Goal: Task Accomplishment & Management: Complete application form

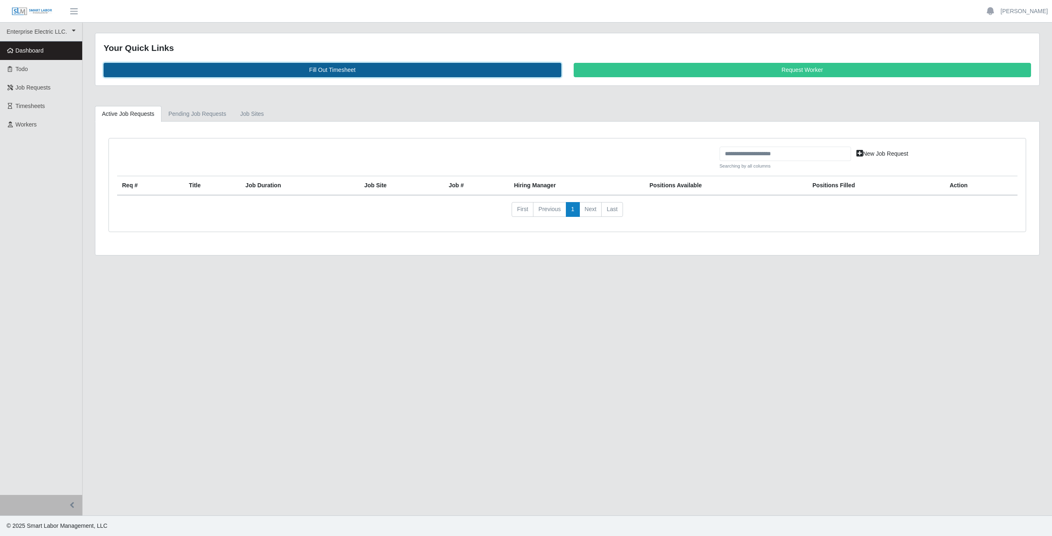
click at [329, 71] on link "Fill Out Timesheet" at bounding box center [333, 70] width 458 height 14
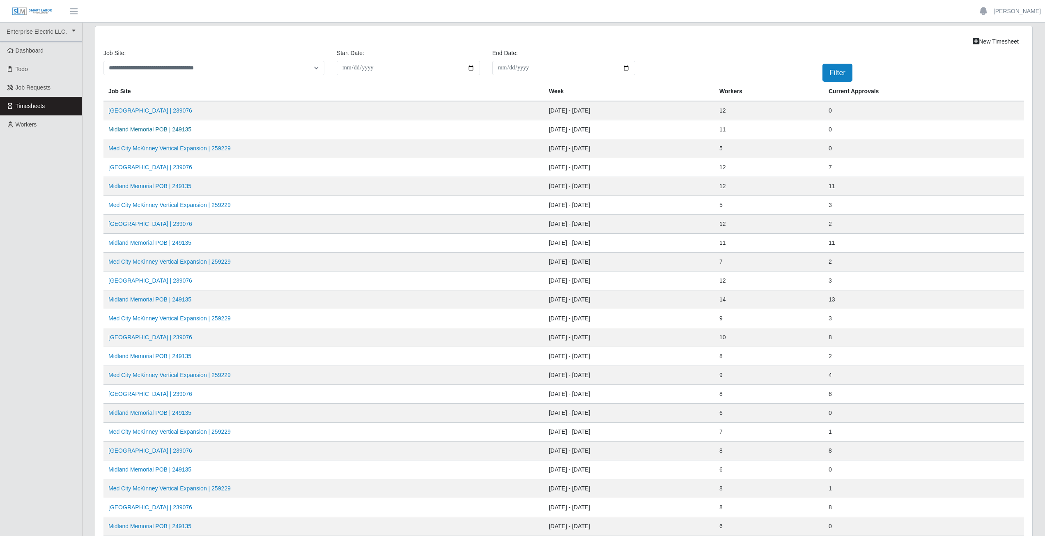
click at [154, 131] on link "Midland Memorial POB | 249135" at bounding box center [149, 129] width 83 height 7
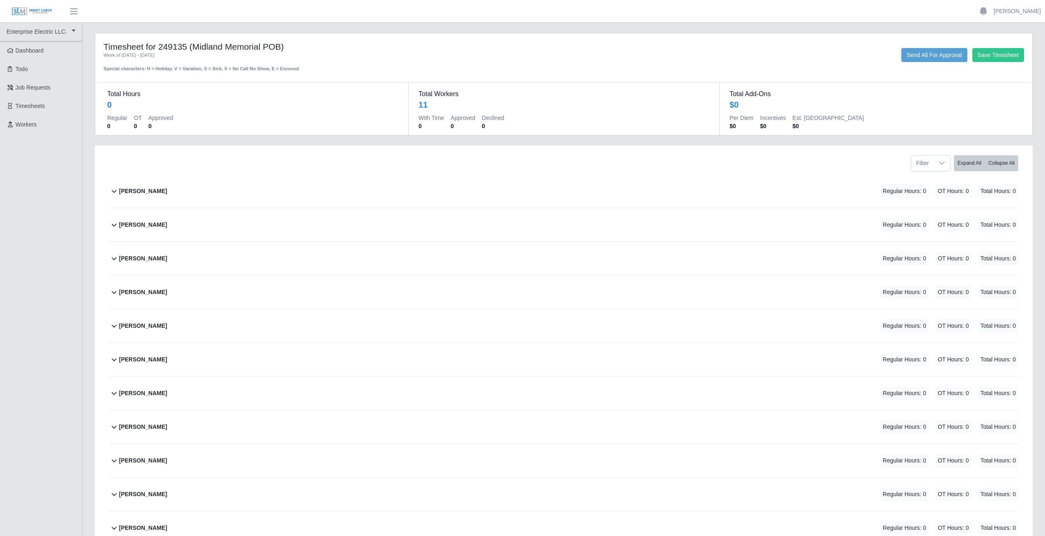
click at [113, 192] on icon at bounding box center [114, 191] width 5 height 3
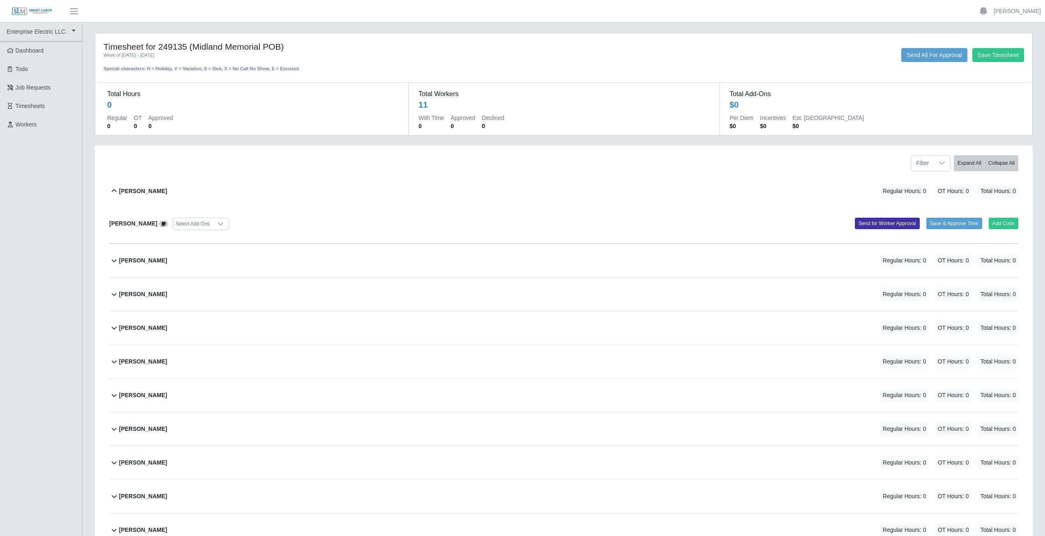
click at [115, 190] on icon at bounding box center [114, 190] width 5 height 3
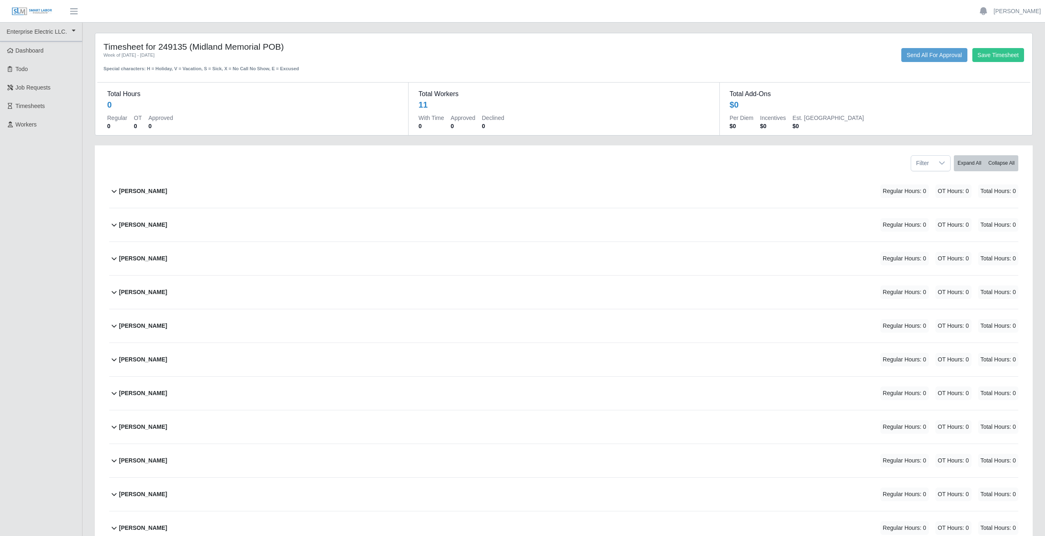
click at [111, 193] on icon at bounding box center [114, 191] width 10 height 10
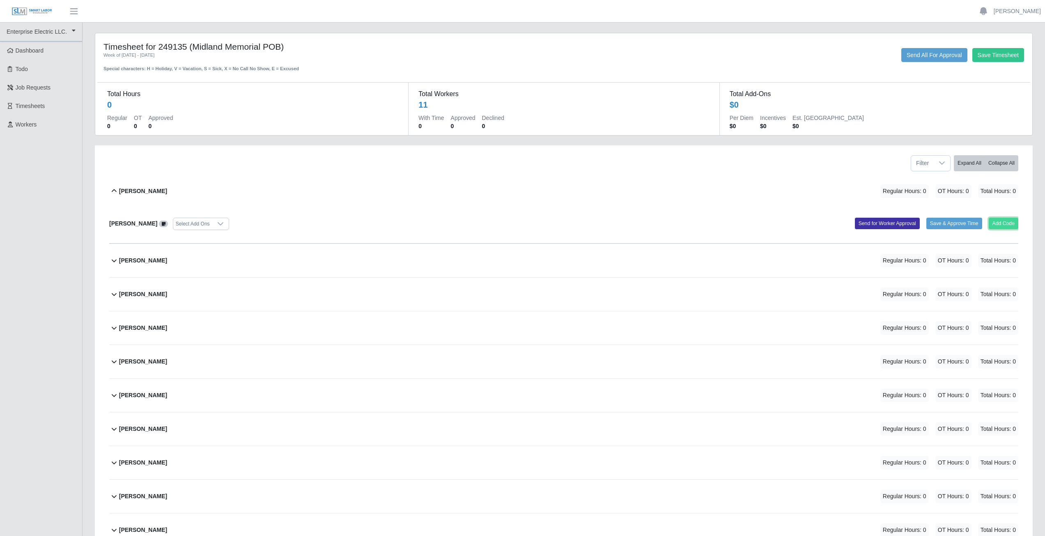
click at [1002, 226] on button "Add Code" at bounding box center [1004, 224] width 30 height 12
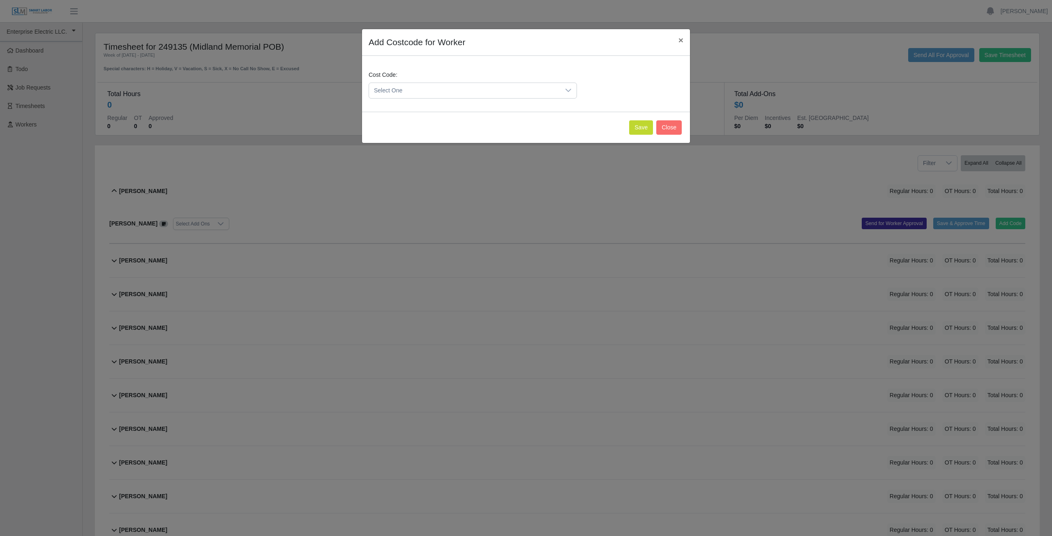
click at [411, 88] on span "Select One" at bounding box center [464, 90] width 191 height 15
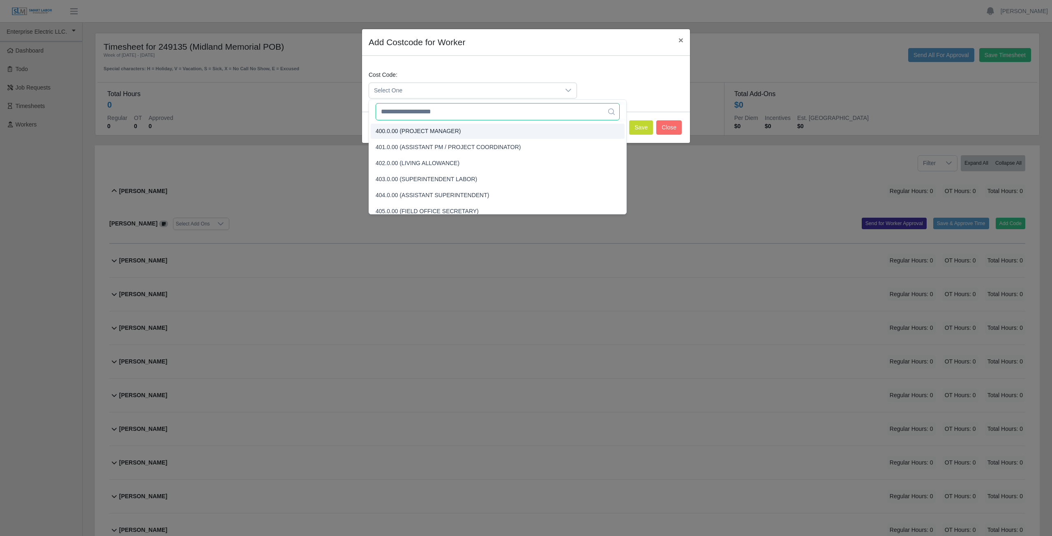
click at [411, 115] on input "text" at bounding box center [497, 111] width 244 height 17
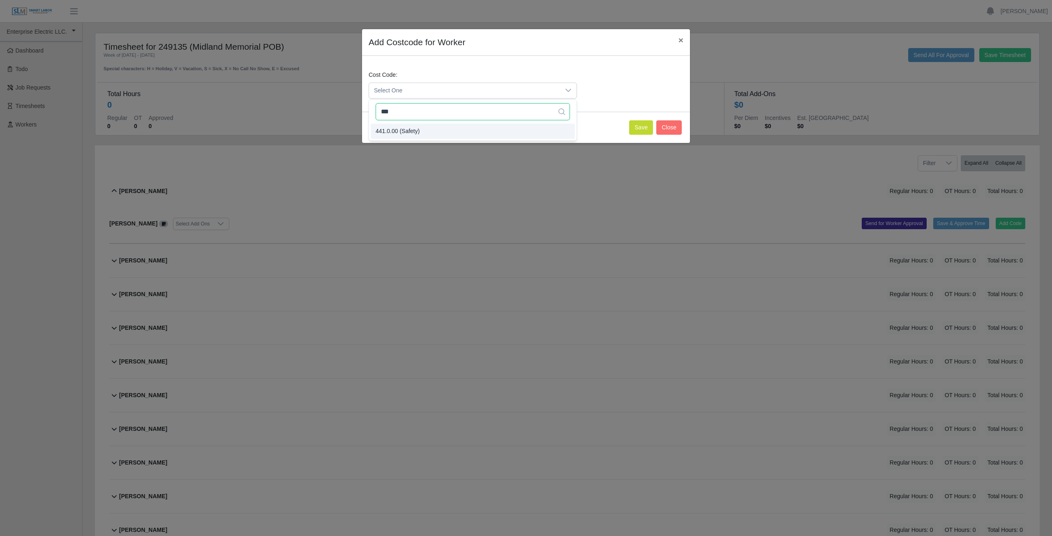
type input "***"
click at [640, 130] on button "Save" at bounding box center [641, 127] width 24 height 14
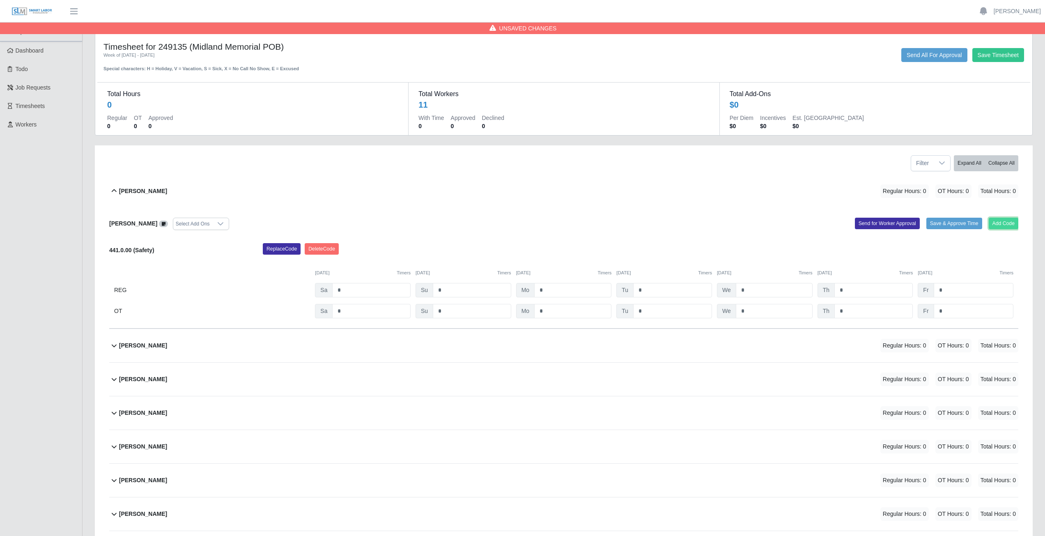
click at [1005, 223] on button "Add Code" at bounding box center [1004, 224] width 30 height 12
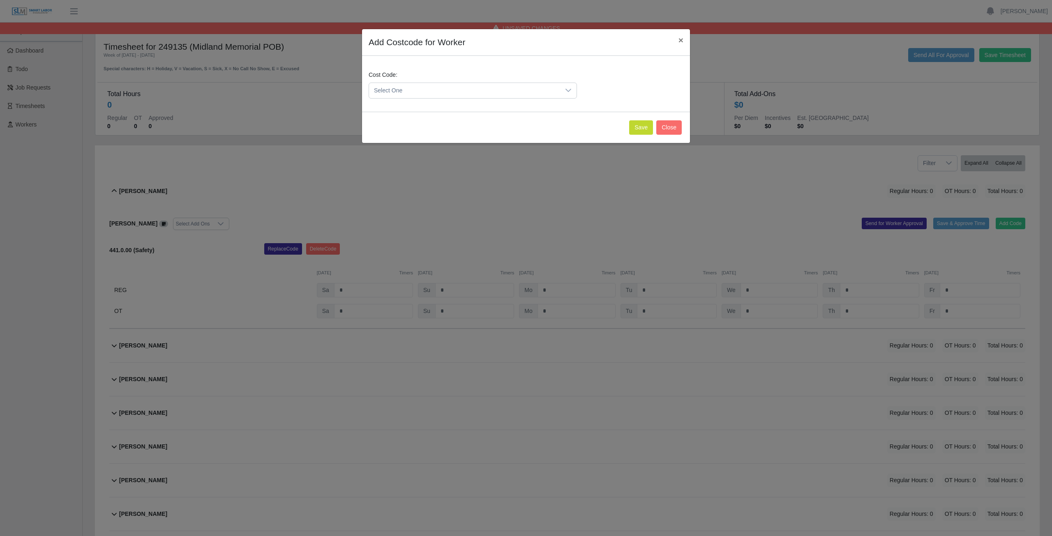
click at [416, 93] on span "Select One" at bounding box center [464, 90] width 191 height 15
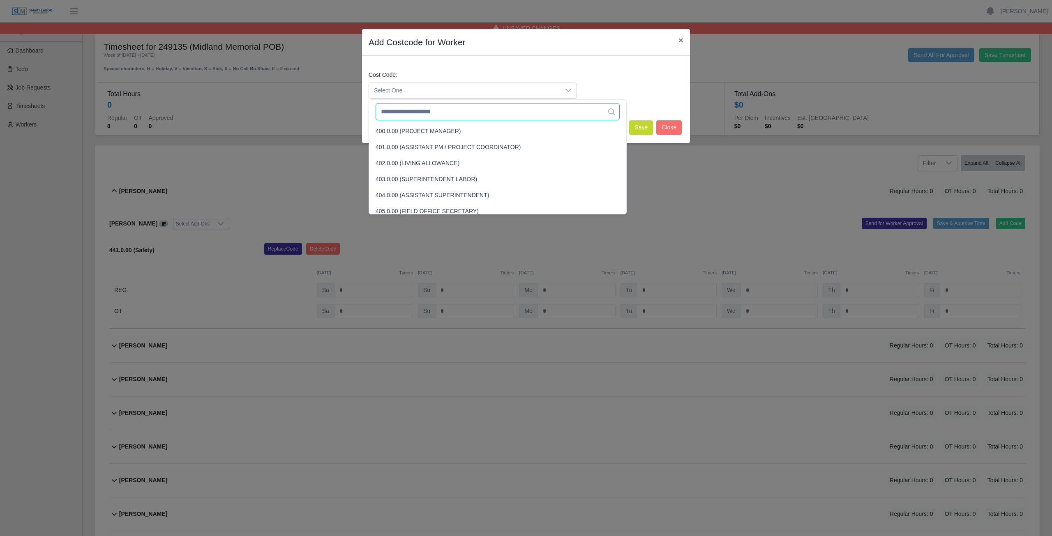
click at [412, 117] on input "text" at bounding box center [497, 111] width 244 height 17
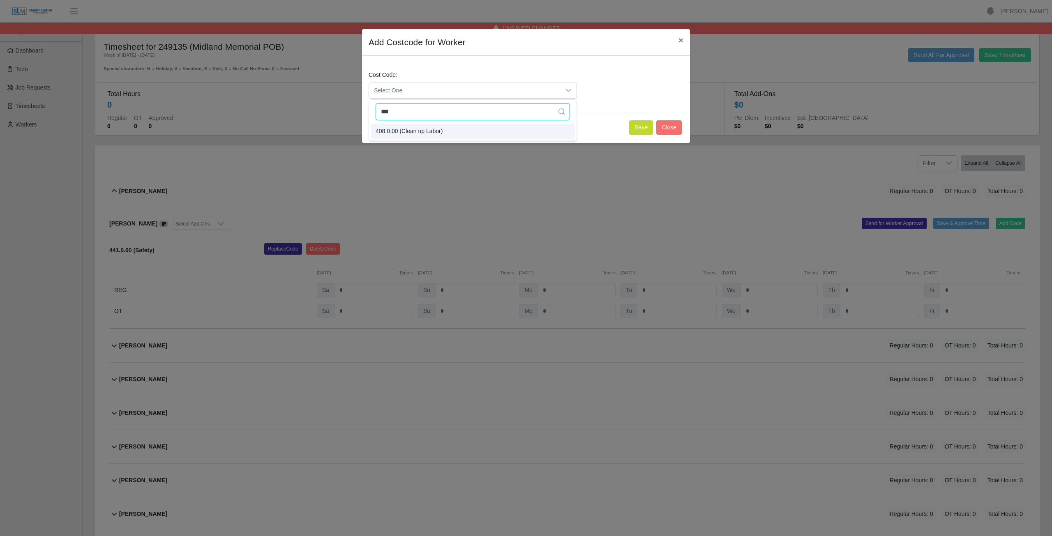
type input "***"
click at [409, 132] on span "408.0.00 (Clean up Labor)" at bounding box center [408, 131] width 67 height 9
click at [640, 129] on button "Save" at bounding box center [641, 127] width 24 height 14
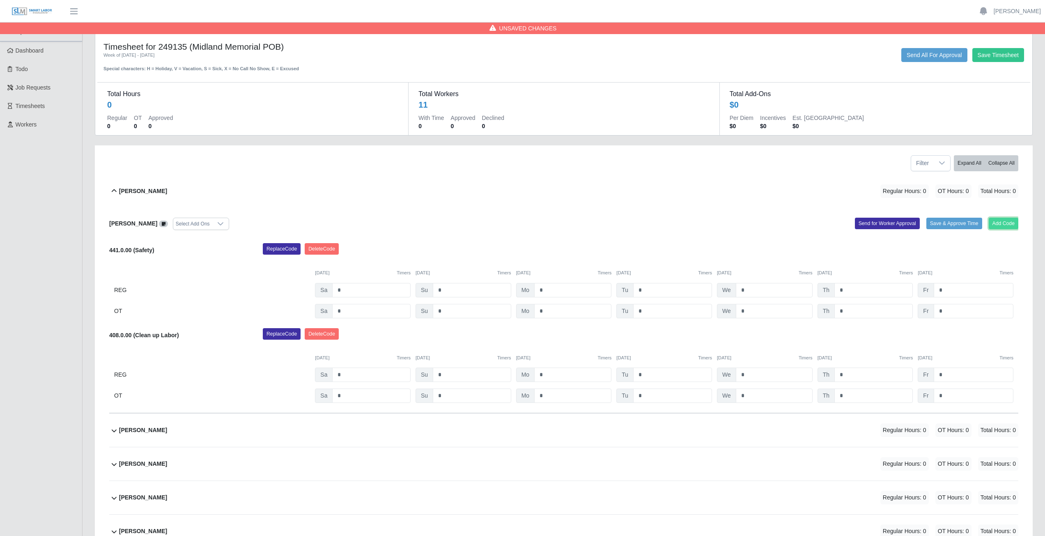
click at [1002, 225] on button "Add Code" at bounding box center [1004, 224] width 30 height 12
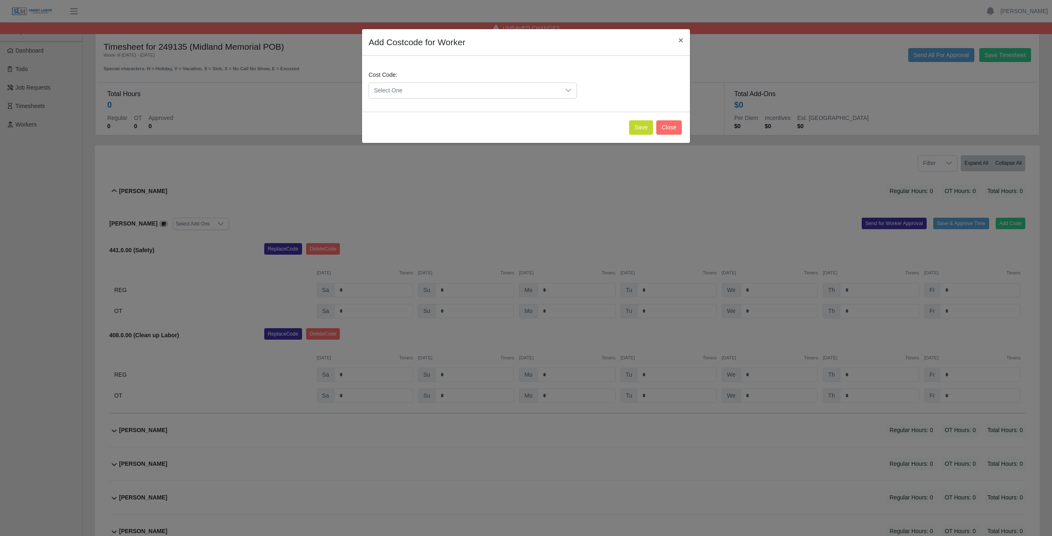
click at [410, 92] on span "Select One" at bounding box center [464, 90] width 191 height 15
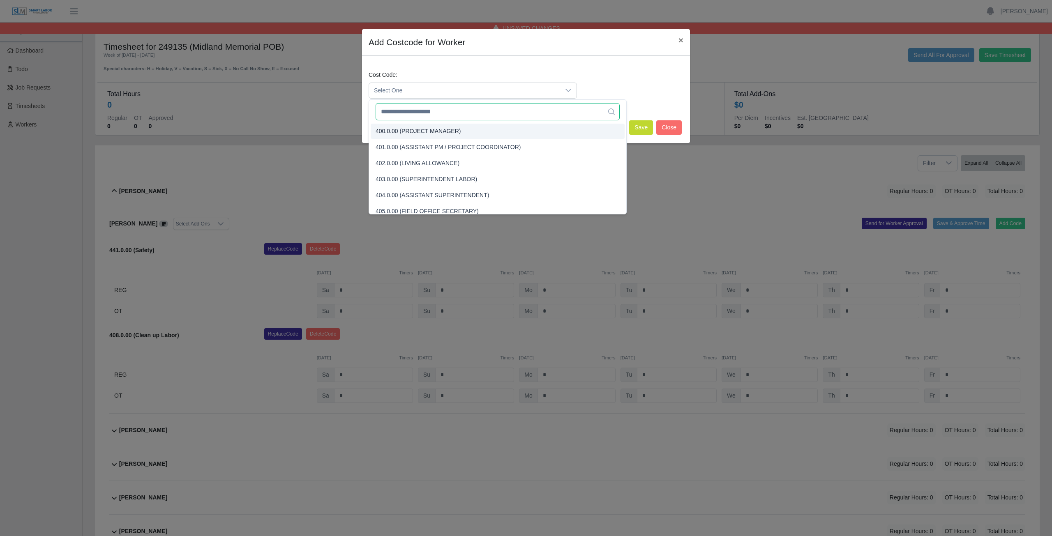
click at [412, 113] on input "text" at bounding box center [497, 111] width 244 height 17
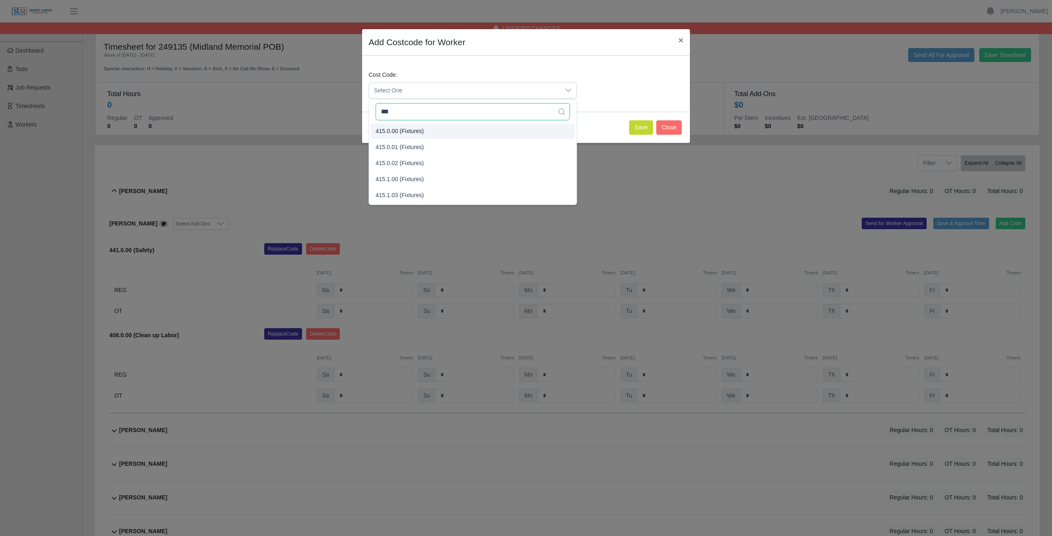
type input "***"
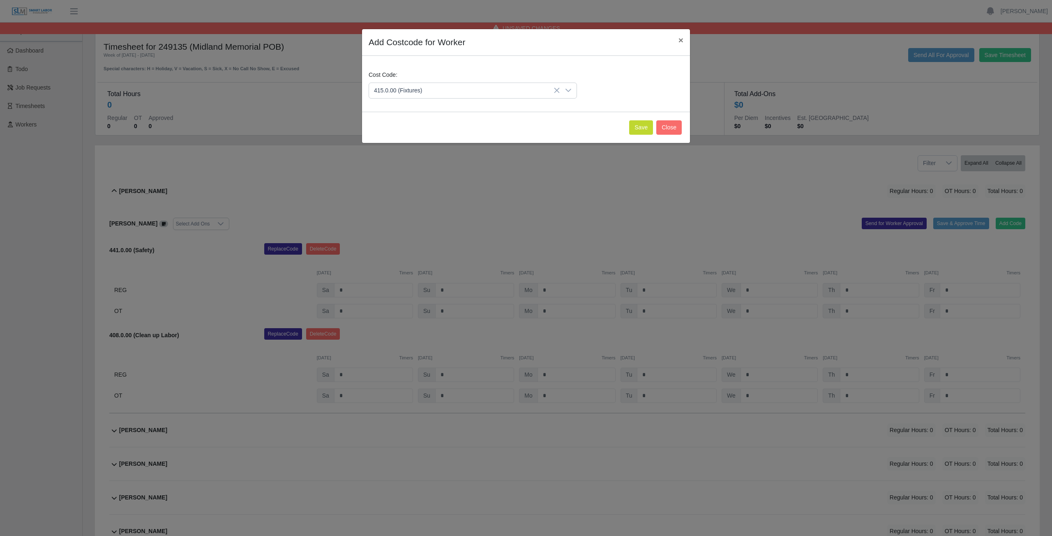
click at [408, 127] on span "415.0.00 (Fixtures)" at bounding box center [399, 131] width 48 height 9
click at [638, 129] on button "Save" at bounding box center [641, 127] width 24 height 14
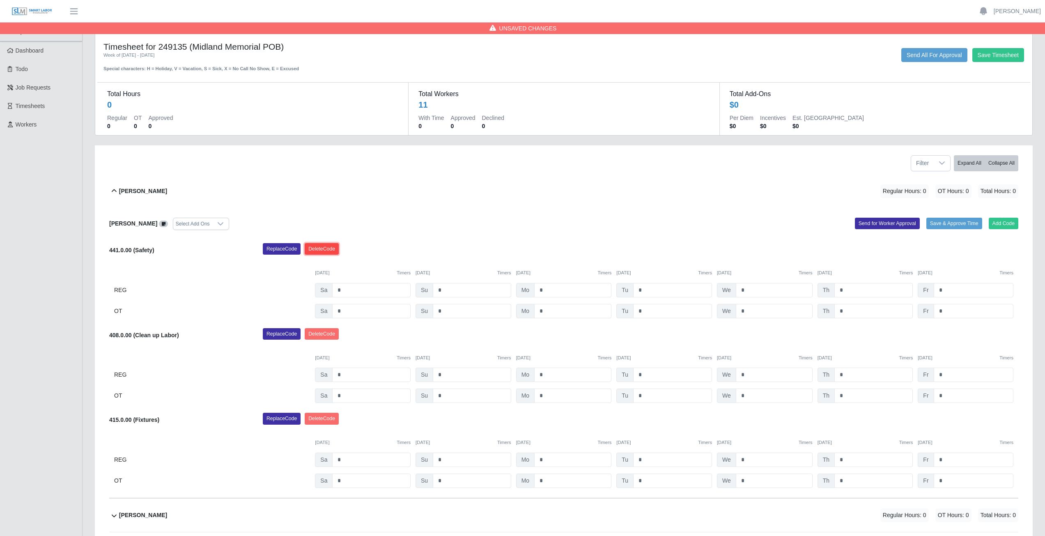
click at [322, 249] on button "Delete Code" at bounding box center [322, 249] width 34 height 12
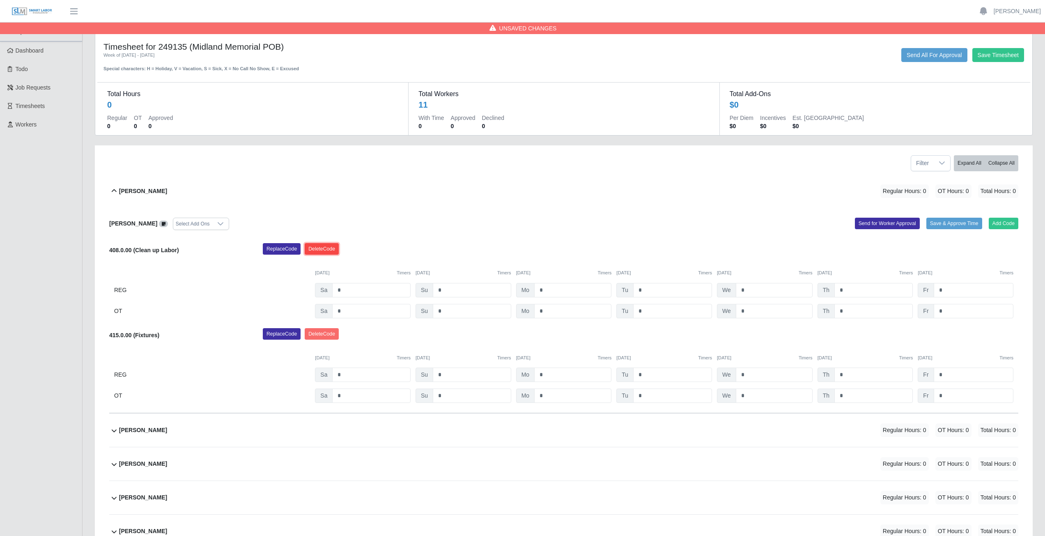
click at [323, 250] on button "Delete Code" at bounding box center [322, 249] width 34 height 12
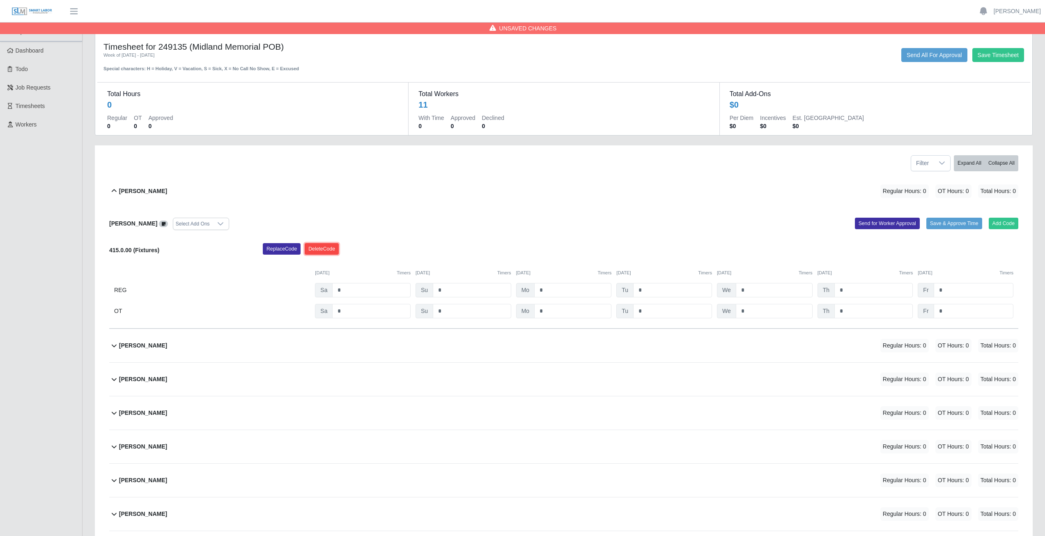
drag, startPoint x: 319, startPoint y: 246, endPoint x: 562, endPoint y: 45, distance: 315.4
click at [320, 246] on button "Delete Code" at bounding box center [322, 249] width 34 height 12
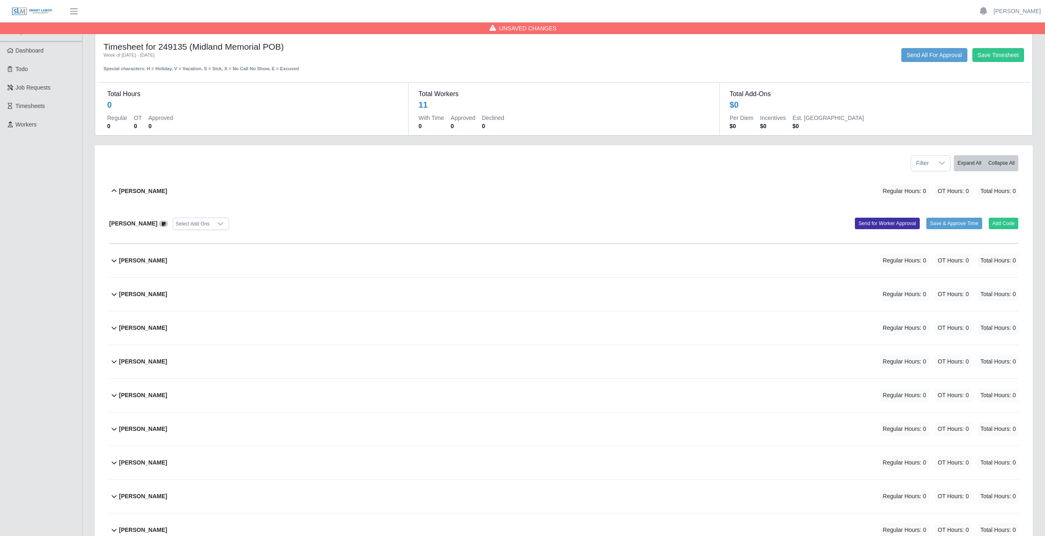
click at [113, 192] on icon at bounding box center [114, 191] width 10 height 10
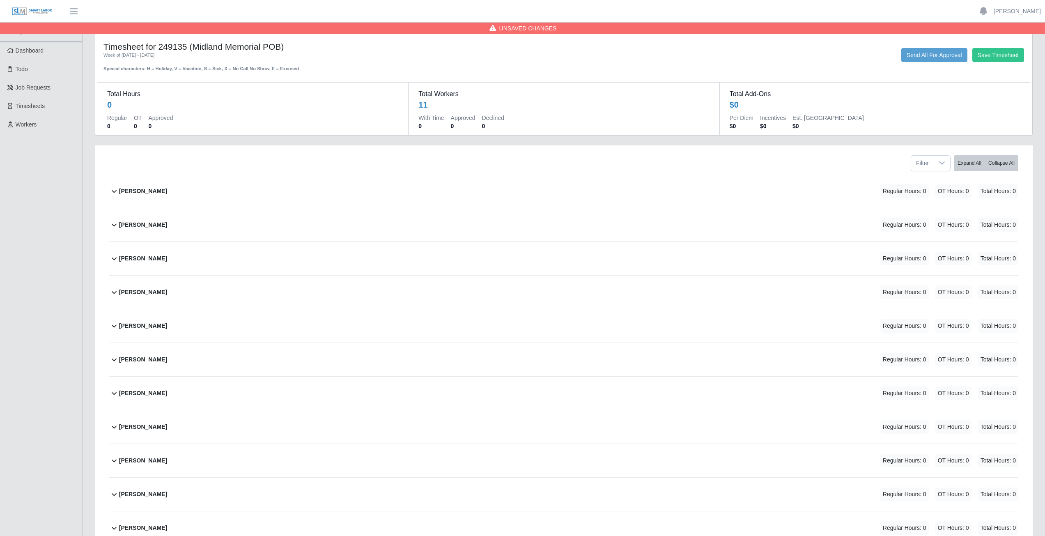
click at [113, 191] on icon at bounding box center [114, 191] width 10 height 10
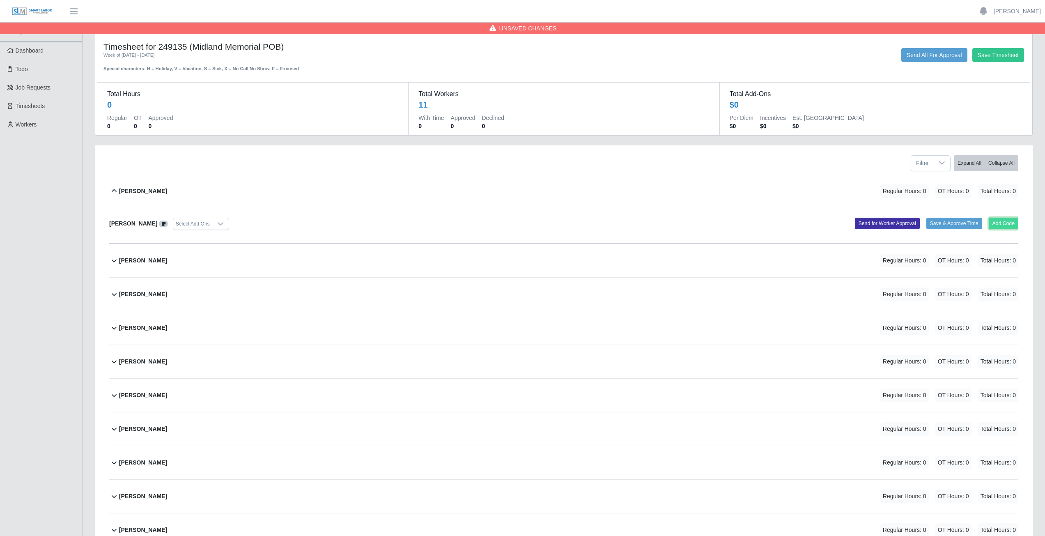
drag, startPoint x: 1002, startPoint y: 223, endPoint x: 998, endPoint y: 221, distance: 4.4
click at [998, 221] on button "Add Code" at bounding box center [1004, 224] width 30 height 12
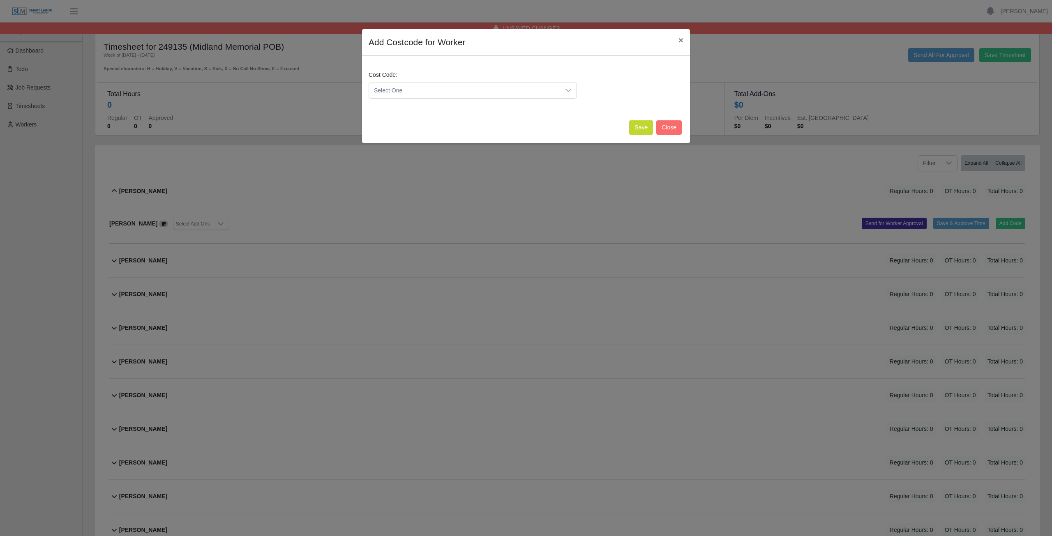
click at [429, 92] on span "Select One" at bounding box center [464, 90] width 191 height 15
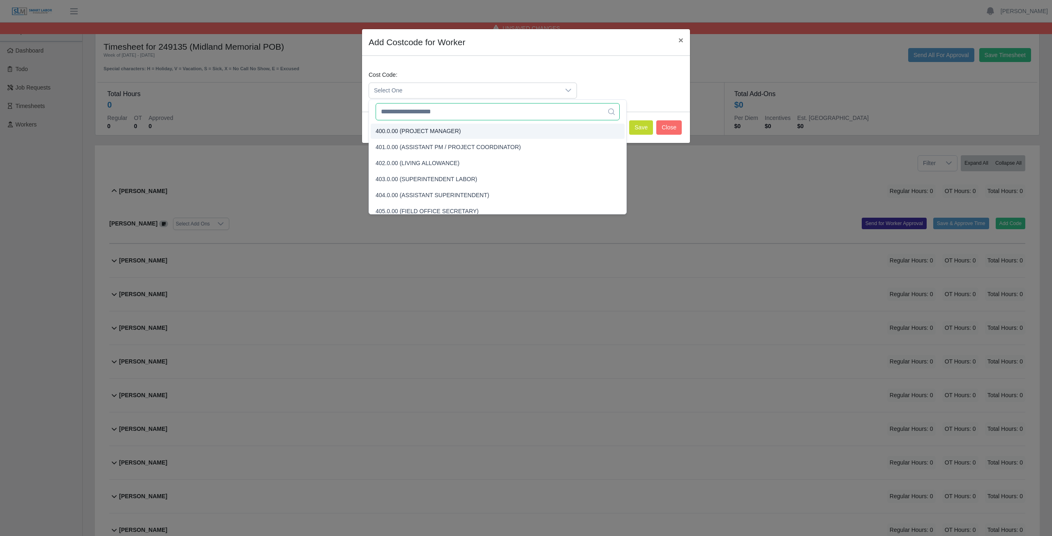
click at [435, 114] on input "text" at bounding box center [497, 111] width 244 height 17
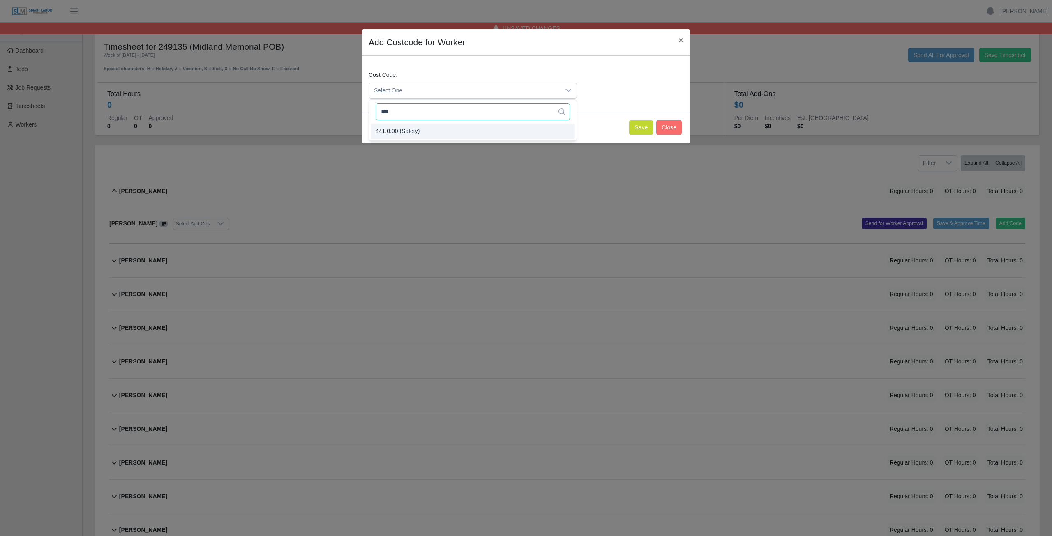
type input "***"
click at [637, 128] on button "Save" at bounding box center [641, 127] width 24 height 14
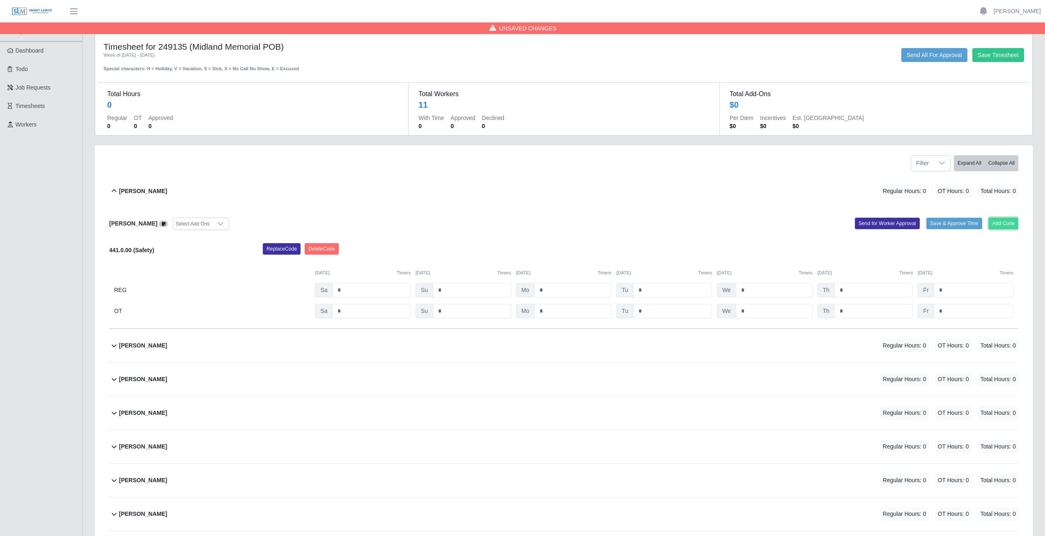
click at [1005, 225] on button "Add Code" at bounding box center [1004, 224] width 30 height 12
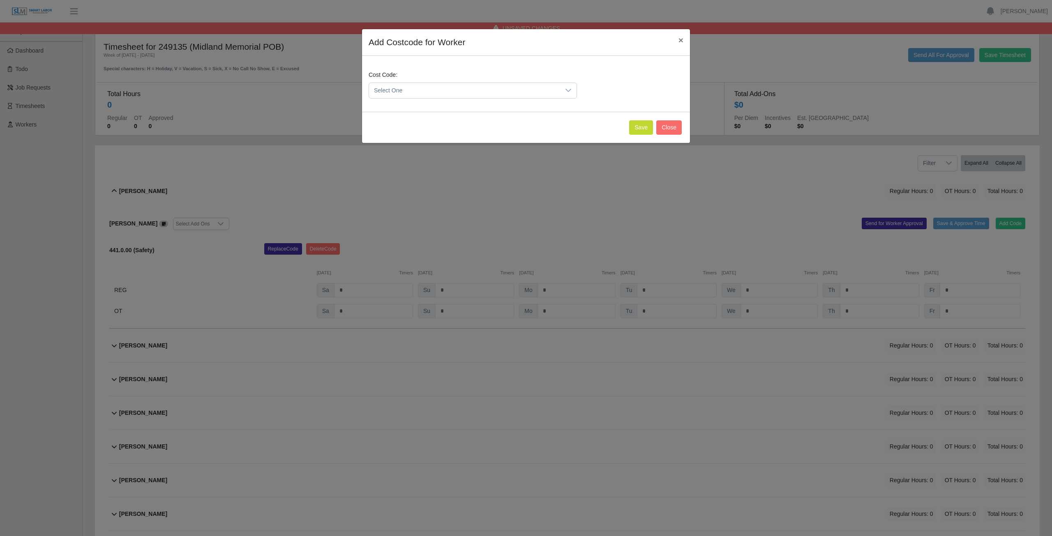
click at [414, 92] on span "Select One" at bounding box center [464, 90] width 191 height 15
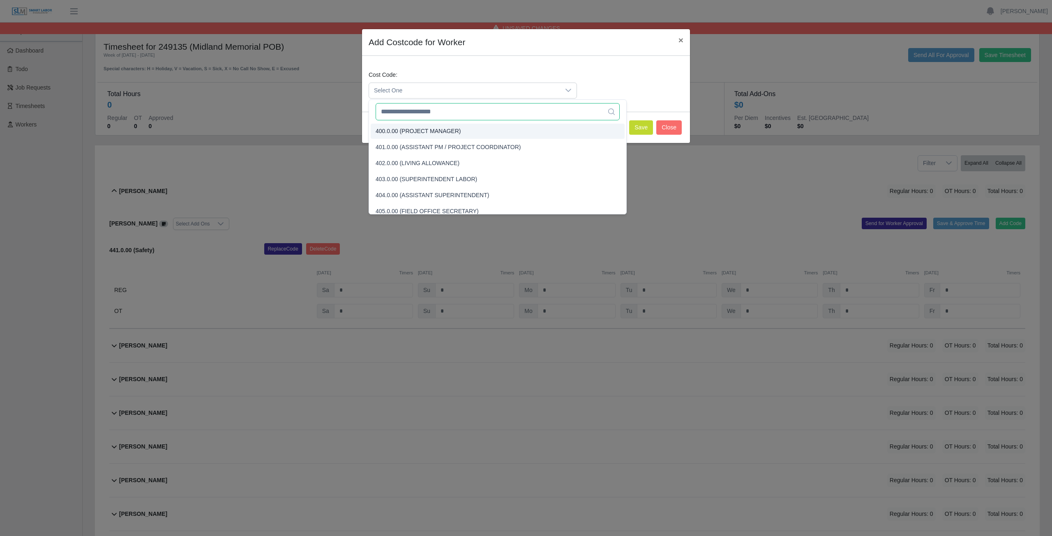
click at [402, 112] on input "text" at bounding box center [497, 111] width 244 height 17
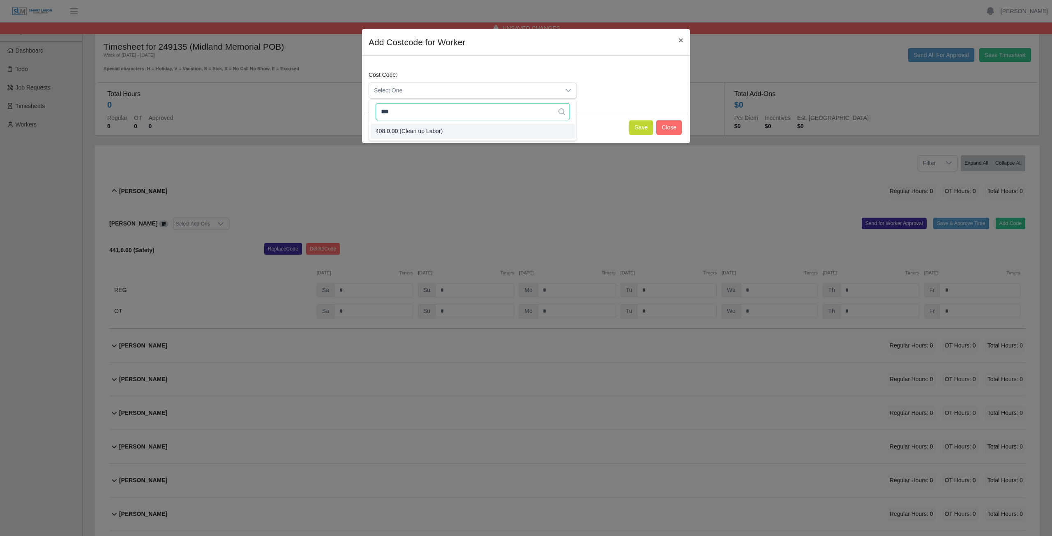
type input "***"
click at [640, 127] on button "Save" at bounding box center [641, 127] width 24 height 14
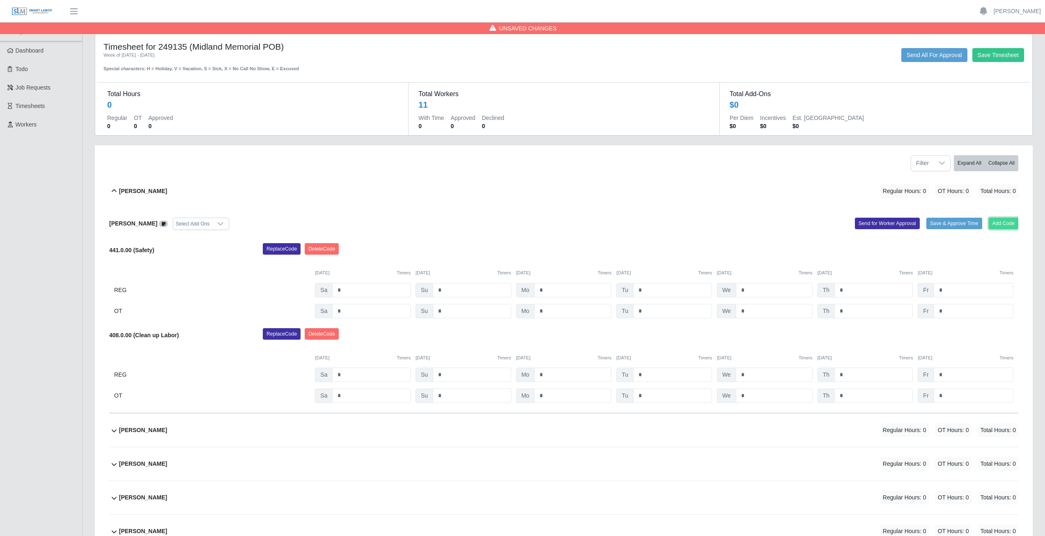
click at [1006, 225] on button "Add Code" at bounding box center [1004, 224] width 30 height 12
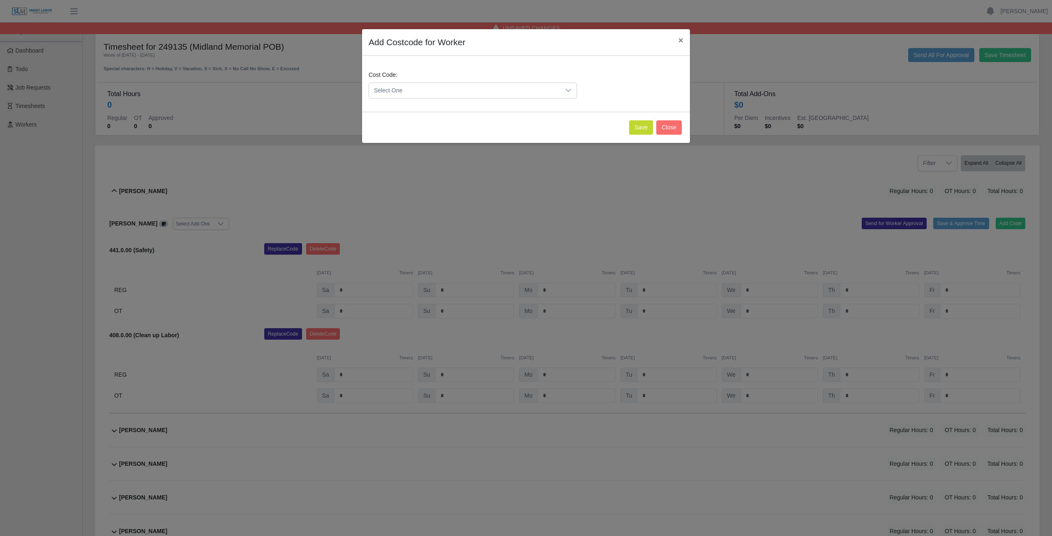
click at [416, 89] on span "Select One" at bounding box center [464, 90] width 191 height 15
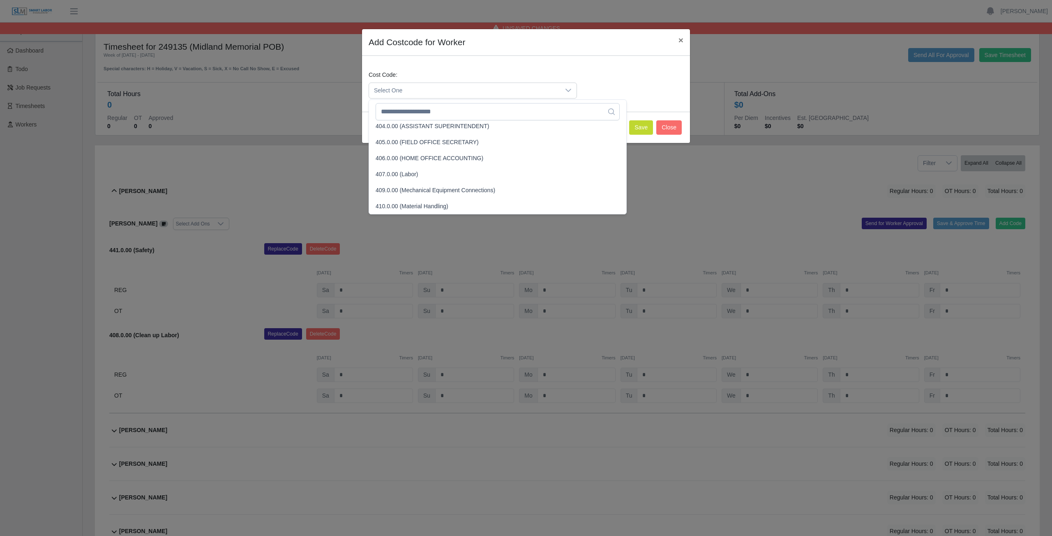
scroll to position [133, 0]
click at [417, 112] on input "text" at bounding box center [497, 111] width 244 height 17
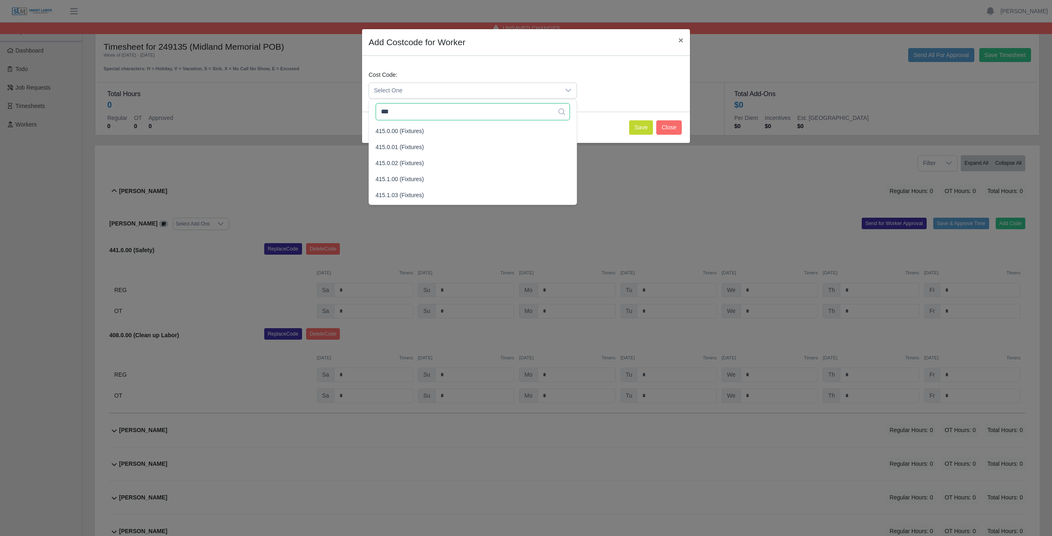
scroll to position [0, 0]
type input "***"
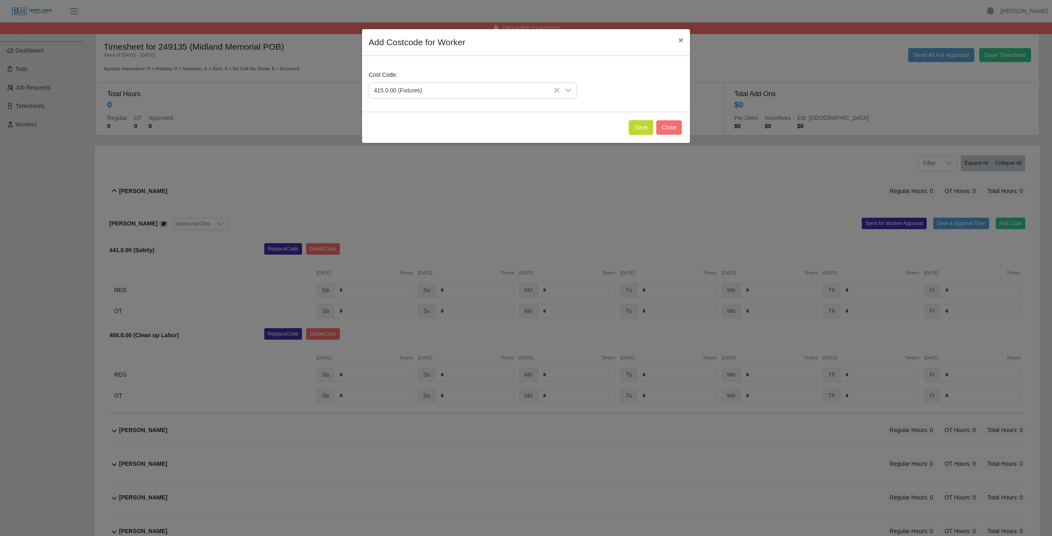
click at [642, 127] on button "Save" at bounding box center [641, 127] width 24 height 14
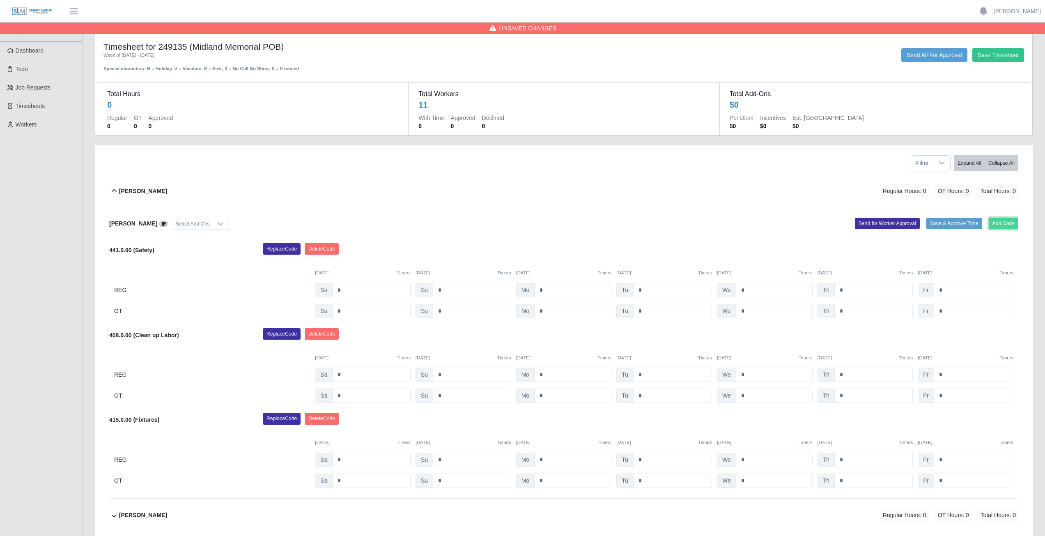
drag, startPoint x: 1003, startPoint y: 223, endPoint x: 995, endPoint y: 223, distance: 7.4
click at [995, 223] on button "Add Code" at bounding box center [1004, 224] width 30 height 12
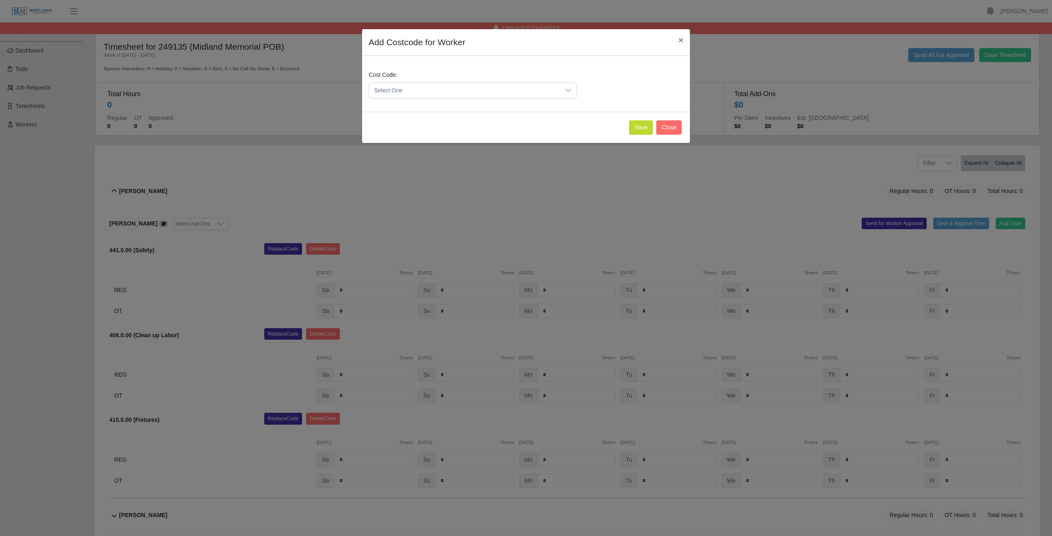
click at [417, 90] on span "Select One" at bounding box center [464, 90] width 191 height 15
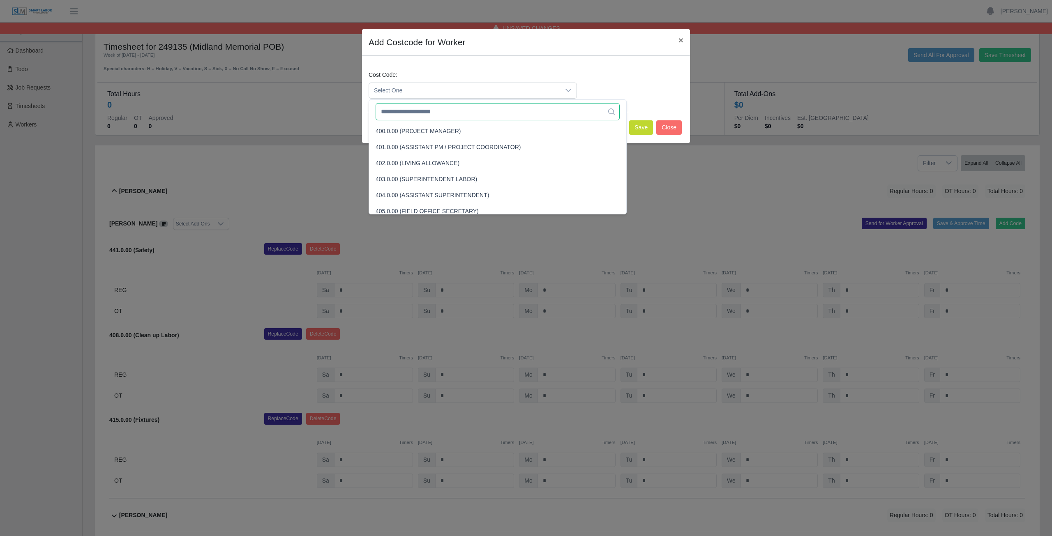
click at [419, 113] on input "text" at bounding box center [497, 111] width 244 height 17
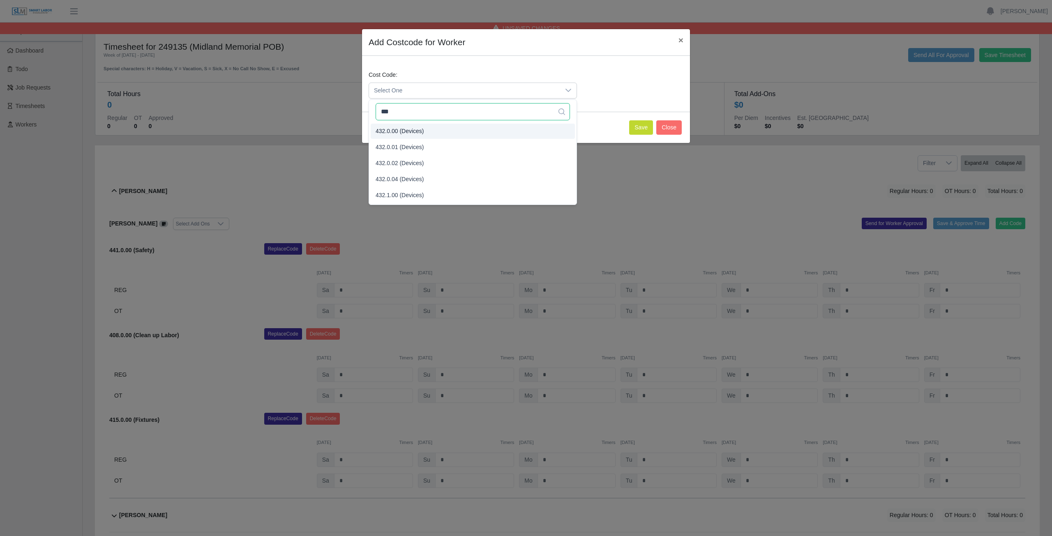
type input "***"
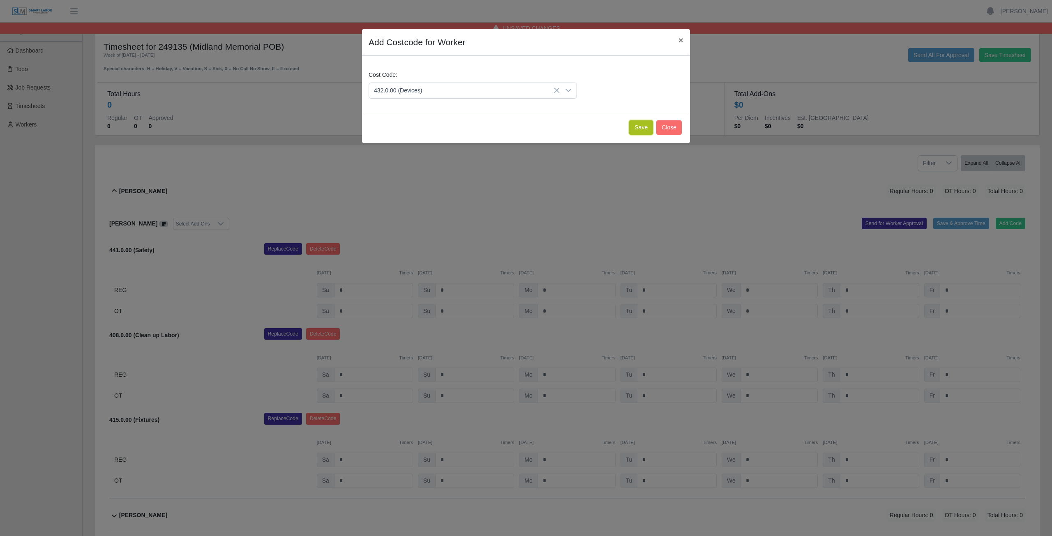
click at [642, 127] on button "Save" at bounding box center [641, 127] width 24 height 14
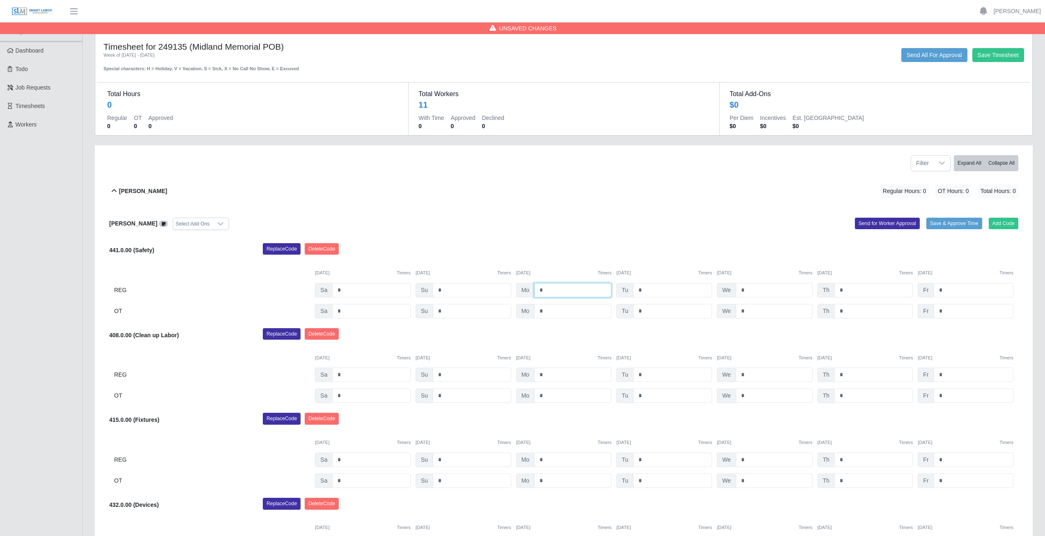
click at [549, 289] on input "*" at bounding box center [572, 290] width 77 height 14
type input "*"
click at [647, 291] on input "*" at bounding box center [672, 290] width 79 height 14
type input "*"
click at [750, 287] on input "*" at bounding box center [774, 290] width 77 height 14
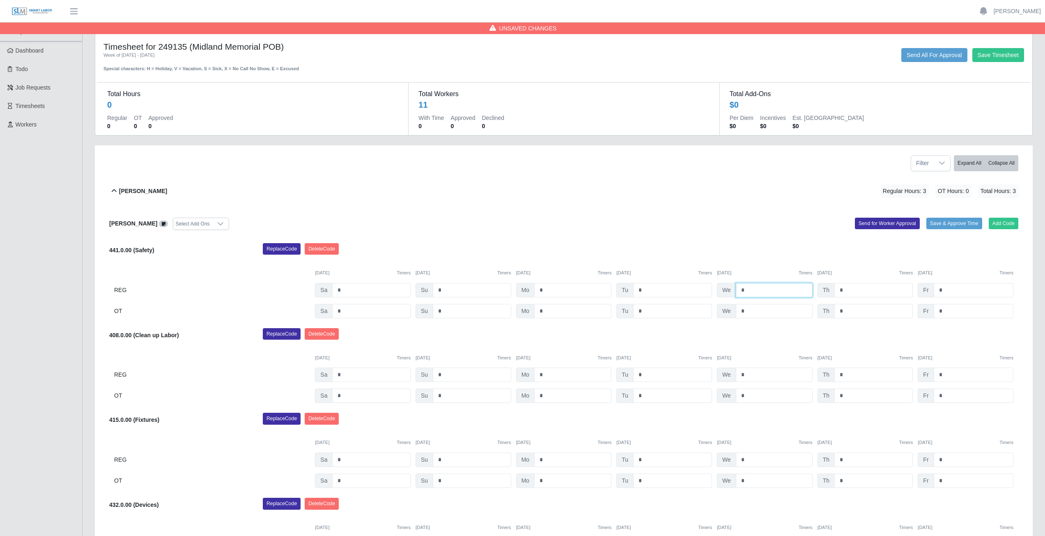
type input "*"
click at [847, 291] on input "*" at bounding box center [874, 290] width 78 height 14
type input "*"
click at [749, 291] on input "*" at bounding box center [774, 290] width 77 height 14
type input "*"
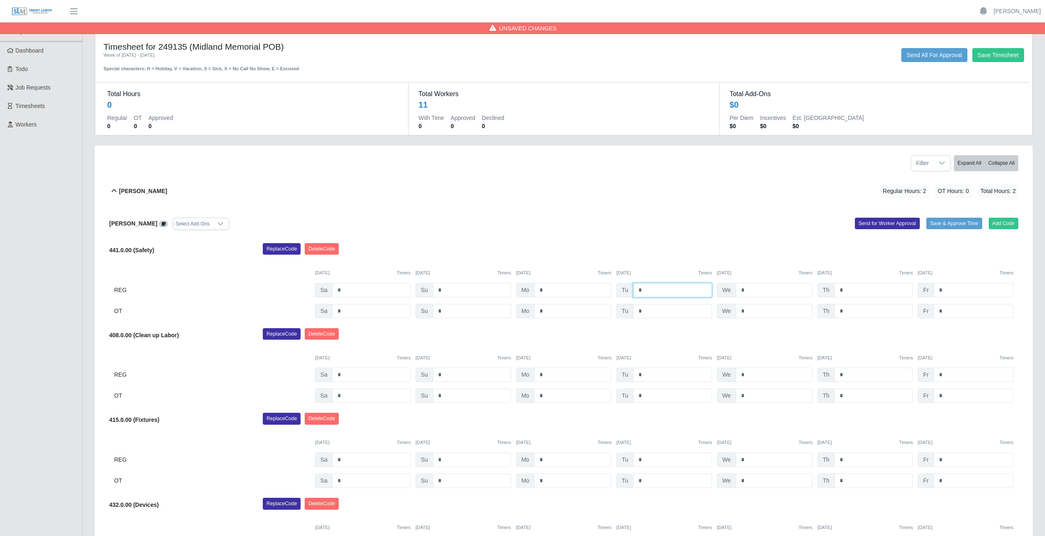
click at [645, 291] on input "*" at bounding box center [672, 290] width 79 height 14
type input "*"
click at [546, 290] on input "*" at bounding box center [572, 290] width 77 height 14
type input "*"
click at [945, 289] on input "*" at bounding box center [974, 290] width 80 height 14
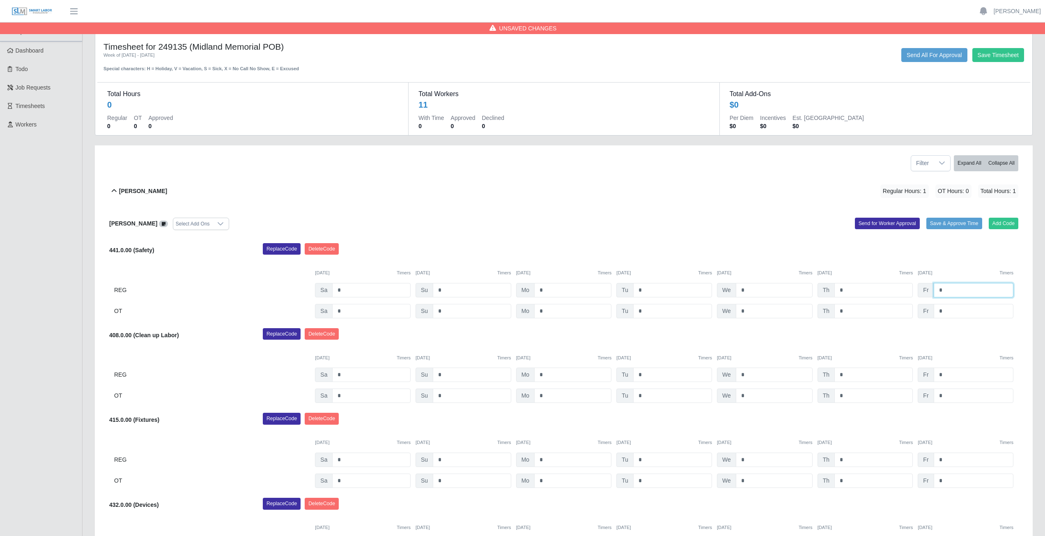
type input "*"
click at [947, 377] on input "*" at bounding box center [974, 375] width 80 height 14
type input "*"
click at [949, 461] on input "*" at bounding box center [974, 460] width 80 height 14
type input "*"
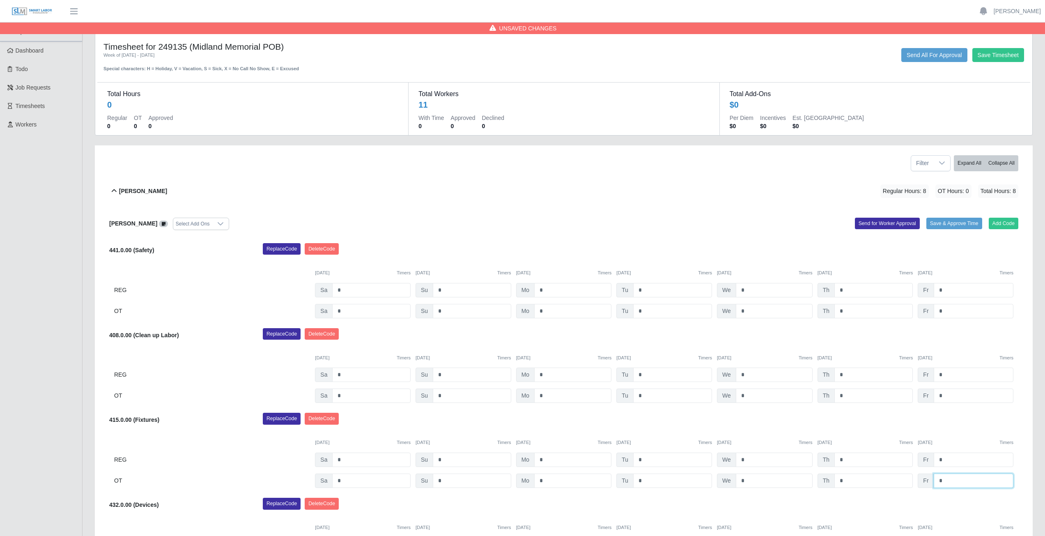
click at [948, 480] on input "*" at bounding box center [974, 481] width 80 height 14
type input "*"
click at [114, 190] on icon at bounding box center [114, 191] width 10 height 10
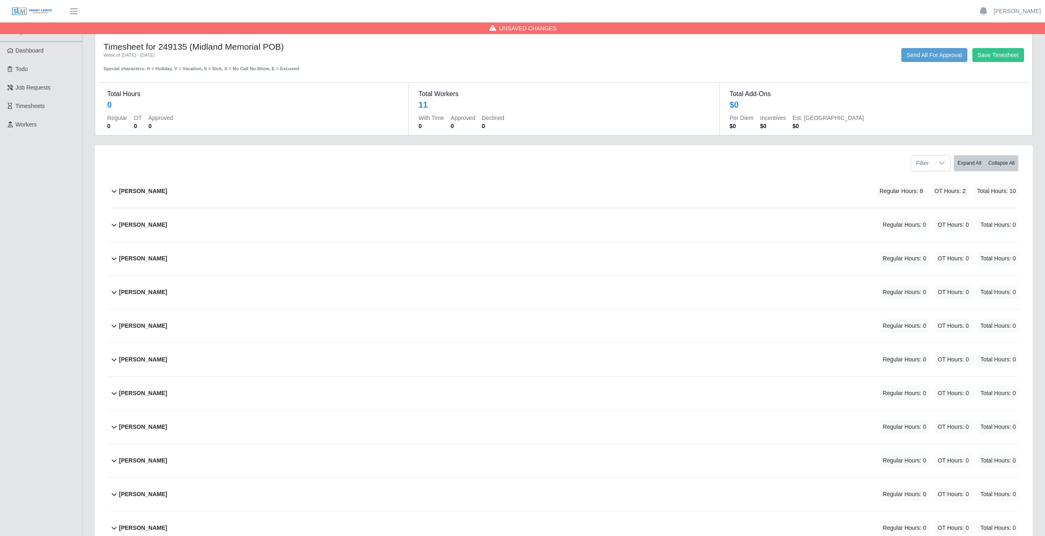
click at [113, 260] on icon at bounding box center [114, 259] width 5 height 3
click at [1006, 292] on button "Add Code" at bounding box center [1004, 291] width 30 height 12
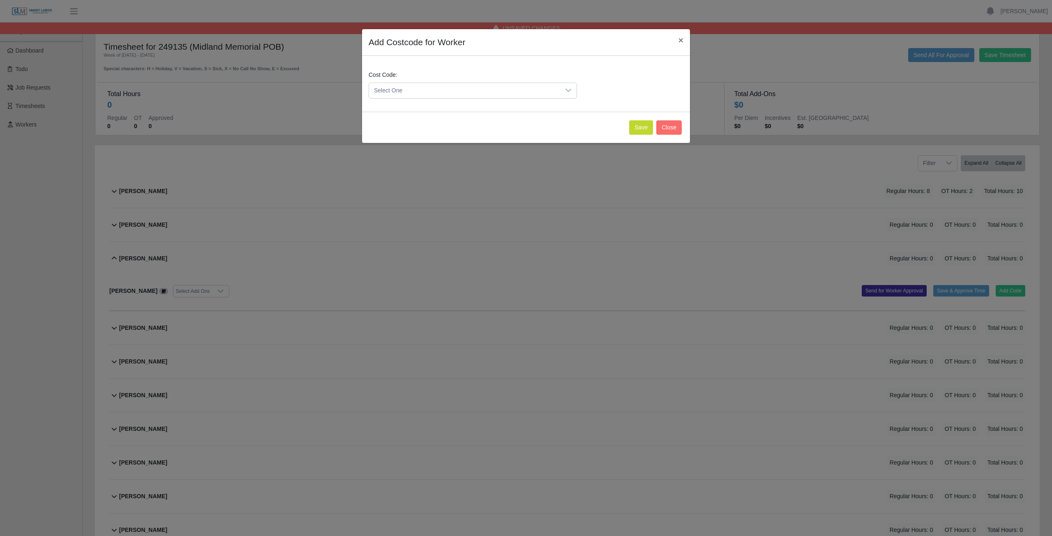
click at [432, 88] on span "Select One" at bounding box center [464, 90] width 191 height 15
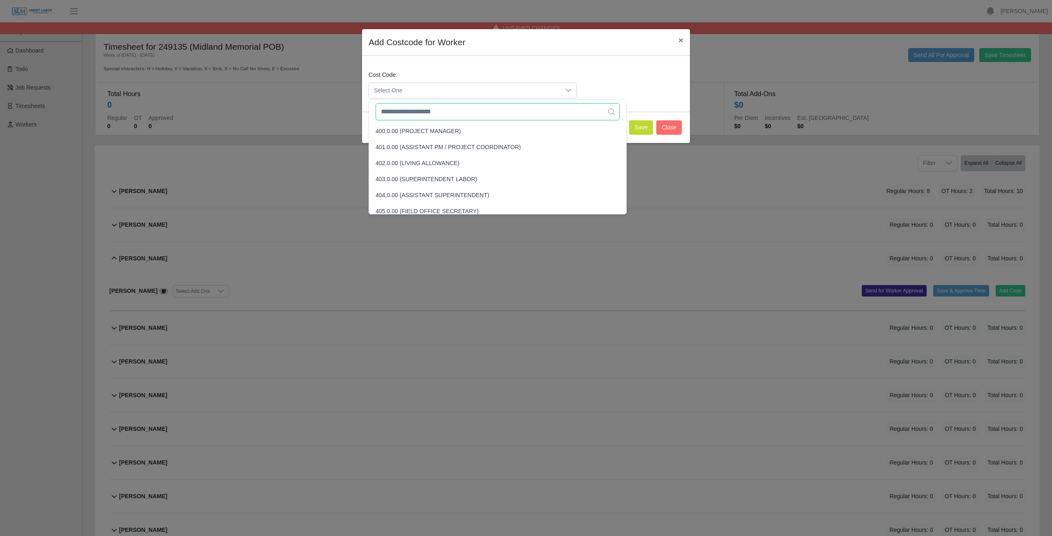
click at [414, 115] on input "text" at bounding box center [497, 111] width 244 height 17
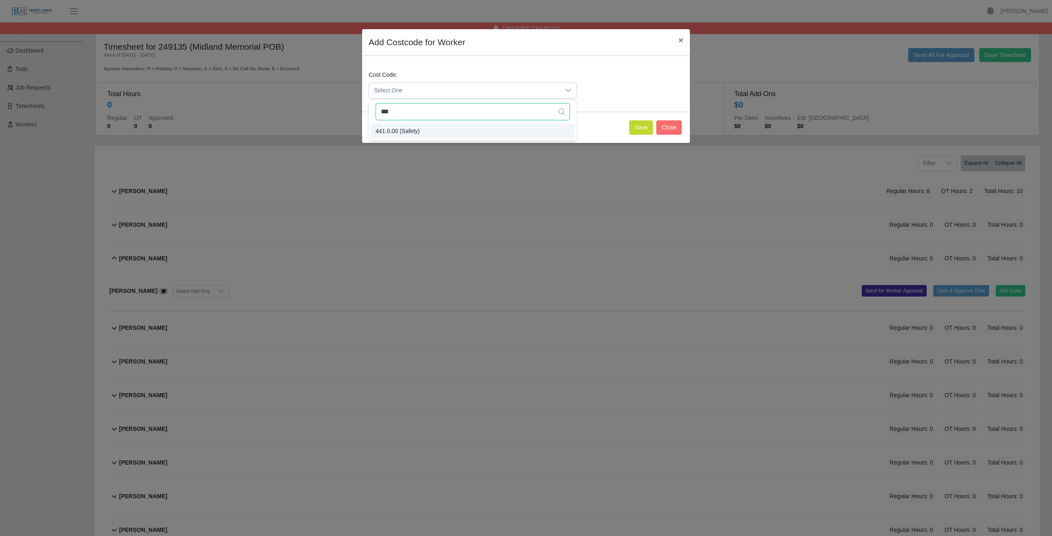
type input "***"
click at [406, 131] on span "441.0.00 (Safety)" at bounding box center [397, 131] width 44 height 9
click at [638, 130] on button "Save" at bounding box center [641, 127] width 24 height 14
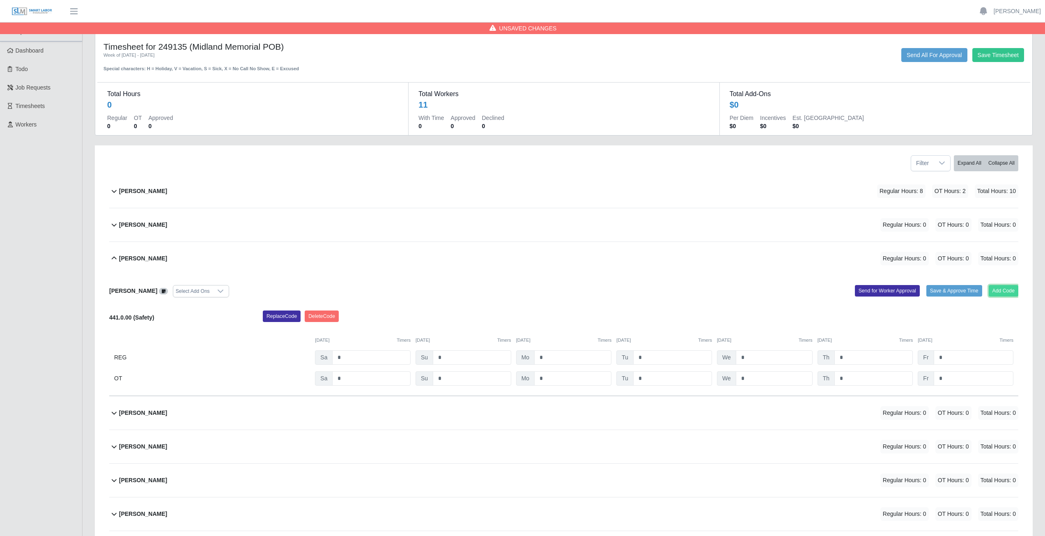
click at [1004, 294] on button "Add Code" at bounding box center [1004, 291] width 30 height 12
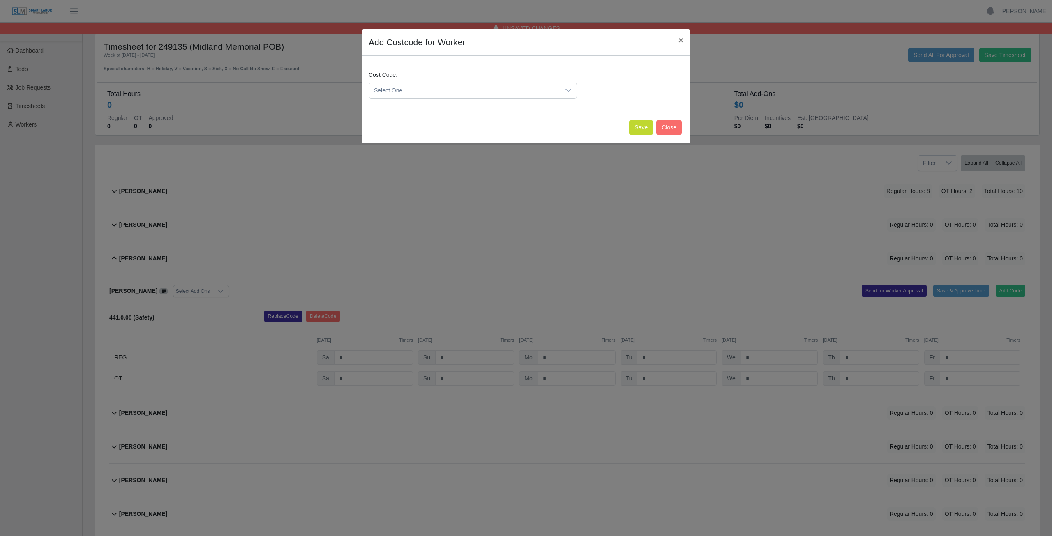
click at [422, 89] on span "Select One" at bounding box center [464, 90] width 191 height 15
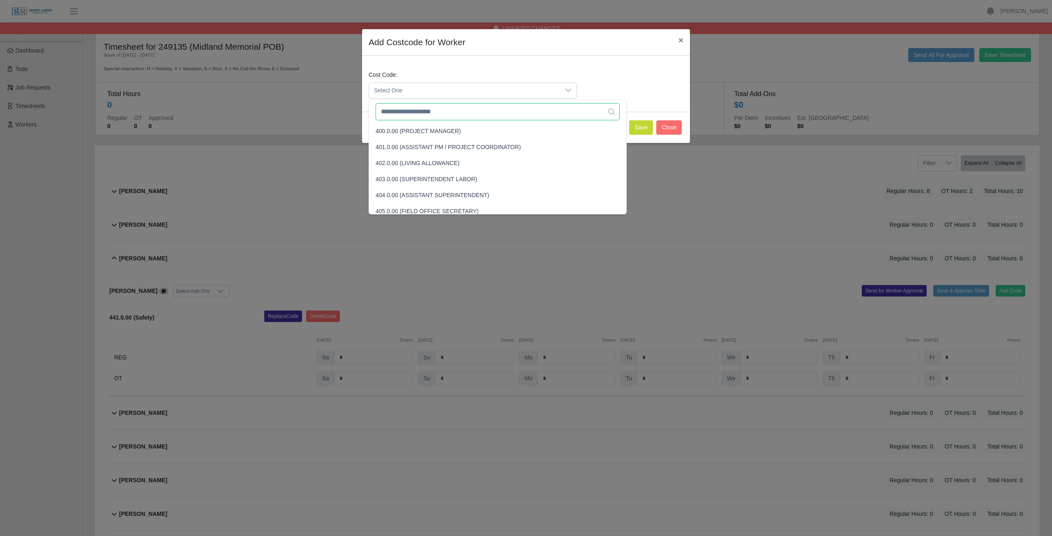
click at [408, 111] on input "text" at bounding box center [497, 111] width 244 height 17
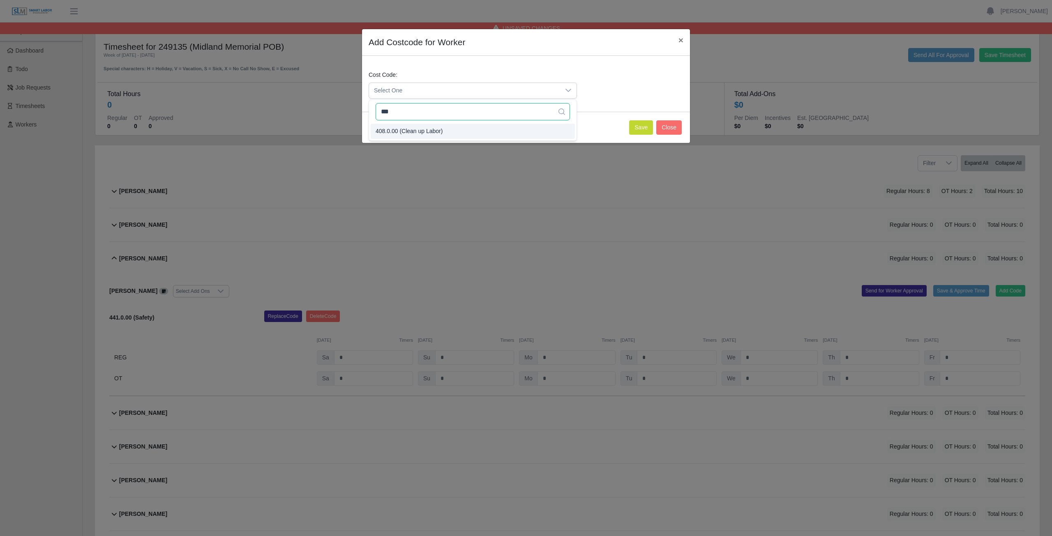
type input "***"
click at [403, 130] on span "408.0.00 (Clean up Labor)" at bounding box center [408, 131] width 67 height 9
click at [643, 127] on button "Save" at bounding box center [641, 127] width 24 height 14
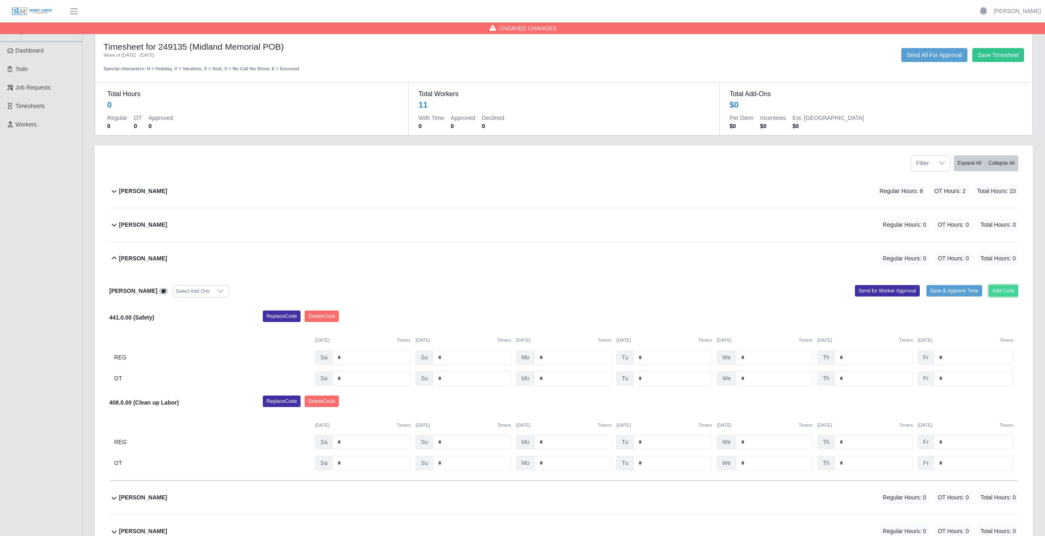
click at [1006, 291] on button "Add Code" at bounding box center [1004, 291] width 30 height 12
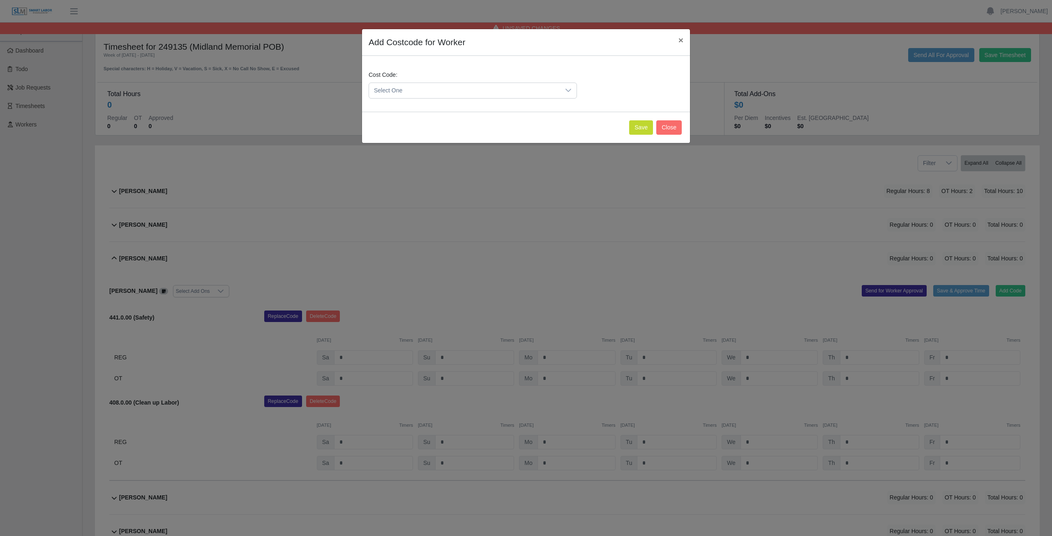
click at [421, 90] on span "Select One" at bounding box center [464, 90] width 191 height 15
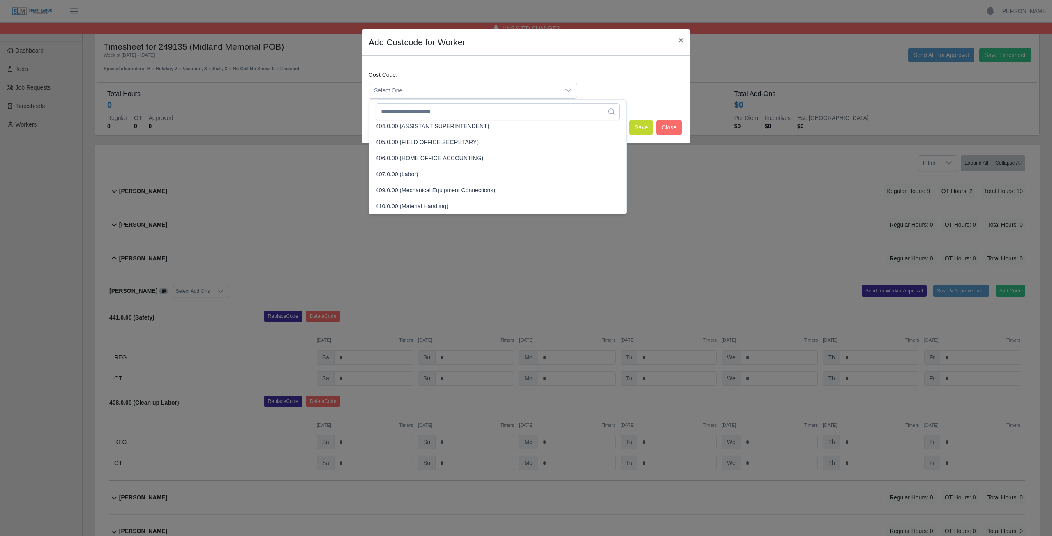
scroll to position [1767, 0]
click at [410, 115] on input "text" at bounding box center [497, 111] width 244 height 17
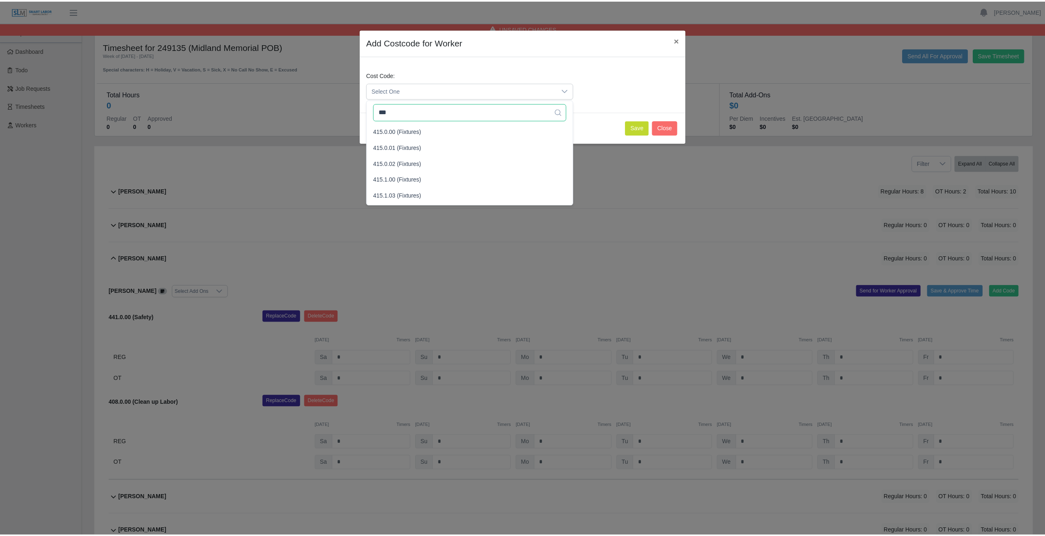
scroll to position [0, 0]
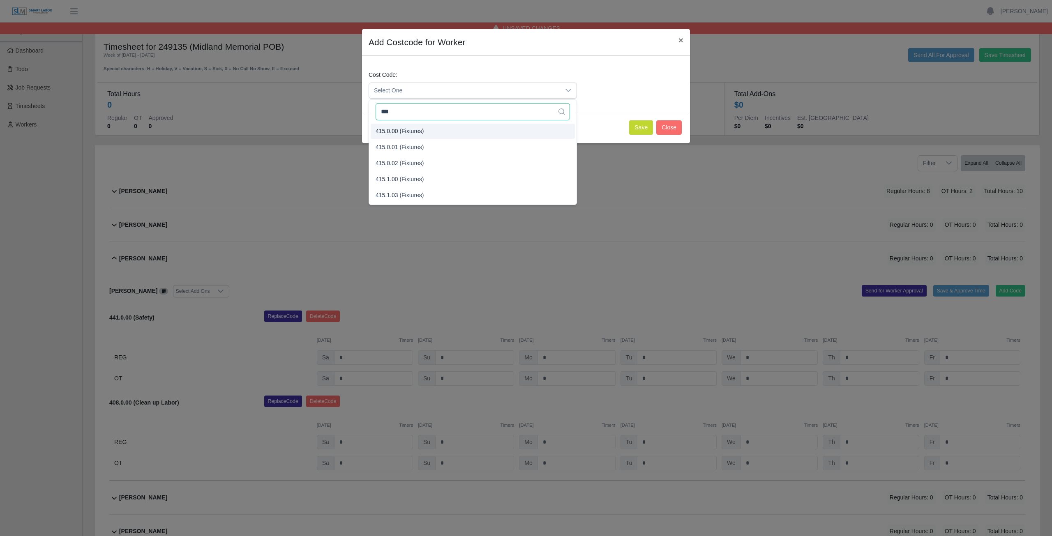
type input "***"
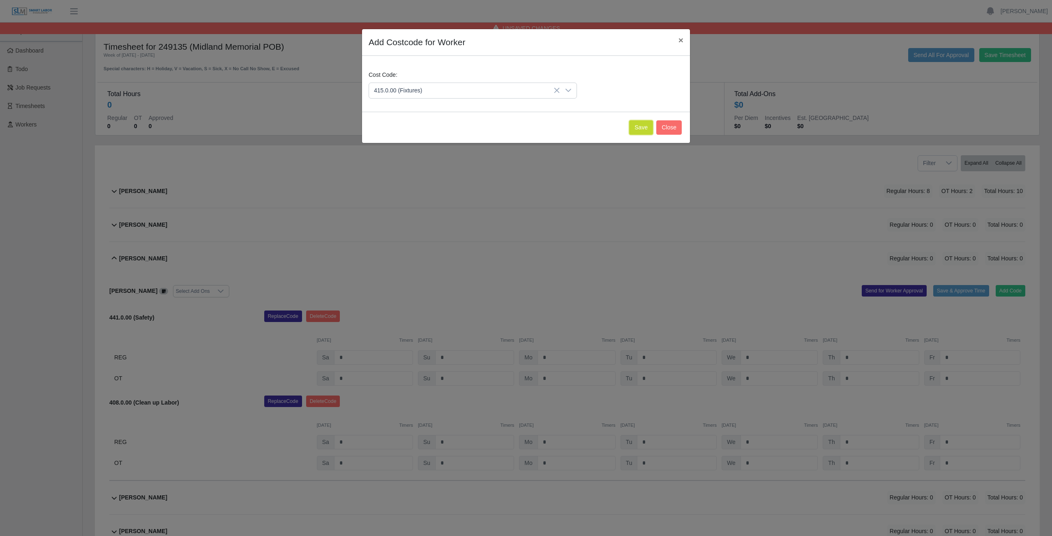
click at [645, 130] on button "Save" at bounding box center [641, 127] width 24 height 14
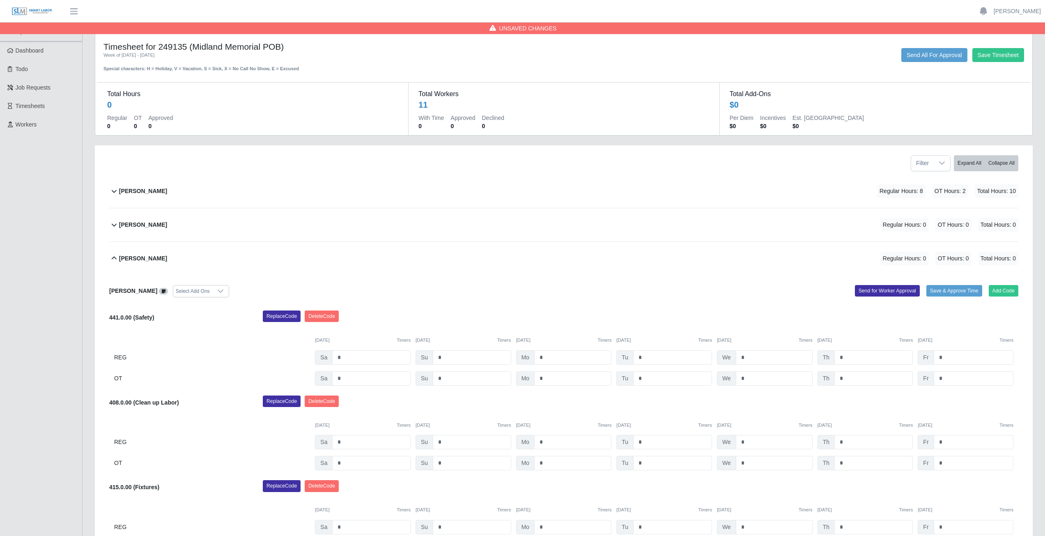
scroll to position [41, 0]
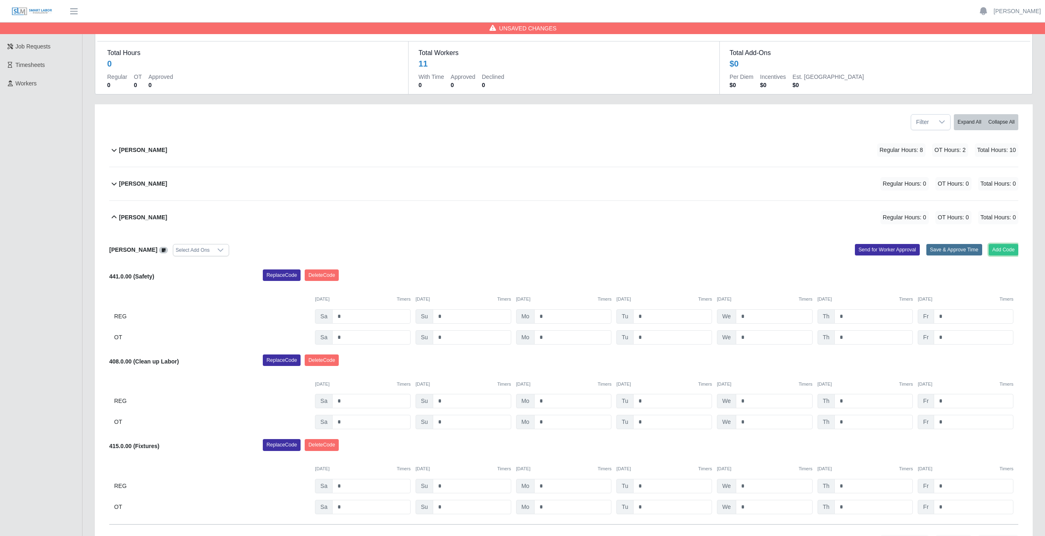
drag, startPoint x: 1004, startPoint y: 249, endPoint x: 920, endPoint y: 251, distance: 84.2
click at [956, 250] on div "Add Code Save & Approve Time Send for Worker Approval" at bounding box center [794, 250] width 461 height 12
click at [1005, 250] on button "Add Code" at bounding box center [1004, 250] width 30 height 12
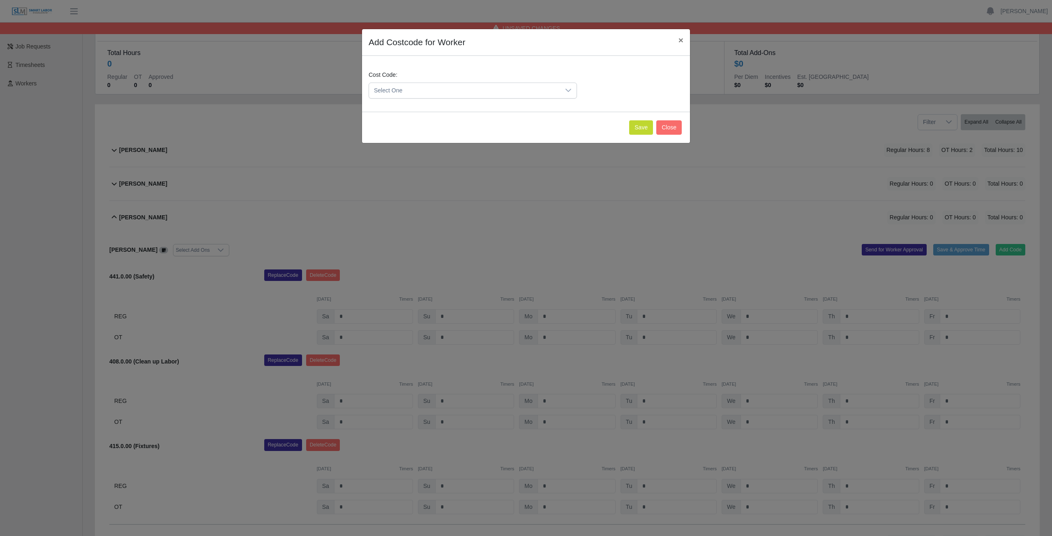
click at [409, 89] on span "Select One" at bounding box center [464, 90] width 191 height 15
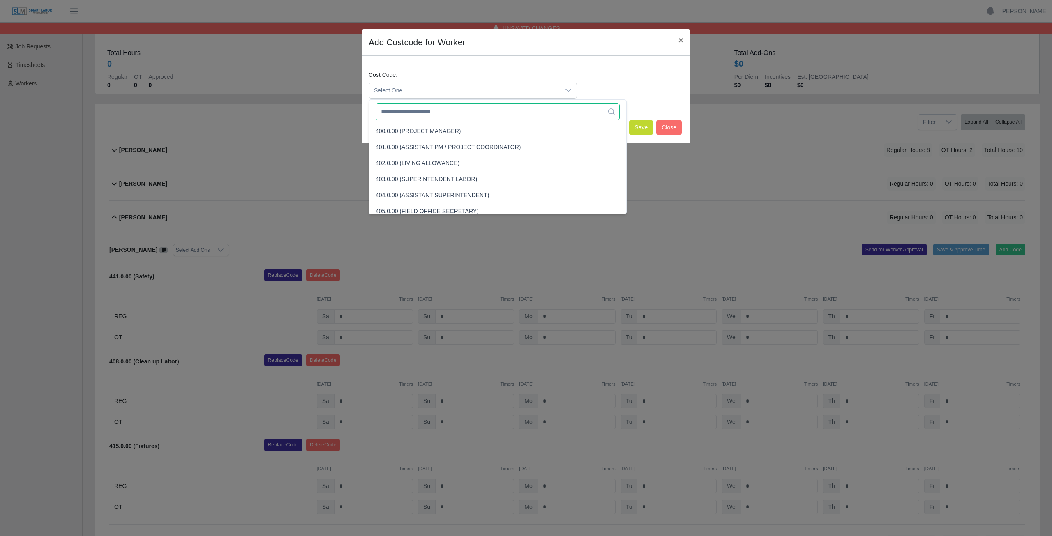
click at [403, 112] on input "text" at bounding box center [497, 111] width 244 height 17
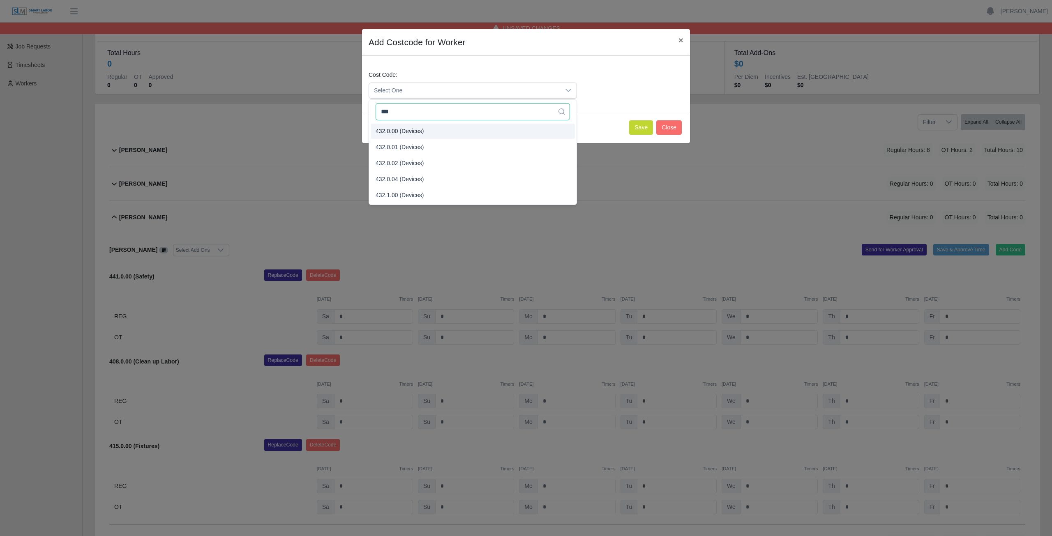
type input "***"
click at [385, 129] on span "432.0.00 (Devices)" at bounding box center [399, 131] width 48 height 9
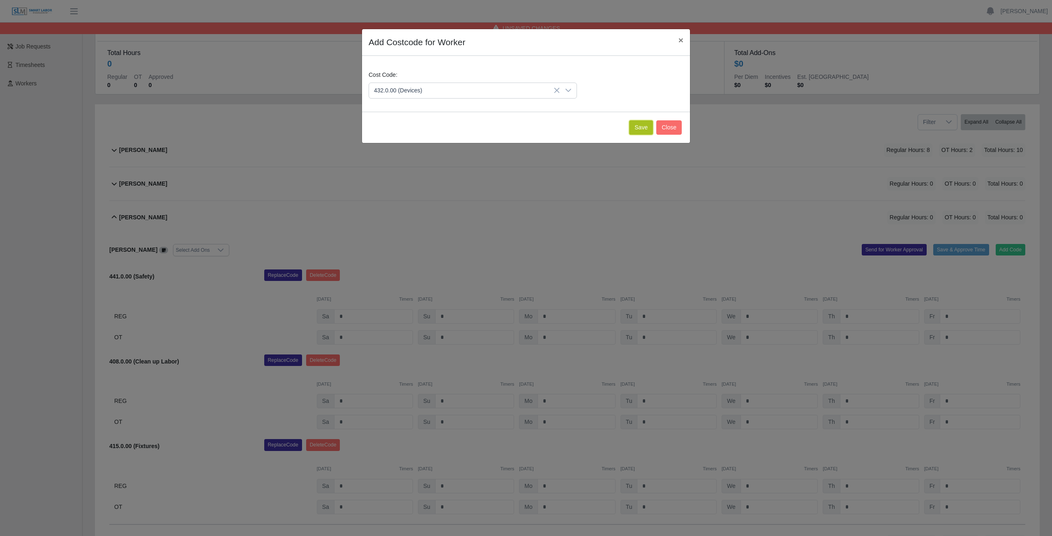
click at [638, 129] on button "Save" at bounding box center [641, 127] width 24 height 14
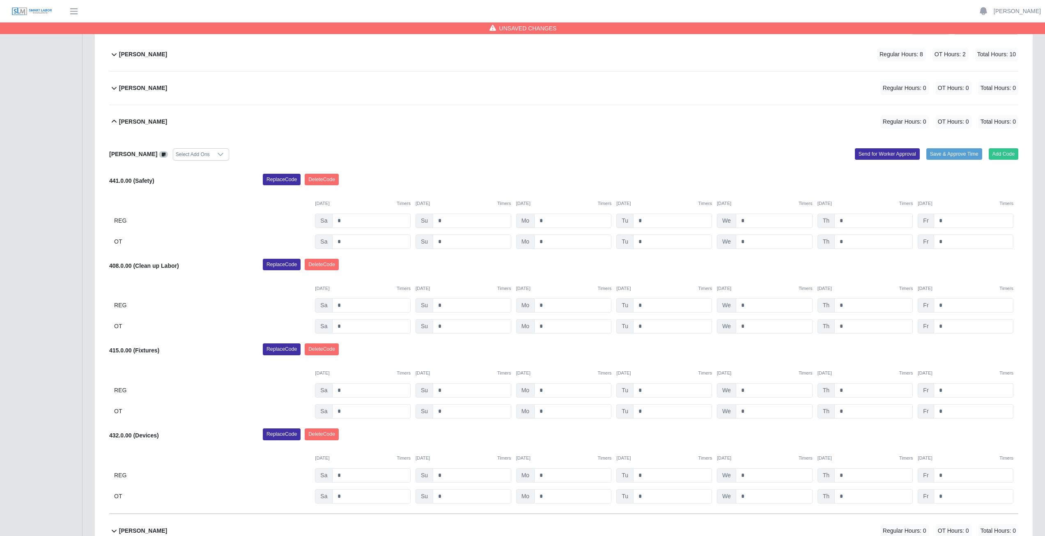
scroll to position [164, 0]
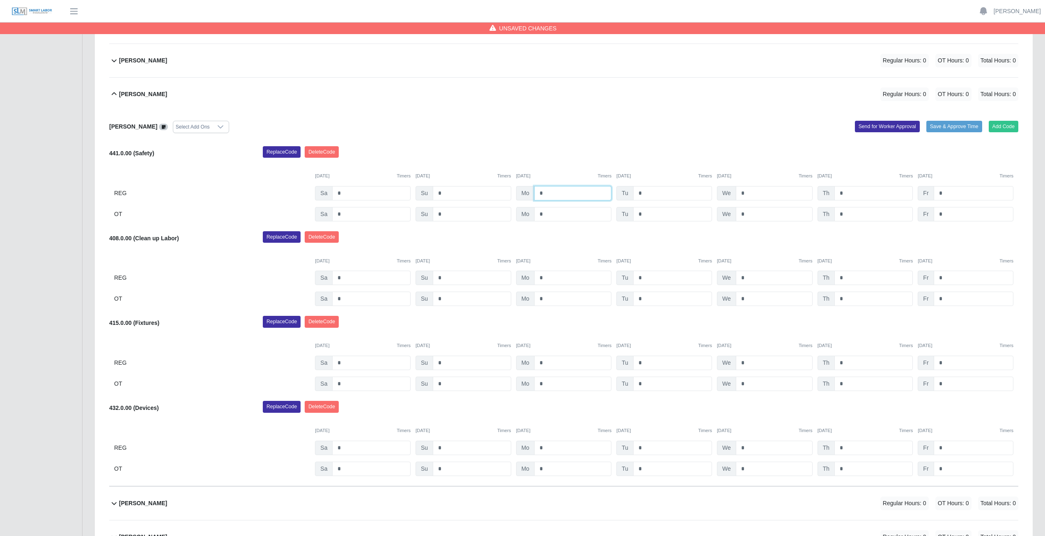
click at [546, 193] on input "*" at bounding box center [572, 193] width 77 height 14
type input "*"
click at [642, 193] on input "*" at bounding box center [672, 193] width 79 height 14
type input "*"
click at [753, 193] on input "*" at bounding box center [774, 193] width 77 height 14
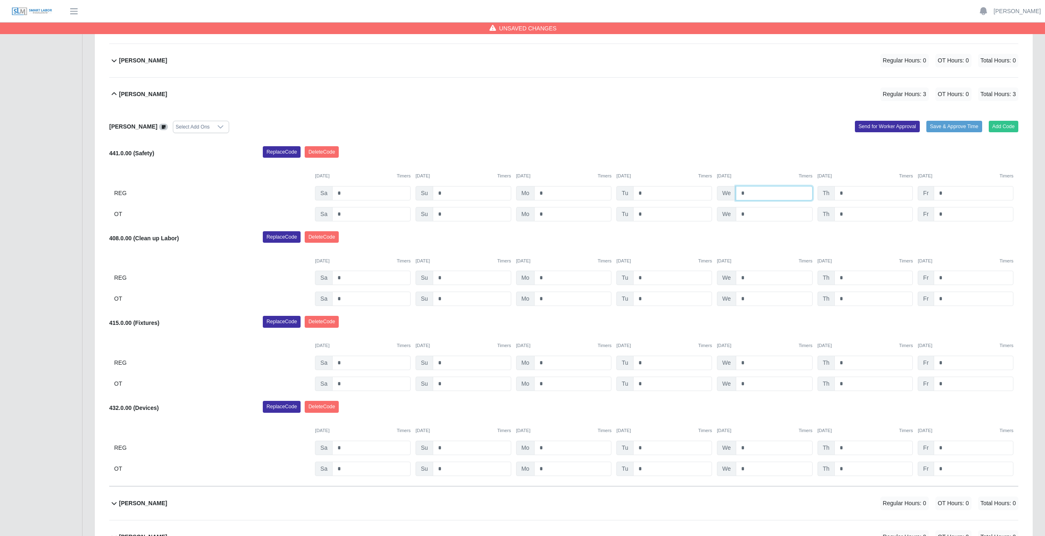
type input "*"
click at [847, 192] on input "*" at bounding box center [874, 193] width 78 height 14
type input "*"
click at [947, 194] on input "*" at bounding box center [974, 193] width 80 height 14
type input "*"
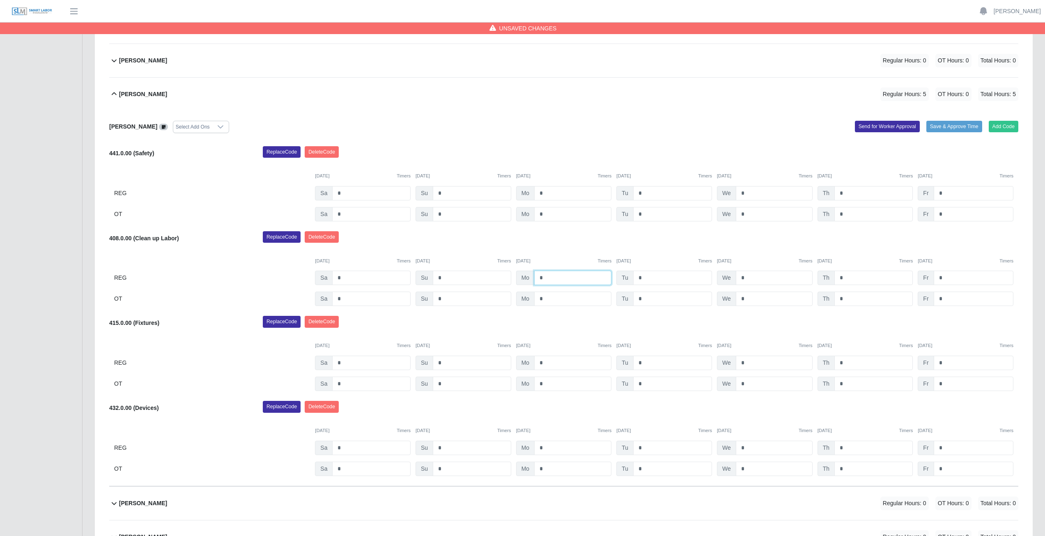
click at [546, 279] on input "*" at bounding box center [572, 278] width 77 height 14
type input "*"
click at [645, 278] on input "*" at bounding box center [672, 278] width 79 height 14
type input "*"
click at [747, 279] on input "*" at bounding box center [774, 278] width 77 height 14
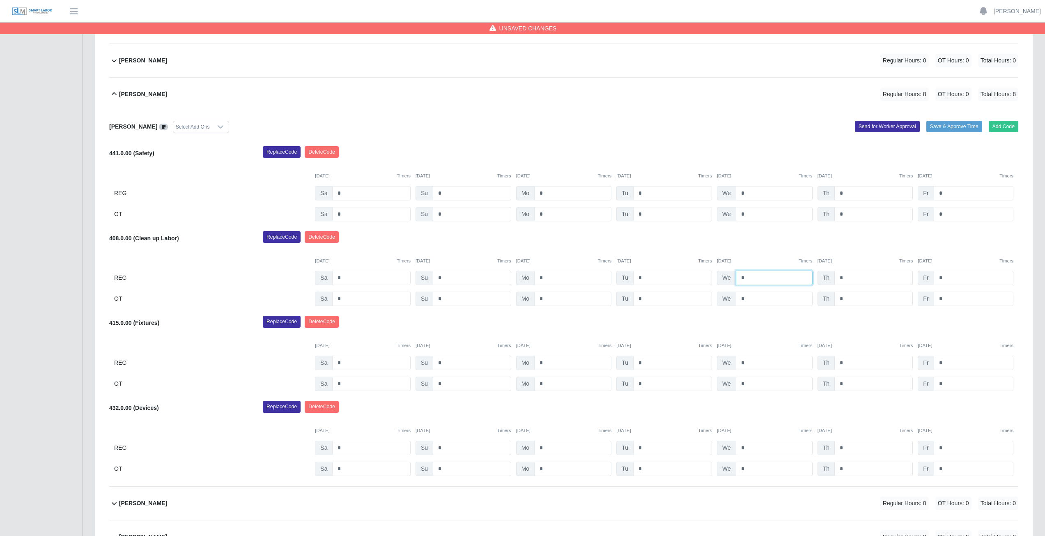
type input "*"
click at [846, 277] on input "*" at bounding box center [874, 278] width 78 height 14
type input "*"
click at [946, 277] on input "*" at bounding box center [974, 278] width 80 height 14
type input "*"
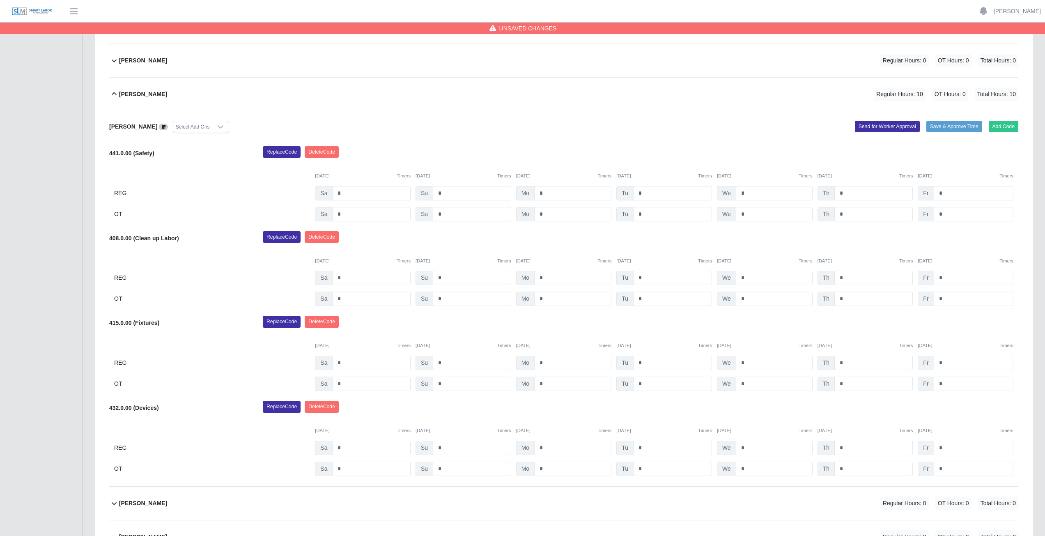
click at [890, 246] on div "Replace Code Delete Code" at bounding box center [641, 239] width 768 height 16
click at [546, 364] on input "*" at bounding box center [572, 363] width 77 height 14
type input "*"
click at [550, 383] on input "*" at bounding box center [572, 384] width 77 height 14
type input "*"
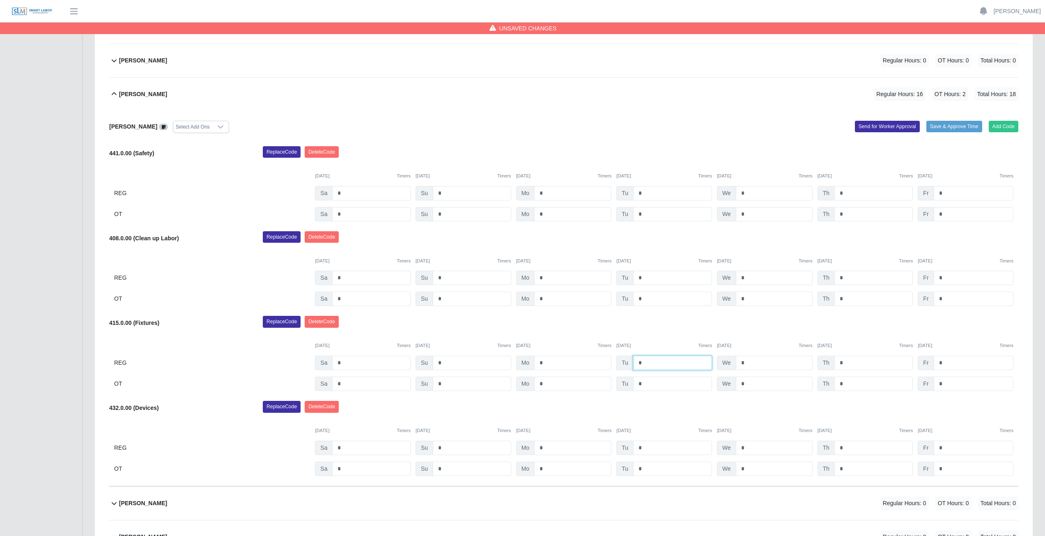
click at [651, 364] on input "*" at bounding box center [672, 363] width 79 height 14
type input "*"
click at [647, 387] on input "*" at bounding box center [672, 384] width 79 height 14
type input "*"
click at [749, 363] on input "*" at bounding box center [774, 363] width 77 height 14
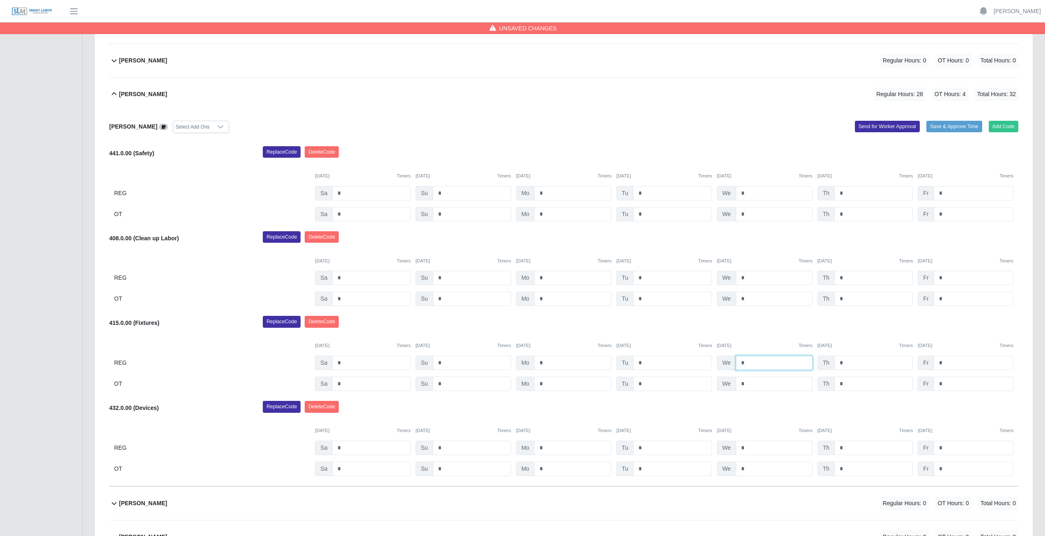
type input "*"
click at [748, 385] on input "*" at bounding box center [774, 384] width 77 height 14
type input "*"
click at [847, 336] on div "10/04/2025 Timers 10/05/2025 Timers 10/06/2025 Timers 10/07/2025 Timers 10/08/2…" at bounding box center [564, 340] width 910 height 17
click at [1006, 123] on button "Add Code" at bounding box center [1004, 127] width 30 height 12
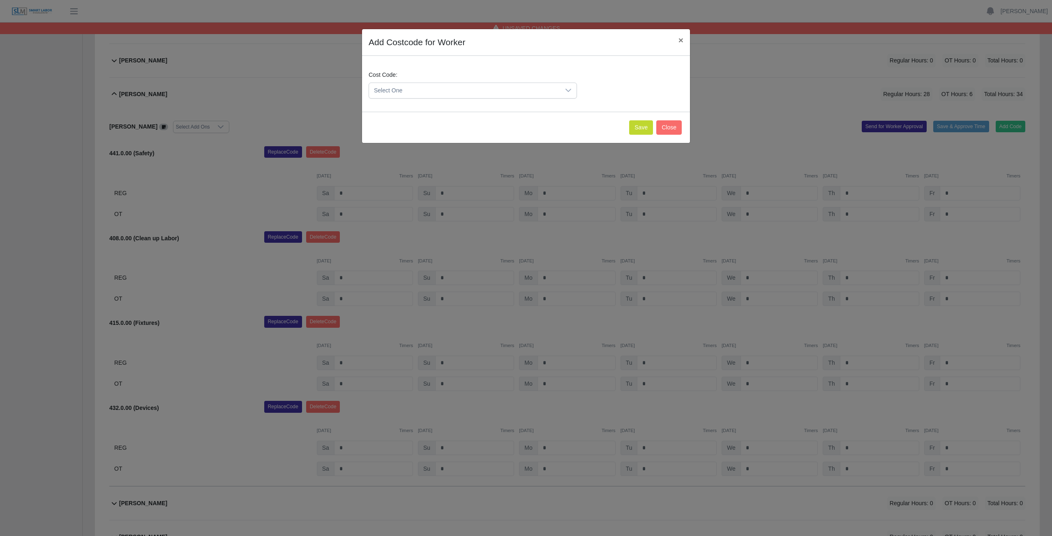
click at [458, 90] on span "Select One" at bounding box center [464, 90] width 191 height 15
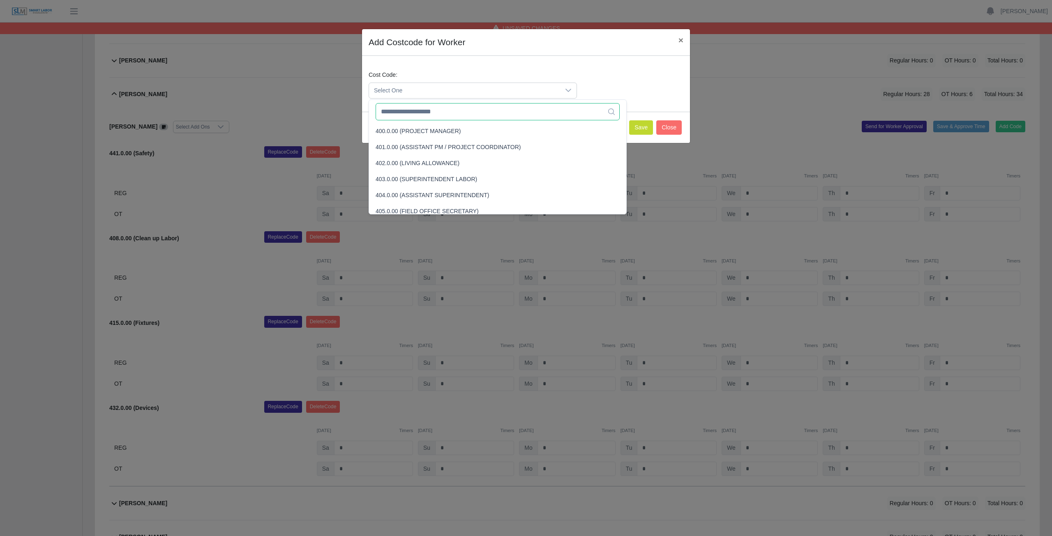
click at [458, 115] on input "text" at bounding box center [497, 111] width 244 height 17
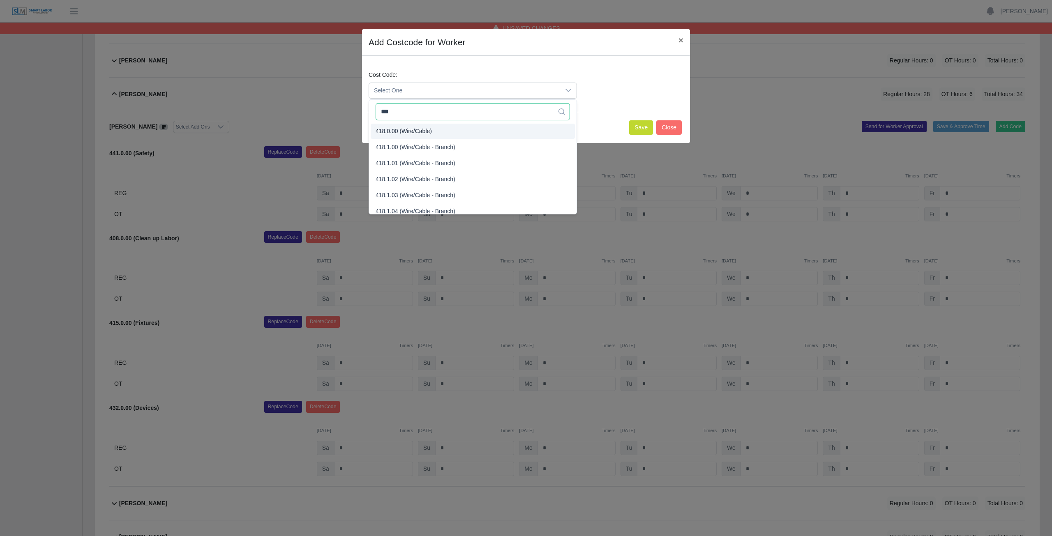
type input "***"
click at [412, 129] on span "418.0.00 (Wire/Cable)" at bounding box center [403, 131] width 56 height 9
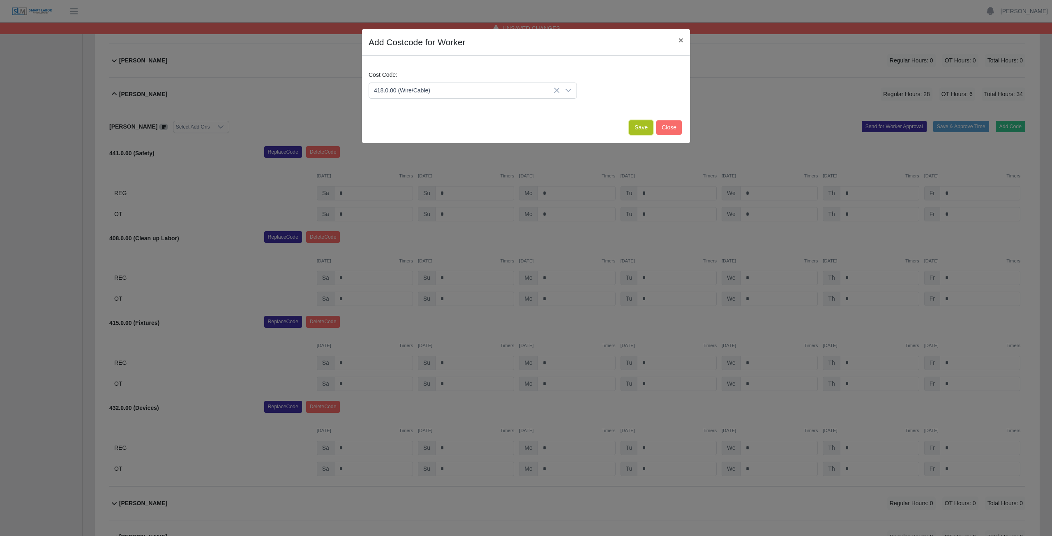
click at [637, 131] on button "Save" at bounding box center [641, 127] width 24 height 14
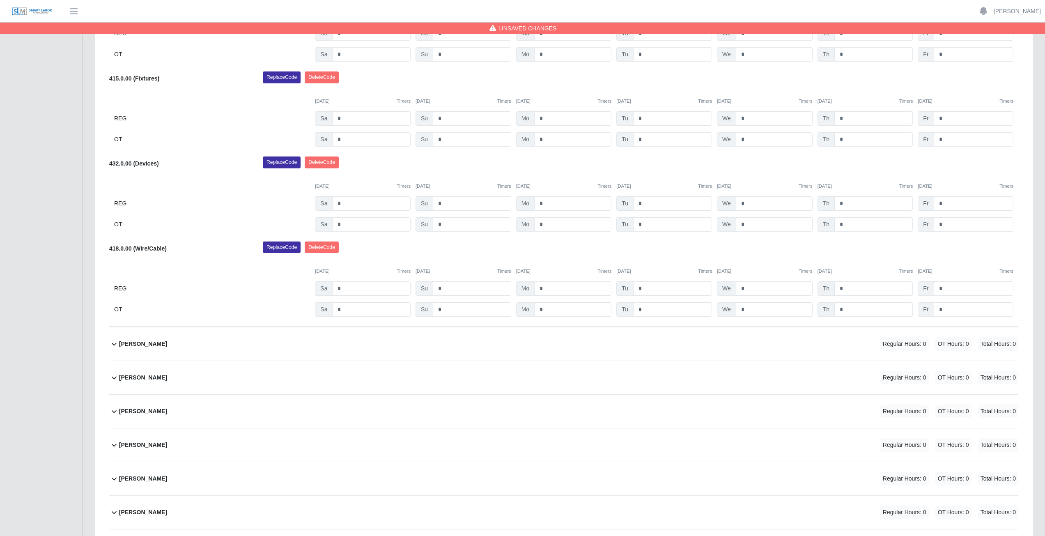
scroll to position [411, 0]
click at [847, 288] on input "*" at bounding box center [874, 286] width 78 height 14
type input "*"
click at [846, 307] on input "*" at bounding box center [874, 307] width 78 height 14
type input "*"
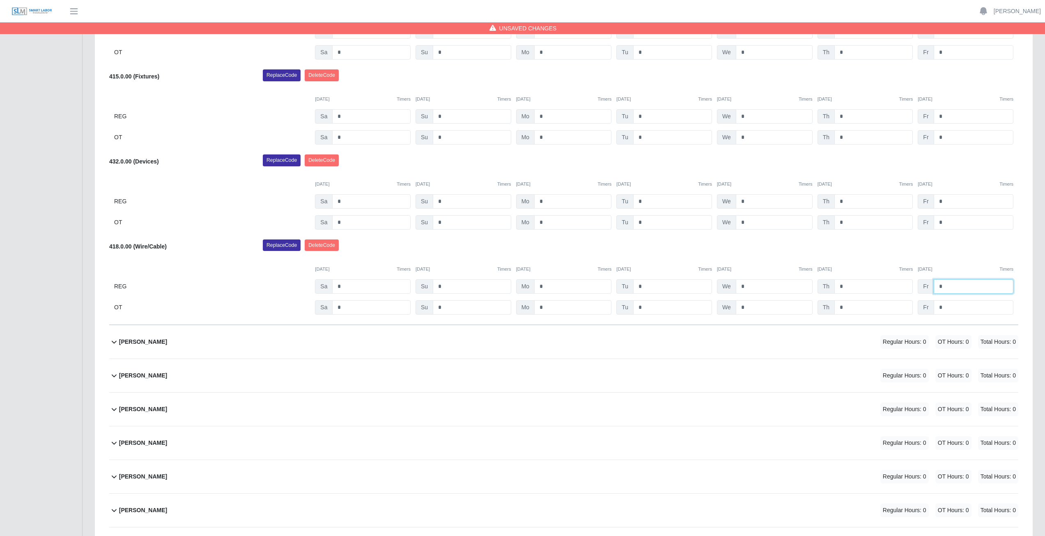
click at [946, 288] on input "*" at bounding box center [974, 286] width 80 height 14
type input "*"
click at [944, 305] on input "*" at bounding box center [974, 307] width 80 height 14
type input "*"
click at [964, 249] on div "Replace Code Delete Code" at bounding box center [641, 247] width 768 height 16
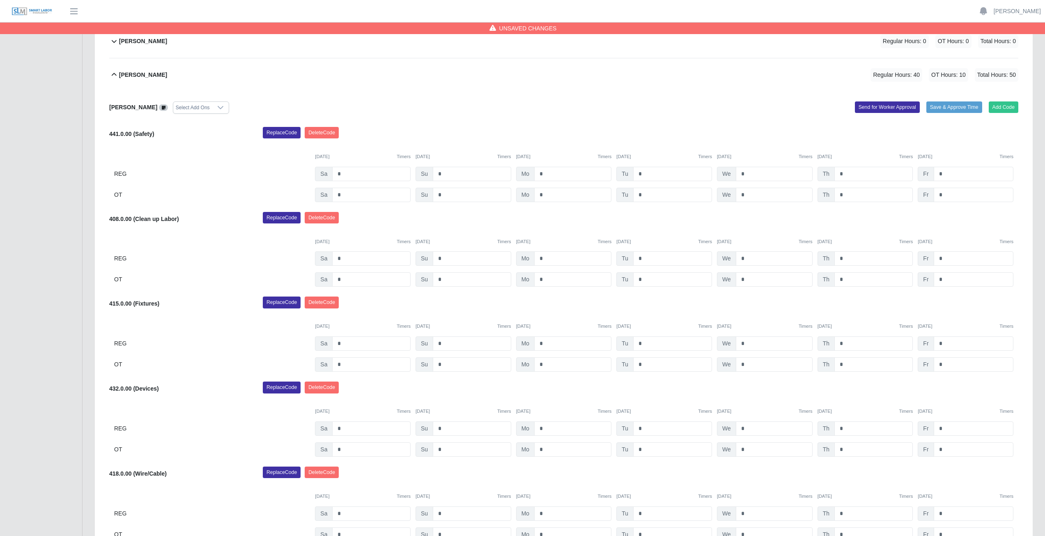
scroll to position [164, 0]
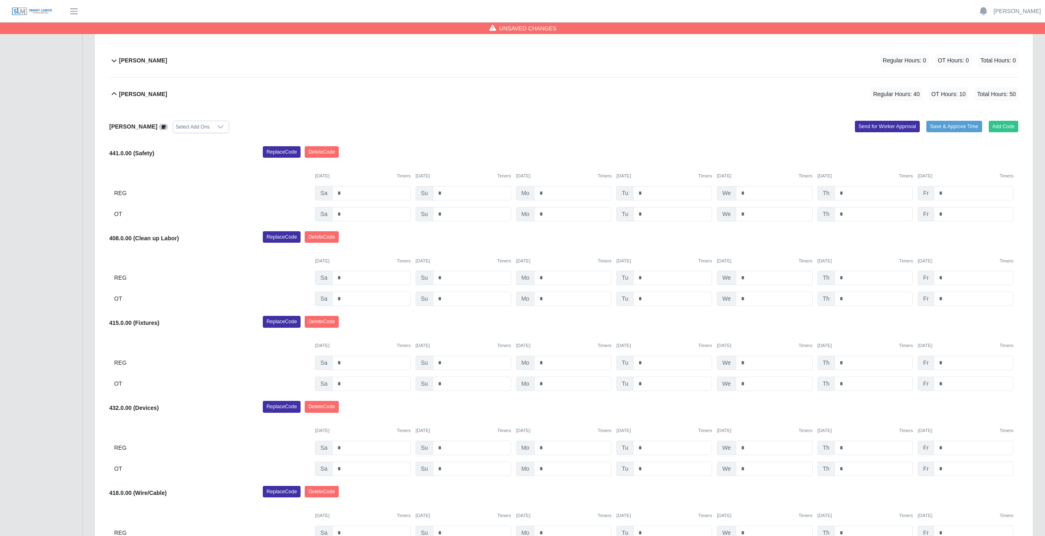
click at [113, 94] on icon at bounding box center [114, 93] width 5 height 3
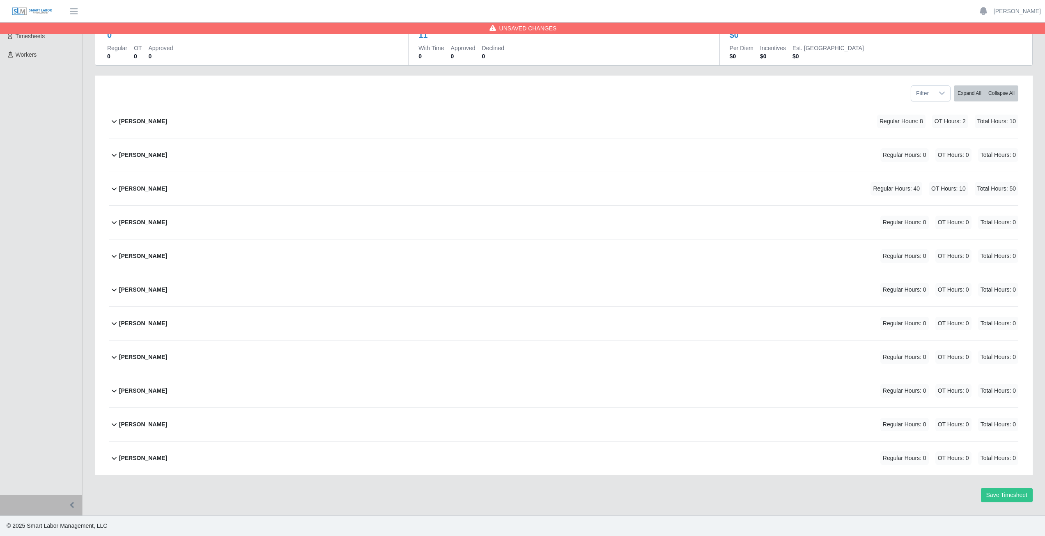
scroll to position [70, 0]
click at [113, 223] on icon at bounding box center [114, 222] width 5 height 3
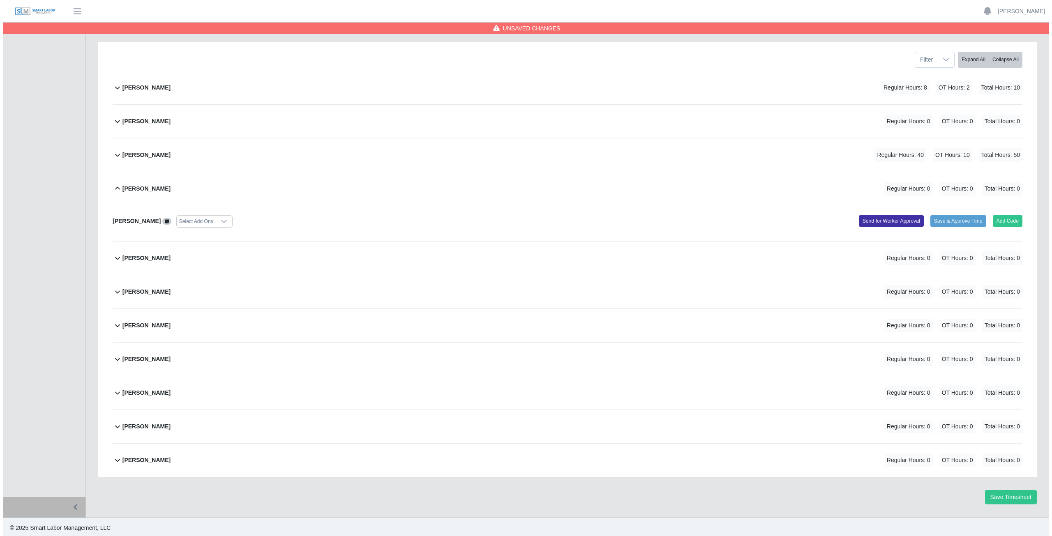
scroll to position [106, 0]
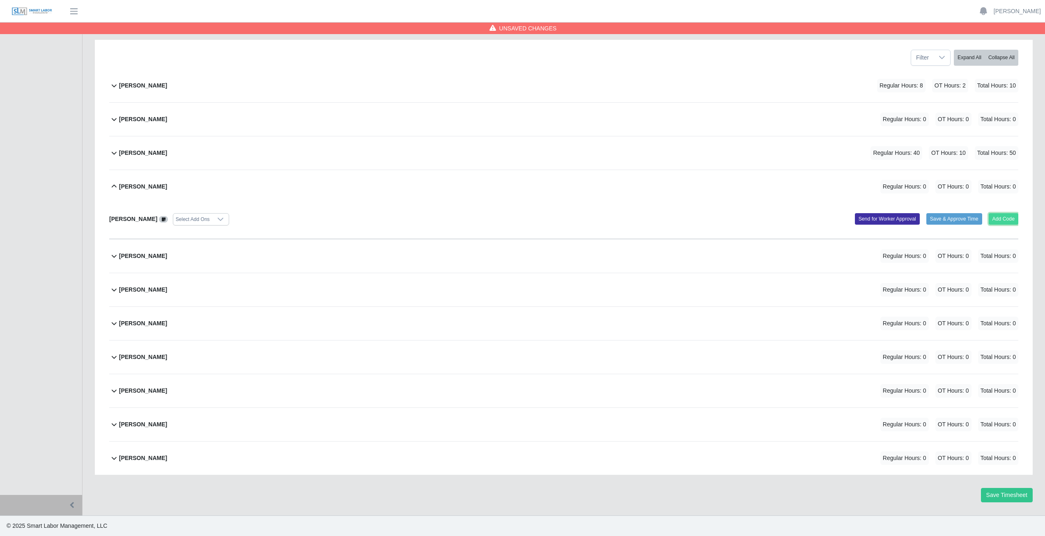
click at [1004, 214] on button "Add Code" at bounding box center [1004, 219] width 30 height 12
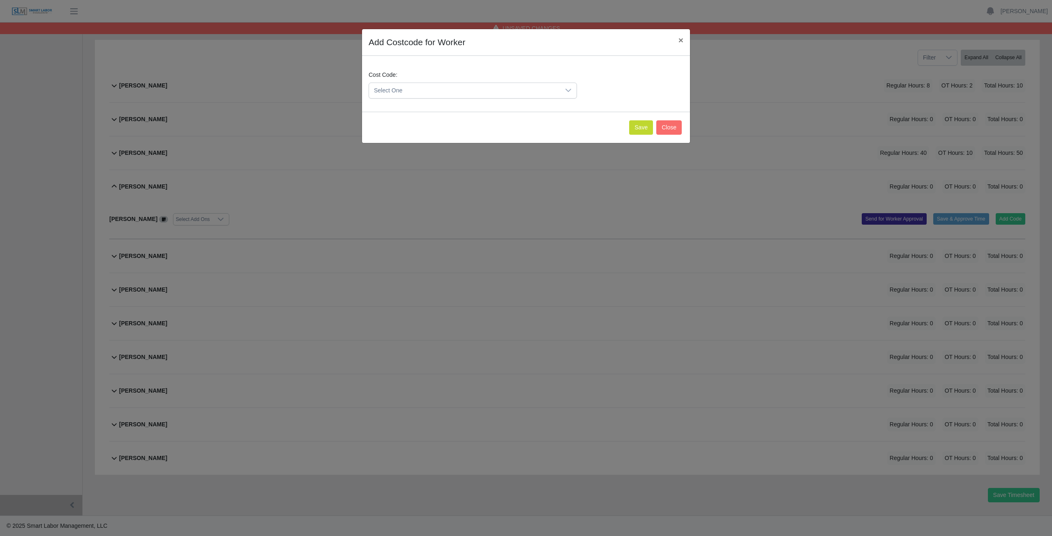
click at [422, 88] on span "Select One" at bounding box center [464, 90] width 191 height 15
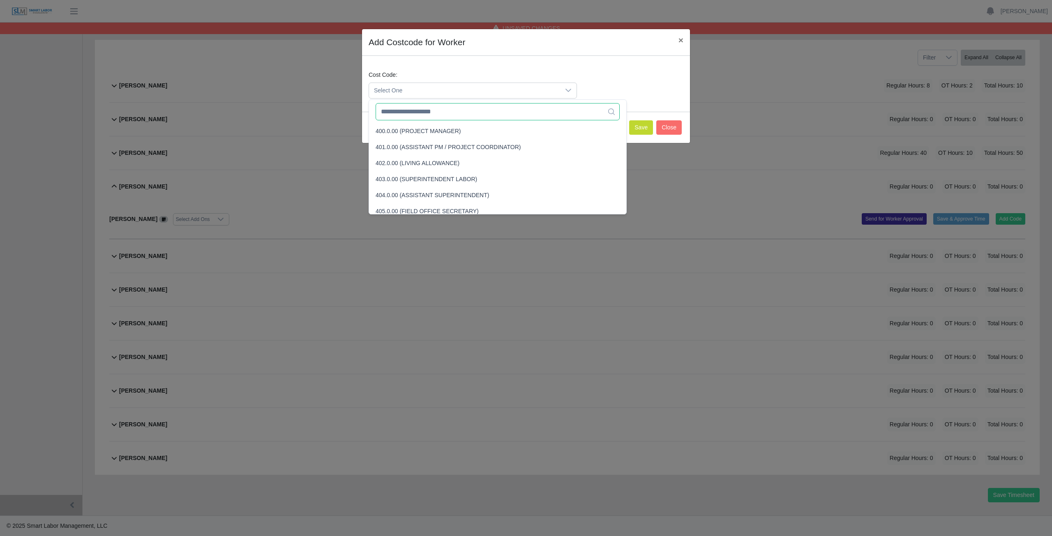
click at [416, 113] on input "text" at bounding box center [497, 111] width 244 height 17
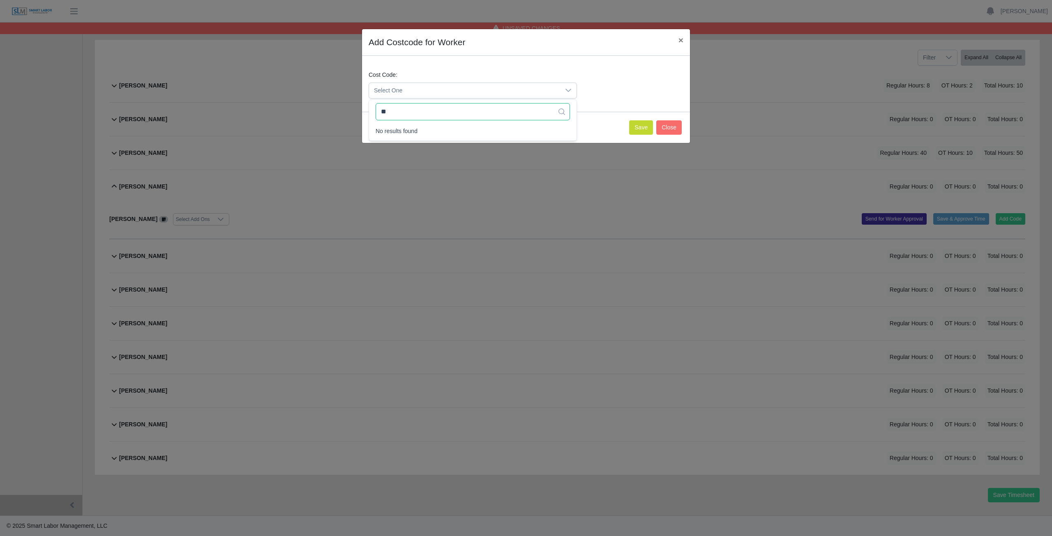
type input "*"
type input "***"
drag, startPoint x: 411, startPoint y: 131, endPoint x: 433, endPoint y: 128, distance: 22.4
click at [412, 129] on span "441.0.00 (Safety)" at bounding box center [397, 131] width 44 height 9
click at [642, 124] on button "Save" at bounding box center [641, 127] width 24 height 14
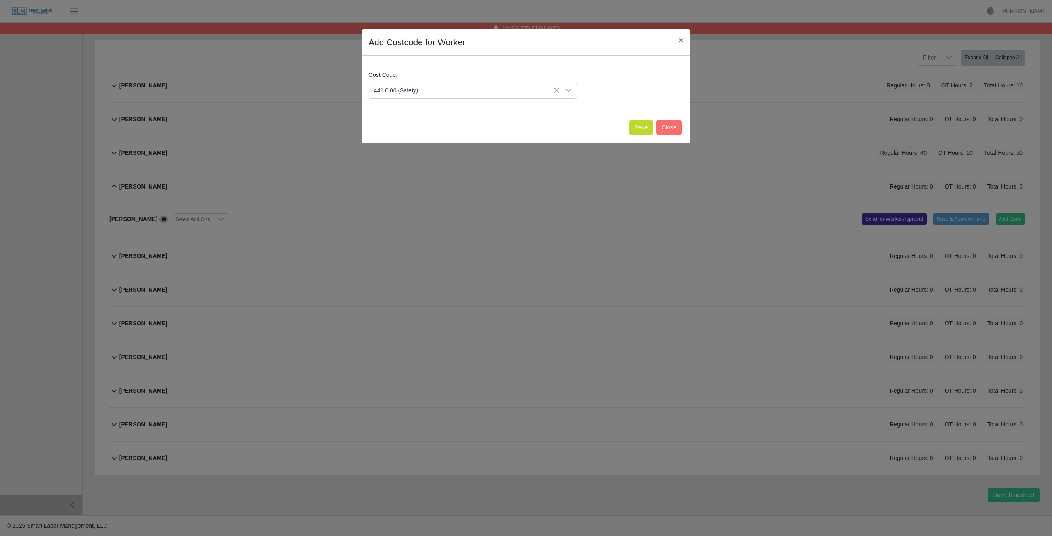
scroll to position [191, 0]
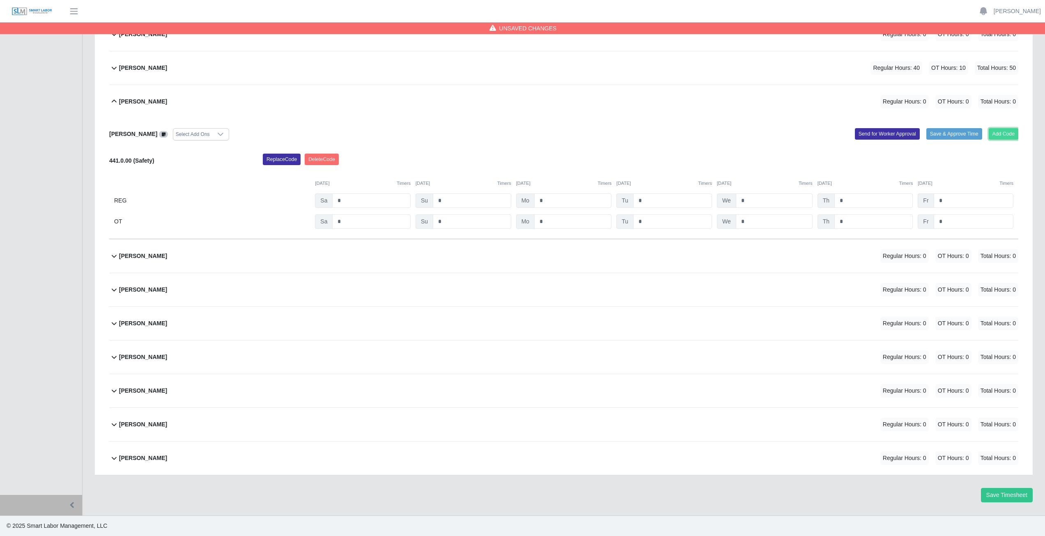
drag, startPoint x: 1007, startPoint y: 132, endPoint x: 1003, endPoint y: 132, distance: 4.5
click at [1003, 132] on button "Add Code" at bounding box center [1004, 134] width 30 height 12
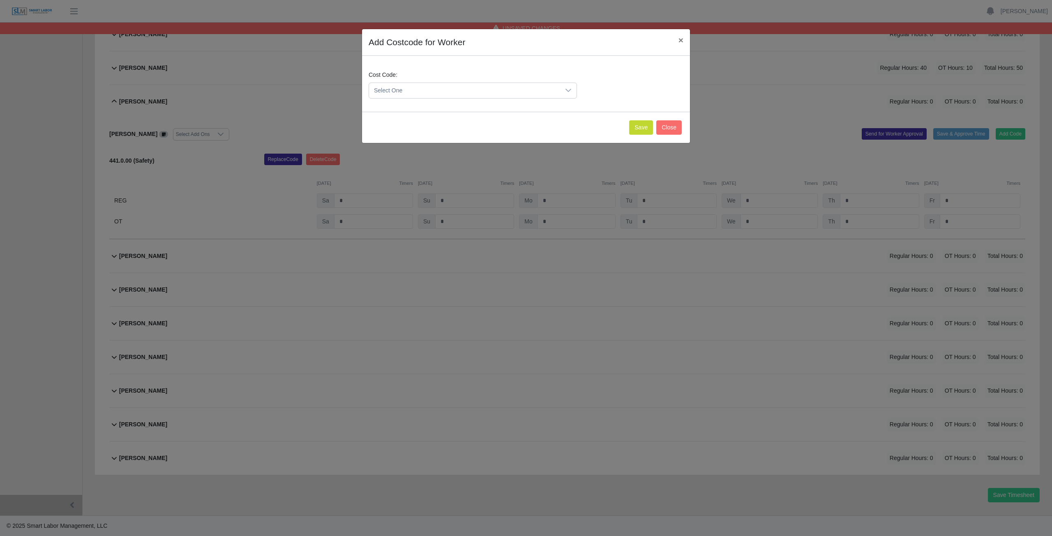
click at [437, 85] on span "Select One" at bounding box center [464, 90] width 191 height 15
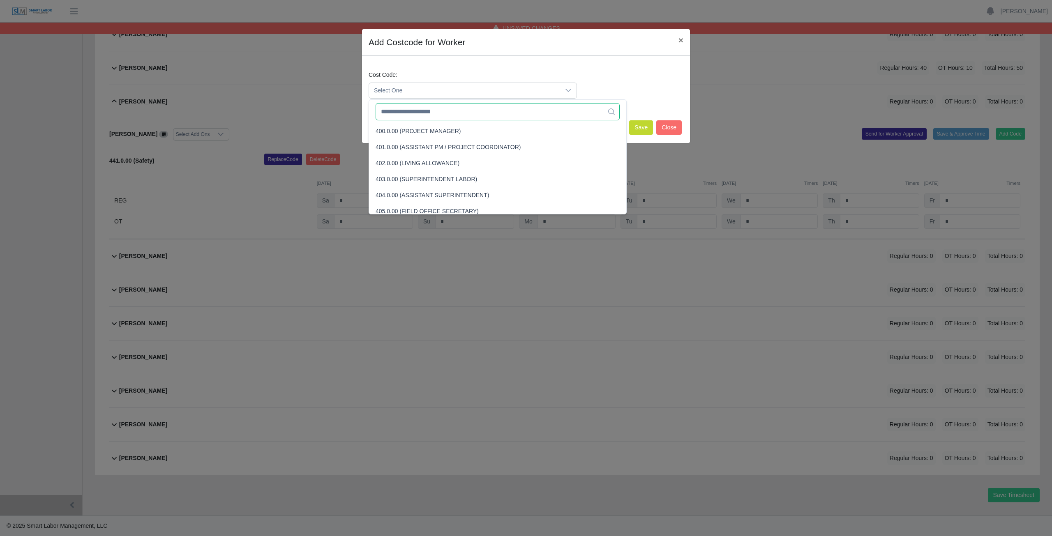
click at [424, 111] on input "text" at bounding box center [497, 111] width 244 height 17
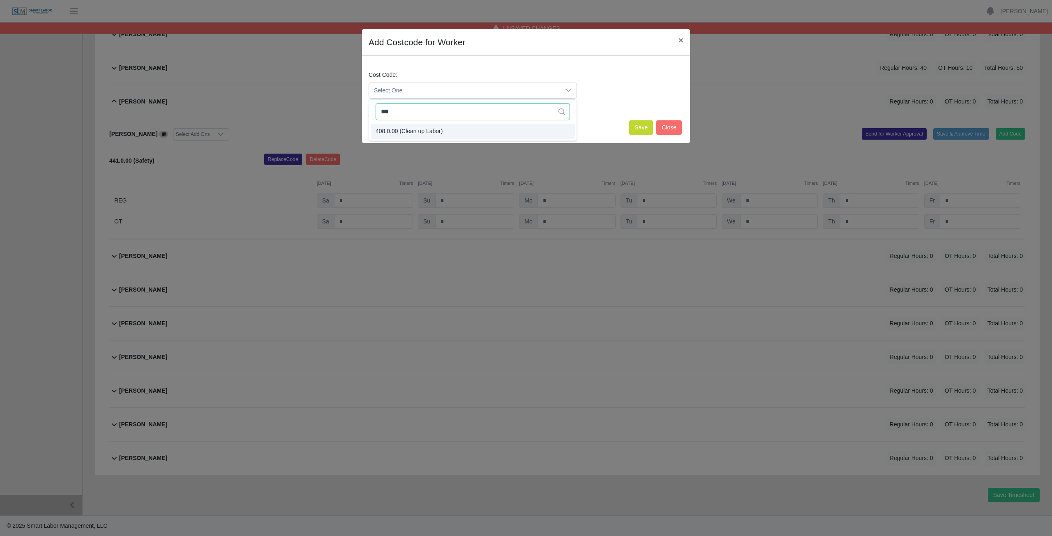
type input "***"
drag, startPoint x: 421, startPoint y: 132, endPoint x: 421, endPoint y: 127, distance: 4.5
click at [421, 127] on span "408.0.00 (Clean up Labor)" at bounding box center [408, 131] width 67 height 9
click at [639, 125] on button "Save" at bounding box center [641, 127] width 24 height 14
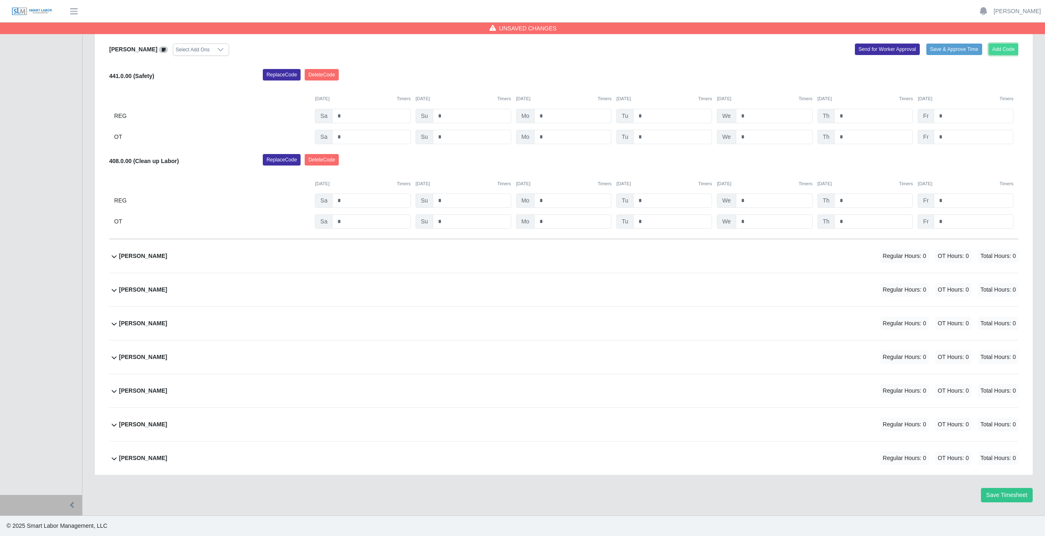
click at [1004, 48] on button "Add Code" at bounding box center [1004, 50] width 30 height 12
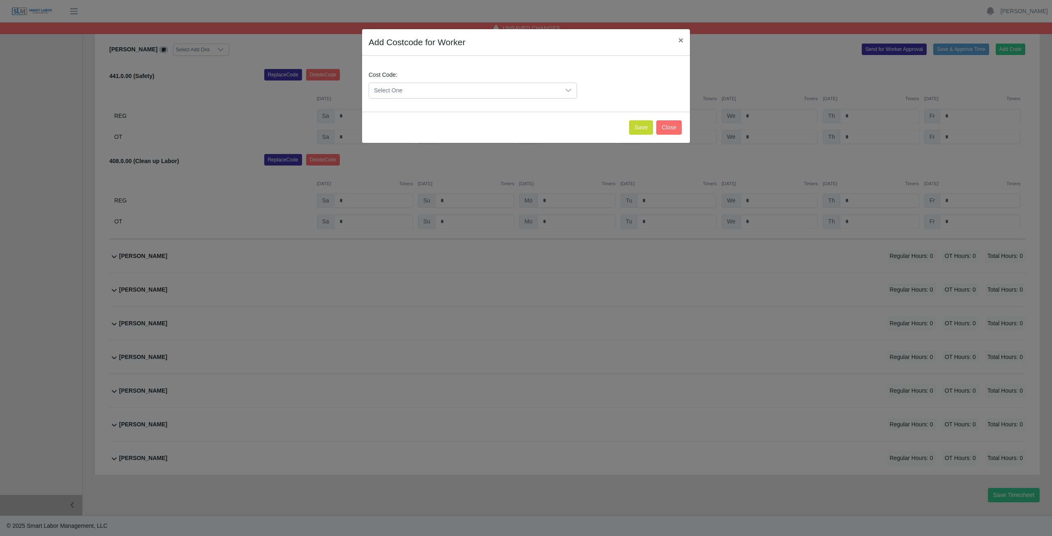
click at [425, 89] on span "Select One" at bounding box center [464, 90] width 191 height 15
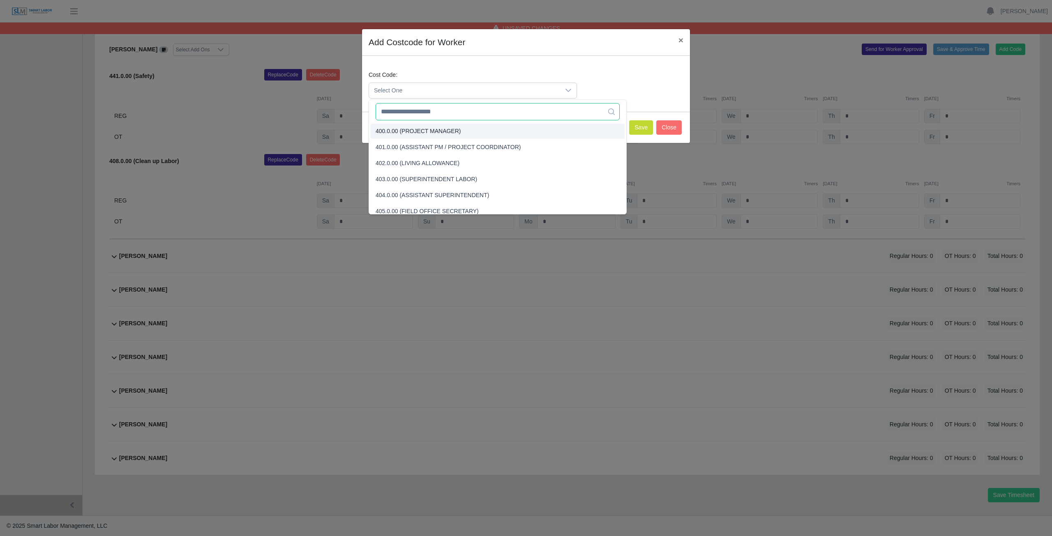
click at [414, 113] on input "text" at bounding box center [497, 111] width 244 height 17
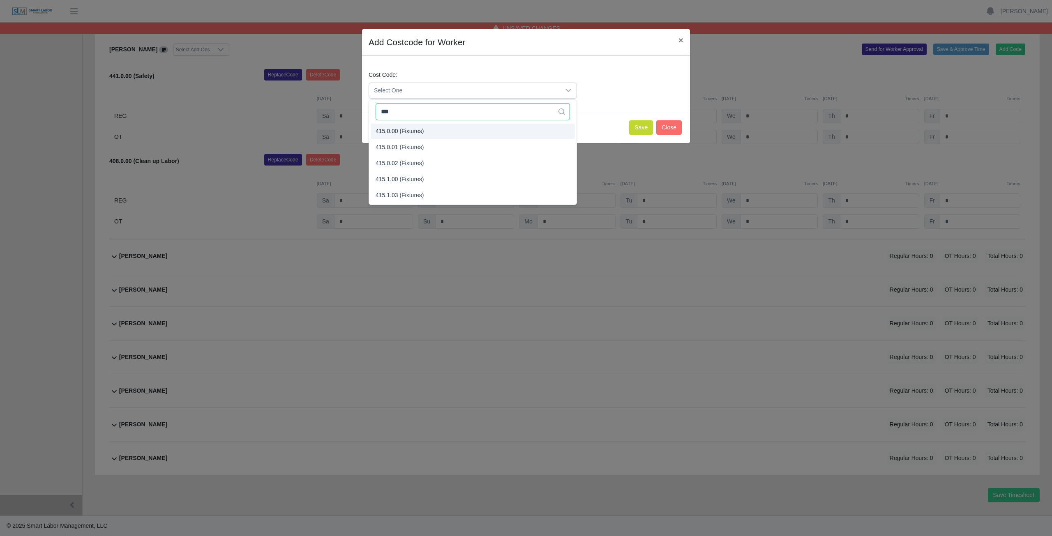
type input "***"
drag, startPoint x: 410, startPoint y: 127, endPoint x: 560, endPoint y: 140, distance: 149.6
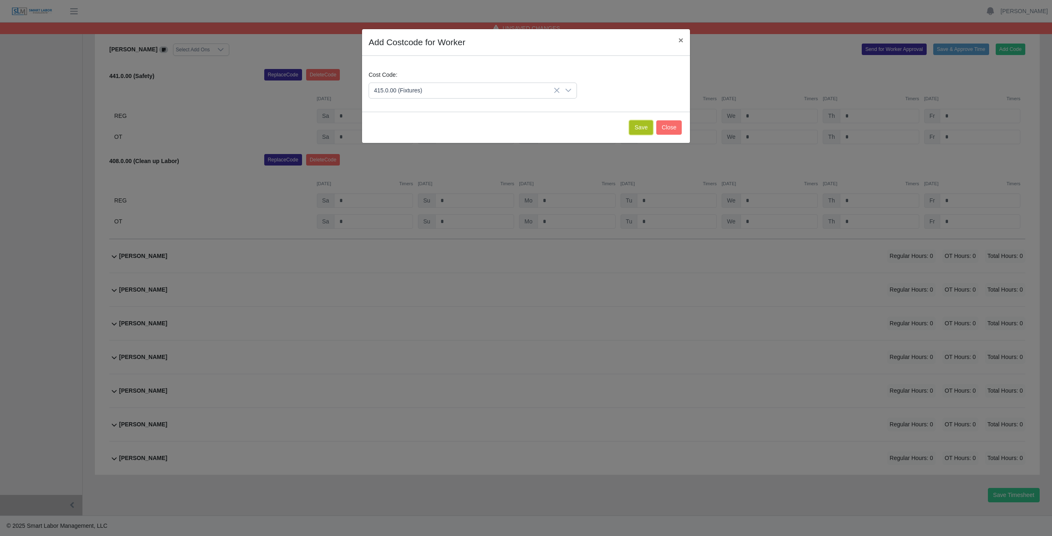
click at [641, 128] on button "Save" at bounding box center [641, 127] width 24 height 14
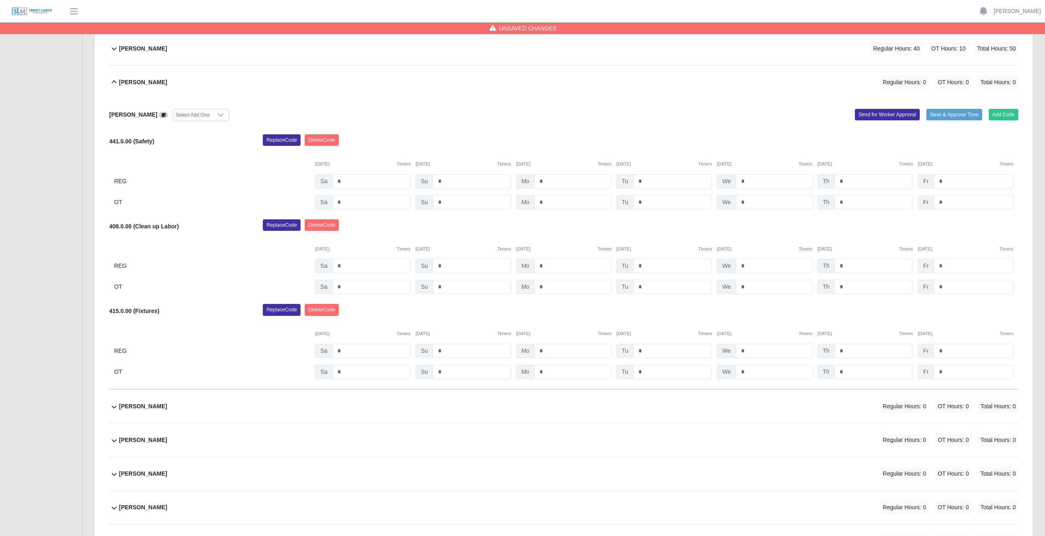
scroll to position [155, 0]
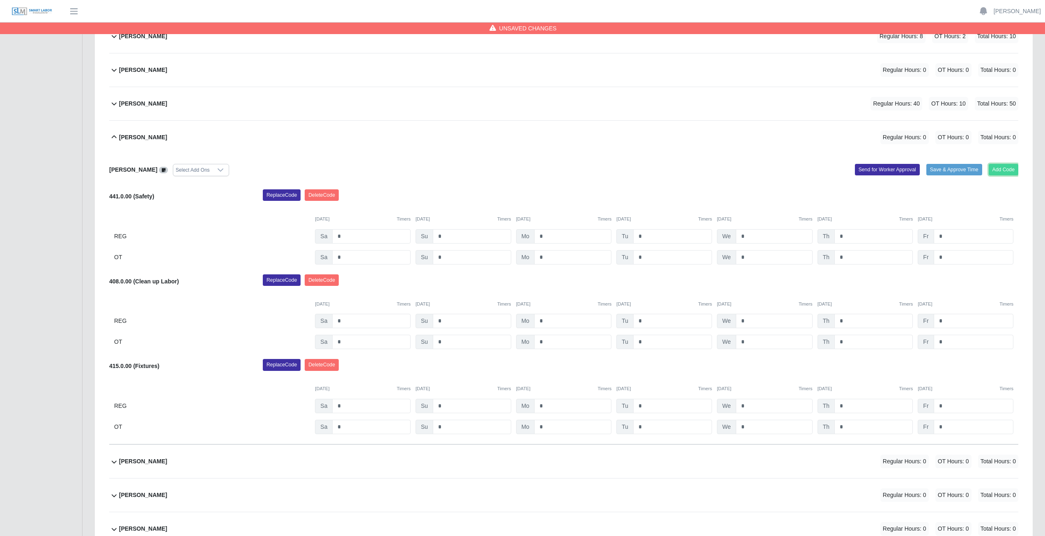
click at [1004, 164] on button "Add Code" at bounding box center [1004, 170] width 30 height 12
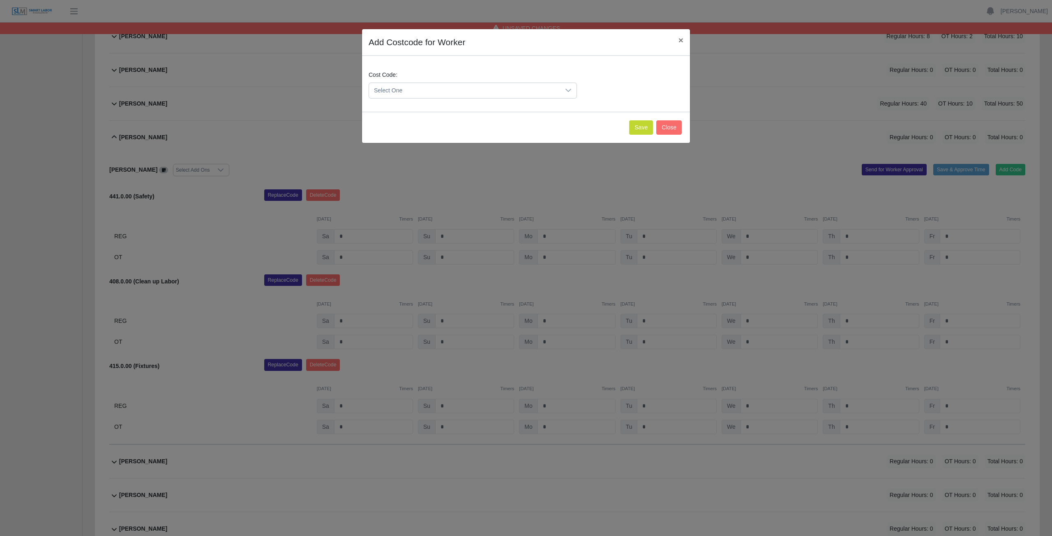
click at [422, 88] on span "Select One" at bounding box center [464, 90] width 191 height 15
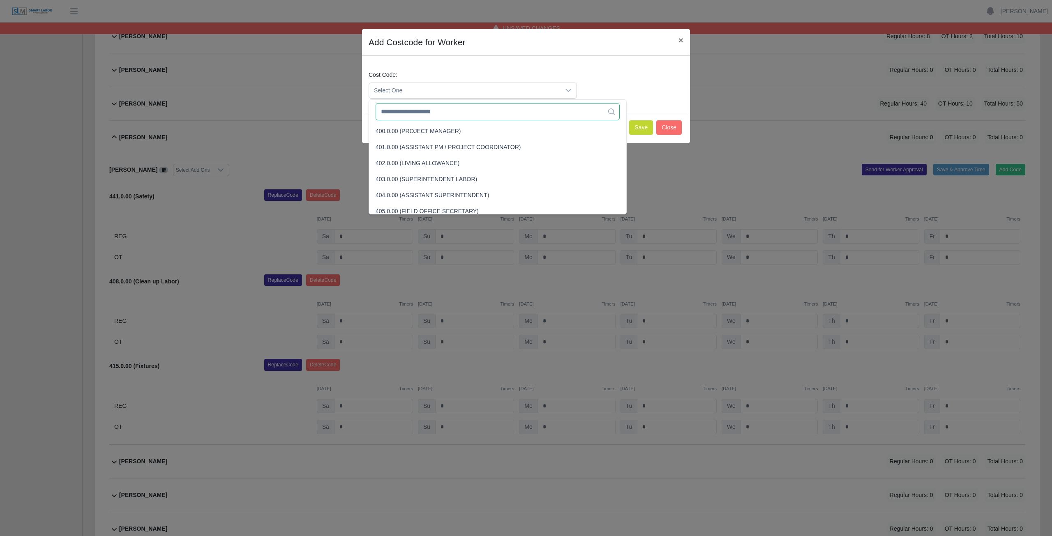
click at [421, 112] on input "text" at bounding box center [497, 111] width 244 height 17
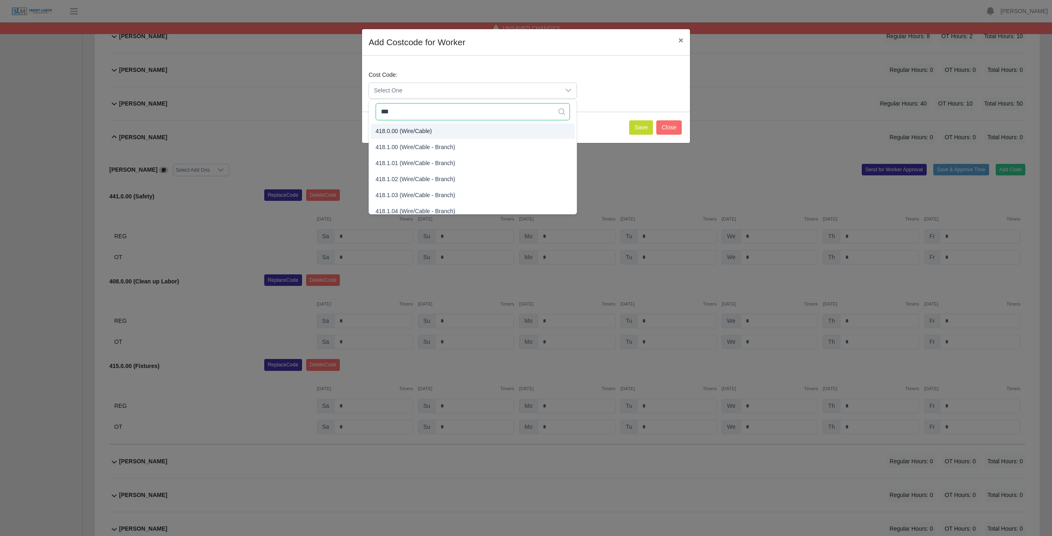
type input "***"
drag, startPoint x: 414, startPoint y: 129, endPoint x: 415, endPoint y: 125, distance: 4.7
click at [415, 125] on li "418.0.00 (Wire/Cable)" at bounding box center [473, 131] width 204 height 15
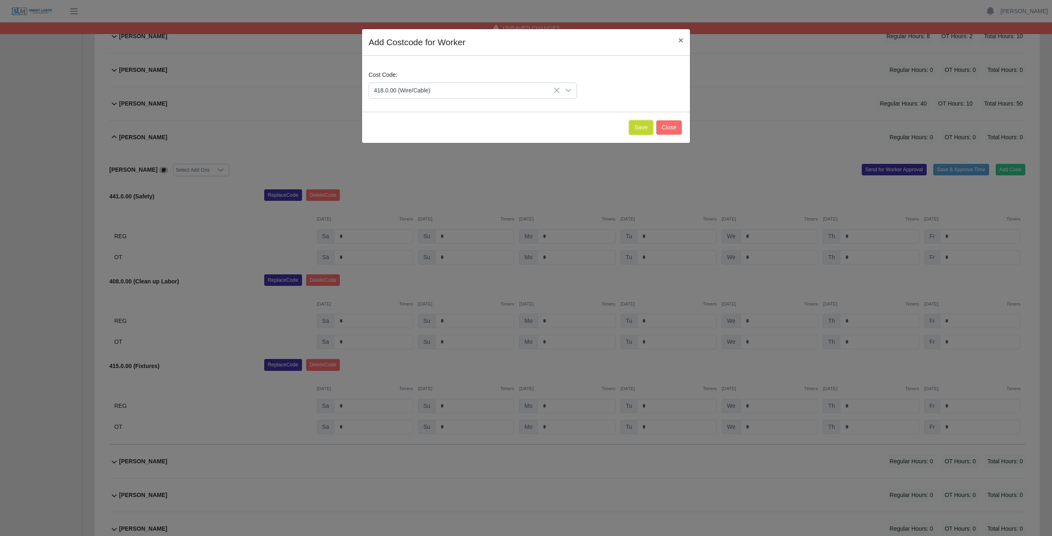
click at [640, 124] on button "Save" at bounding box center [641, 127] width 24 height 14
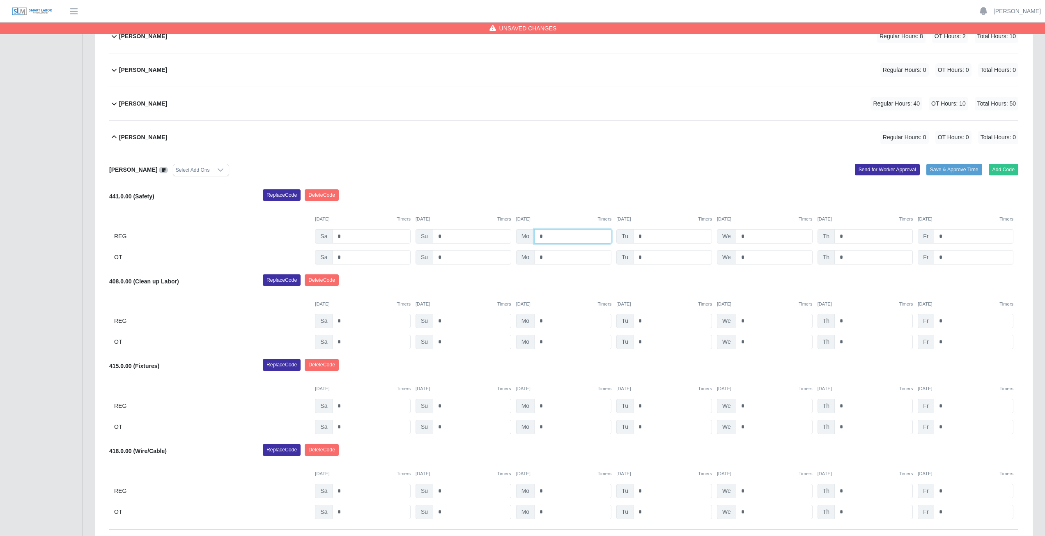
click at [549, 236] on input "*" at bounding box center [572, 236] width 77 height 14
type input "*"
click at [646, 236] on input "*" at bounding box center [672, 236] width 79 height 14
type input "*"
click at [749, 237] on input "*" at bounding box center [774, 236] width 77 height 14
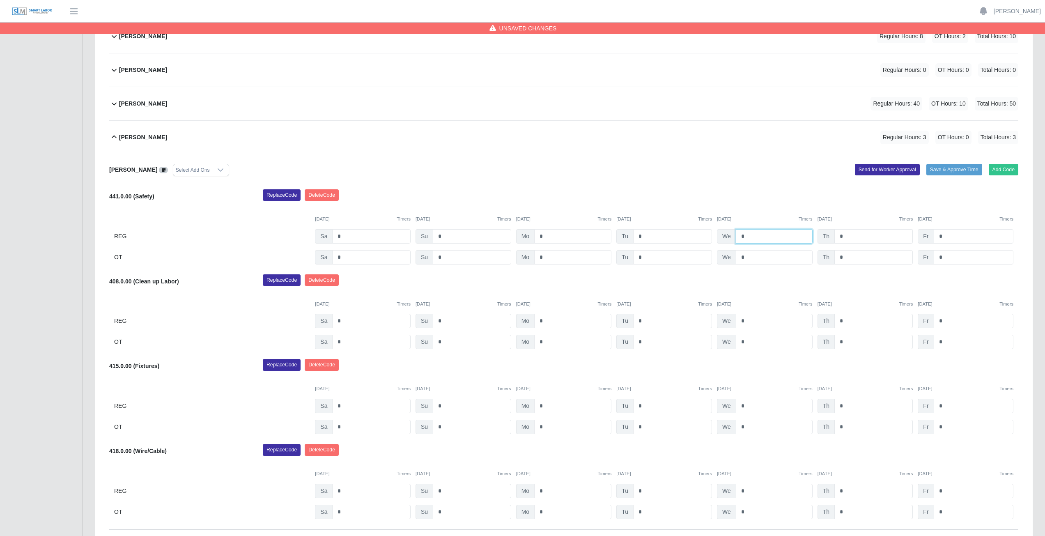
type input "*"
click at [846, 236] on input "*" at bounding box center [874, 236] width 78 height 14
type input "*"
click at [948, 237] on input "*" at bounding box center [974, 236] width 80 height 14
type input "*"
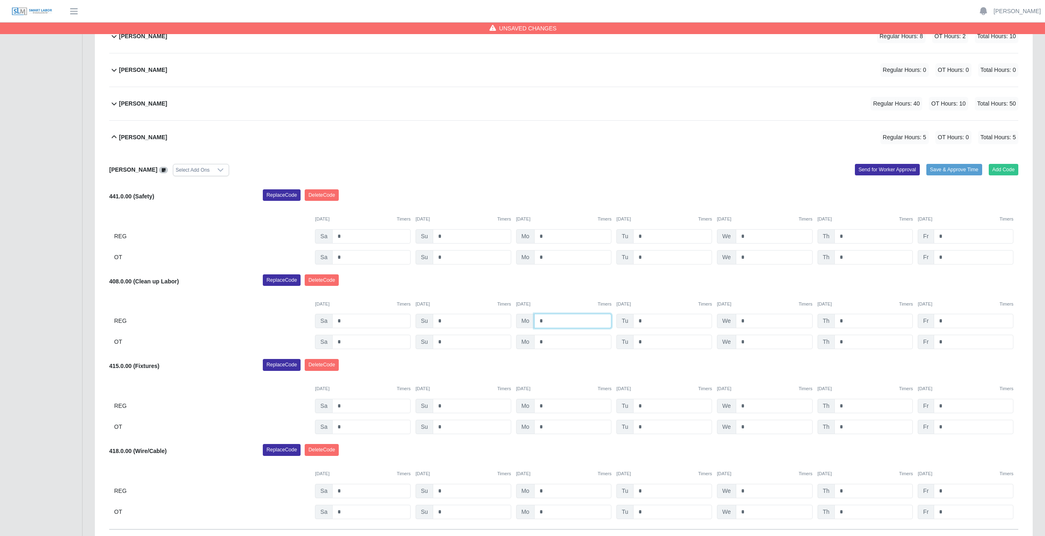
click at [547, 321] on input "*" at bounding box center [572, 321] width 77 height 14
type input "*"
click at [645, 321] on input "*" at bounding box center [672, 321] width 79 height 14
type input "*"
click at [745, 322] on input "*" at bounding box center [774, 321] width 77 height 14
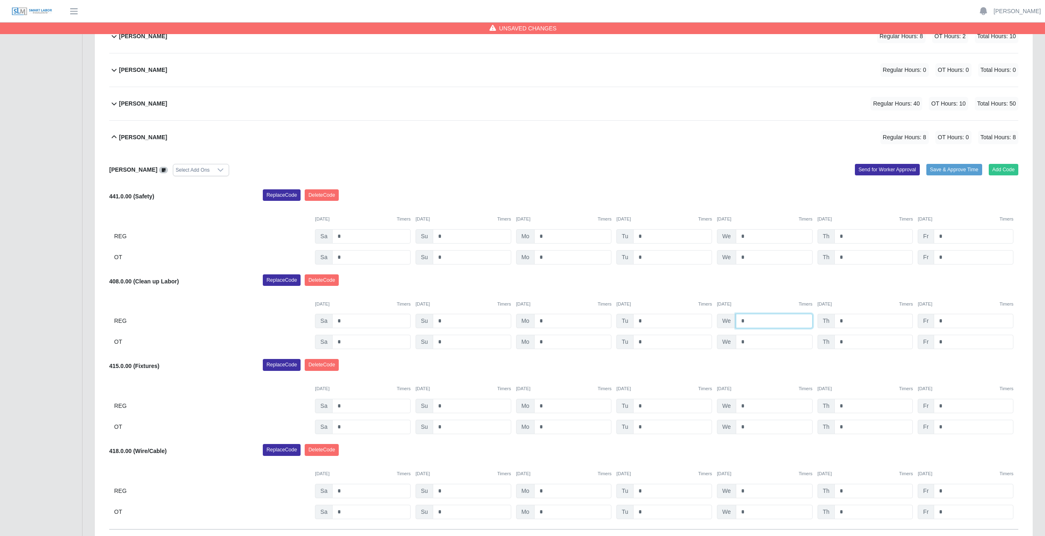
type input "*"
click at [845, 320] on input "*" at bounding box center [874, 321] width 78 height 14
type input "*"
click at [941, 322] on input "*" at bounding box center [974, 321] width 80 height 14
type input "*"
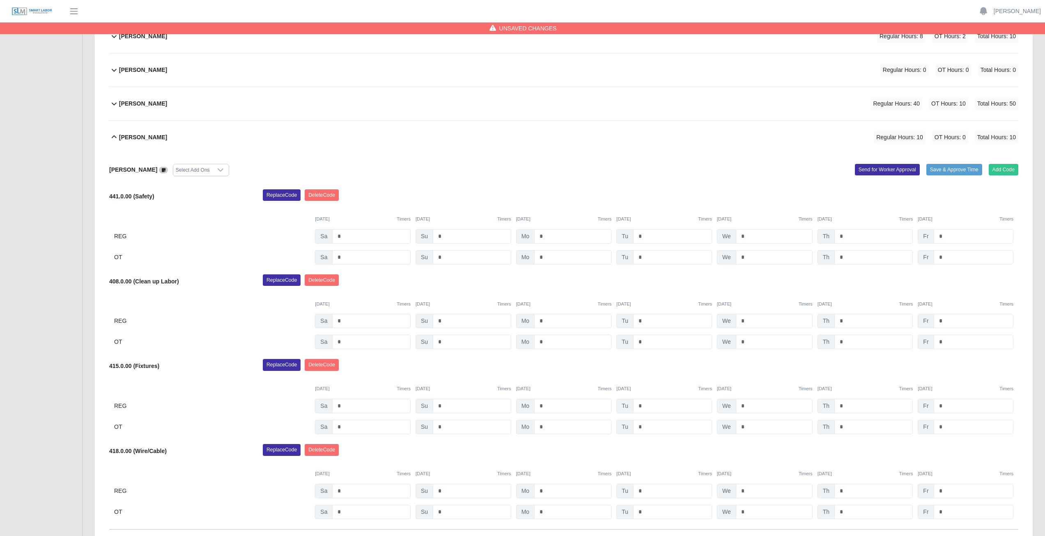
click at [942, 285] on div "Replace Code Delete Code" at bounding box center [641, 282] width 768 height 16
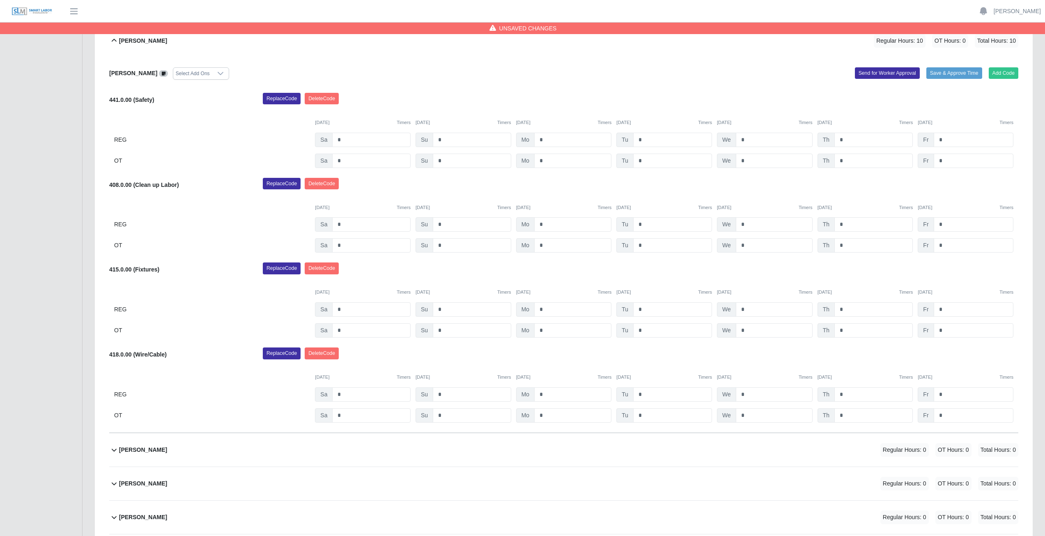
scroll to position [196, 0]
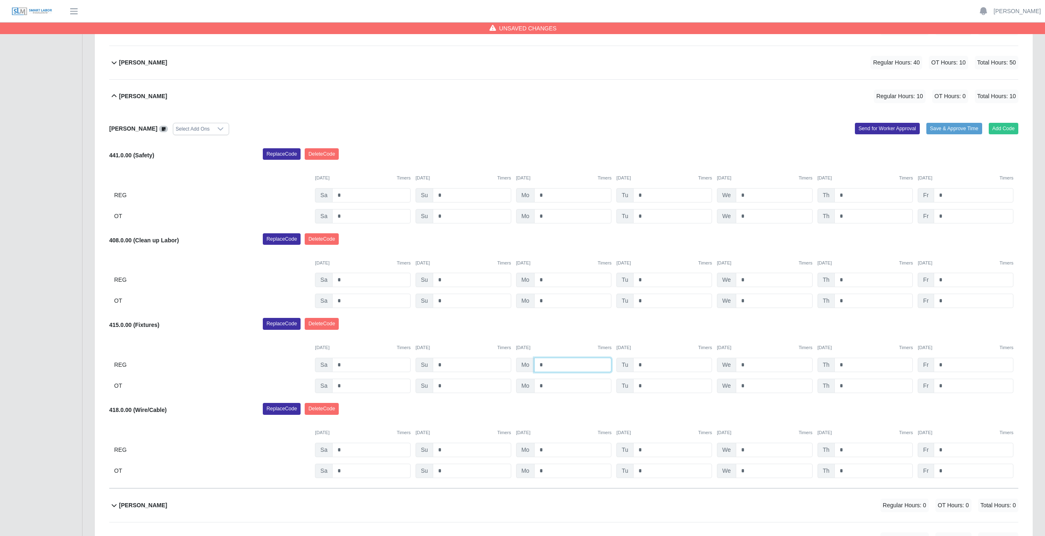
click at [550, 364] on input "*" at bounding box center [572, 365] width 77 height 14
type input "*"
click at [548, 390] on input "*" at bounding box center [572, 386] width 77 height 14
type input "*"
click at [654, 360] on input "*" at bounding box center [672, 365] width 79 height 14
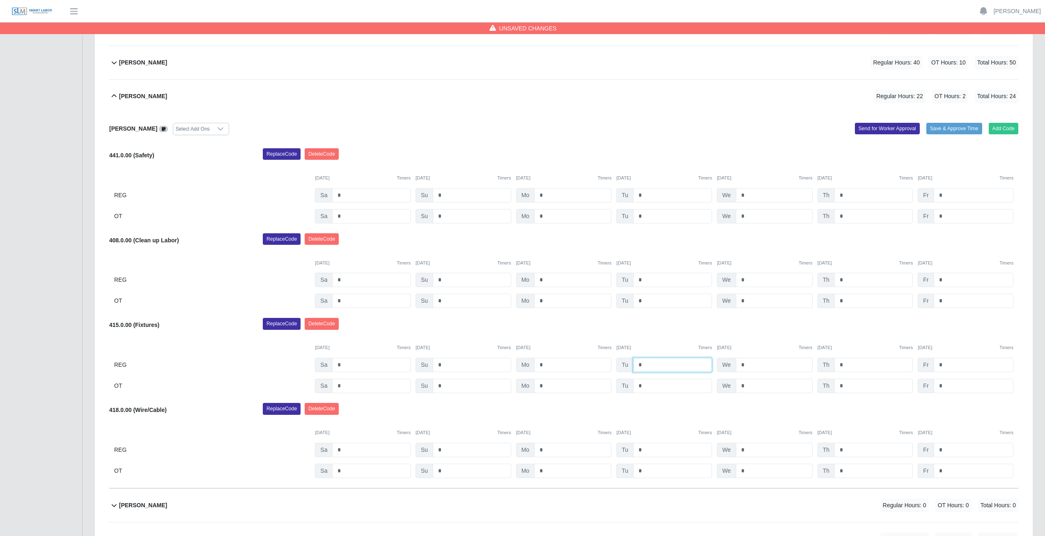
type input "*"
click at [648, 385] on input "*" at bounding box center [672, 386] width 79 height 14
type input "*"
click at [749, 448] on input "*" at bounding box center [774, 450] width 77 height 14
type input "*"
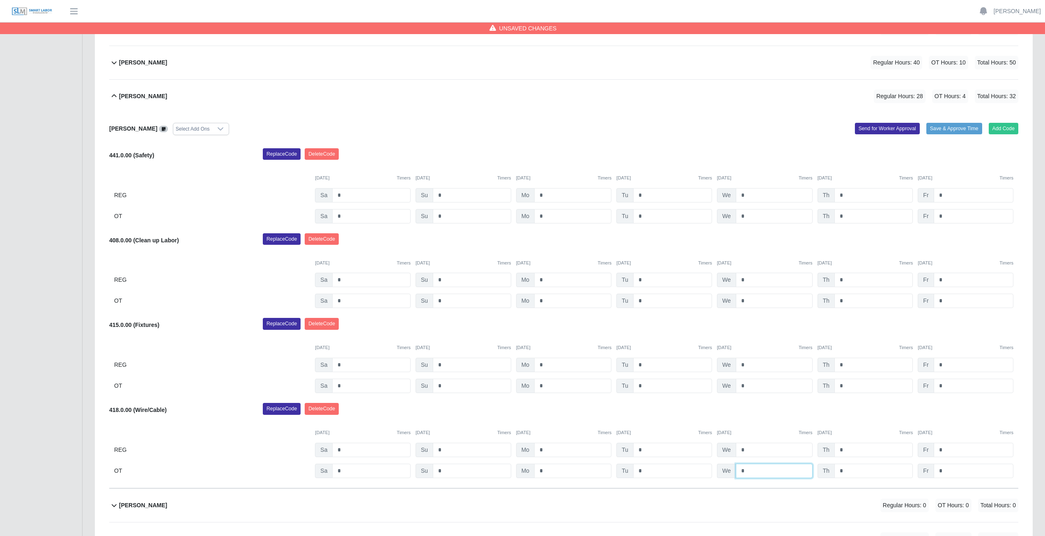
click at [751, 470] on input "*" at bounding box center [774, 471] width 77 height 14
type input "*"
click at [847, 451] on input "*" at bounding box center [874, 450] width 78 height 14
type input "*"
click at [845, 473] on input "*" at bounding box center [874, 471] width 78 height 14
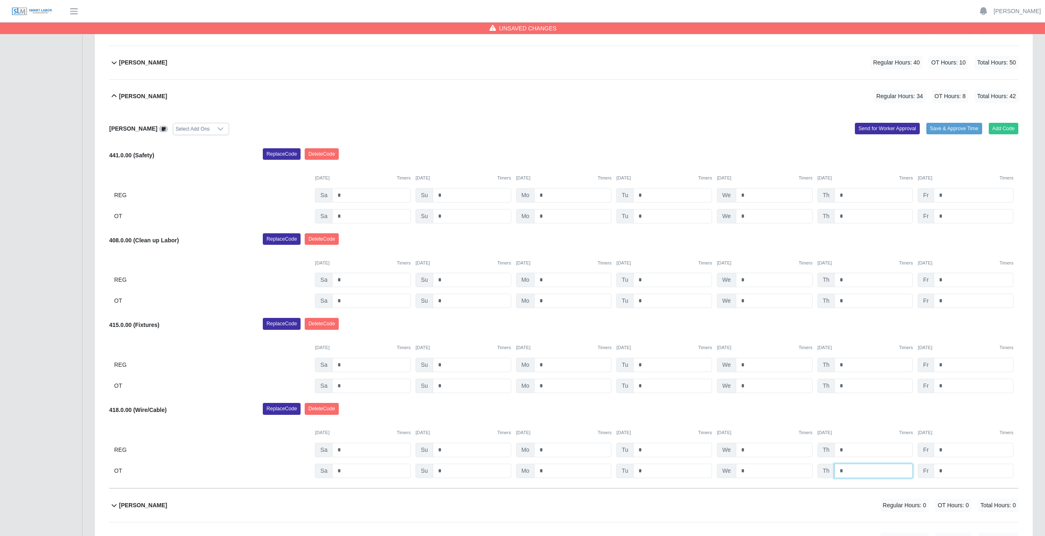
type input "*"
drag, startPoint x: 945, startPoint y: 365, endPoint x: 939, endPoint y: 362, distance: 6.3
click at [945, 363] on input "*" at bounding box center [974, 365] width 80 height 14
type input "*"
click at [946, 387] on input "*" at bounding box center [974, 386] width 80 height 14
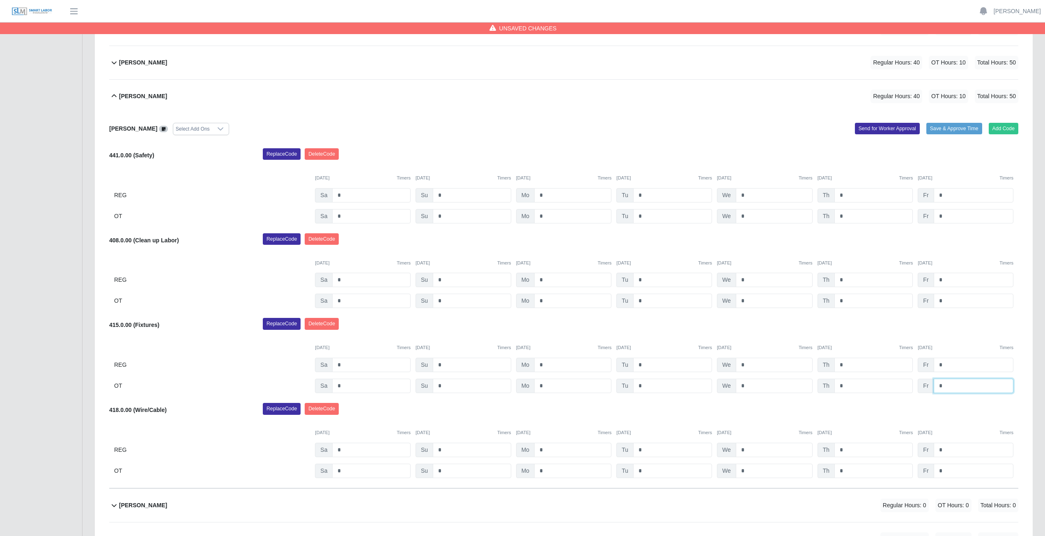
type input "*"
click at [882, 325] on div "Replace Code Delete Code" at bounding box center [641, 326] width 768 height 16
click at [114, 95] on icon at bounding box center [114, 96] width 10 height 10
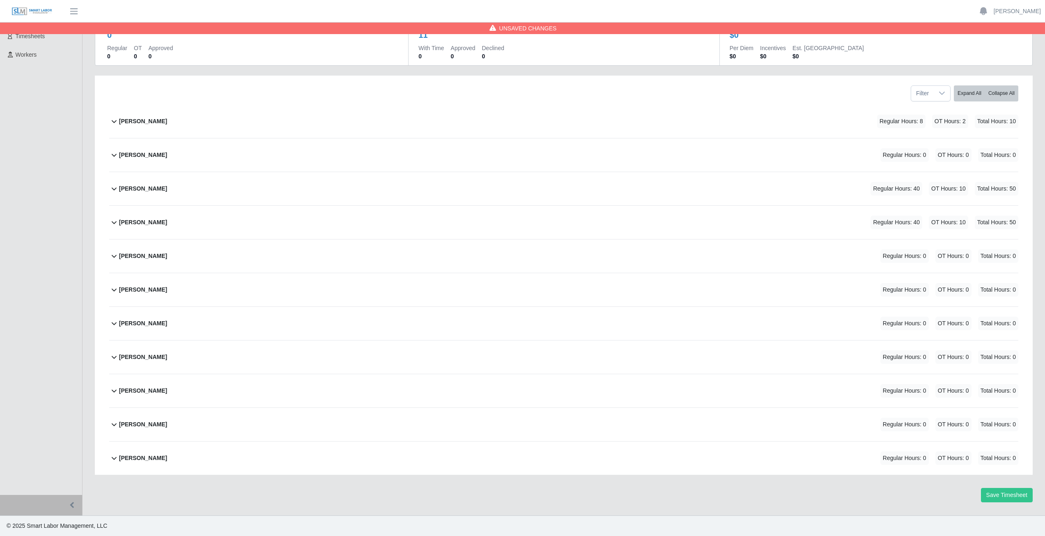
scroll to position [70, 0]
click at [113, 257] on icon at bounding box center [114, 256] width 5 height 3
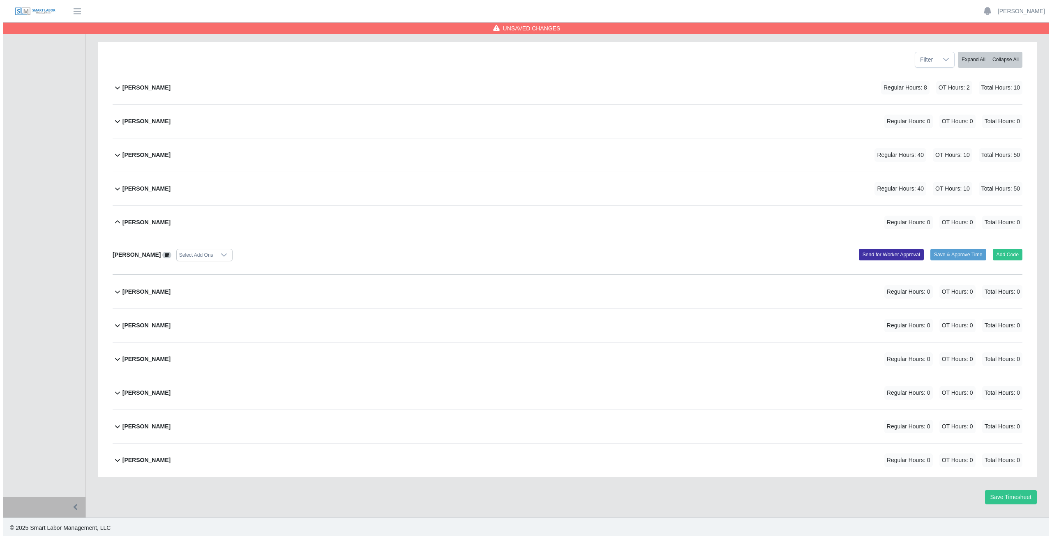
scroll to position [106, 0]
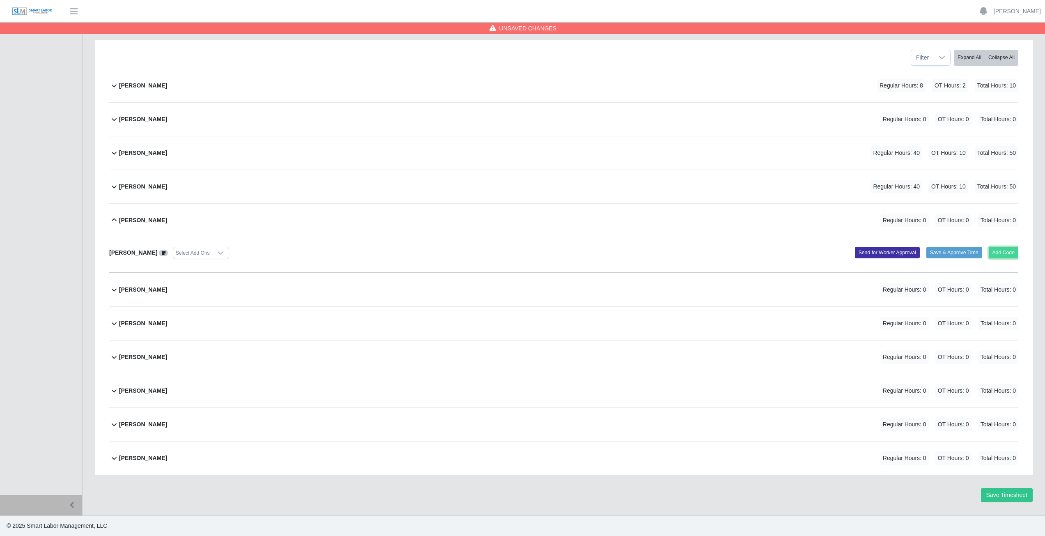
click at [997, 252] on button "Add Code" at bounding box center [1004, 253] width 30 height 12
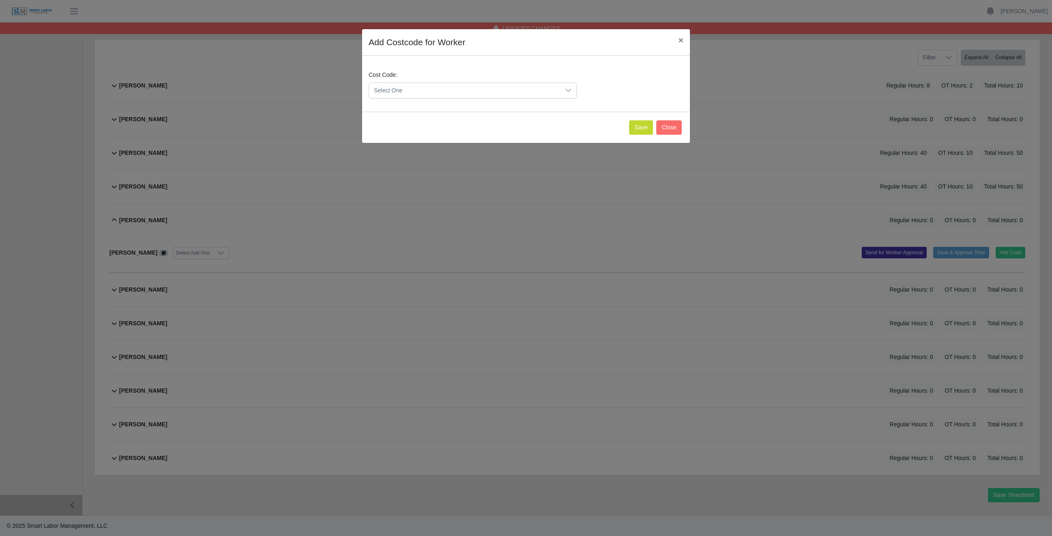
click at [444, 90] on span "Select One" at bounding box center [464, 90] width 191 height 15
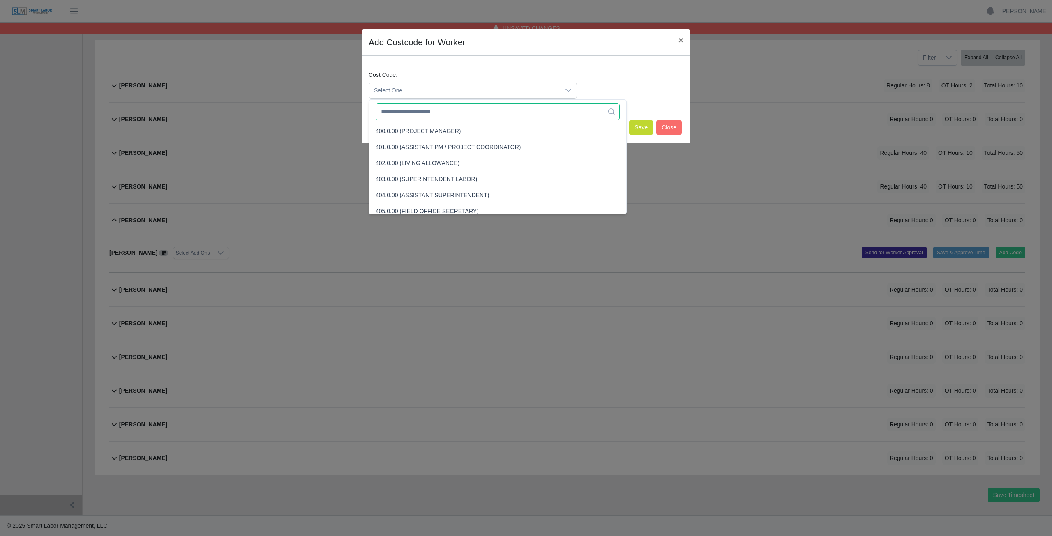
click at [440, 112] on input "text" at bounding box center [497, 111] width 244 height 17
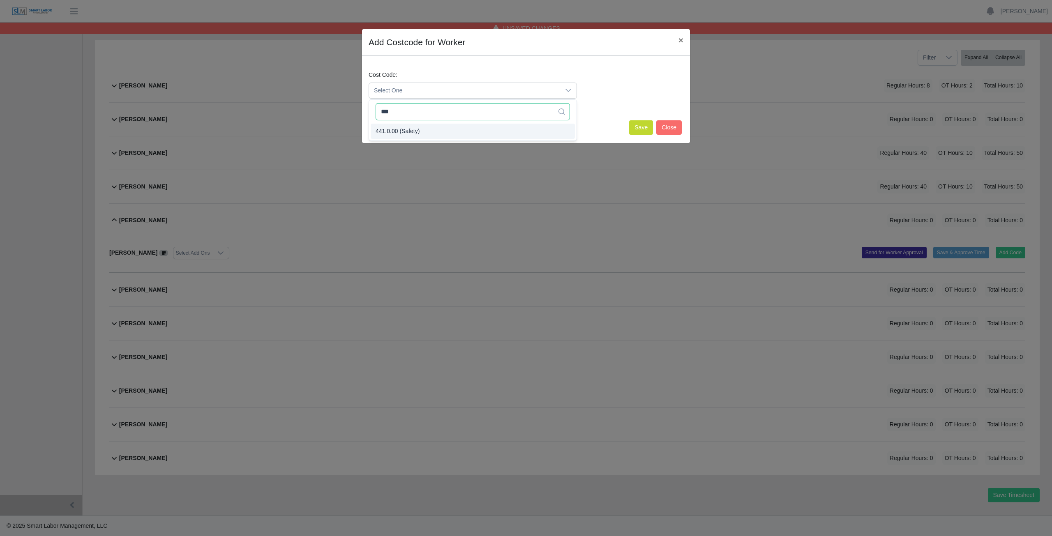
type input "***"
drag, startPoint x: 416, startPoint y: 129, endPoint x: 409, endPoint y: 117, distance: 13.5
click at [415, 128] on span "441.0.00 (Safety)" at bounding box center [397, 131] width 44 height 9
click at [638, 126] on button "Save" at bounding box center [641, 127] width 24 height 14
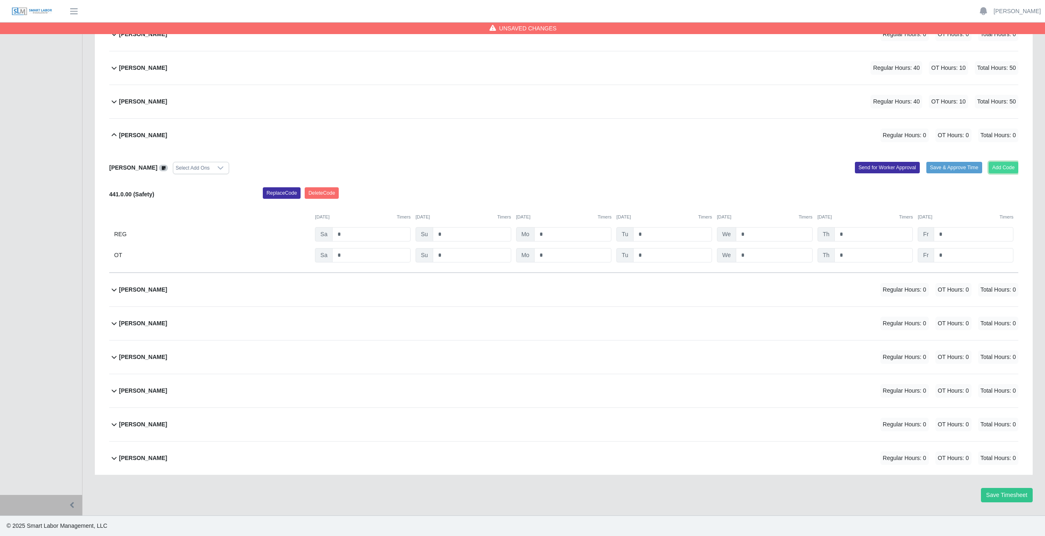
click at [1006, 168] on button "Add Code" at bounding box center [1004, 168] width 30 height 12
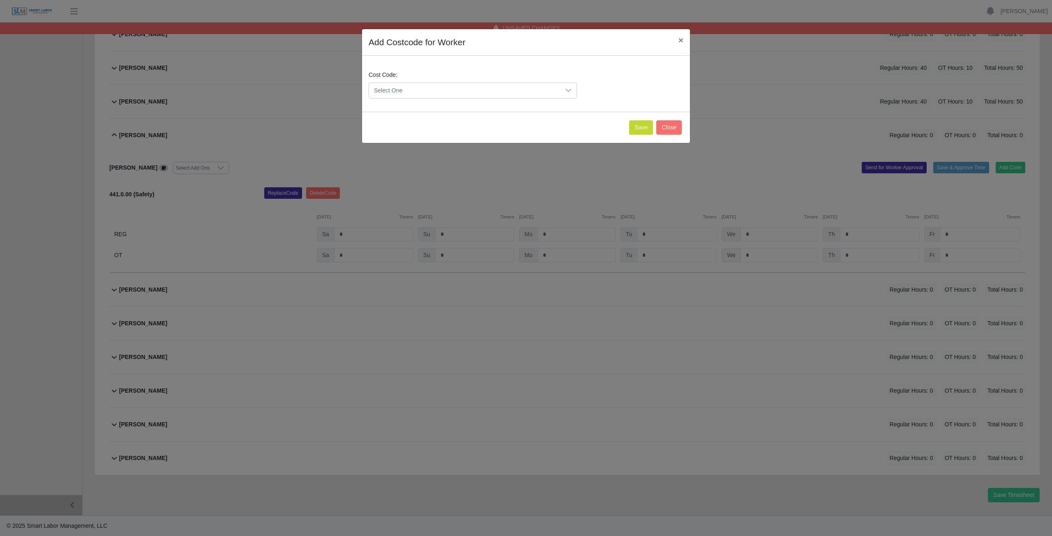
click at [414, 88] on span "Select One" at bounding box center [464, 90] width 191 height 15
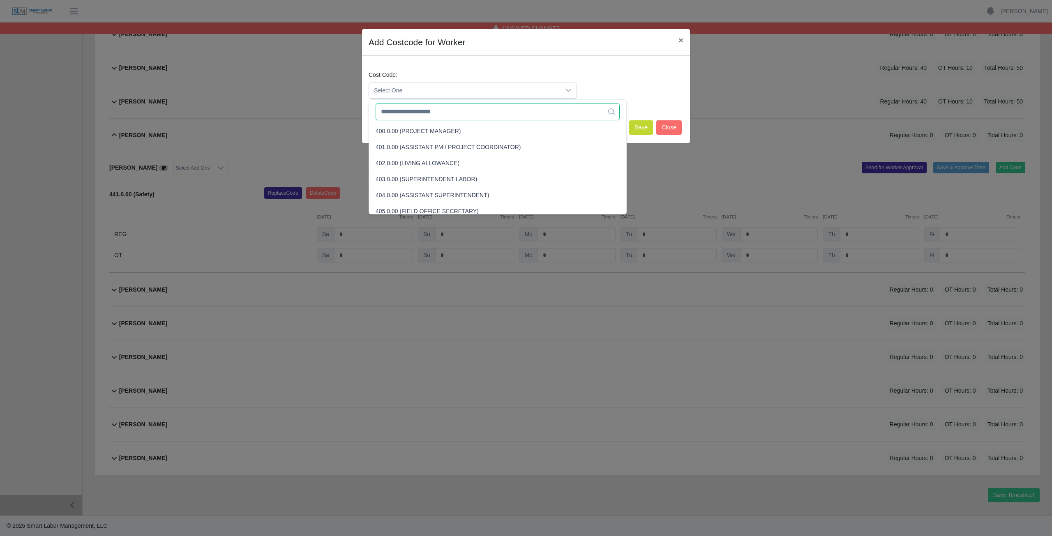
click at [411, 111] on input "text" at bounding box center [497, 111] width 244 height 17
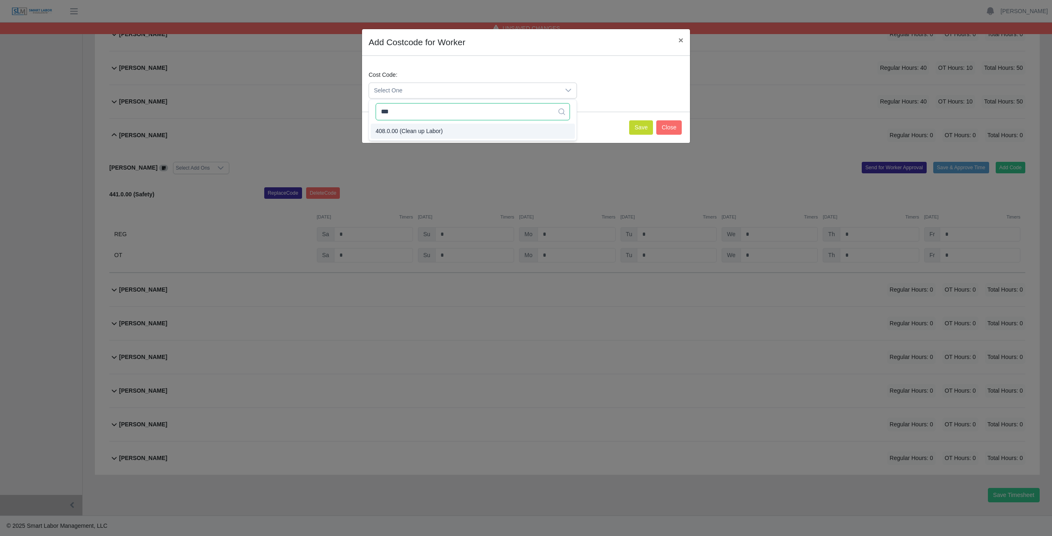
type input "***"
click at [414, 126] on li "408.0.00 (Clean up Labor)" at bounding box center [473, 131] width 204 height 15
click at [644, 130] on button "Save" at bounding box center [641, 127] width 24 height 14
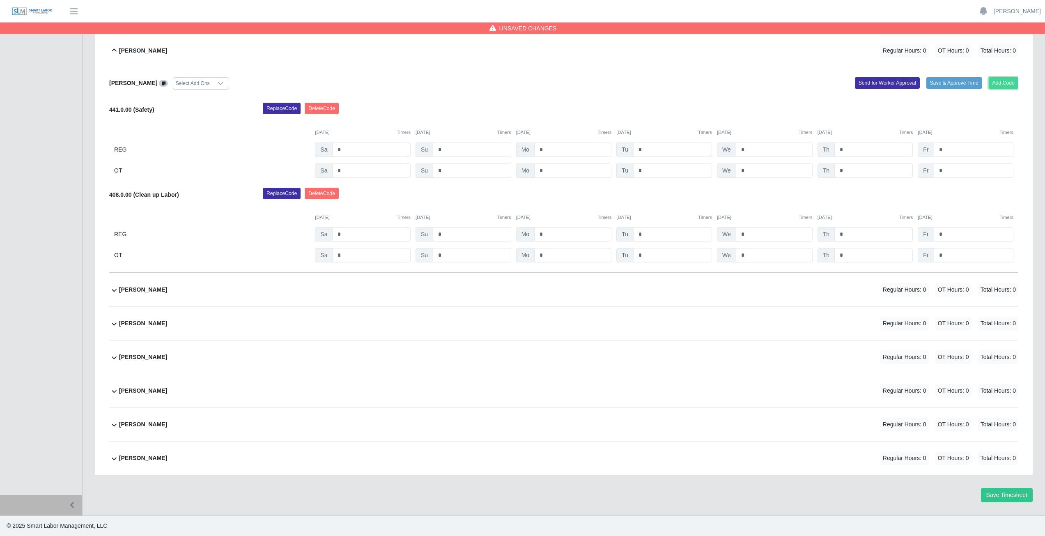
click at [1006, 78] on button "Add Code" at bounding box center [1004, 83] width 30 height 12
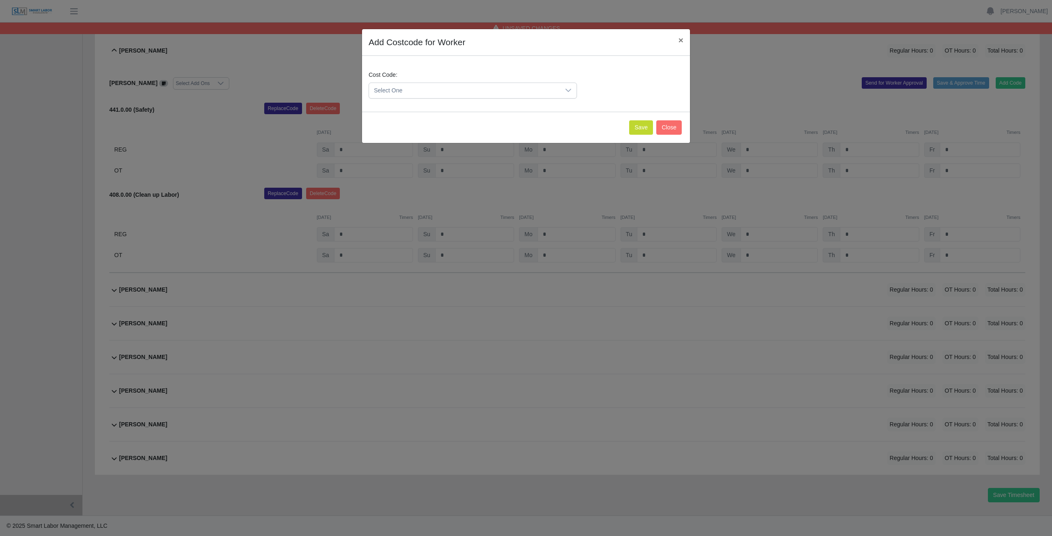
click at [429, 90] on span "Select One" at bounding box center [464, 90] width 191 height 15
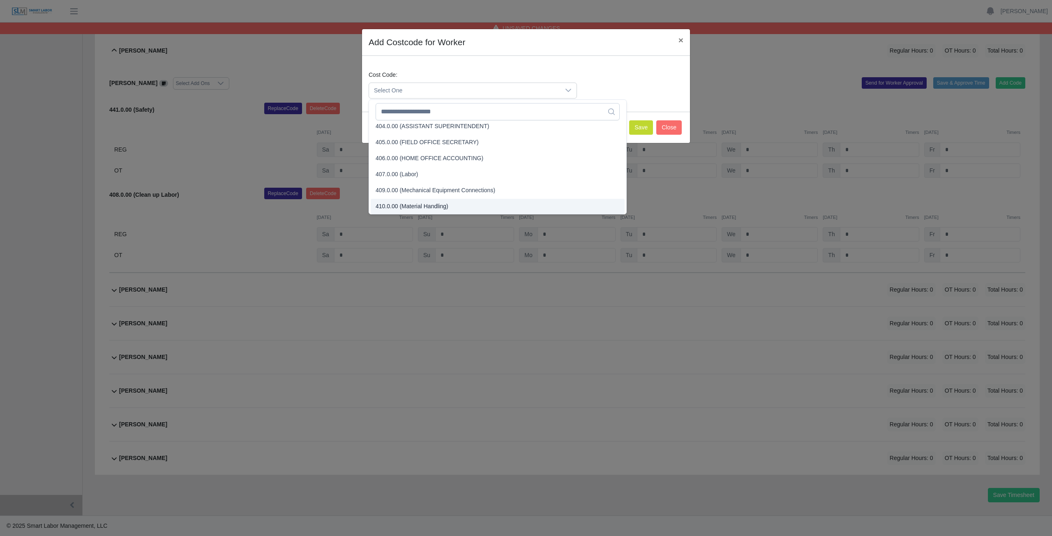
scroll to position [133, 0]
drag, startPoint x: 427, startPoint y: 111, endPoint x: 430, endPoint y: 107, distance: 4.4
click at [430, 107] on input "text" at bounding box center [497, 111] width 244 height 17
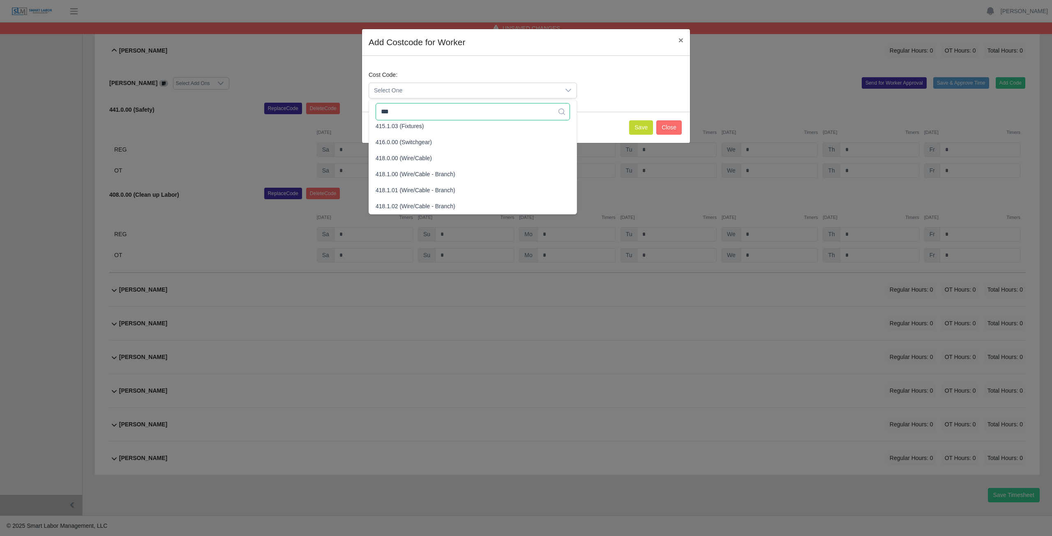
scroll to position [0, 0]
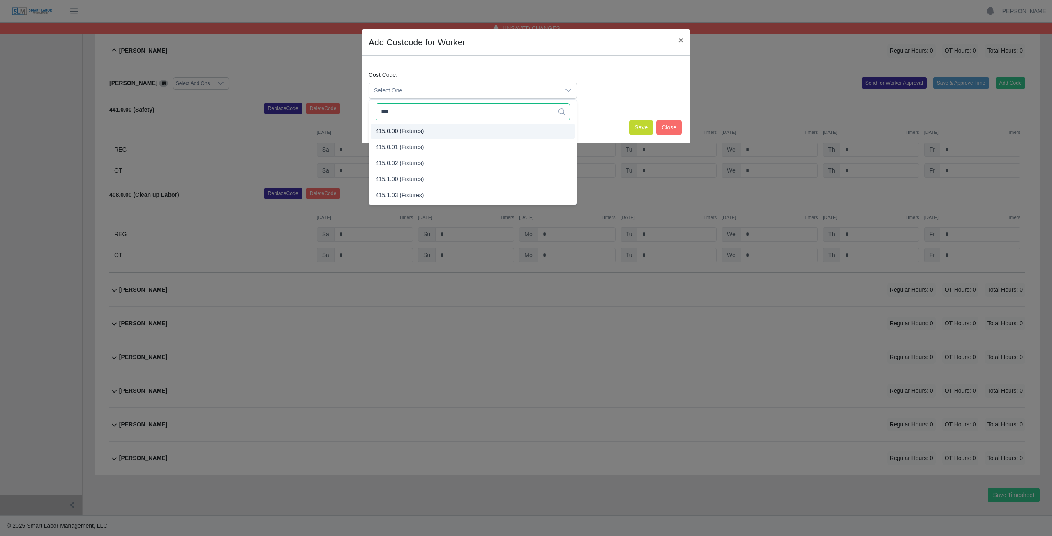
type input "***"
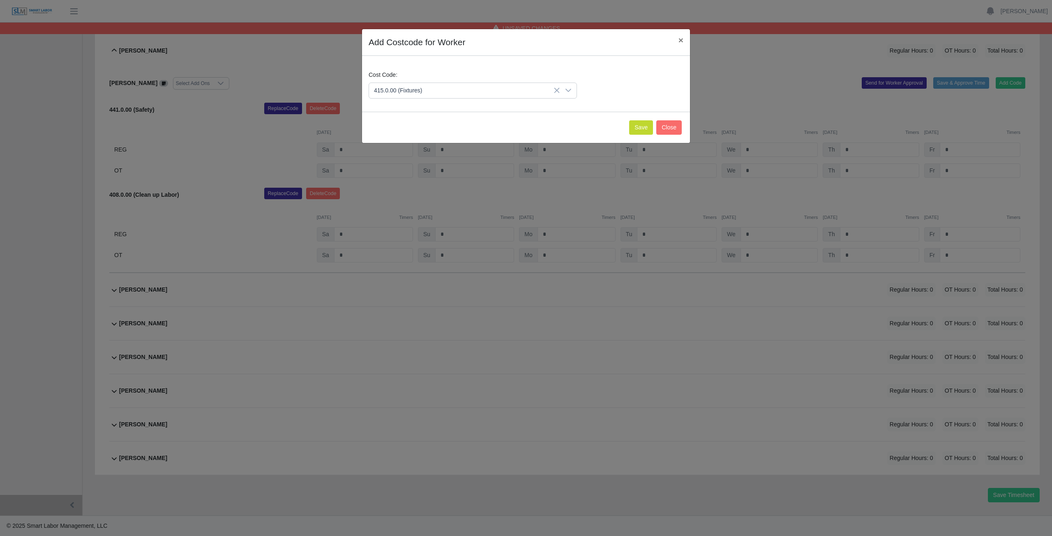
drag, startPoint x: 397, startPoint y: 130, endPoint x: 450, endPoint y: 129, distance: 53.0
click at [403, 128] on span "415.0.00 (Fixtures)" at bounding box center [399, 131] width 48 height 9
drag, startPoint x: 641, startPoint y: 129, endPoint x: 641, endPoint y: 122, distance: 7.4
click at [642, 124] on button "Save" at bounding box center [641, 127] width 24 height 14
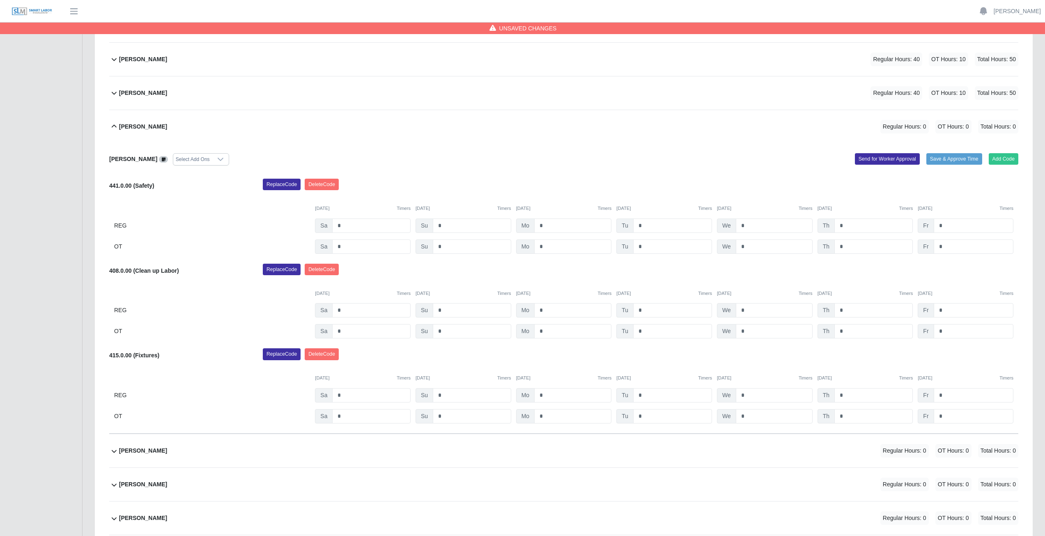
scroll to position [196, 0]
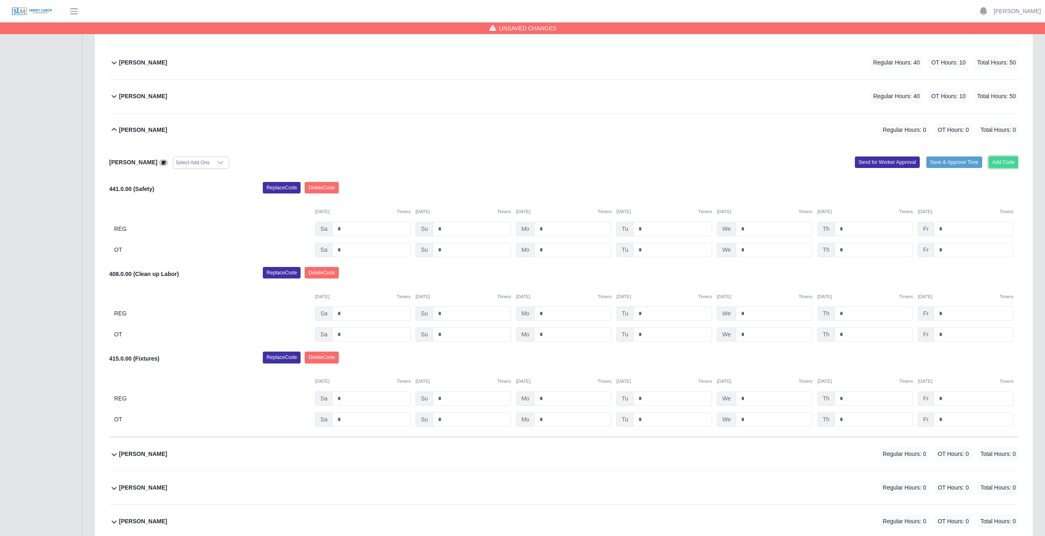
click at [1004, 159] on button "Add Code" at bounding box center [1004, 163] width 30 height 12
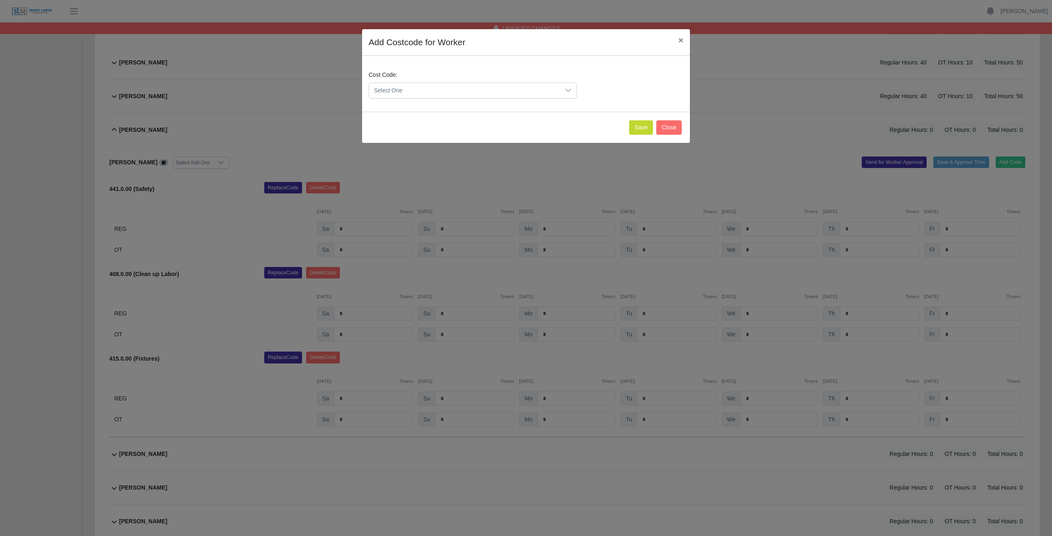
click at [430, 89] on span "Select One" at bounding box center [464, 90] width 191 height 15
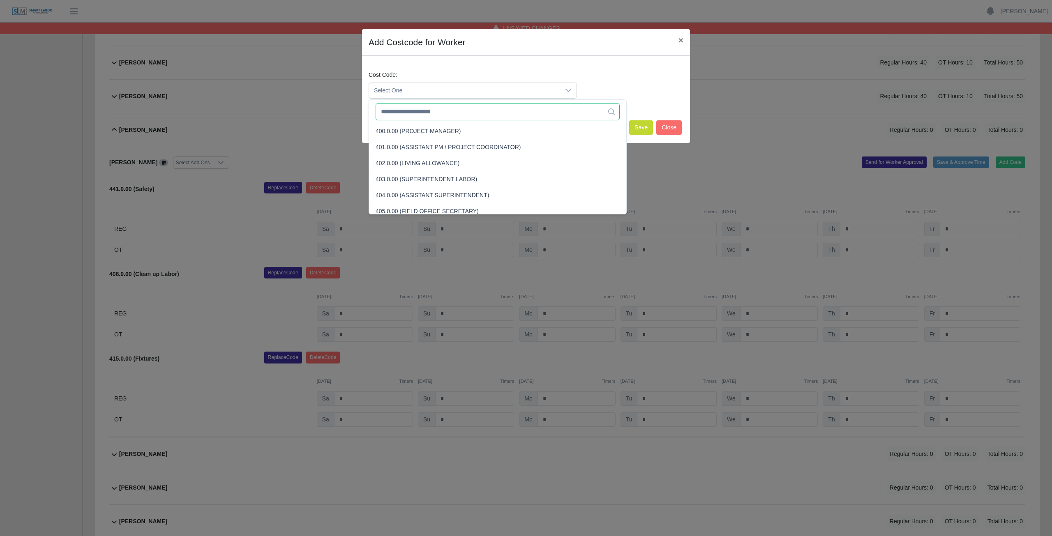
click at [433, 110] on input "text" at bounding box center [497, 111] width 244 height 17
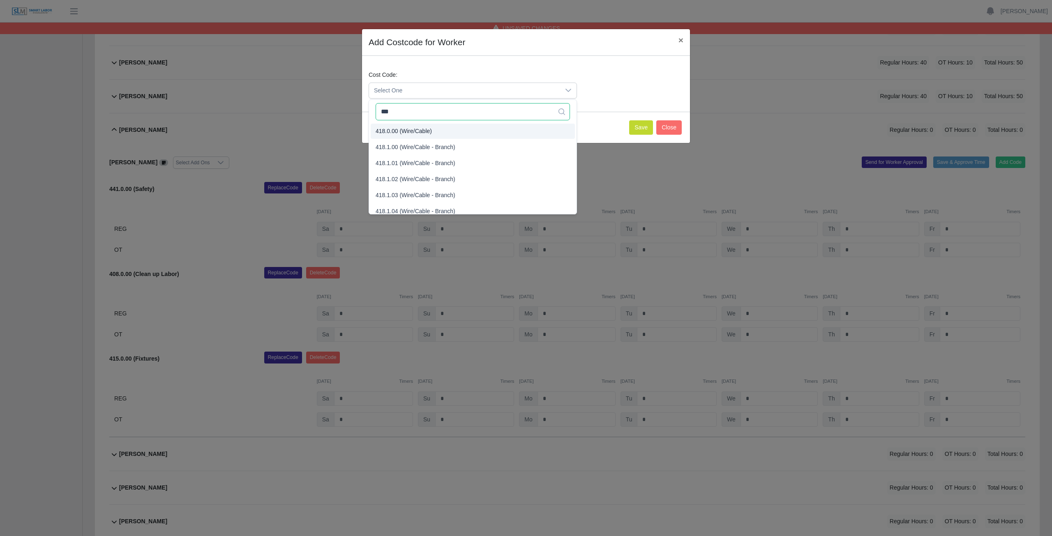
type input "***"
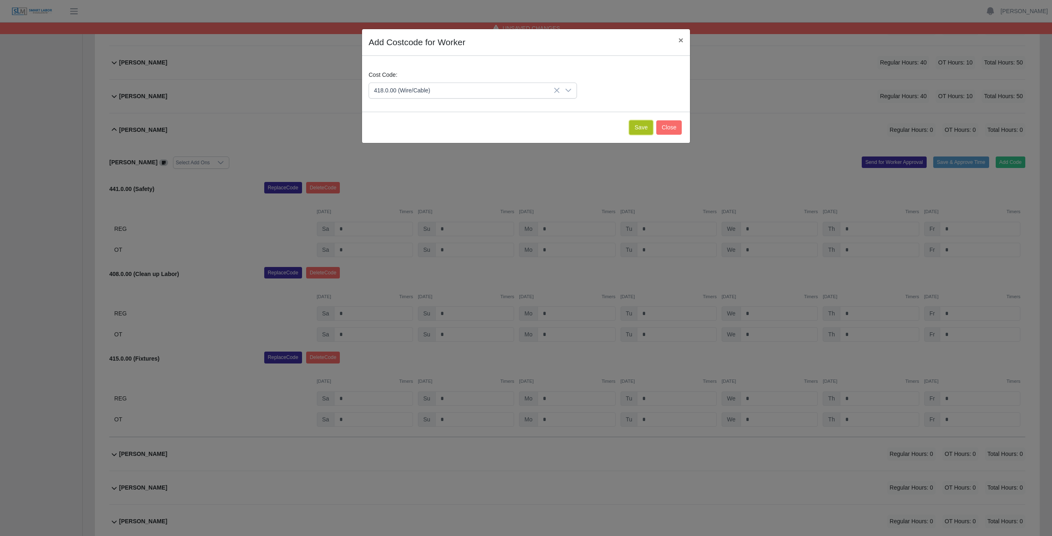
click at [645, 130] on button "Save" at bounding box center [641, 127] width 24 height 14
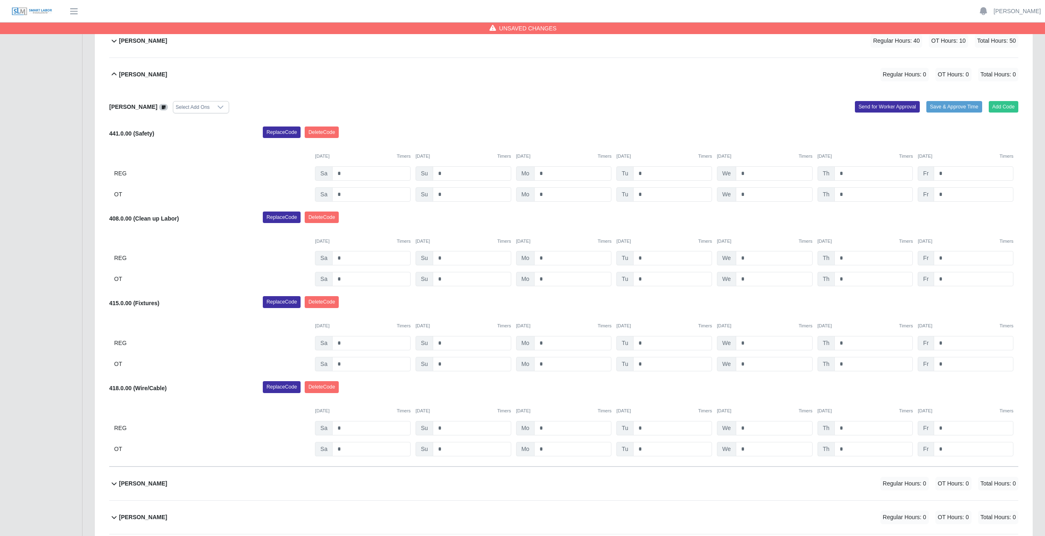
scroll to position [237, 0]
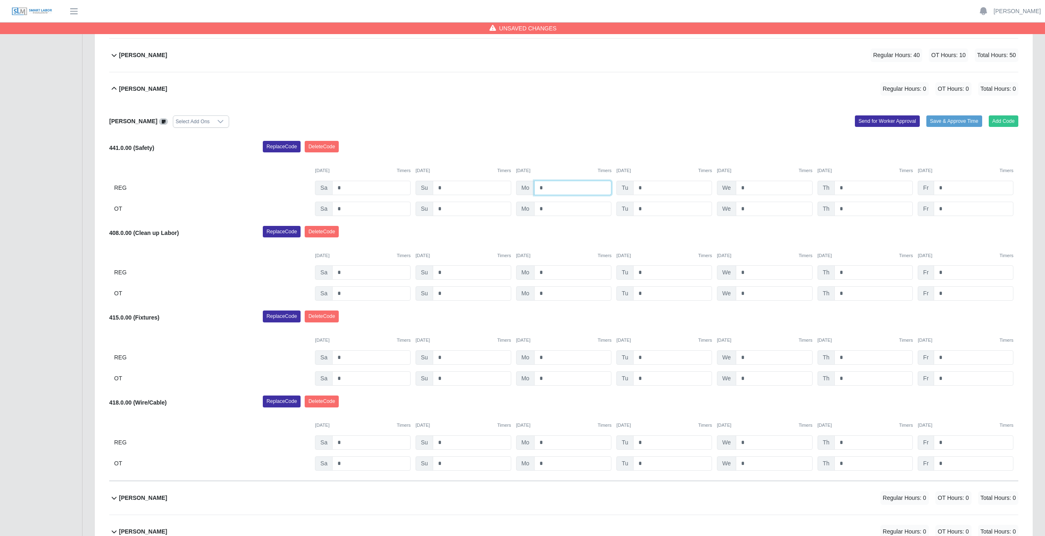
click at [546, 187] on input "*" at bounding box center [572, 188] width 77 height 14
type input "*"
click at [646, 187] on input "*" at bounding box center [672, 188] width 79 height 14
type input "*"
click at [746, 184] on input "*" at bounding box center [774, 188] width 77 height 14
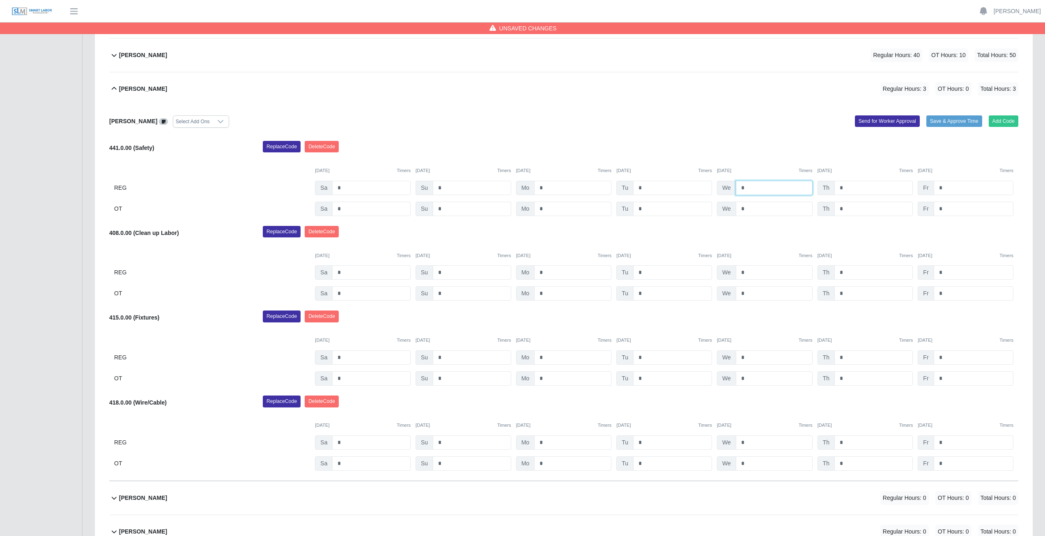
type input "*"
click at [848, 185] on input "*" at bounding box center [874, 188] width 78 height 14
type input "*"
click at [953, 187] on input "*" at bounding box center [974, 188] width 80 height 14
type input "*"
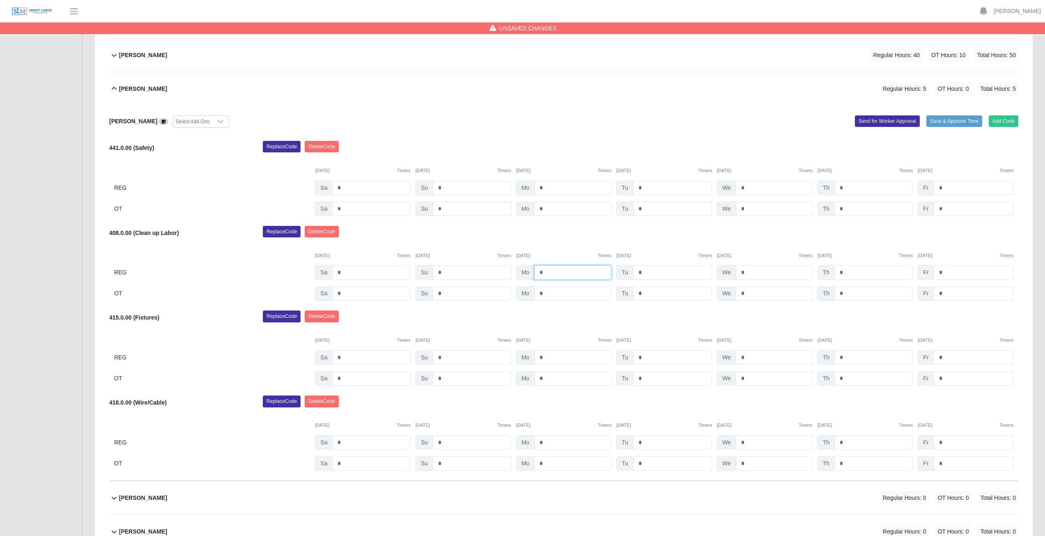
click at [546, 269] on input "*" at bounding box center [572, 272] width 77 height 14
type input "*"
click at [646, 268] on input "*" at bounding box center [672, 272] width 79 height 14
type input "*"
click at [749, 272] on input "*" at bounding box center [774, 272] width 77 height 14
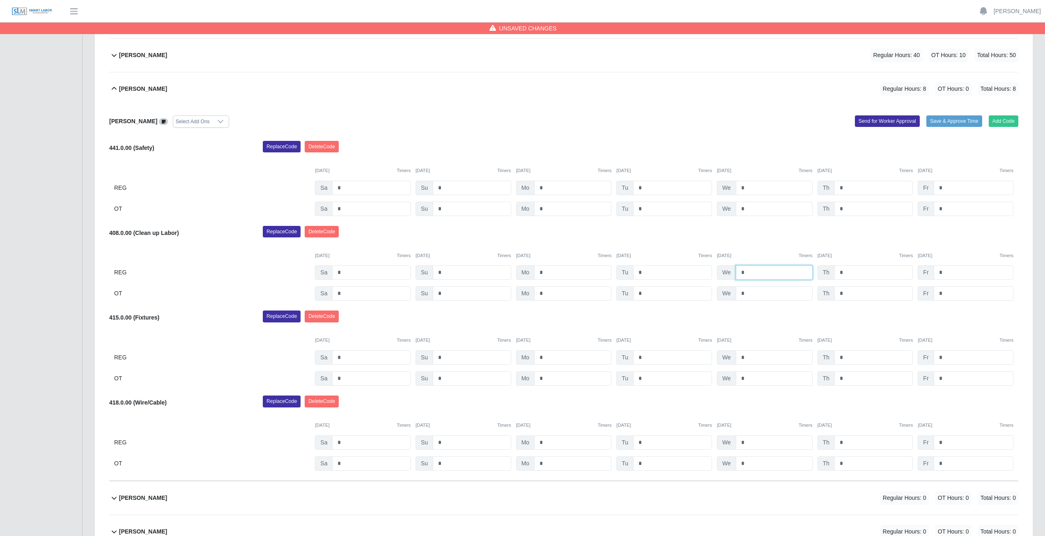
type input "*"
click at [847, 272] on input "*" at bounding box center [874, 272] width 78 height 14
type input "*"
click at [942, 270] on input "*" at bounding box center [974, 272] width 80 height 14
type input "*"
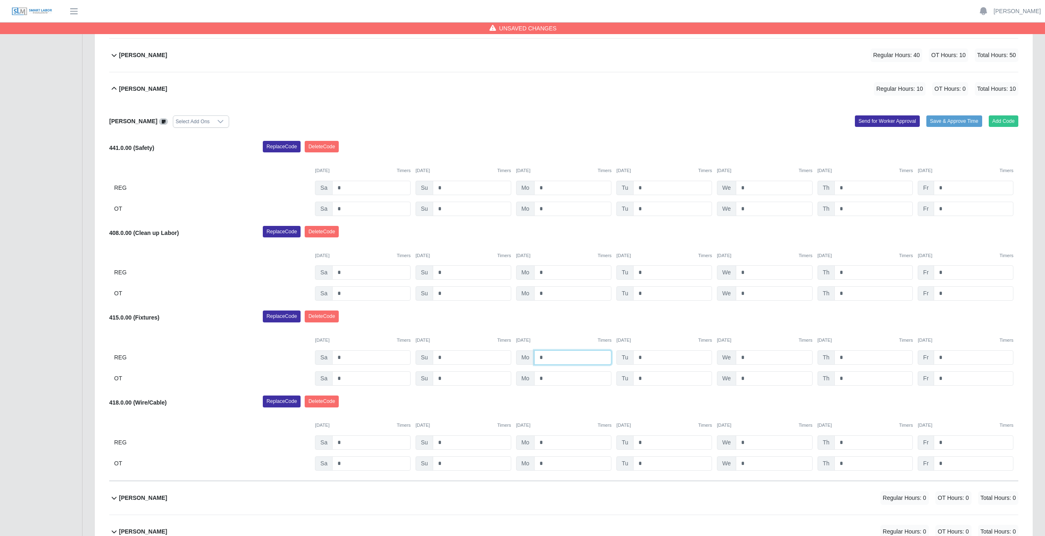
click at [546, 357] on input "*" at bounding box center [572, 357] width 77 height 14
type input "*"
click at [545, 380] on input "*" at bounding box center [572, 378] width 77 height 14
type input "*"
click at [646, 355] on input "*" at bounding box center [672, 357] width 79 height 14
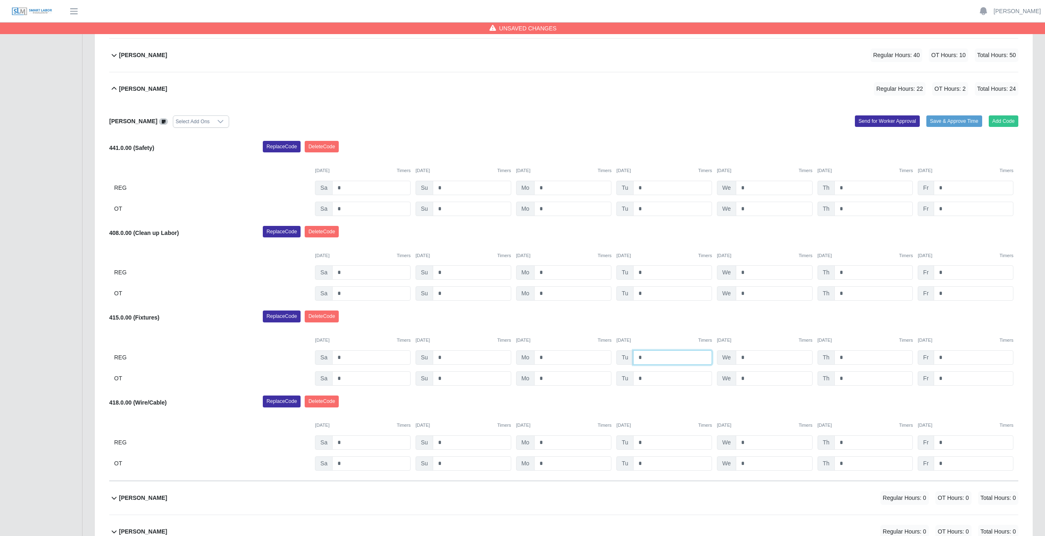
type input "*"
drag, startPoint x: 652, startPoint y: 373, endPoint x: 646, endPoint y: 378, distance: 7.6
click at [647, 377] on input "*" at bounding box center [672, 378] width 79 height 14
type input "*"
click at [750, 440] on input "*" at bounding box center [774, 442] width 77 height 14
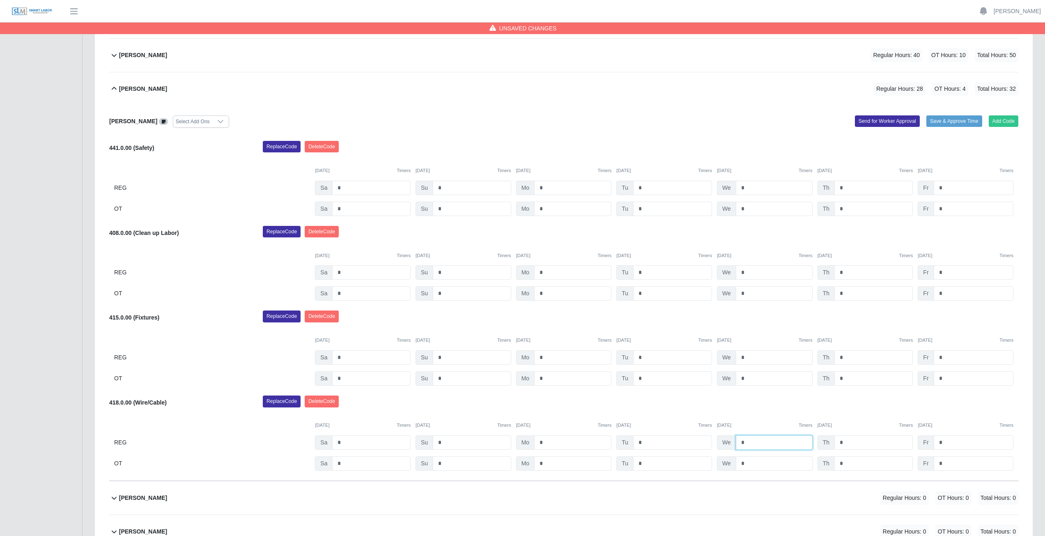
type input "*"
click at [747, 463] on input "*" at bounding box center [774, 463] width 77 height 14
type input "*"
click at [843, 443] on input "*" at bounding box center [874, 442] width 78 height 14
type input "*"
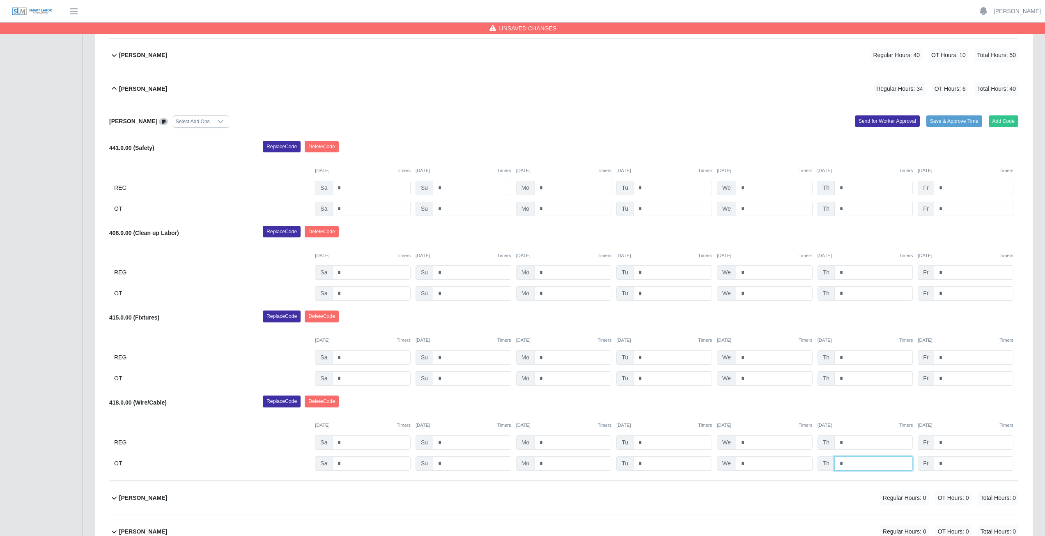
click at [849, 461] on input "*" at bounding box center [874, 463] width 78 height 14
type input "*"
click at [948, 443] on input "*" at bounding box center [974, 442] width 80 height 14
type input "*"
click at [946, 465] on input "*" at bounding box center [974, 463] width 80 height 14
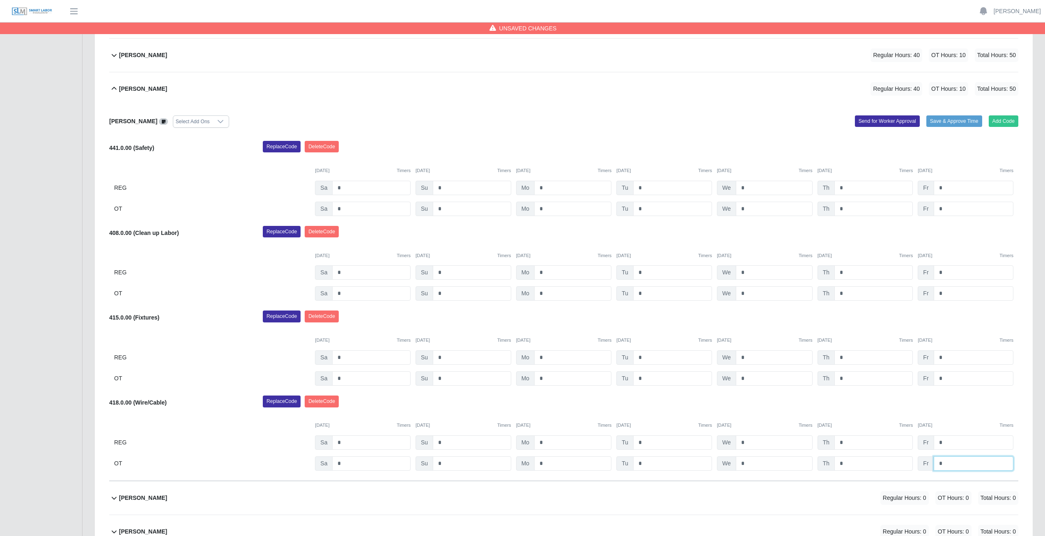
type input "*"
click at [882, 397] on div "Replace Code Delete Code" at bounding box center [641, 404] width 768 height 16
drag, startPoint x: 113, startPoint y: 88, endPoint x: 117, endPoint y: 90, distance: 4.6
click at [113, 88] on icon at bounding box center [114, 89] width 10 height 10
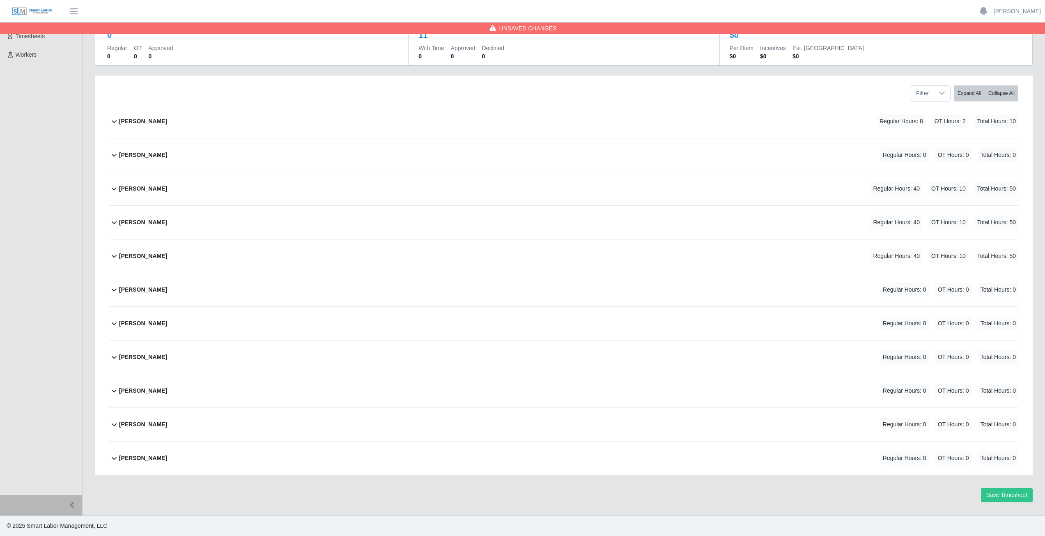
scroll to position [70, 0]
click at [115, 292] on icon at bounding box center [114, 290] width 10 height 10
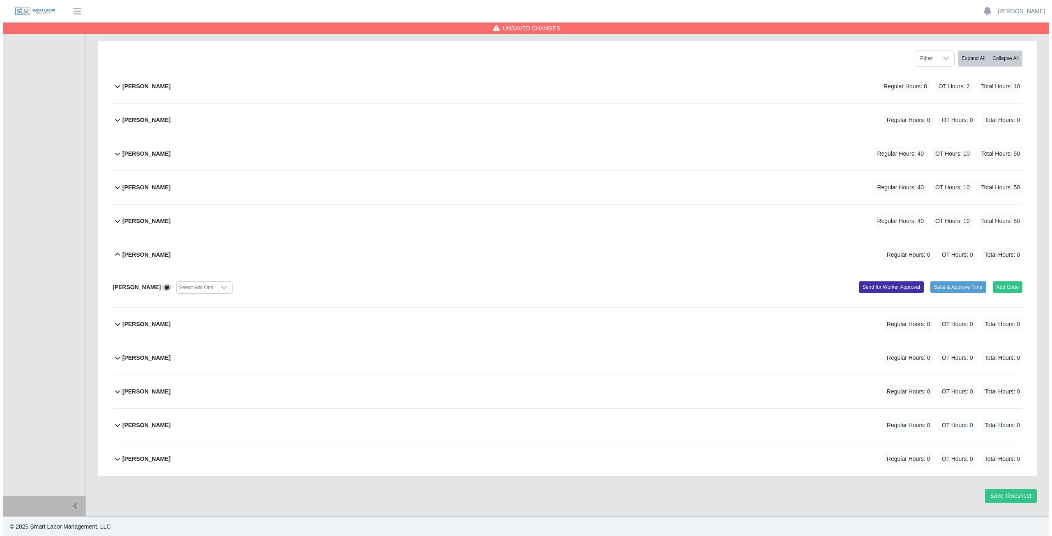
scroll to position [106, 0]
click at [1003, 283] on button "Add Code" at bounding box center [1004, 287] width 30 height 12
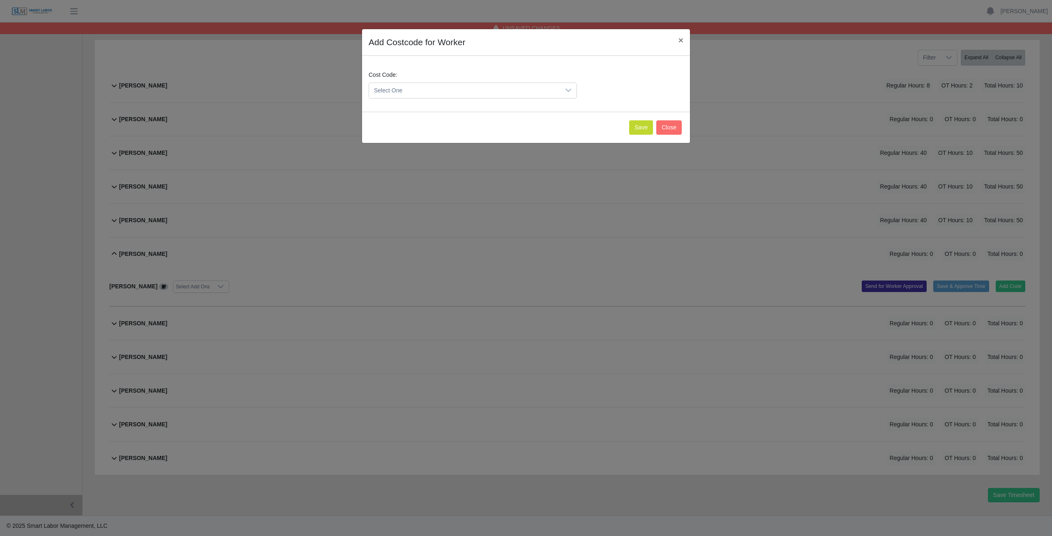
click at [410, 85] on span "Select One" at bounding box center [464, 90] width 191 height 15
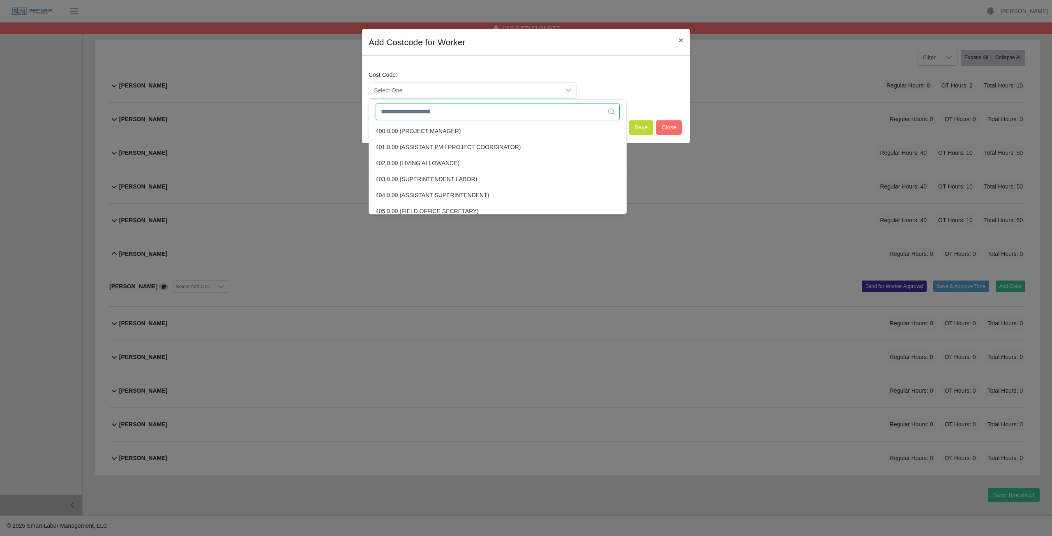
click at [414, 113] on input "text" at bounding box center [497, 111] width 244 height 17
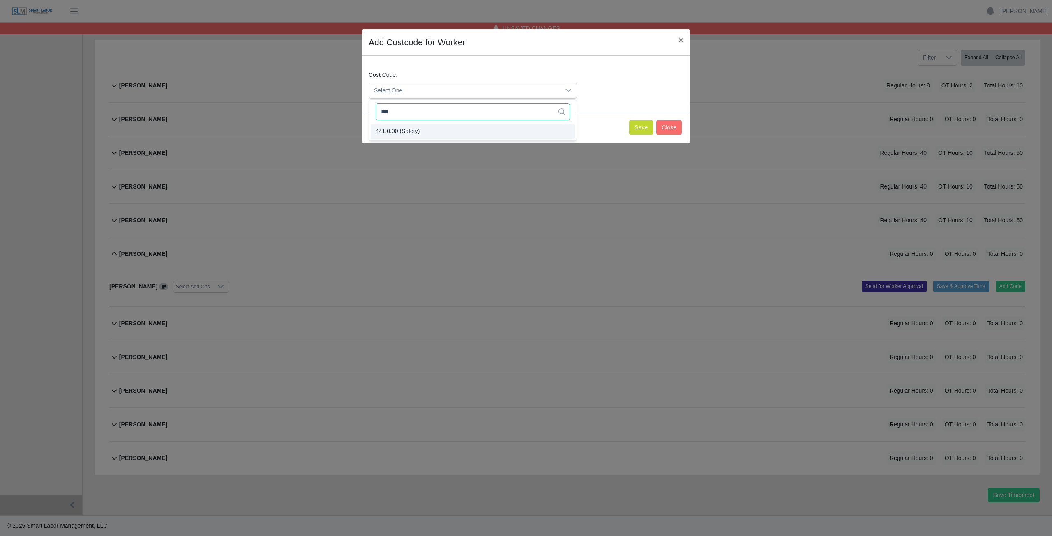
type input "***"
click at [399, 129] on span "441.0.00 (Safety)" at bounding box center [397, 131] width 44 height 9
click at [637, 124] on button "Save" at bounding box center [641, 127] width 24 height 14
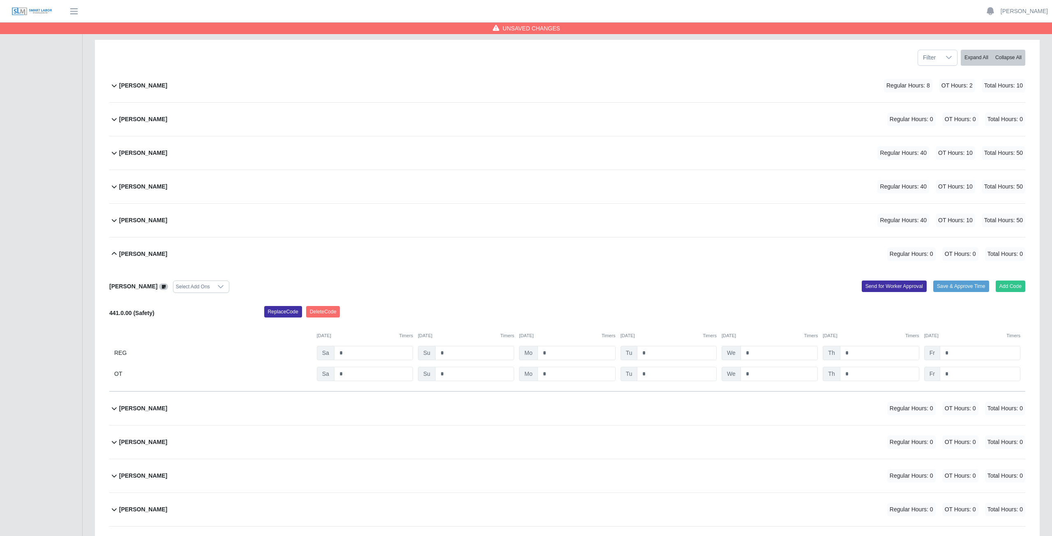
scroll to position [191, 0]
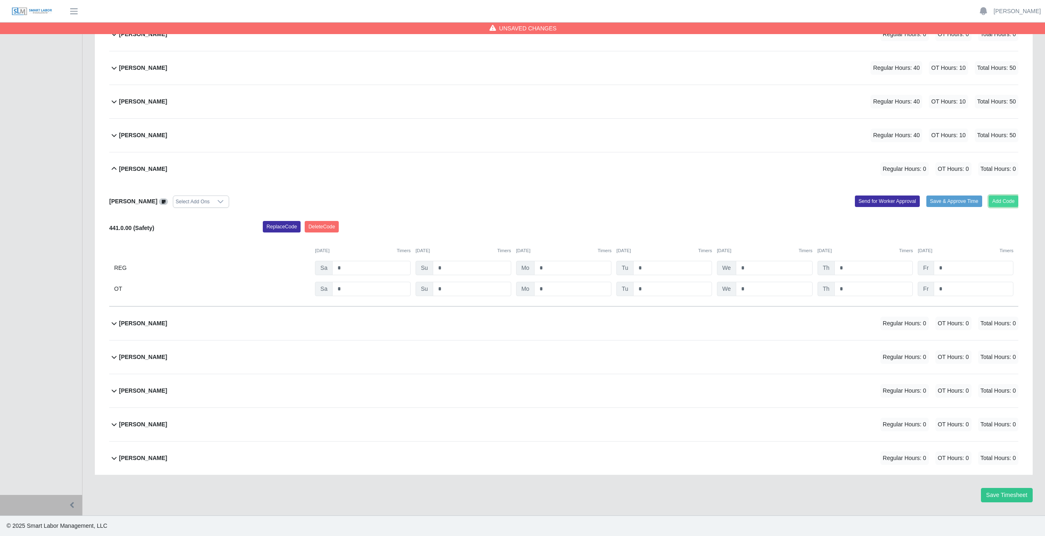
click at [1003, 200] on button "Add Code" at bounding box center [1004, 202] width 30 height 12
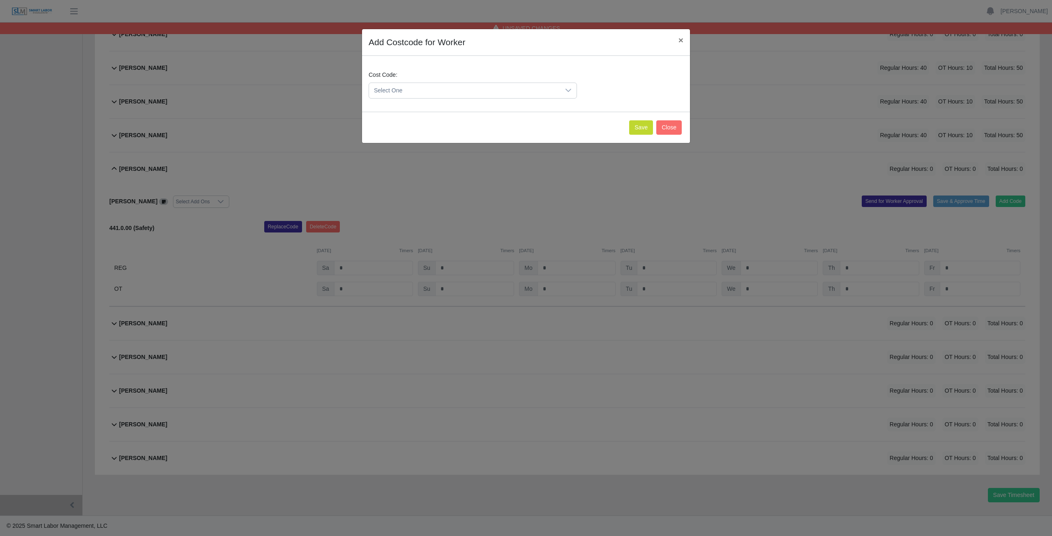
click at [421, 84] on span "Select One" at bounding box center [464, 90] width 191 height 15
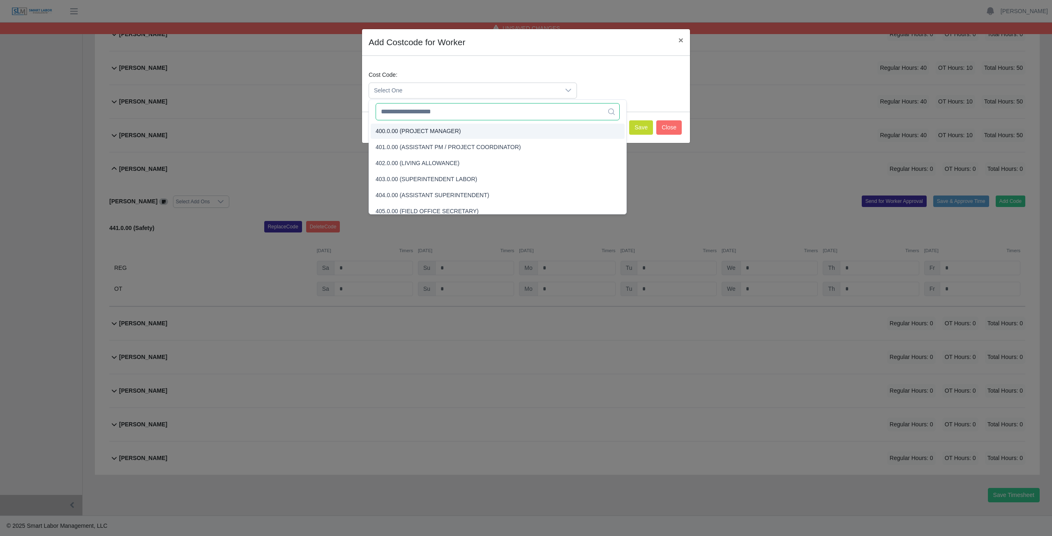
click at [420, 112] on input "text" at bounding box center [497, 111] width 244 height 17
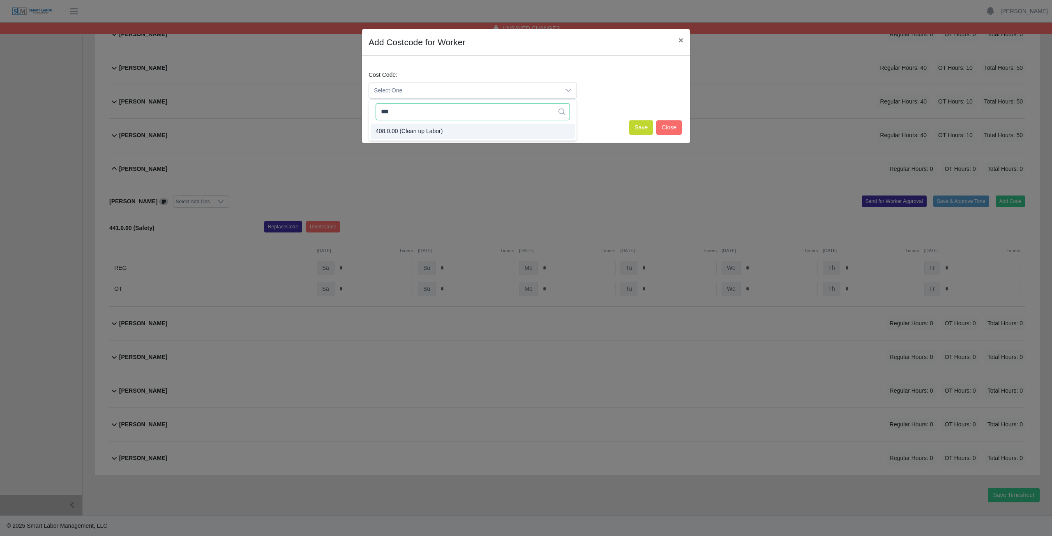
type input "***"
click at [417, 129] on span "408.0.00 (Clean up Labor)" at bounding box center [408, 131] width 67 height 9
click at [640, 127] on button "Save" at bounding box center [641, 127] width 24 height 14
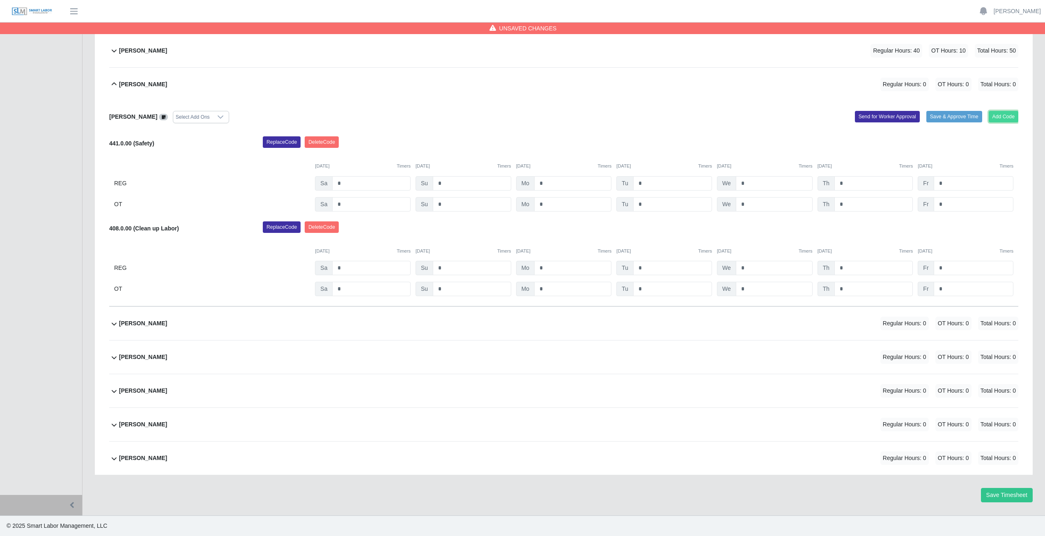
drag, startPoint x: 1011, startPoint y: 117, endPoint x: 1007, endPoint y: 114, distance: 5.0
click at [1007, 114] on button "Add Code" at bounding box center [1004, 117] width 30 height 12
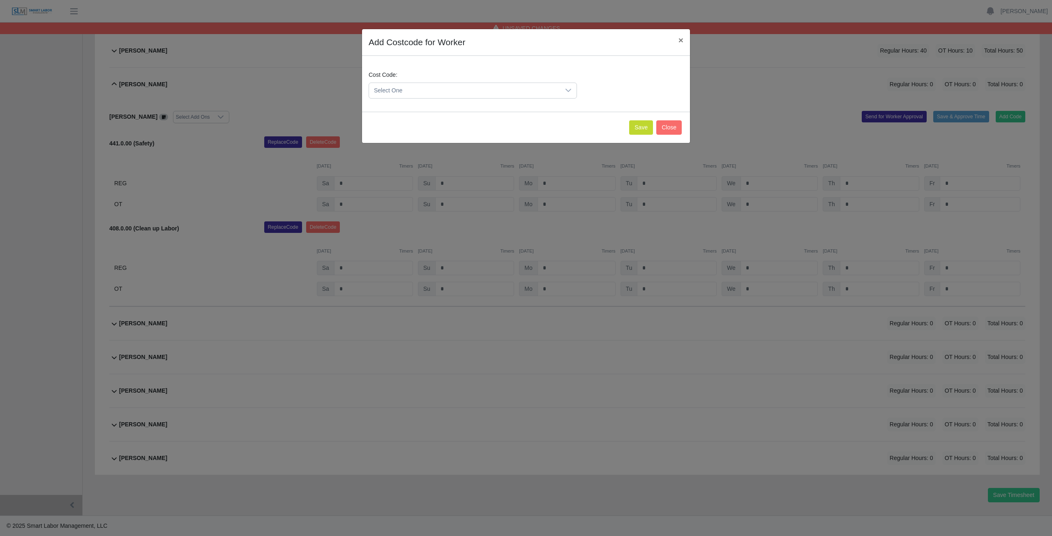
click at [421, 89] on span "Select One" at bounding box center [464, 90] width 191 height 15
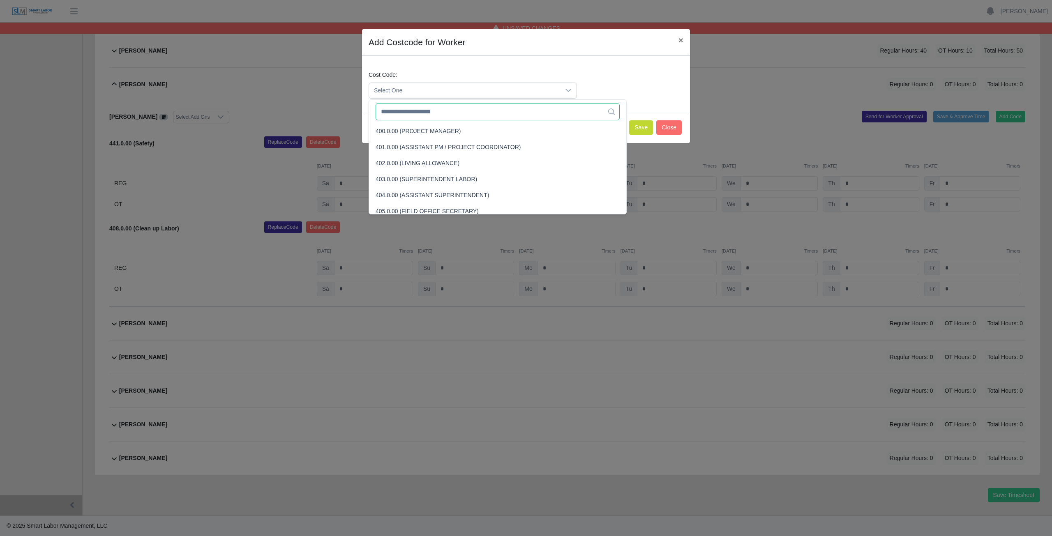
click at [419, 115] on input "text" at bounding box center [497, 111] width 244 height 17
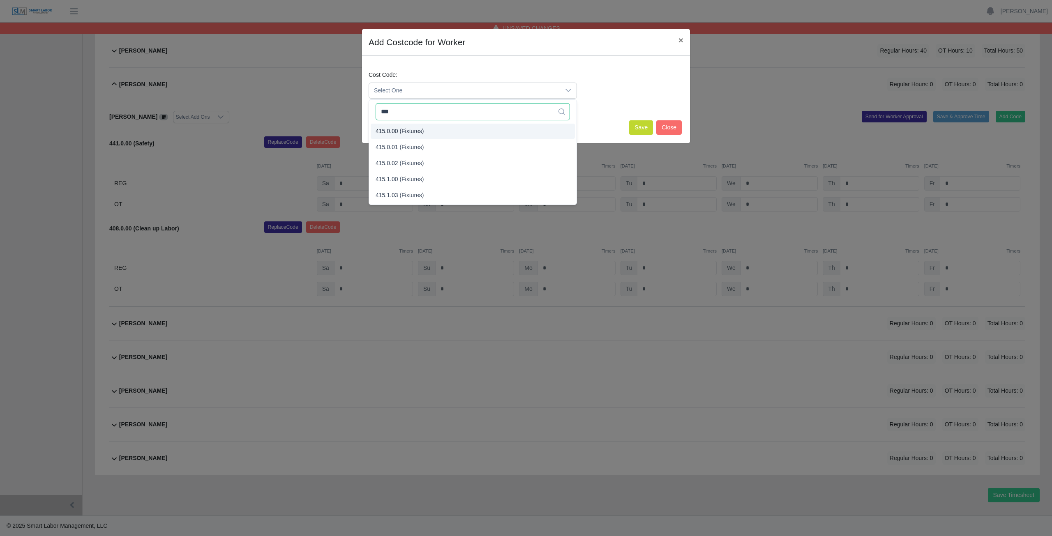
type input "***"
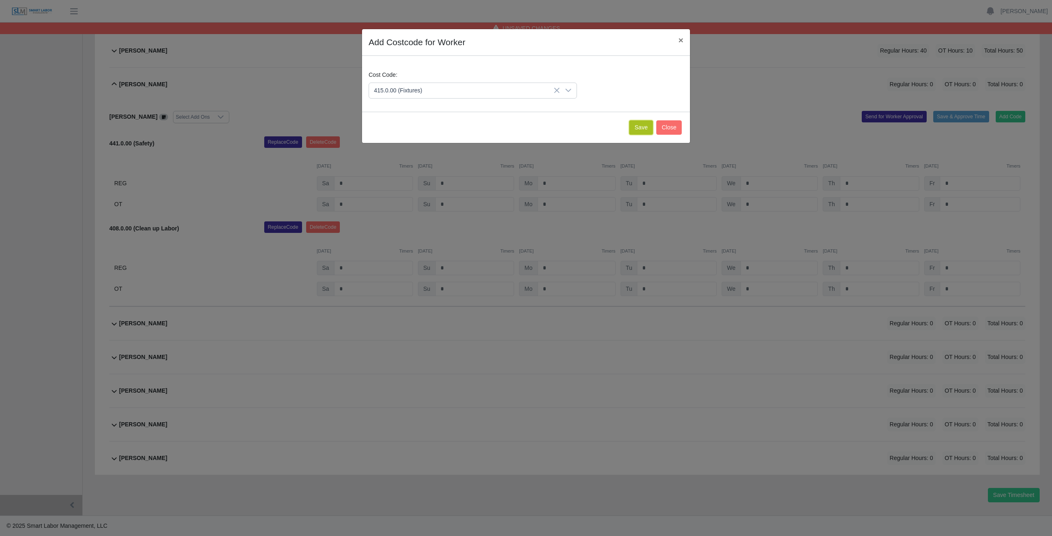
click at [640, 129] on button "Save" at bounding box center [641, 127] width 24 height 14
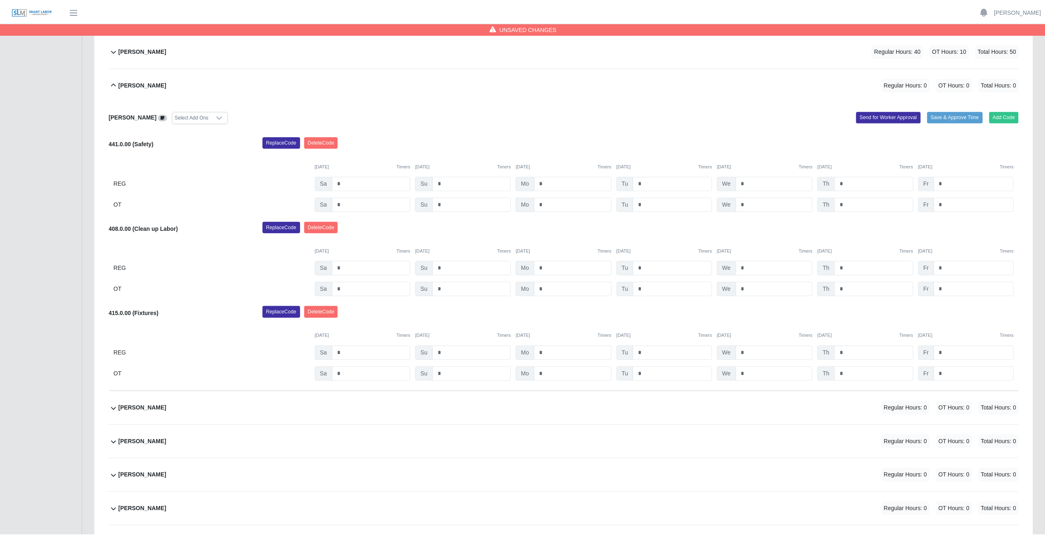
scroll to position [360, 0]
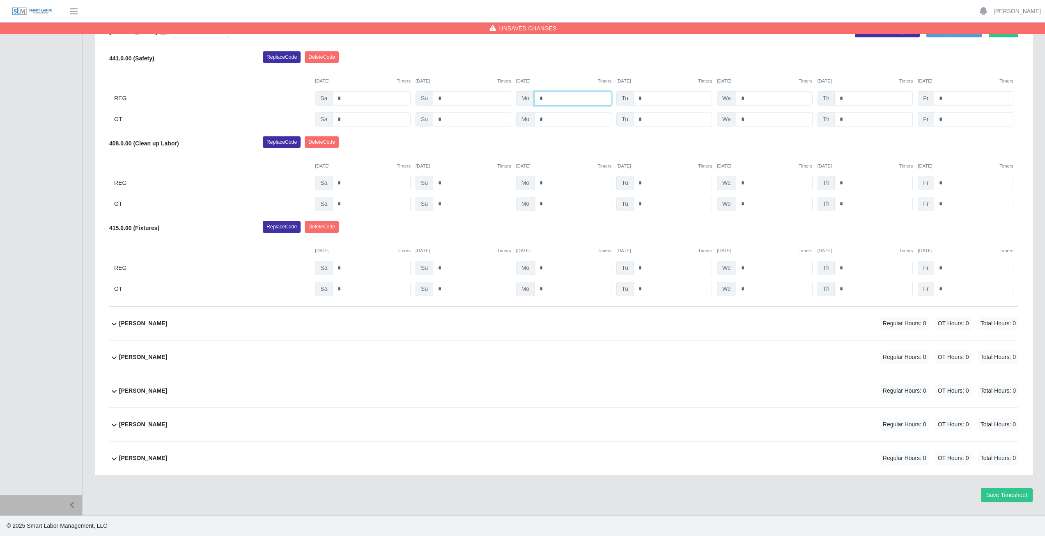
click at [545, 97] on input "*" at bounding box center [572, 98] width 77 height 14
type input "*"
click at [646, 97] on input "*" at bounding box center [672, 98] width 79 height 14
type input "*"
drag, startPoint x: 749, startPoint y: 99, endPoint x: 747, endPoint y: 95, distance: 5.0
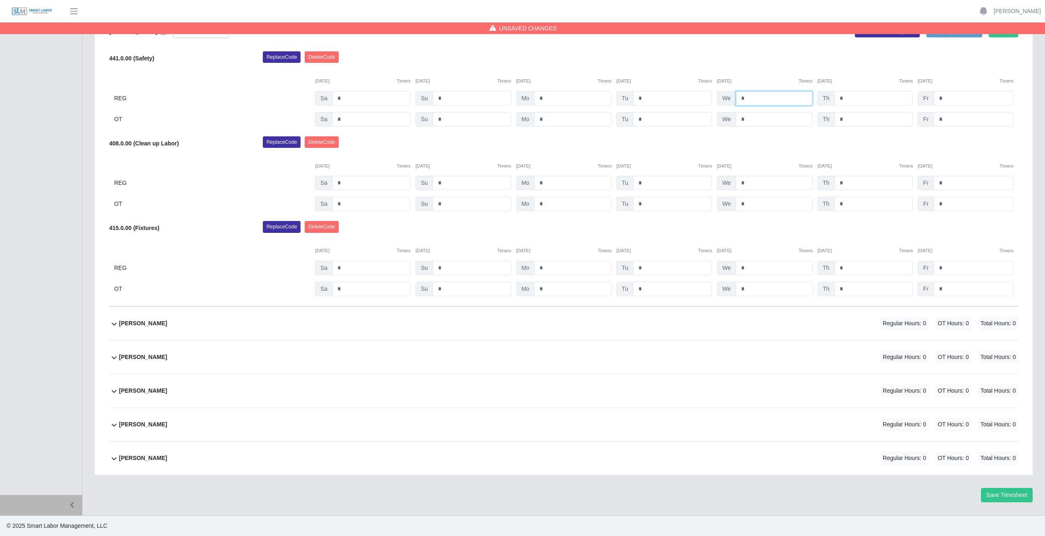
click at [747, 95] on input "*" at bounding box center [774, 98] width 77 height 14
type input "*"
click at [847, 99] on input "*" at bounding box center [874, 98] width 78 height 14
type input "*"
click at [946, 98] on input "*" at bounding box center [974, 98] width 80 height 14
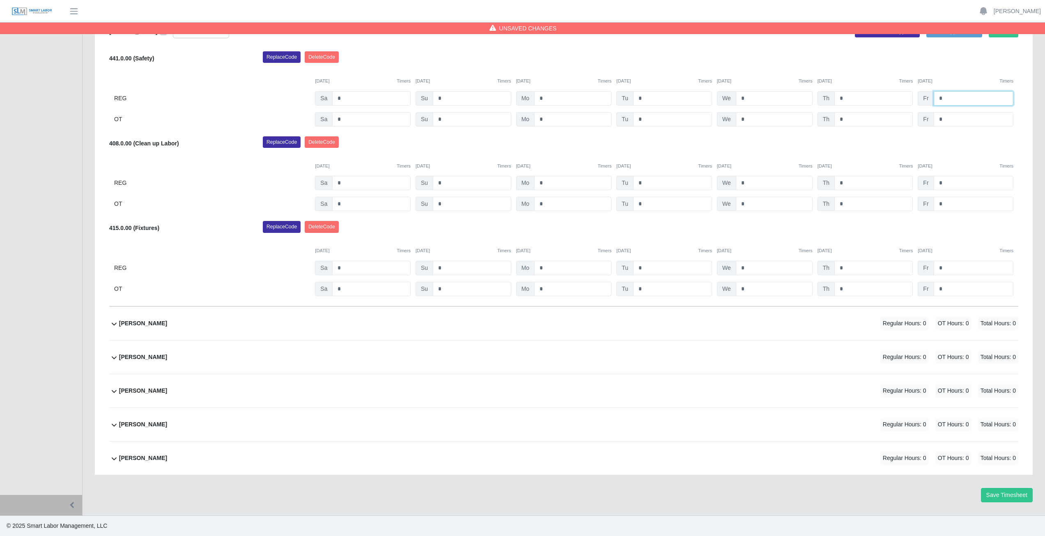
type input "*"
click at [552, 182] on input "*" at bounding box center [572, 183] width 77 height 14
type input "*"
click at [649, 182] on input "*" at bounding box center [672, 183] width 79 height 14
type input "*"
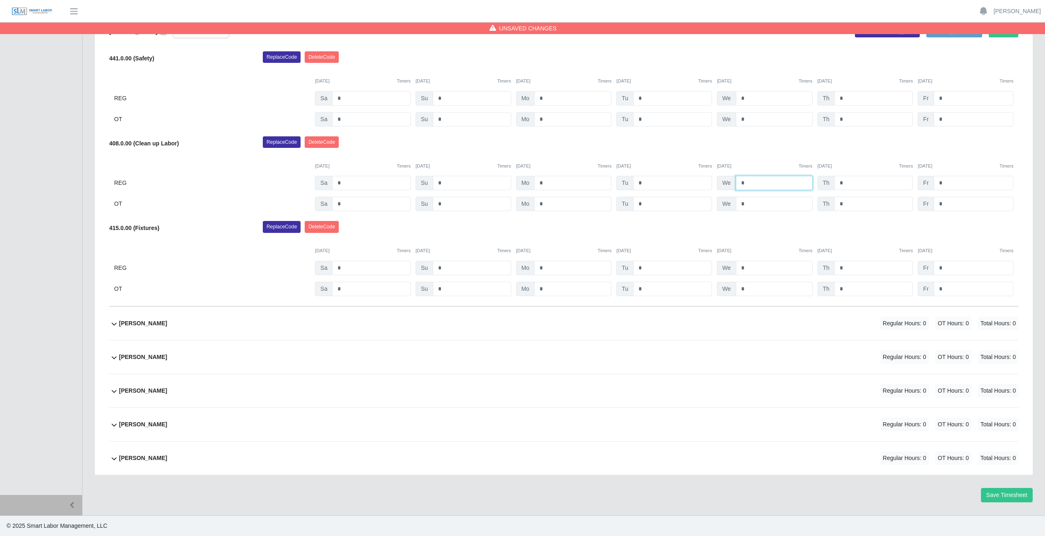
click at [746, 182] on input "*" at bounding box center [774, 183] width 77 height 14
type input "*"
click at [847, 182] on input "*" at bounding box center [874, 183] width 78 height 14
type input "*"
click at [944, 183] on input "*" at bounding box center [974, 183] width 80 height 14
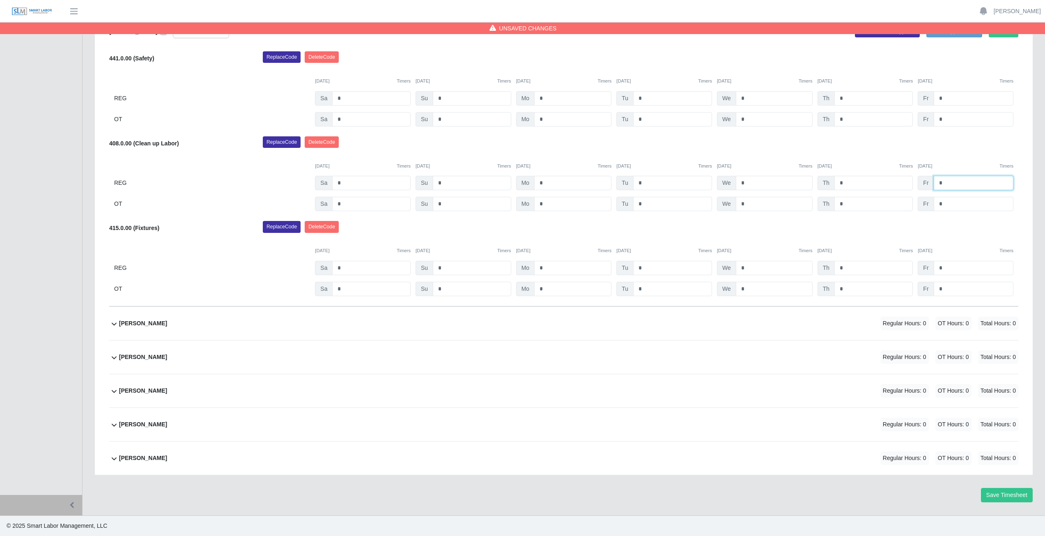
type input "*"
click at [546, 269] on input "*" at bounding box center [572, 268] width 77 height 14
type input "*"
click at [546, 287] on input "*" at bounding box center [572, 289] width 77 height 14
type input "*"
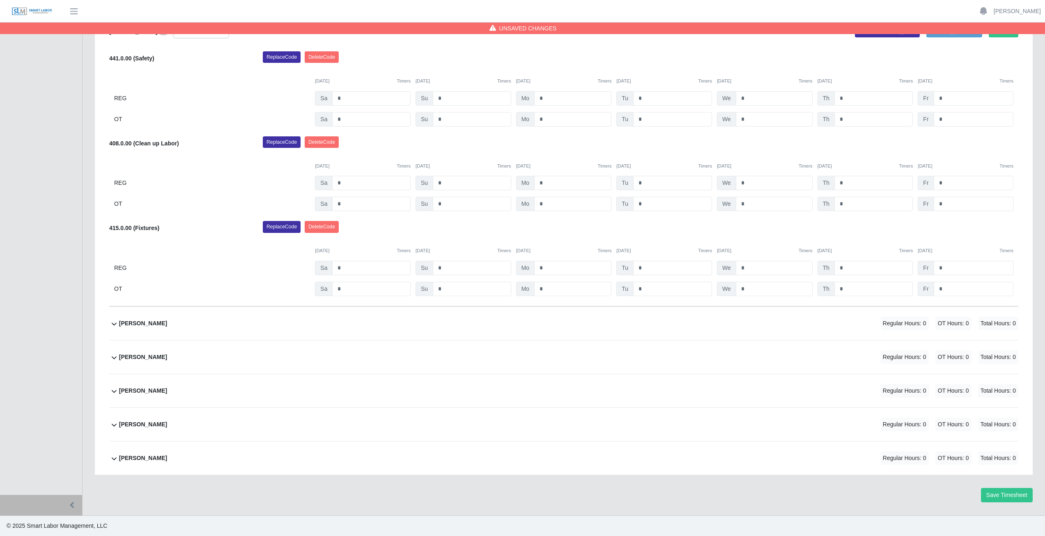
click at [573, 234] on div "Replace Code Delete Code" at bounding box center [641, 229] width 768 height 16
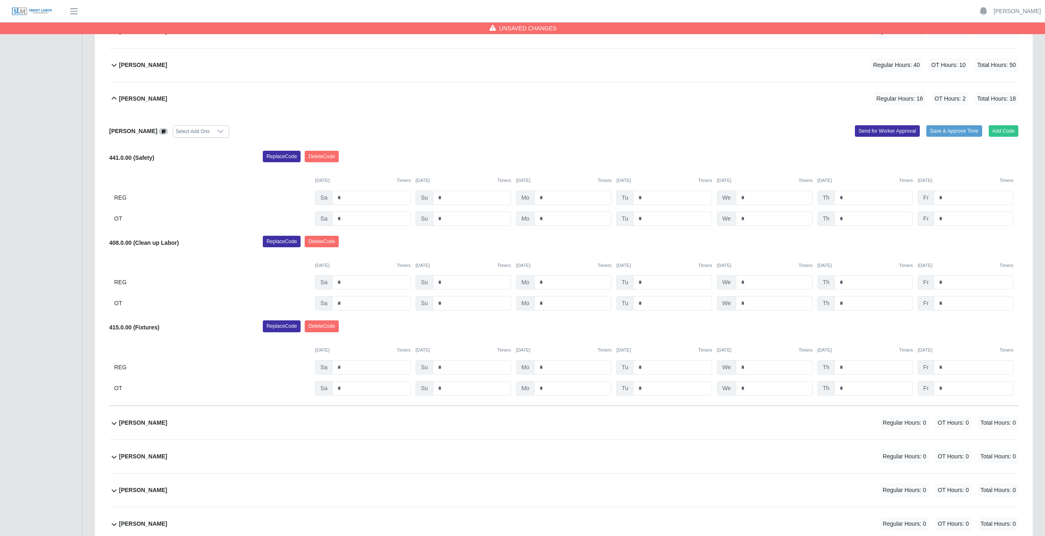
scroll to position [155, 0]
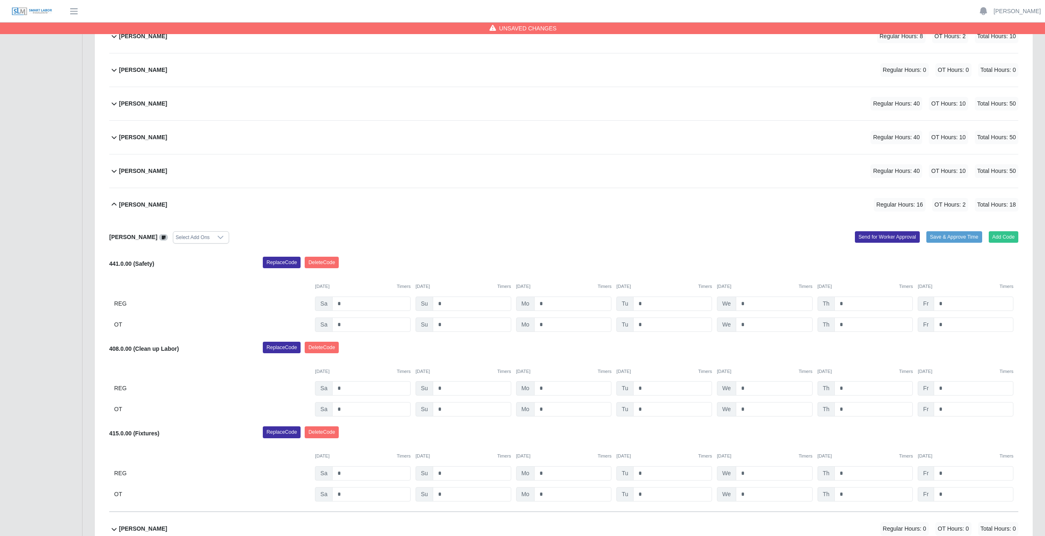
click at [115, 205] on icon at bounding box center [114, 205] width 10 height 10
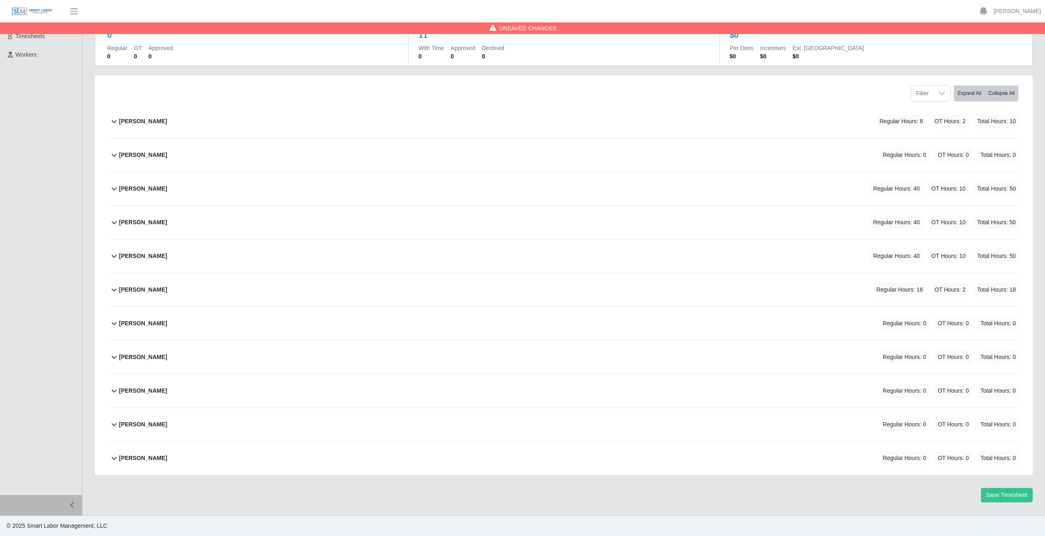
scroll to position [70, 0]
click at [111, 326] on icon at bounding box center [114, 323] width 10 height 10
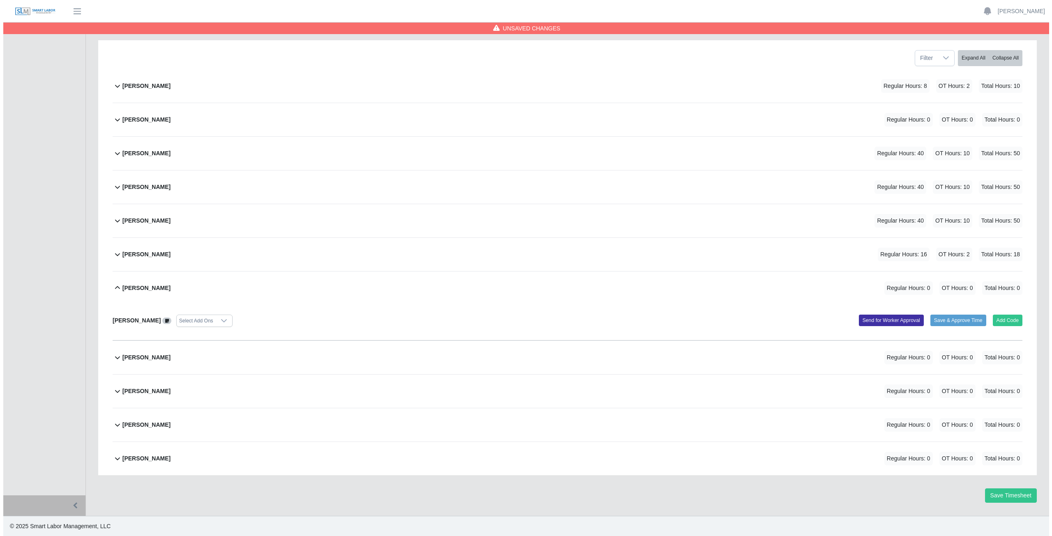
scroll to position [106, 0]
click at [1004, 319] on button "Add Code" at bounding box center [1004, 320] width 30 height 12
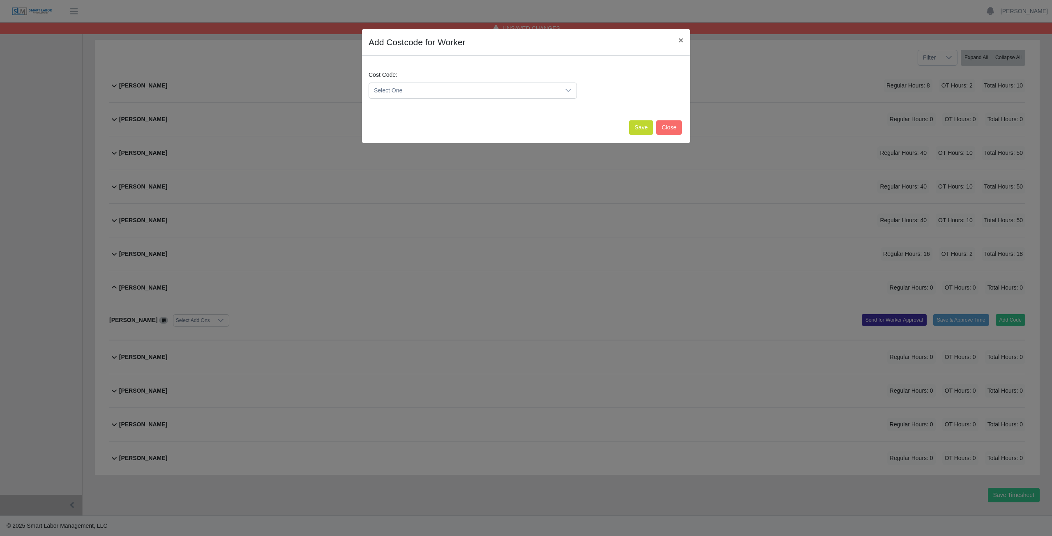
click at [426, 92] on span "Select One" at bounding box center [464, 90] width 191 height 15
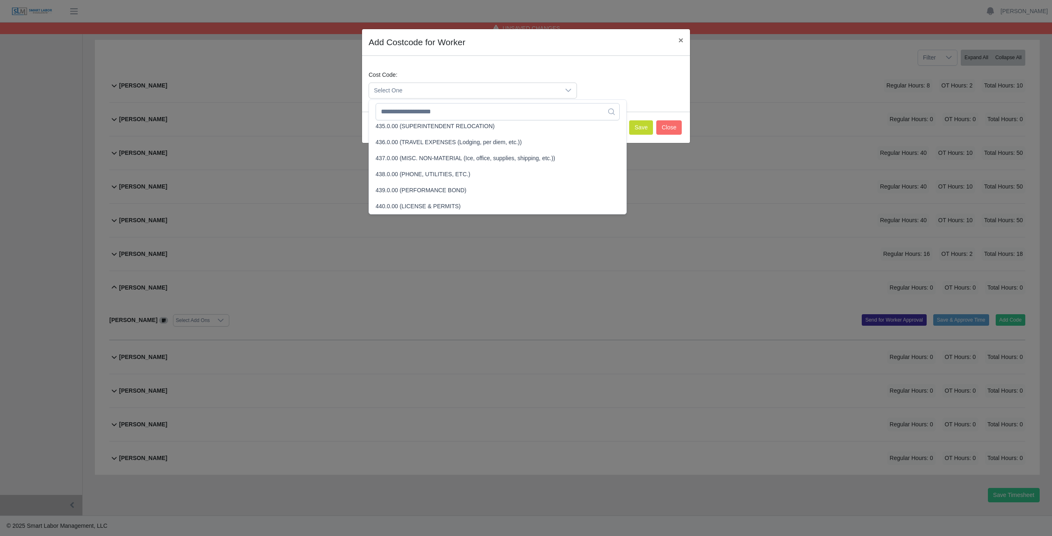
scroll to position [998, 0]
click at [427, 112] on input "text" at bounding box center [497, 111] width 244 height 17
click at [426, 111] on input "text" at bounding box center [497, 111] width 244 height 17
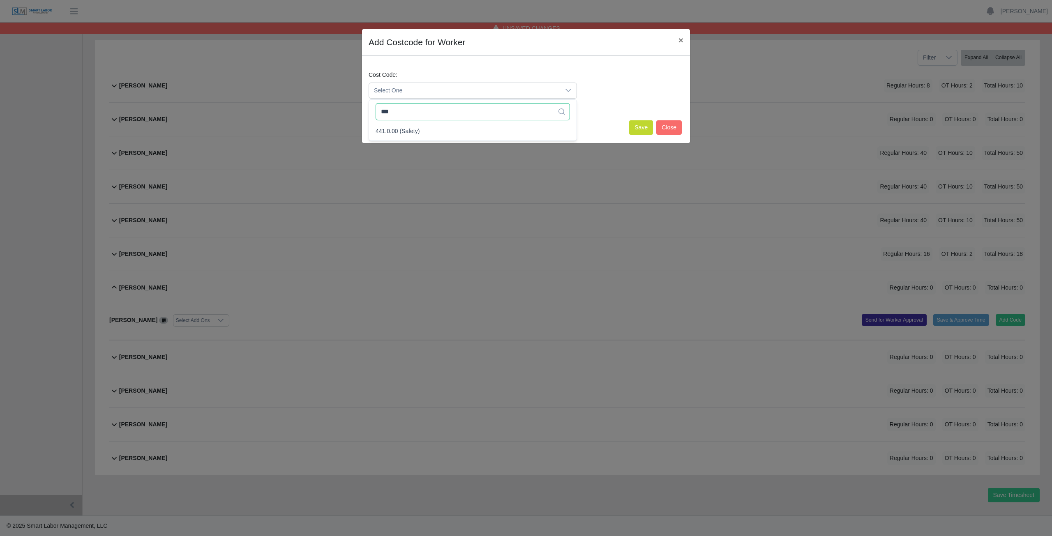
scroll to position [0, 0]
type input "***"
click at [643, 126] on button "Save" at bounding box center [641, 127] width 24 height 14
click at [399, 92] on span "Select One" at bounding box center [464, 90] width 191 height 15
click at [407, 113] on input "***" at bounding box center [472, 111] width 194 height 17
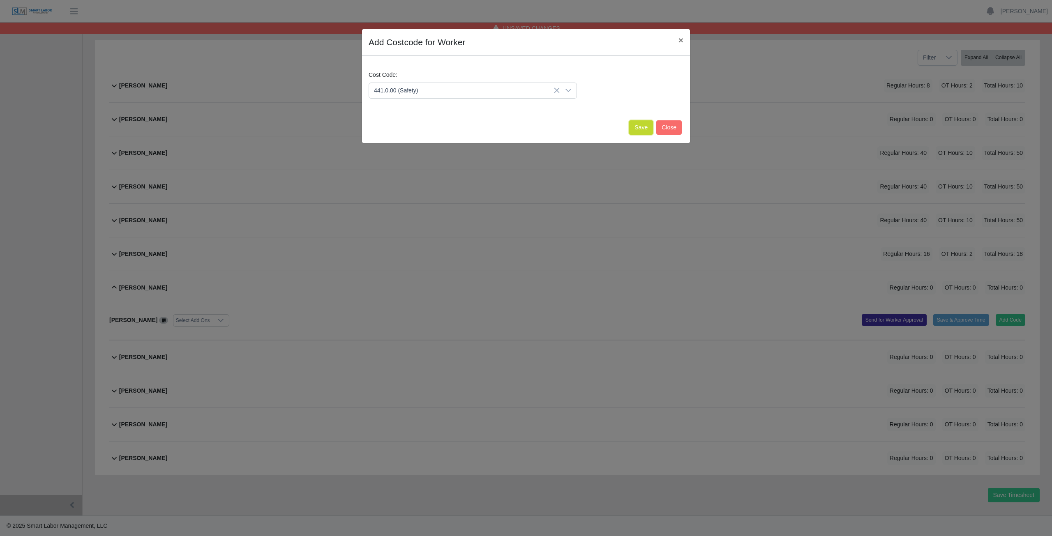
click at [640, 130] on button "Save" at bounding box center [641, 127] width 24 height 14
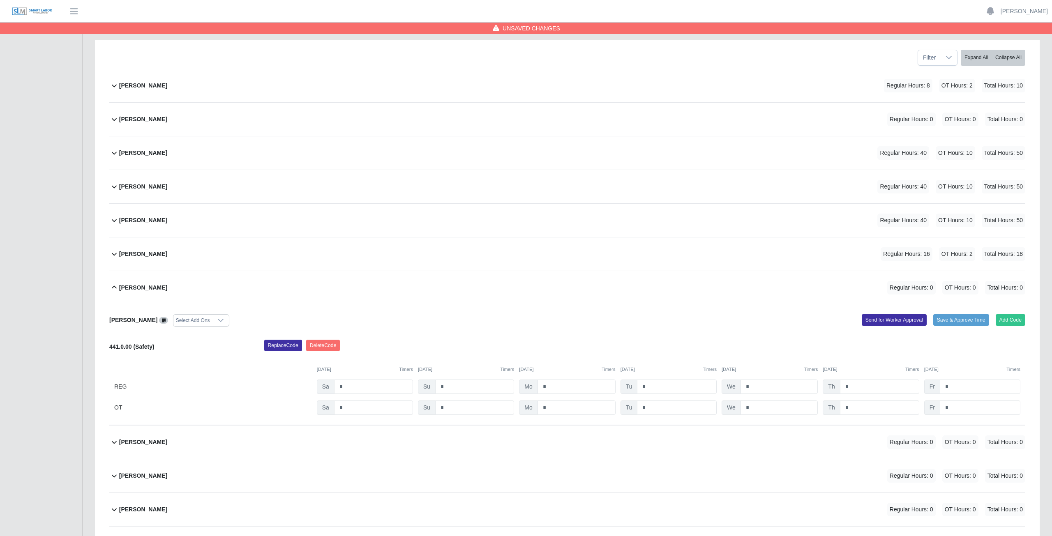
scroll to position [191, 0]
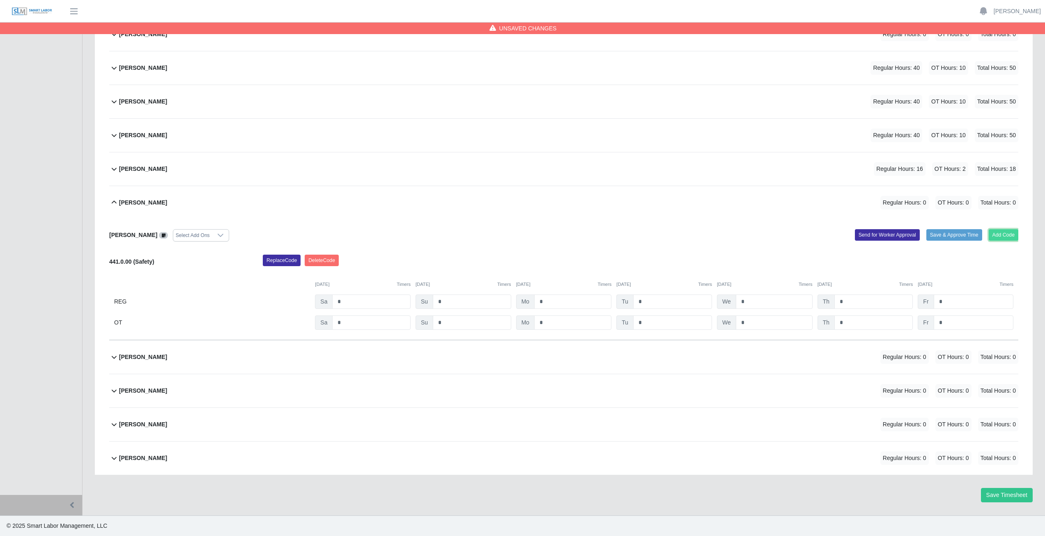
click at [1005, 238] on button "Add Code" at bounding box center [1004, 235] width 30 height 12
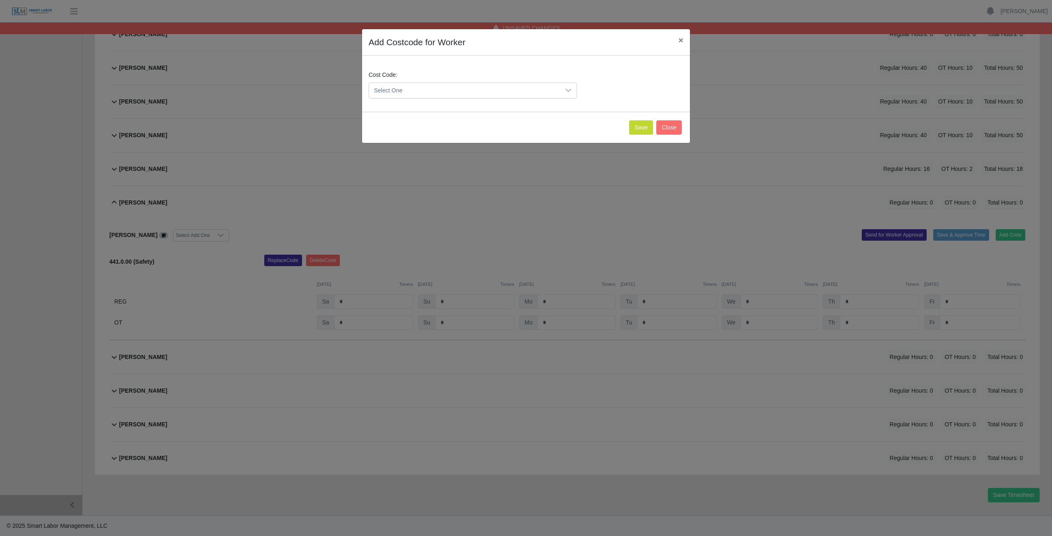
click at [425, 89] on span "Select One" at bounding box center [464, 90] width 191 height 15
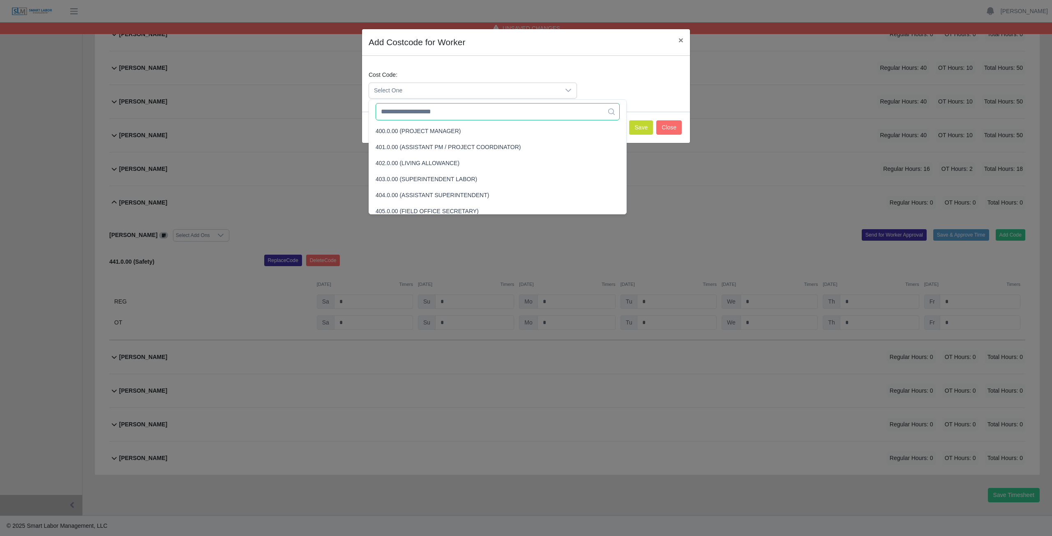
click at [425, 111] on input "text" at bounding box center [497, 111] width 244 height 17
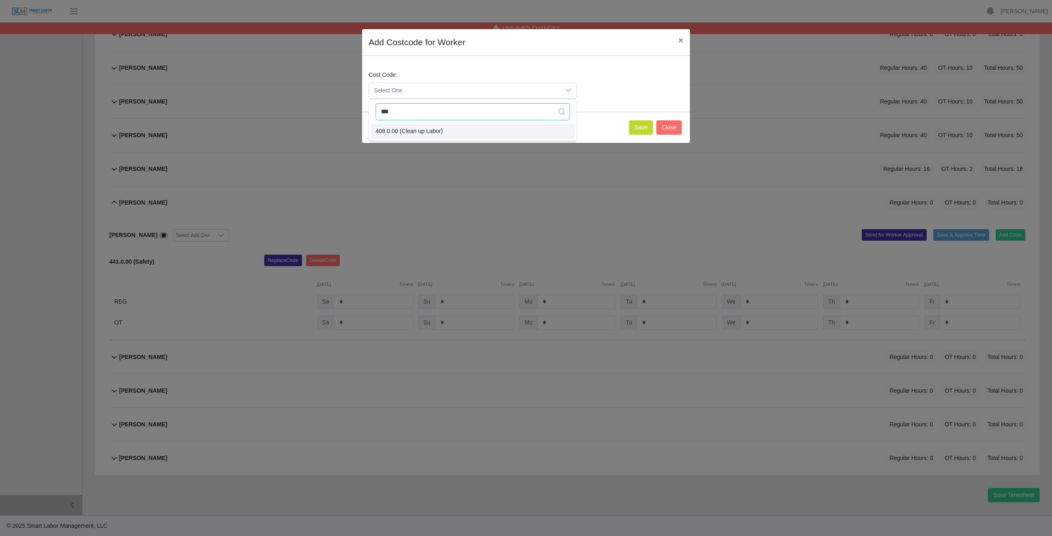
type input "***"
click at [411, 129] on span "408.0.00 (Clean up Labor)" at bounding box center [408, 131] width 67 height 9
click at [638, 130] on button "Save" at bounding box center [641, 127] width 24 height 14
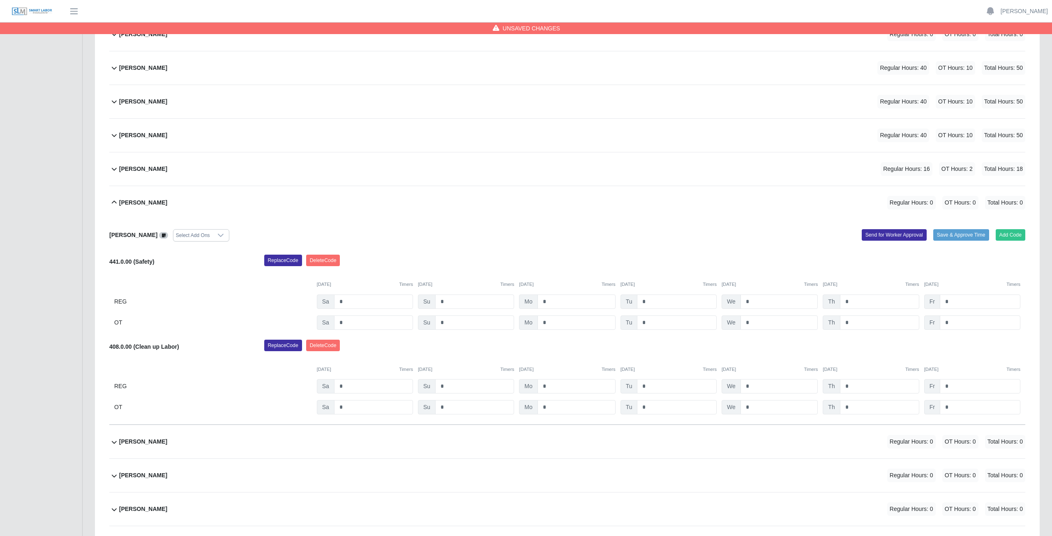
scroll to position [275, 0]
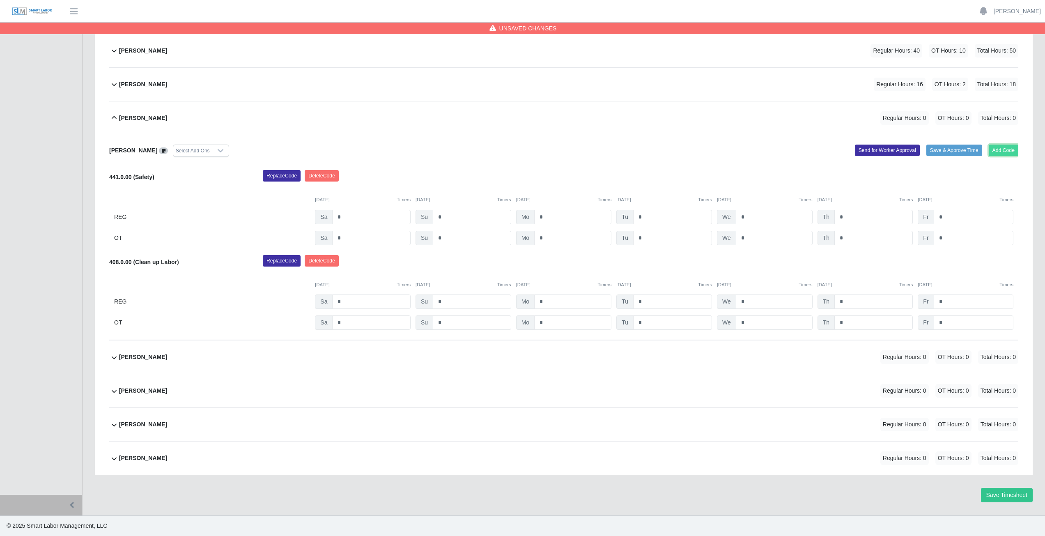
click at [1003, 153] on button "Add Code" at bounding box center [1004, 151] width 30 height 12
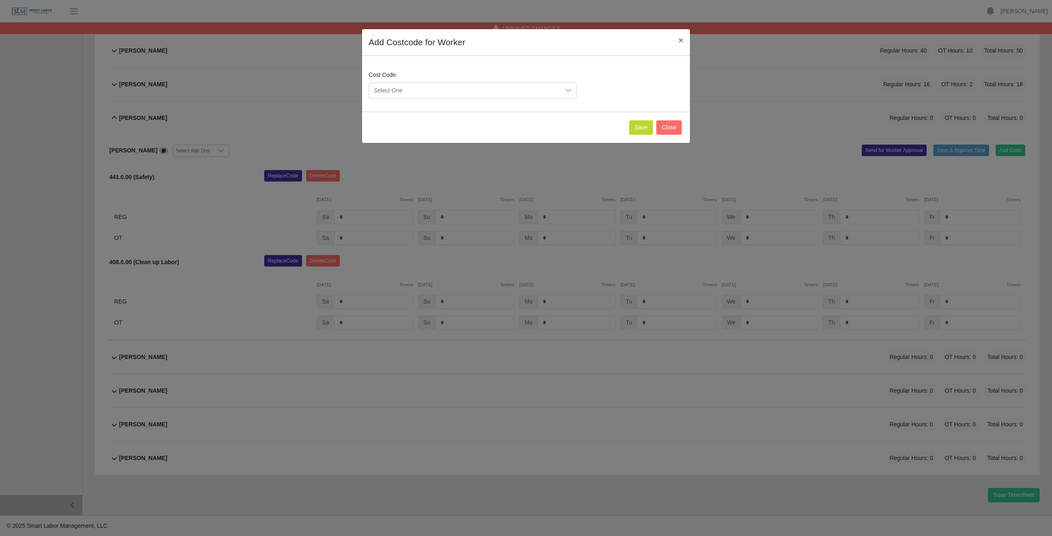
click at [424, 88] on span "Select One" at bounding box center [464, 90] width 191 height 15
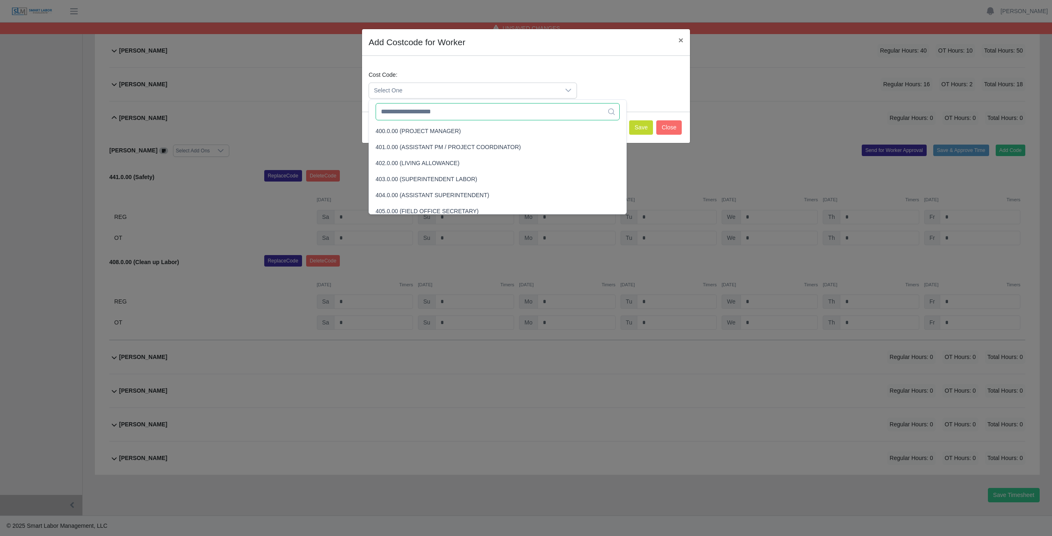
click at [427, 113] on input "text" at bounding box center [497, 111] width 244 height 17
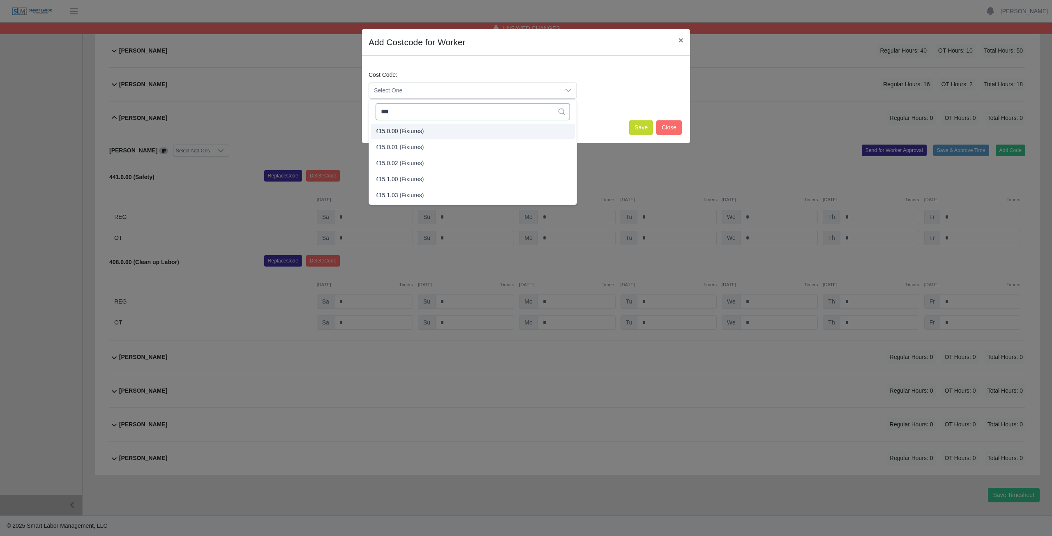
type input "***"
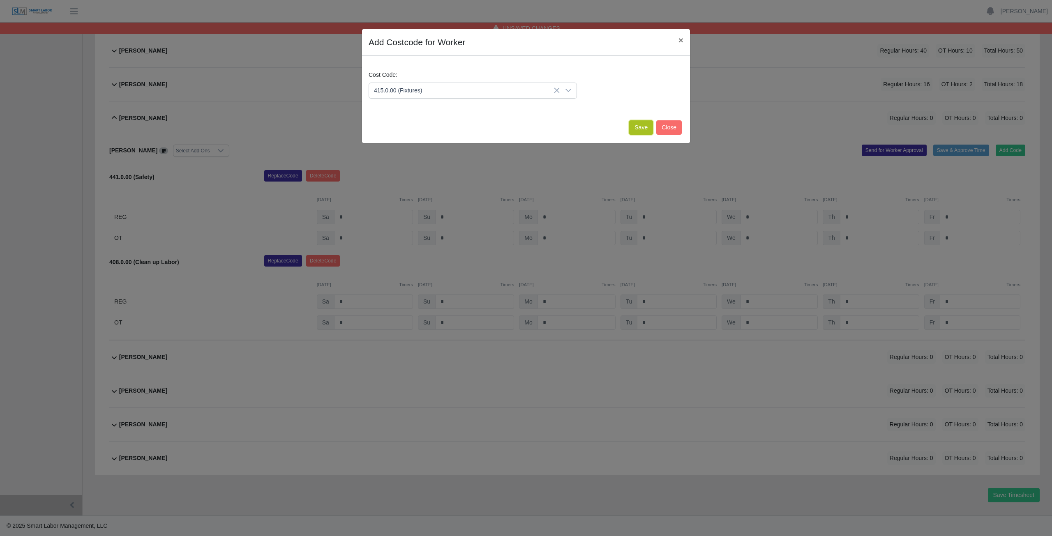
drag, startPoint x: 641, startPoint y: 126, endPoint x: 646, endPoint y: 122, distance: 6.5
click at [646, 122] on button "Save" at bounding box center [641, 127] width 24 height 14
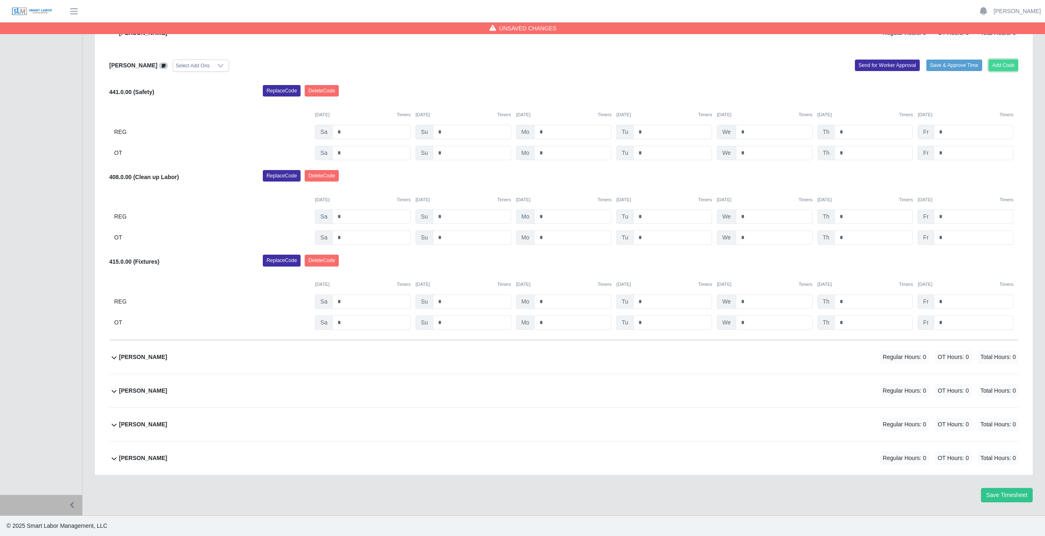
click at [1003, 66] on button "Add Code" at bounding box center [1004, 66] width 30 height 12
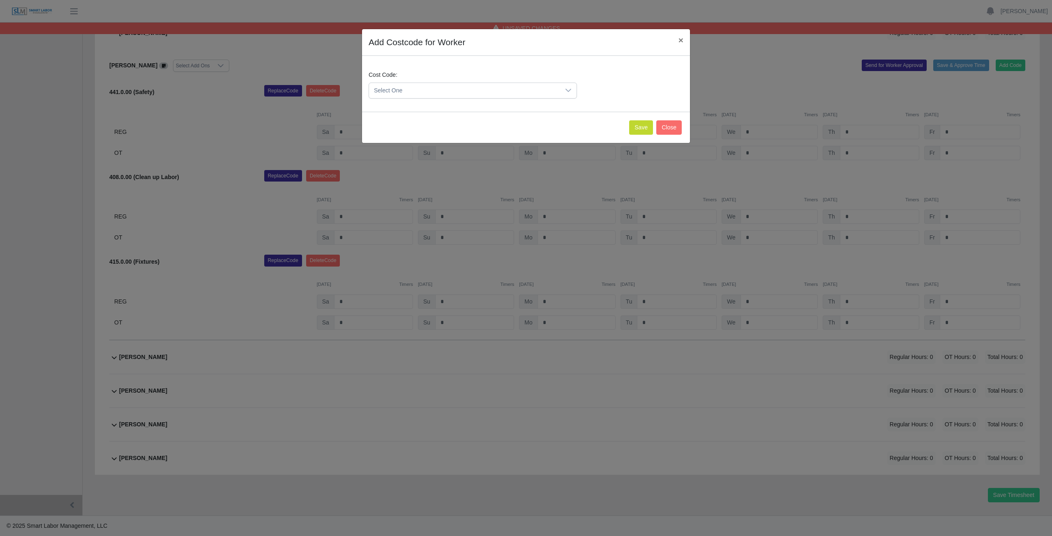
click at [409, 89] on span "Select One" at bounding box center [464, 90] width 191 height 15
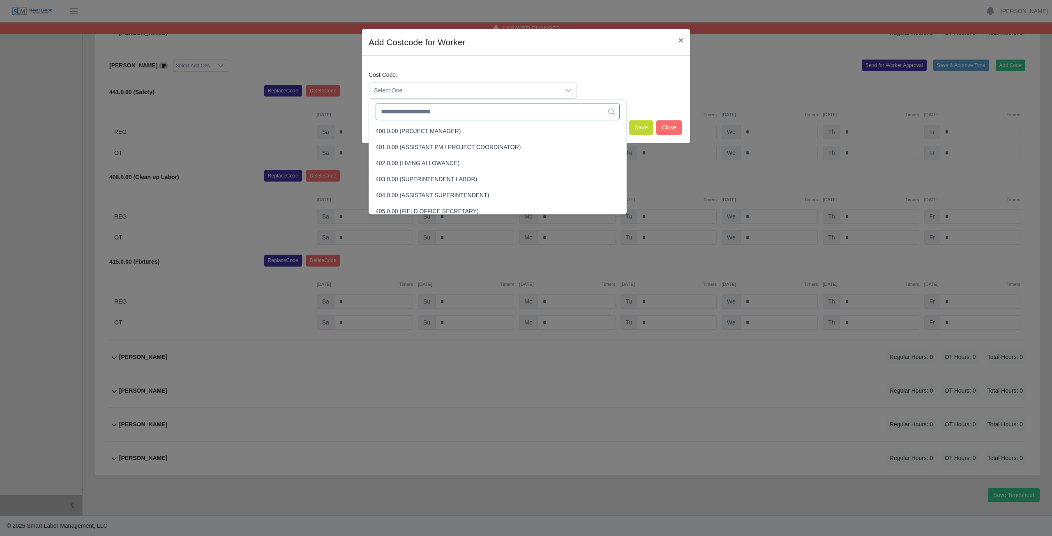
click at [413, 112] on input "text" at bounding box center [497, 111] width 244 height 17
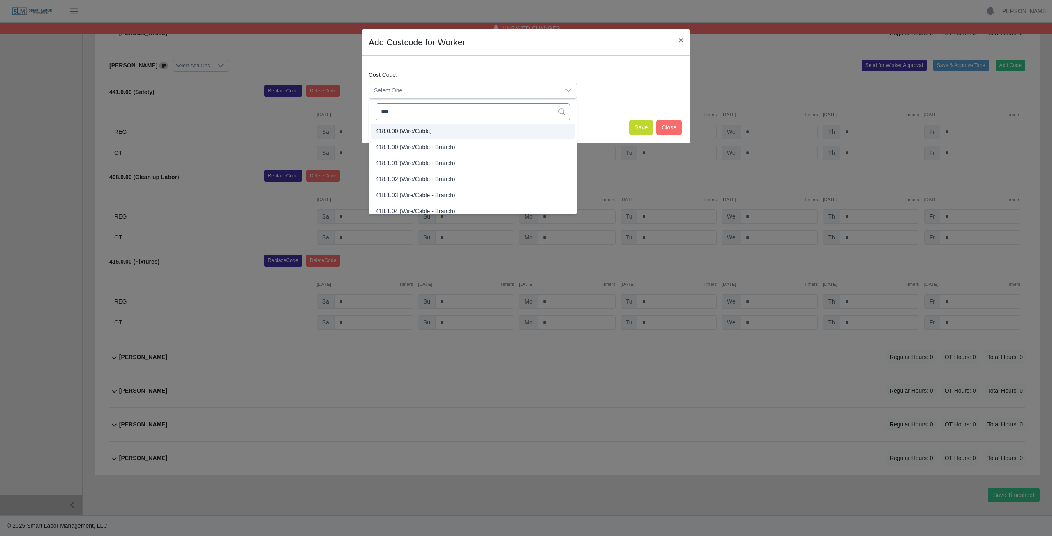
type input "***"
click at [402, 131] on span "418.0.00 (Wire/Cable)" at bounding box center [403, 131] width 56 height 9
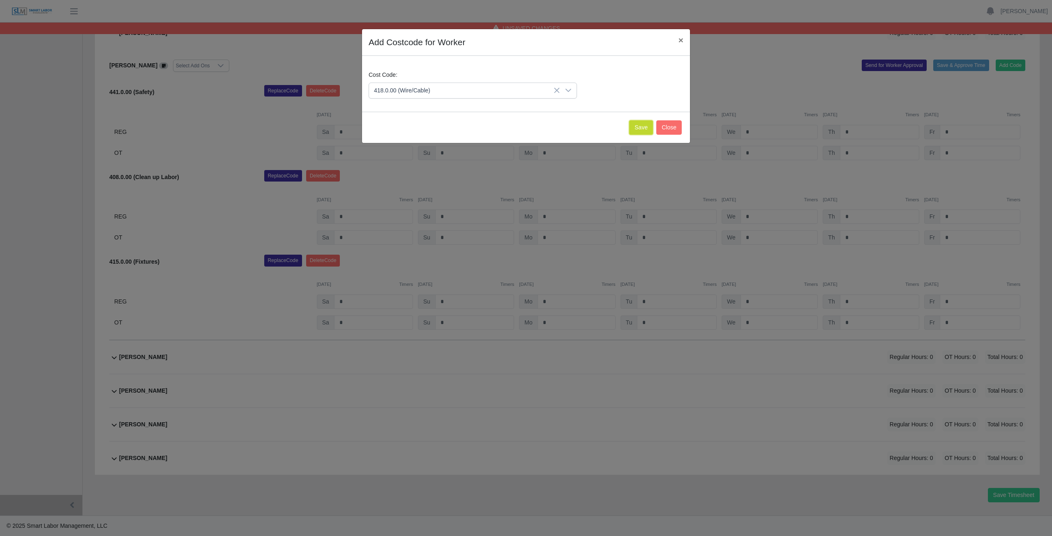
click at [640, 125] on button "Save" at bounding box center [641, 127] width 24 height 14
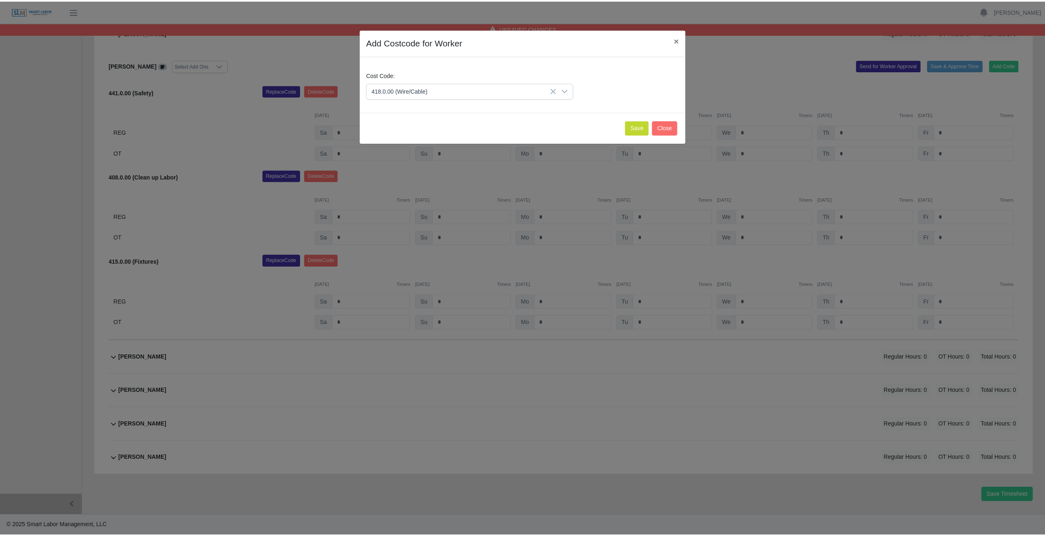
scroll to position [445, 0]
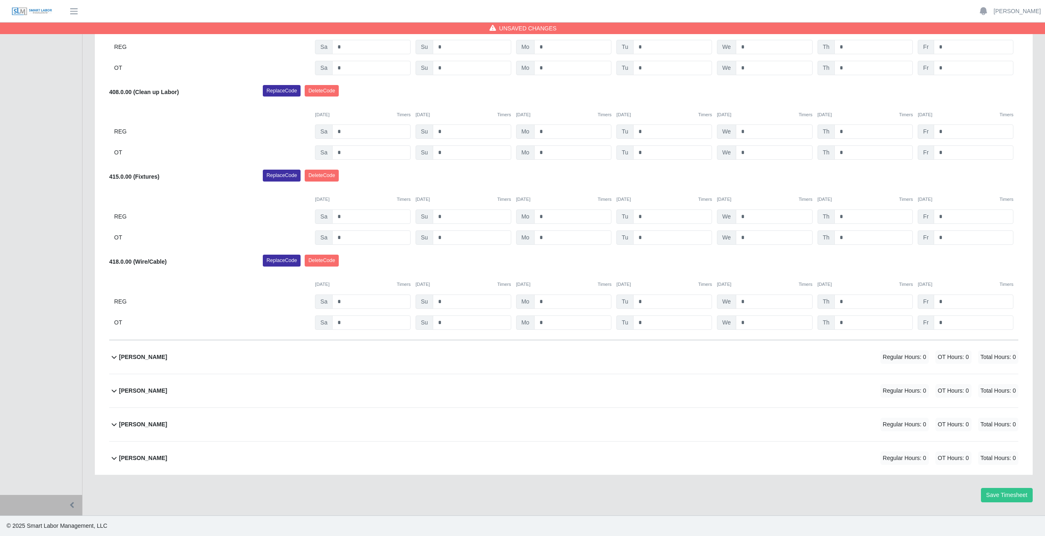
click at [329, 187] on div "10/04/2025 Timers 10/05/2025 Timers 10/06/2025 Timers 10/07/2025 Timers 10/08/2…" at bounding box center [564, 194] width 910 height 17
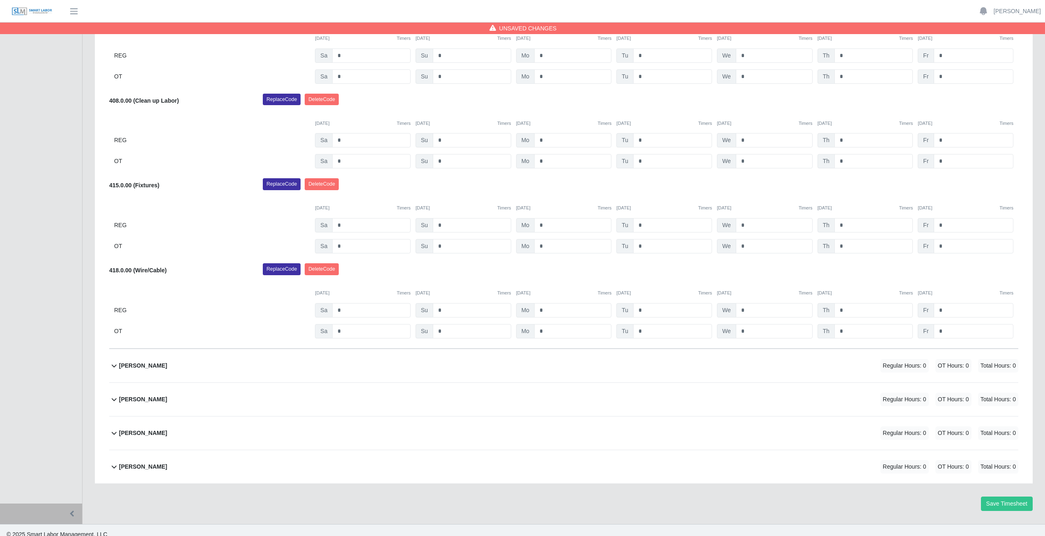
scroll to position [281, 0]
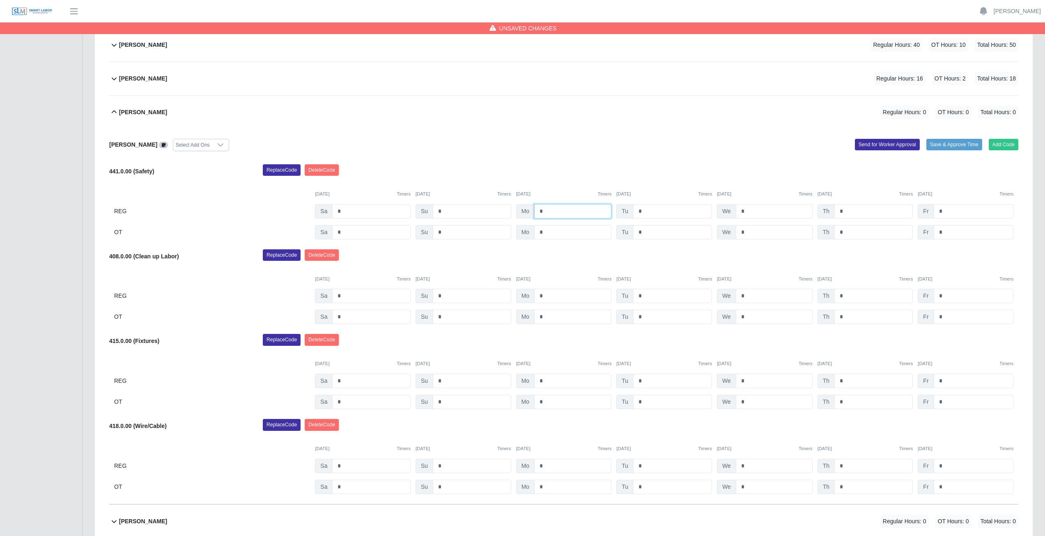
click at [549, 214] on input "*" at bounding box center [572, 211] width 77 height 14
type input "*"
click at [647, 211] on input "*" at bounding box center [672, 211] width 79 height 14
type input "*"
click at [747, 208] on input "*" at bounding box center [774, 211] width 77 height 14
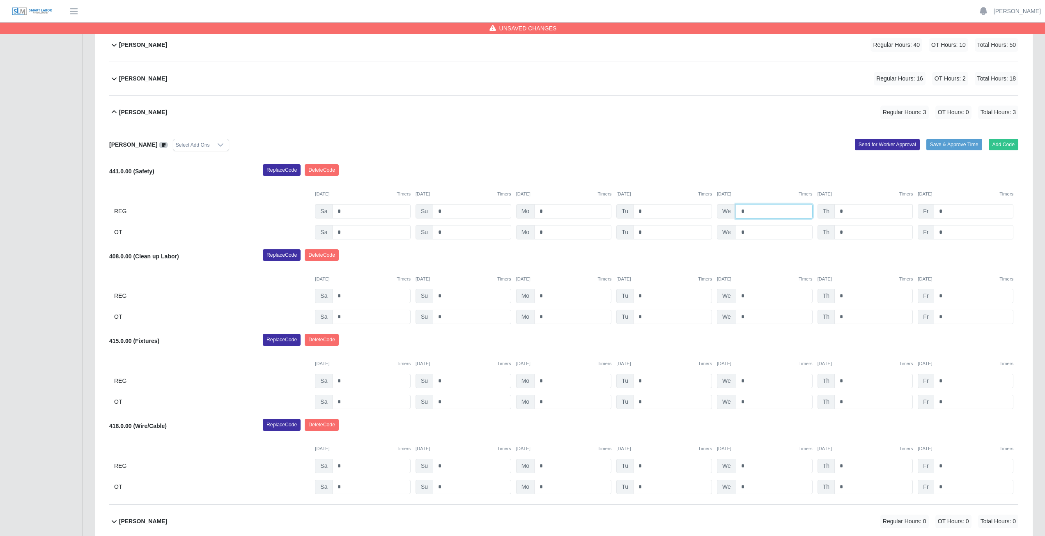
type input "*"
click at [845, 213] on input "*" at bounding box center [874, 211] width 78 height 14
type input "*"
click at [946, 210] on input "*" at bounding box center [974, 211] width 80 height 14
type input "*"
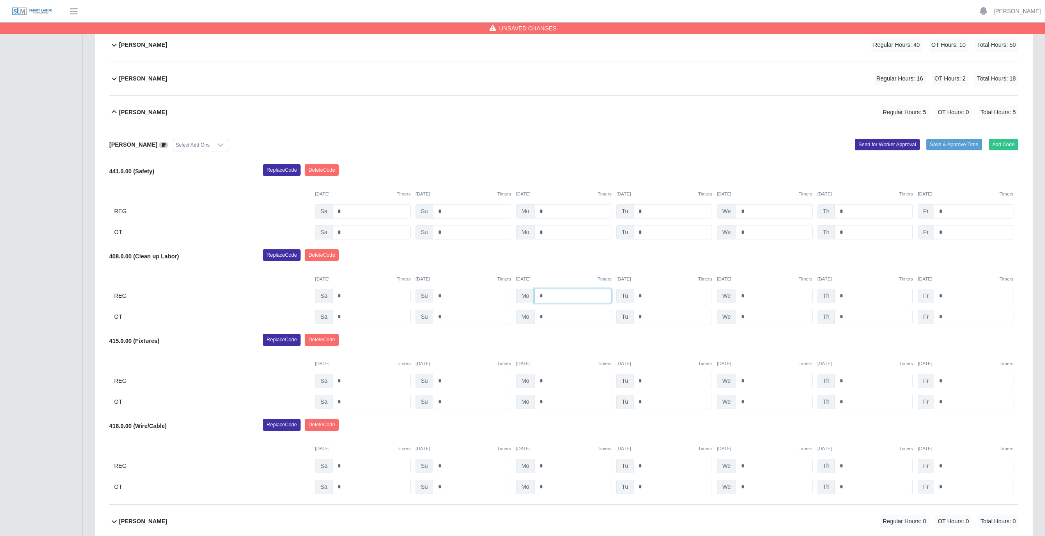
click at [546, 293] on input "*" at bounding box center [572, 296] width 77 height 14
type input "*"
drag, startPoint x: 648, startPoint y: 295, endPoint x: 645, endPoint y: 289, distance: 6.4
click at [645, 289] on input "*" at bounding box center [672, 296] width 79 height 14
type input "*"
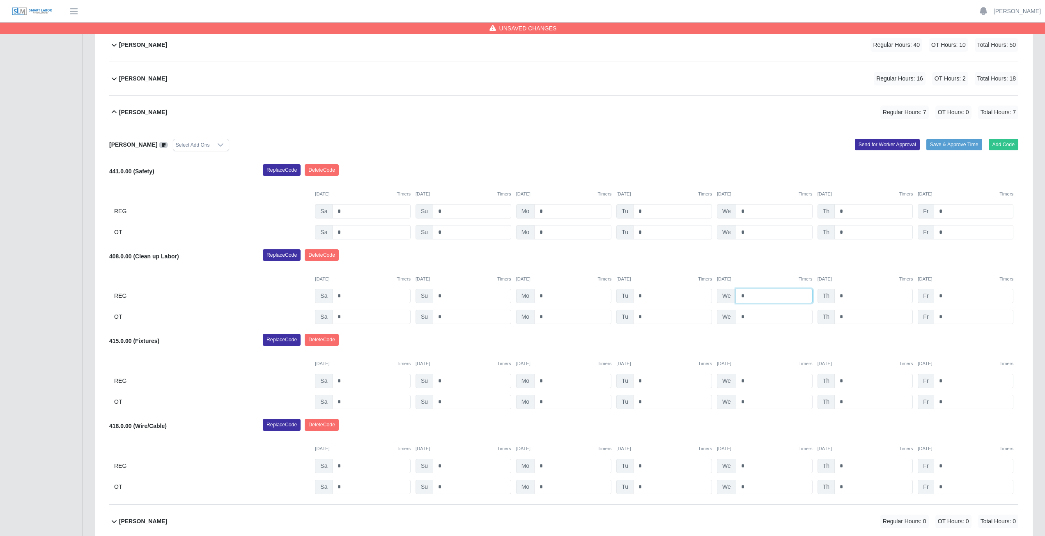
click at [751, 294] on input "*" at bounding box center [774, 296] width 77 height 14
type input "*"
click at [843, 295] on input "*" at bounding box center [874, 296] width 78 height 14
type input "*"
drag, startPoint x: 944, startPoint y: 295, endPoint x: 932, endPoint y: 293, distance: 12.9
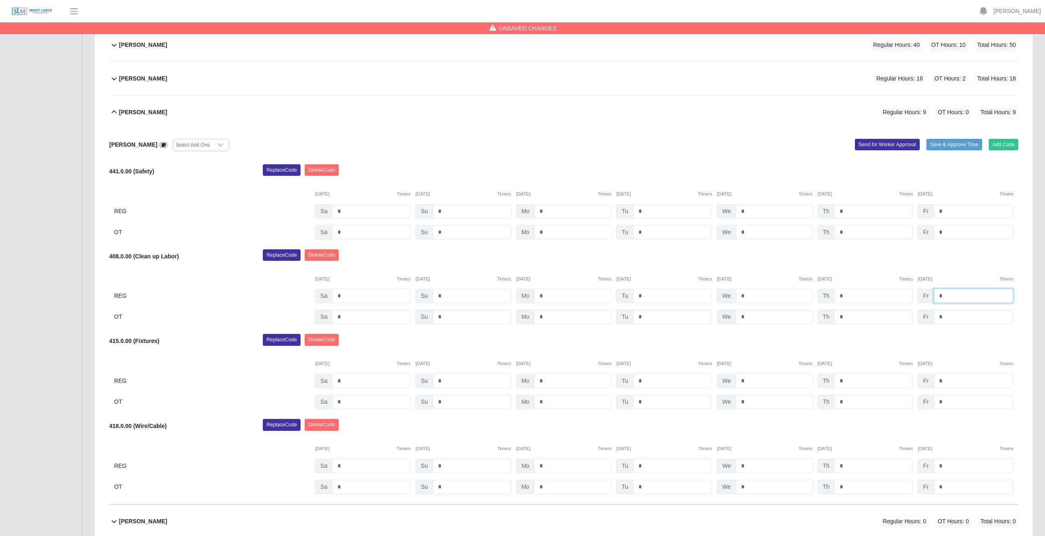
click at [939, 293] on input "*" at bounding box center [974, 296] width 80 height 14
type input "*"
click at [548, 382] on input "*" at bounding box center [572, 381] width 77 height 14
type input "*"
drag, startPoint x: 546, startPoint y: 404, endPoint x: 543, endPoint y: 398, distance: 6.5
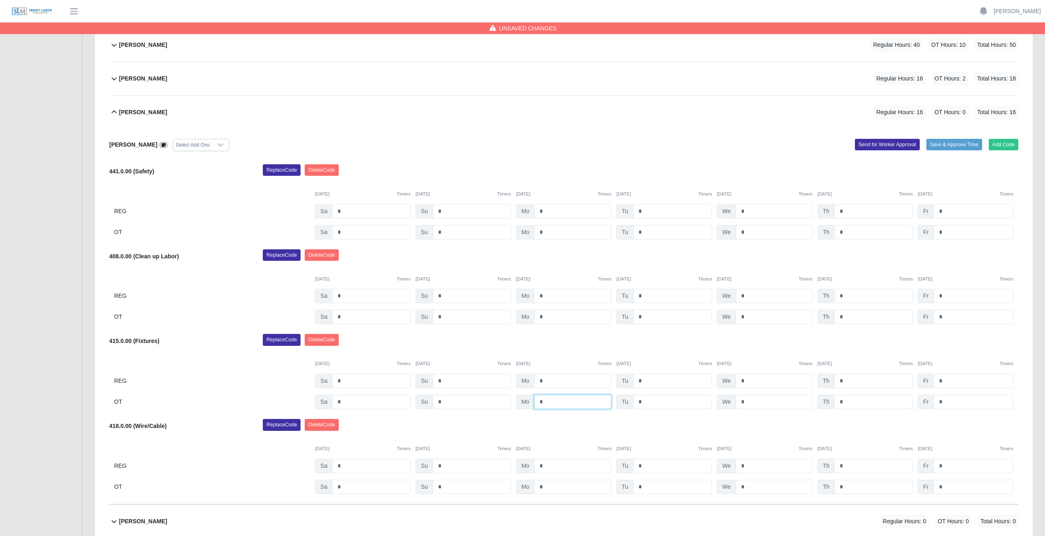
click at [544, 401] on input "*" at bounding box center [572, 402] width 77 height 14
type input "*"
click at [645, 379] on input "*" at bounding box center [672, 381] width 79 height 14
type input "*"
click at [646, 401] on input "*" at bounding box center [672, 402] width 79 height 14
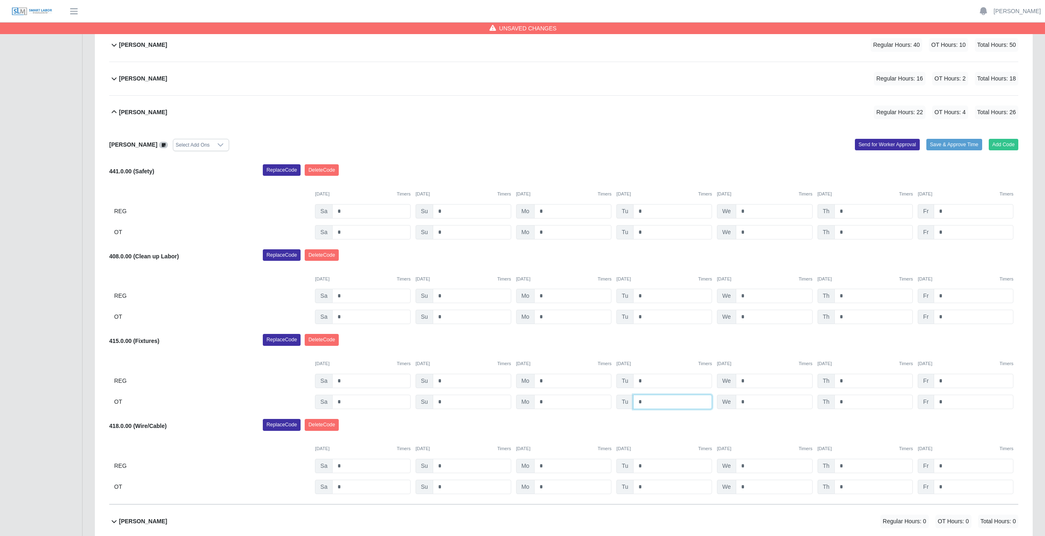
type input "*"
click at [746, 379] on input "*" at bounding box center [774, 381] width 77 height 14
type input "*"
click at [748, 401] on input "*" at bounding box center [774, 402] width 77 height 14
type input "*"
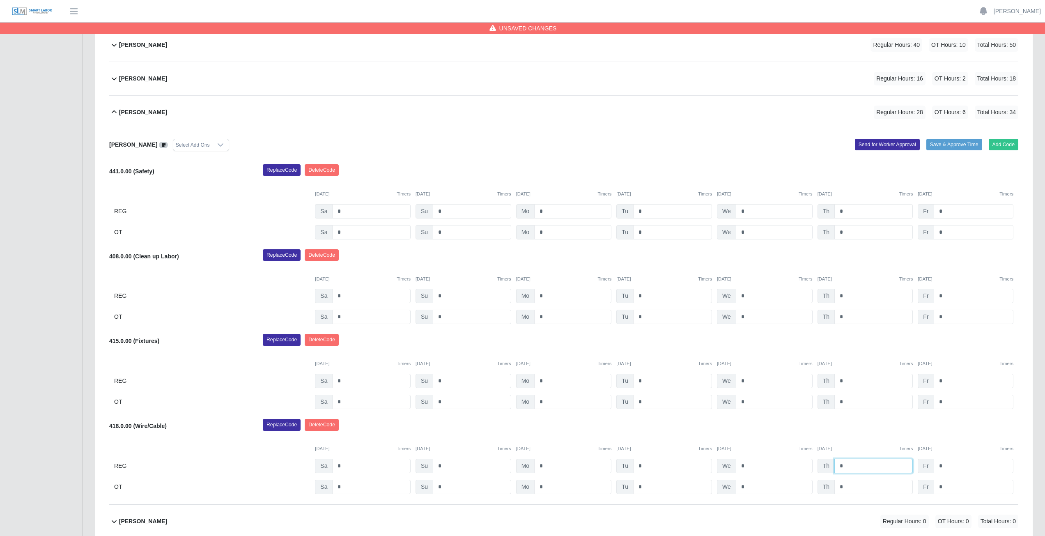
drag, startPoint x: 851, startPoint y: 467, endPoint x: 840, endPoint y: 461, distance: 11.9
click at [850, 466] on input "*" at bounding box center [874, 466] width 78 height 14
type input "*"
click at [847, 492] on input "*" at bounding box center [874, 487] width 78 height 14
type input "*"
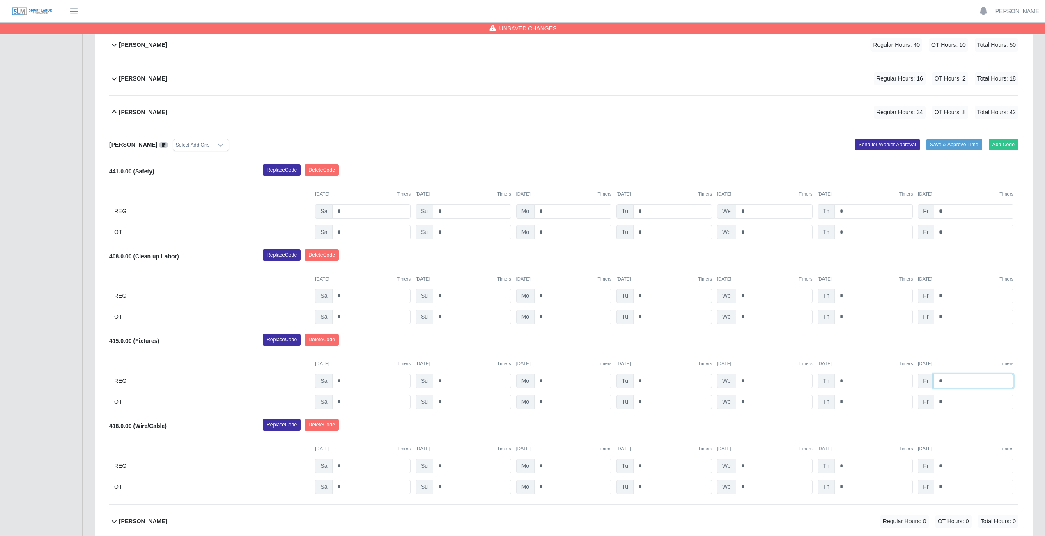
click at [945, 380] on input "*" at bounding box center [974, 381] width 80 height 14
type input "*"
click at [944, 403] on input "*" at bounding box center [974, 402] width 80 height 14
type input "*"
click at [943, 334] on div "Karrina Huitron Select Add Ons Add Code Save & Approve Time Send for Worker App…" at bounding box center [564, 316] width 910 height 375
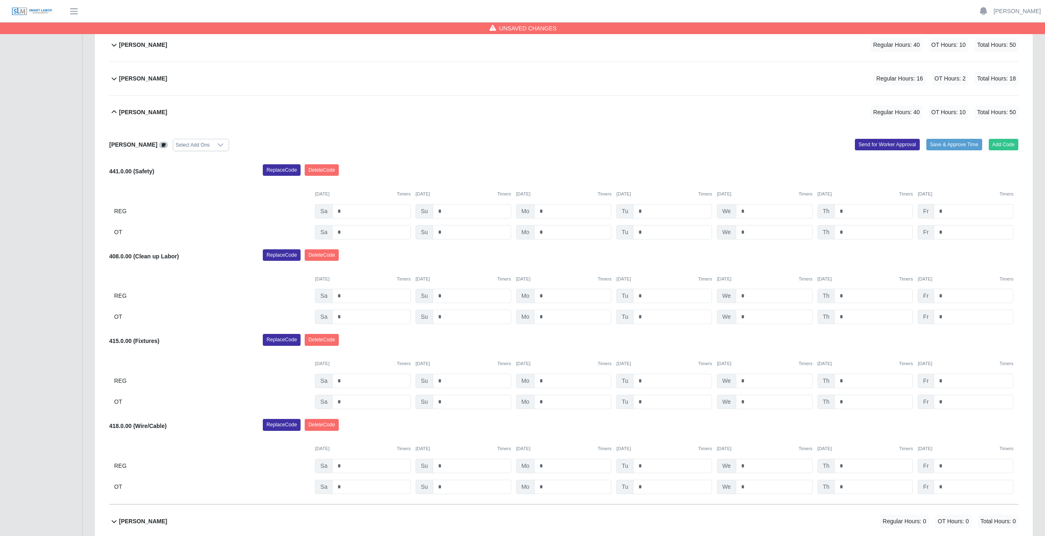
click at [114, 114] on icon at bounding box center [114, 112] width 10 height 10
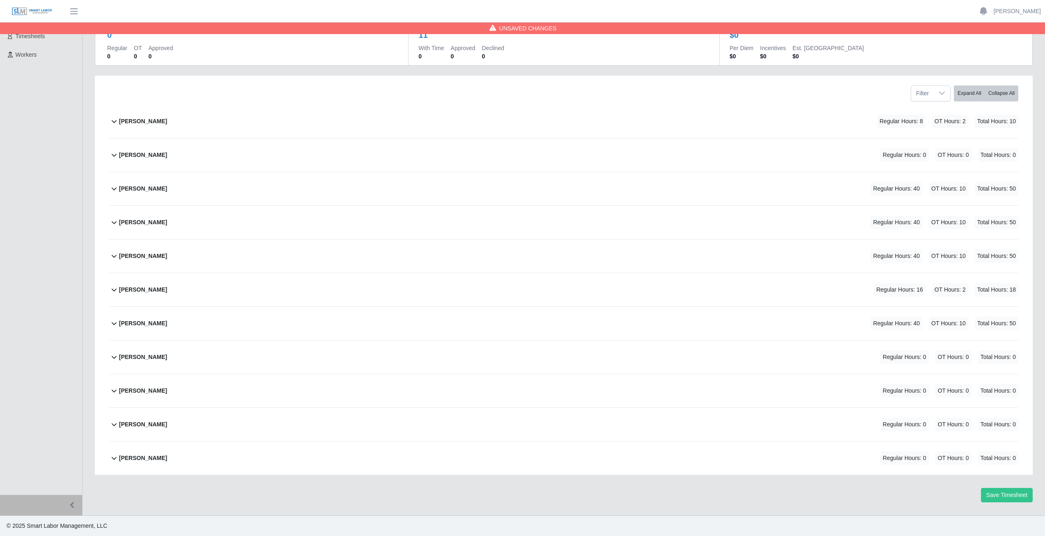
scroll to position [70, 0]
click at [113, 359] on icon at bounding box center [114, 357] width 10 height 10
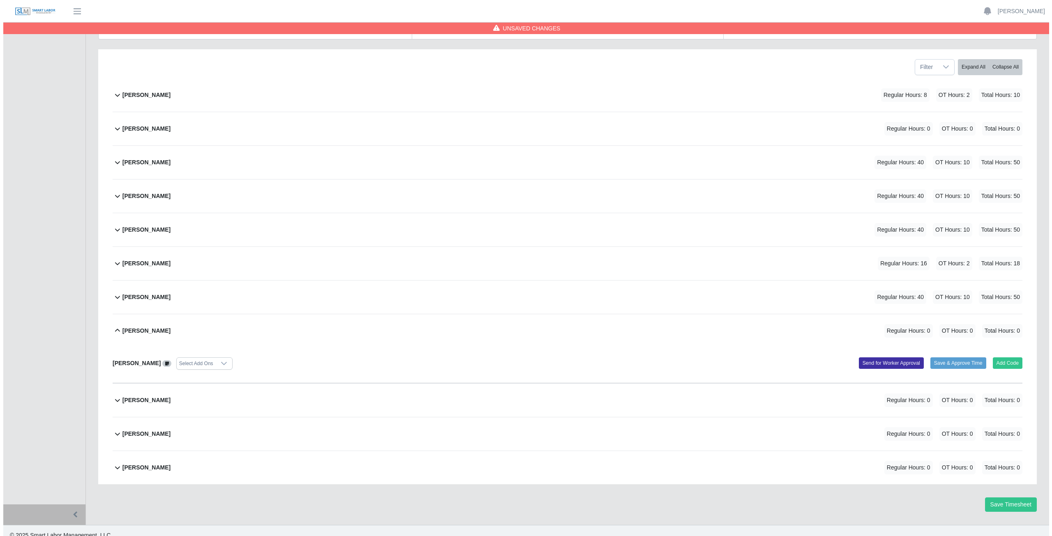
scroll to position [106, 0]
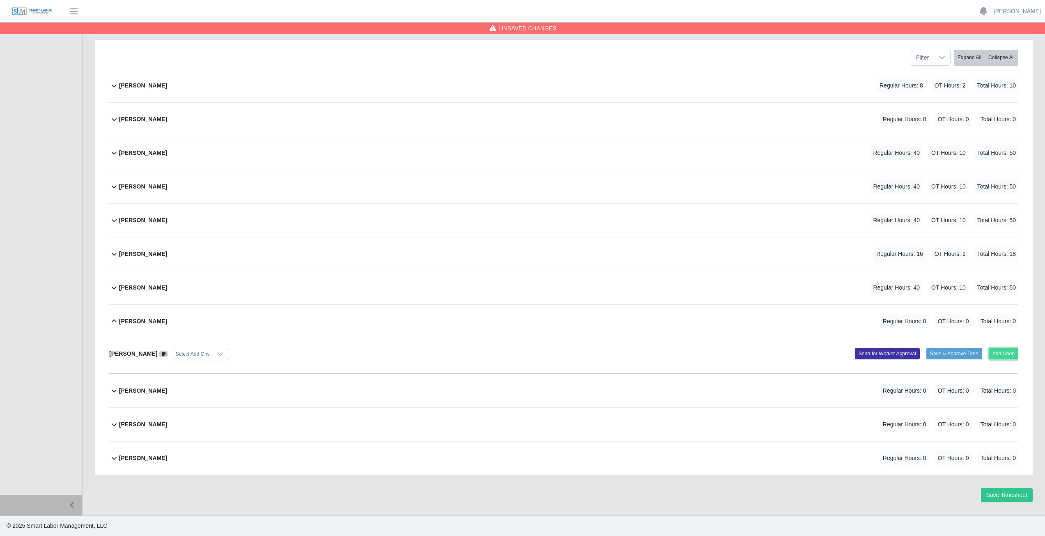
click at [999, 355] on button "Add Code" at bounding box center [1004, 354] width 30 height 12
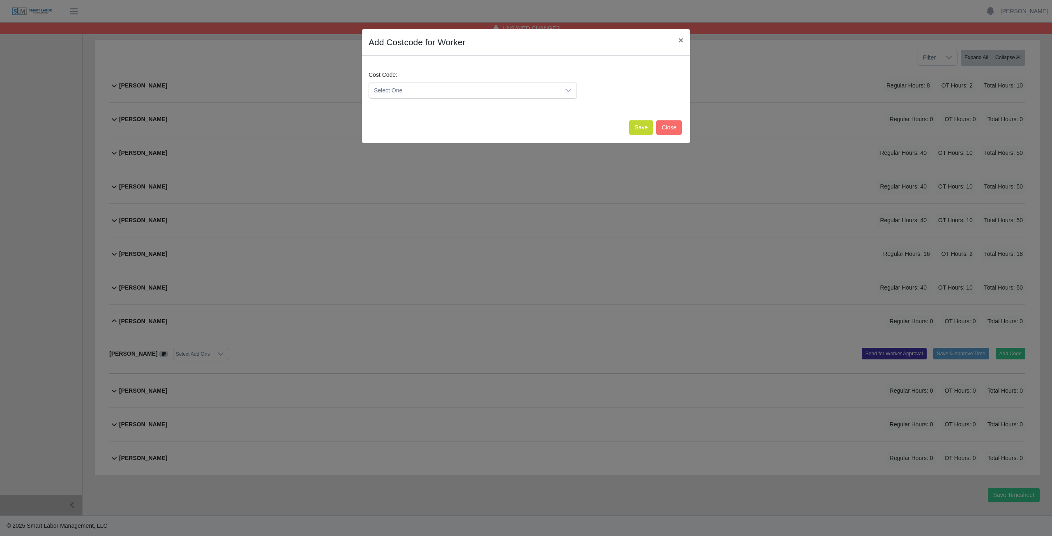
click at [405, 91] on span "Select One" at bounding box center [464, 90] width 191 height 15
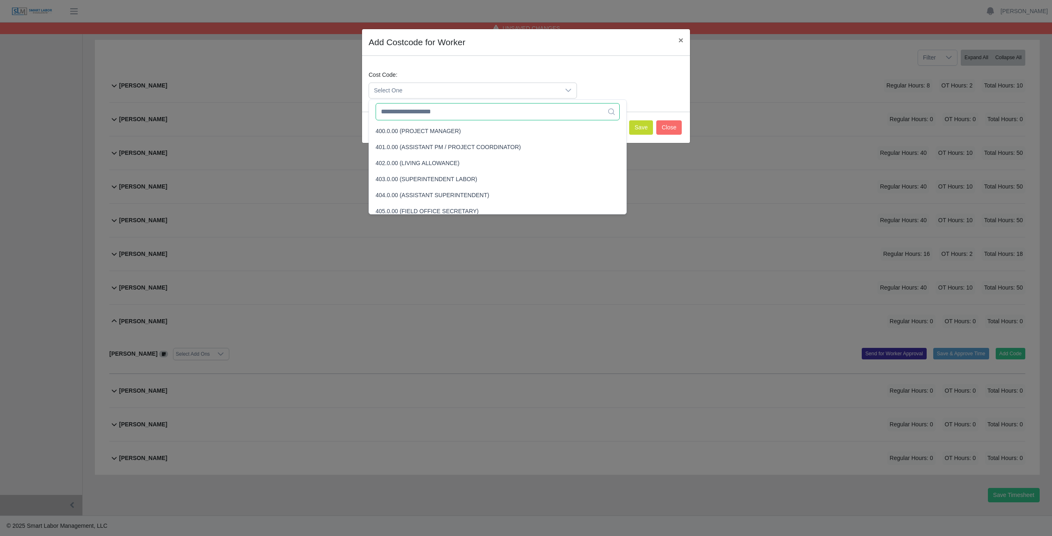
click at [408, 115] on input "text" at bounding box center [497, 111] width 244 height 17
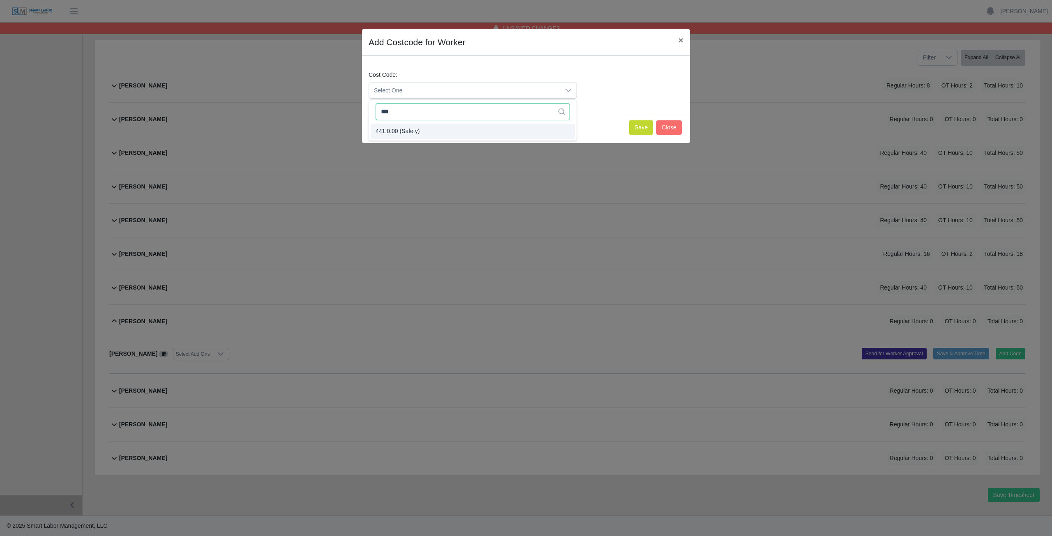
type input "***"
click at [634, 129] on button "Save" at bounding box center [641, 127] width 24 height 14
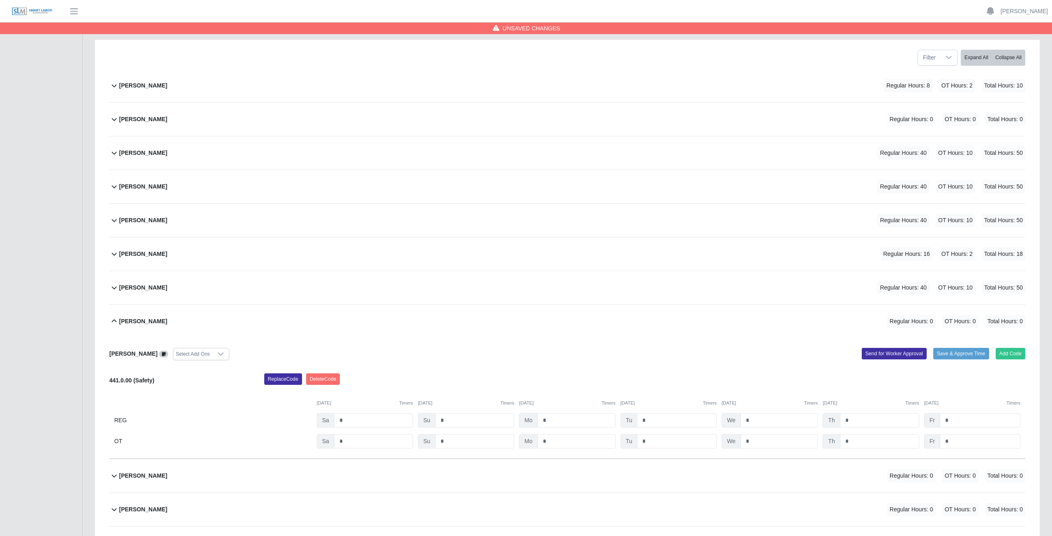
scroll to position [191, 0]
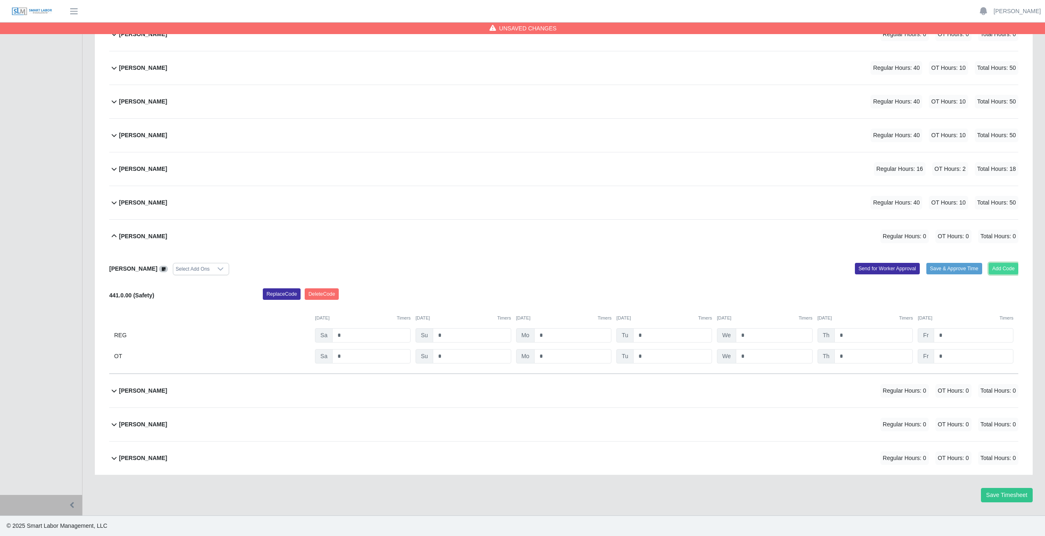
click at [1009, 269] on button "Add Code" at bounding box center [1004, 269] width 30 height 12
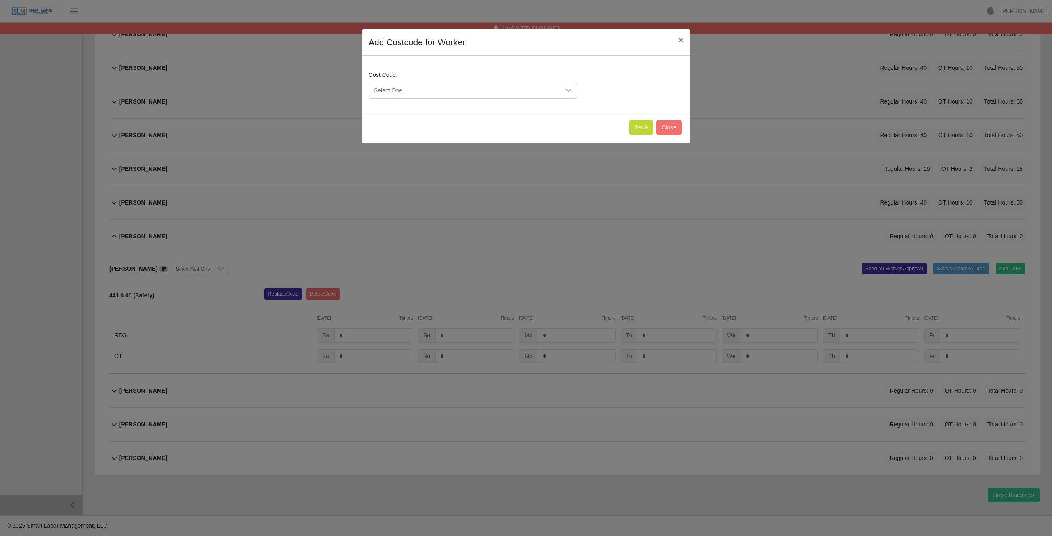
click at [412, 92] on span "Select One" at bounding box center [464, 90] width 191 height 15
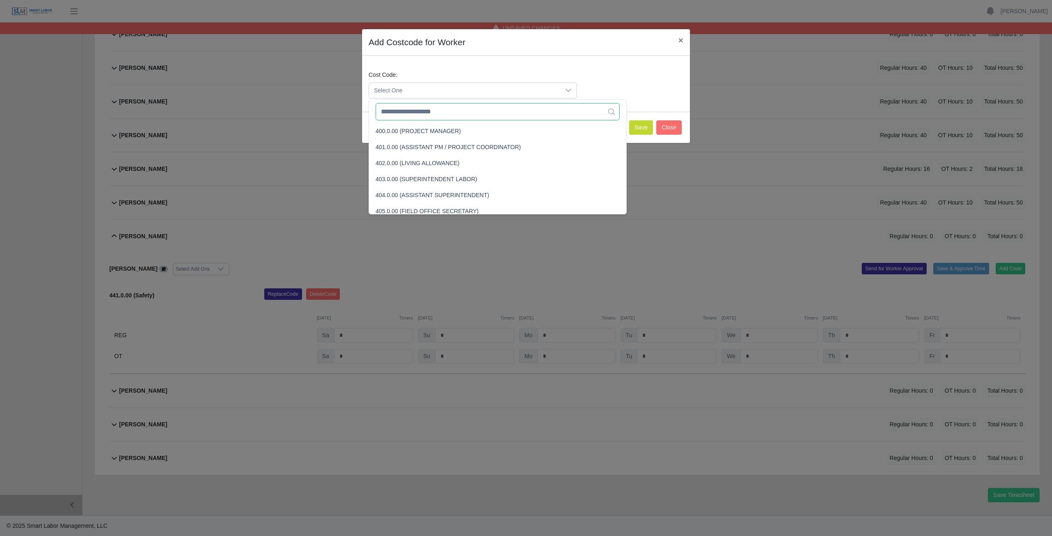
click at [414, 111] on input "text" at bounding box center [497, 111] width 244 height 17
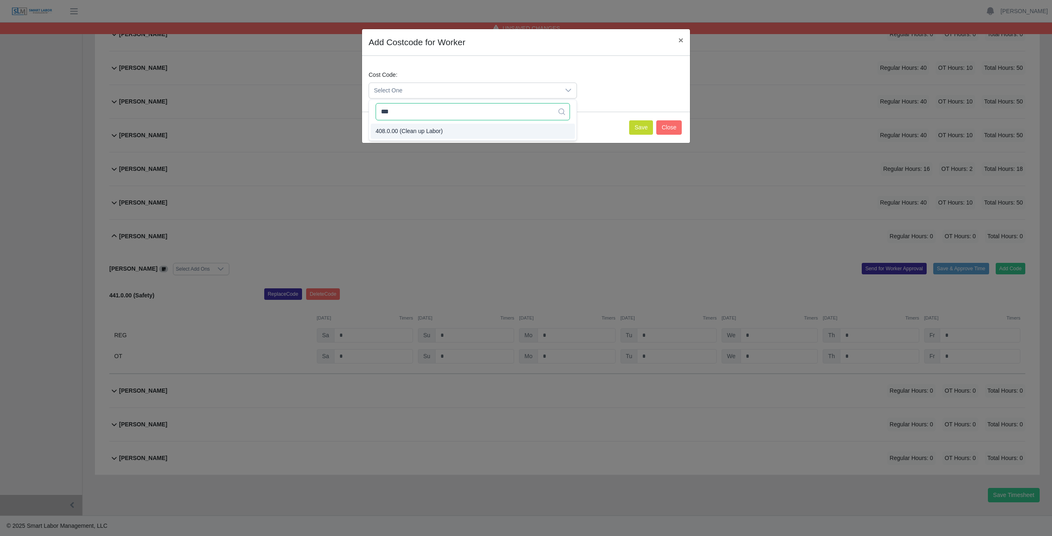
type input "***"
click at [415, 131] on span "408.0.00 (Clean up Labor)" at bounding box center [408, 131] width 67 height 9
click at [636, 127] on button "Save" at bounding box center [641, 127] width 24 height 14
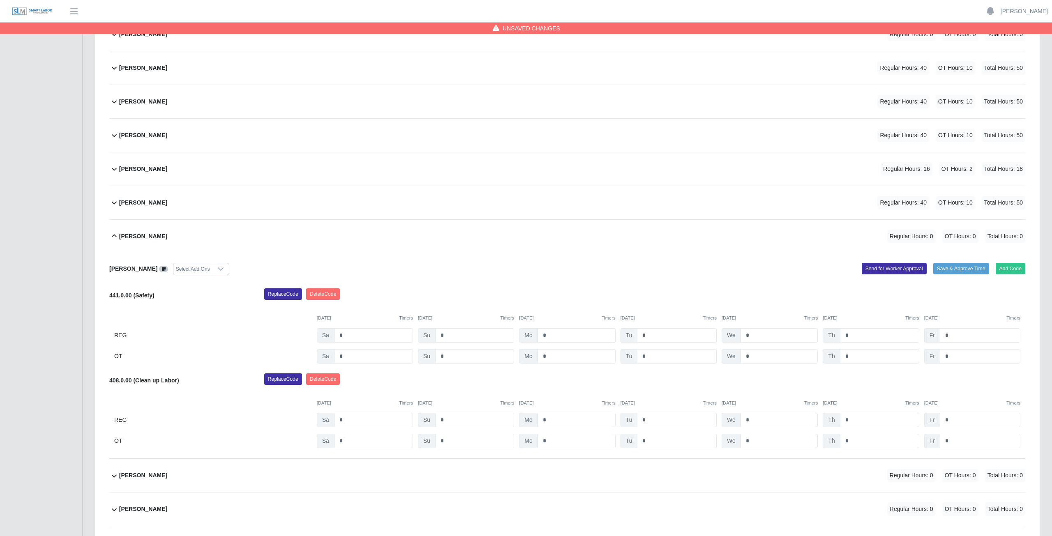
scroll to position [275, 0]
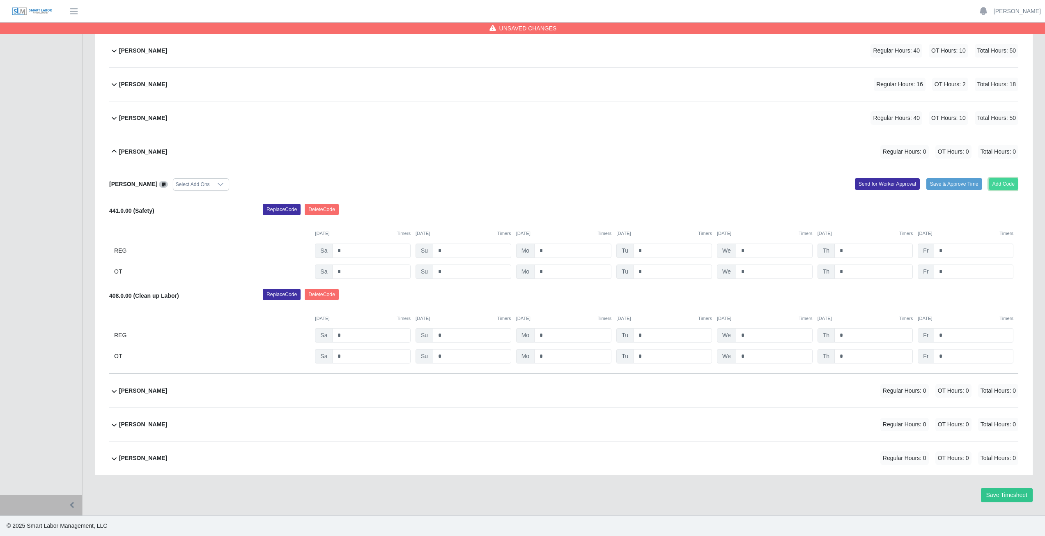
click at [1003, 182] on button "Add Code" at bounding box center [1004, 184] width 30 height 12
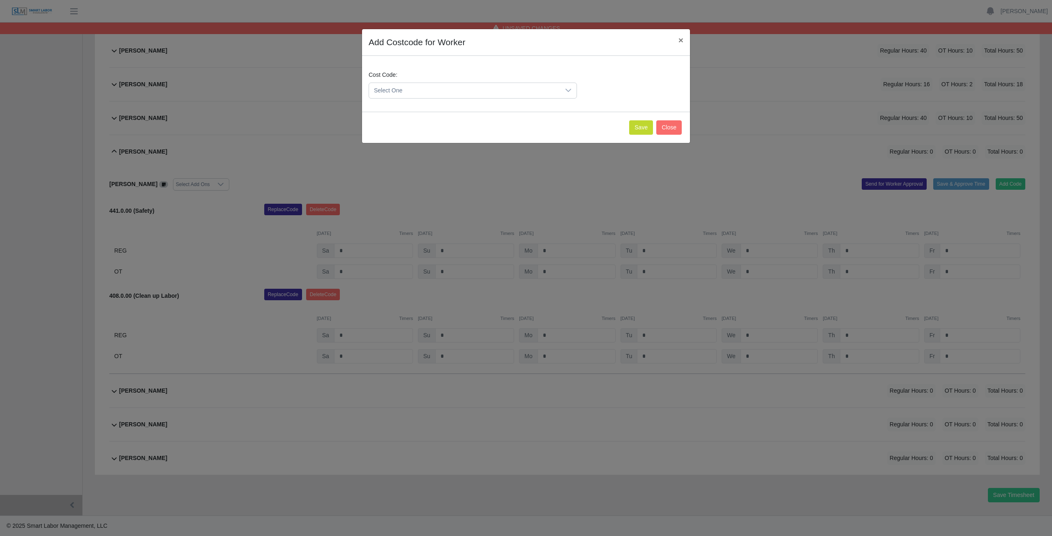
click at [408, 90] on span "Select One" at bounding box center [464, 90] width 191 height 15
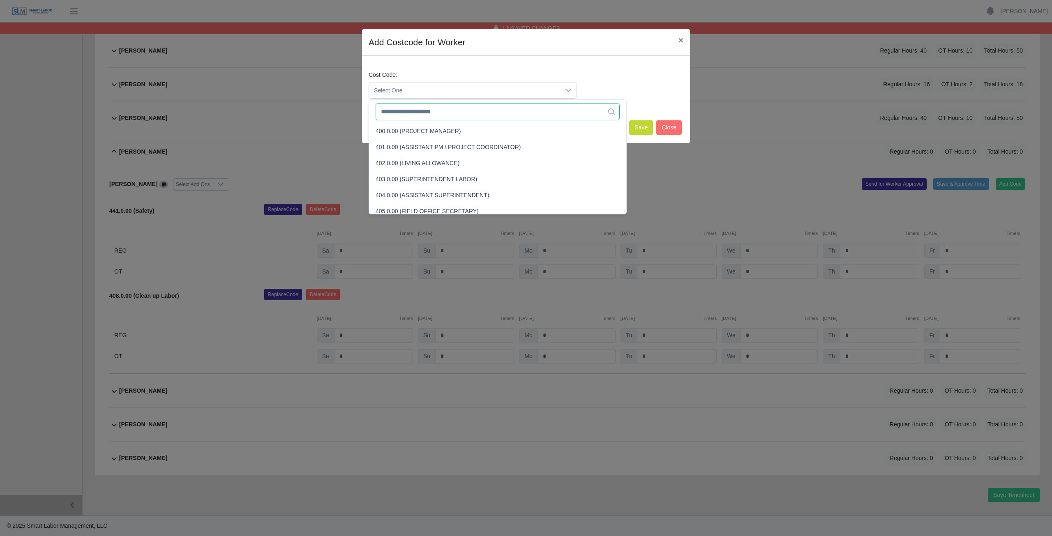
click at [415, 109] on input "text" at bounding box center [497, 111] width 244 height 17
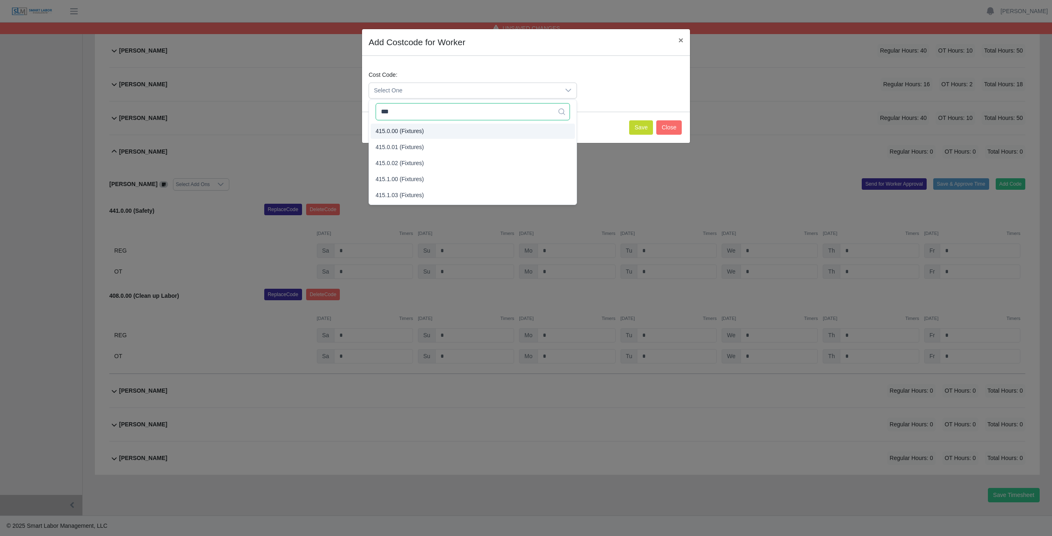
type input "***"
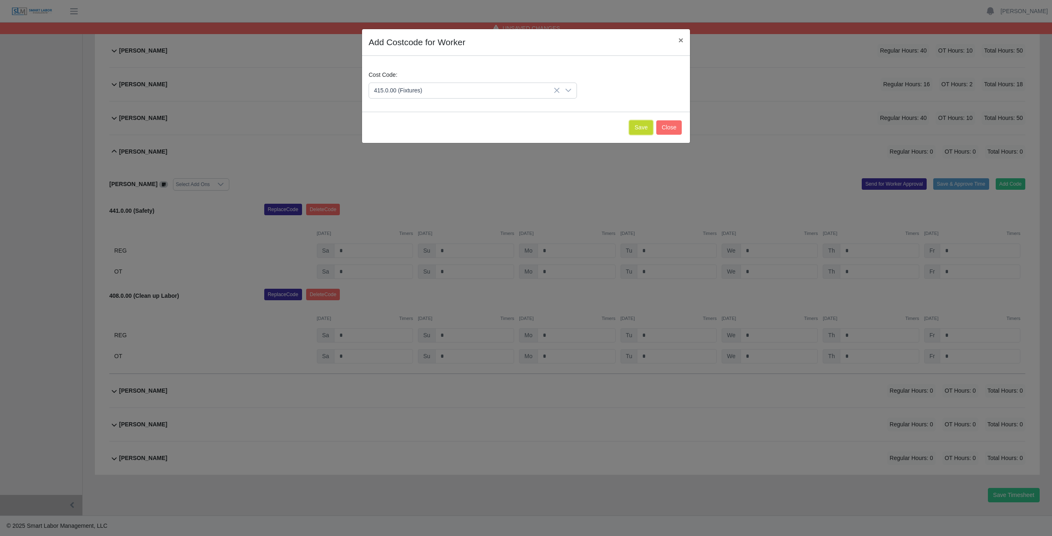
drag, startPoint x: 639, startPoint y: 131, endPoint x: 645, endPoint y: 129, distance: 5.9
click at [643, 130] on button "Save" at bounding box center [641, 127] width 24 height 14
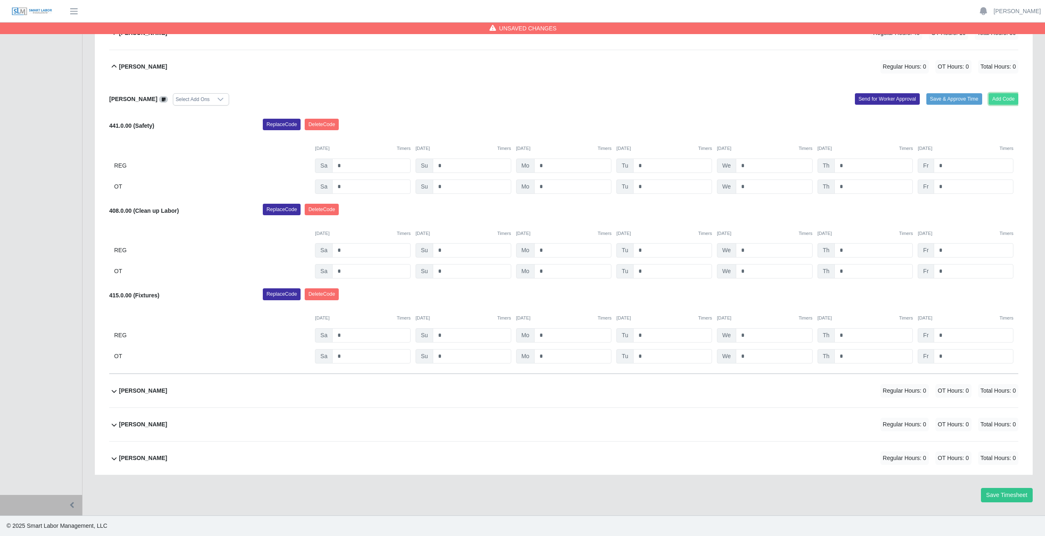
click at [999, 97] on button "Add Code" at bounding box center [1004, 99] width 30 height 12
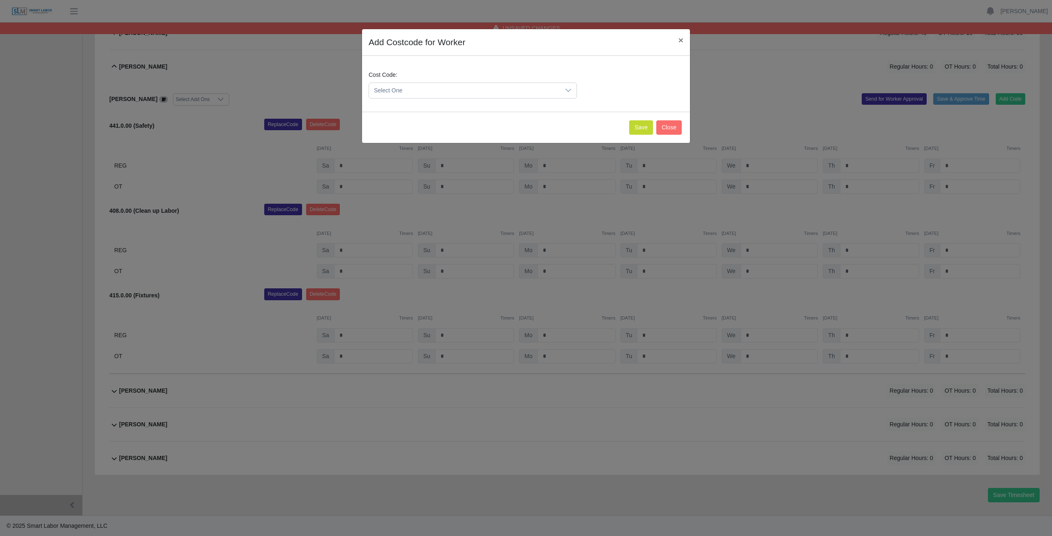
click at [411, 89] on span "Select One" at bounding box center [464, 90] width 191 height 15
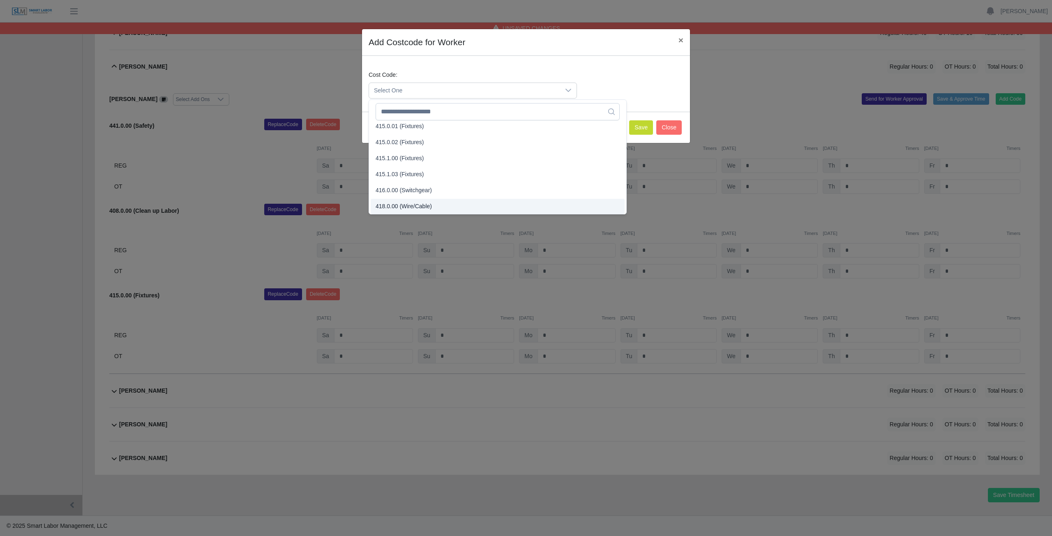
scroll to position [210, 0]
click at [419, 114] on input "text" at bounding box center [497, 111] width 244 height 17
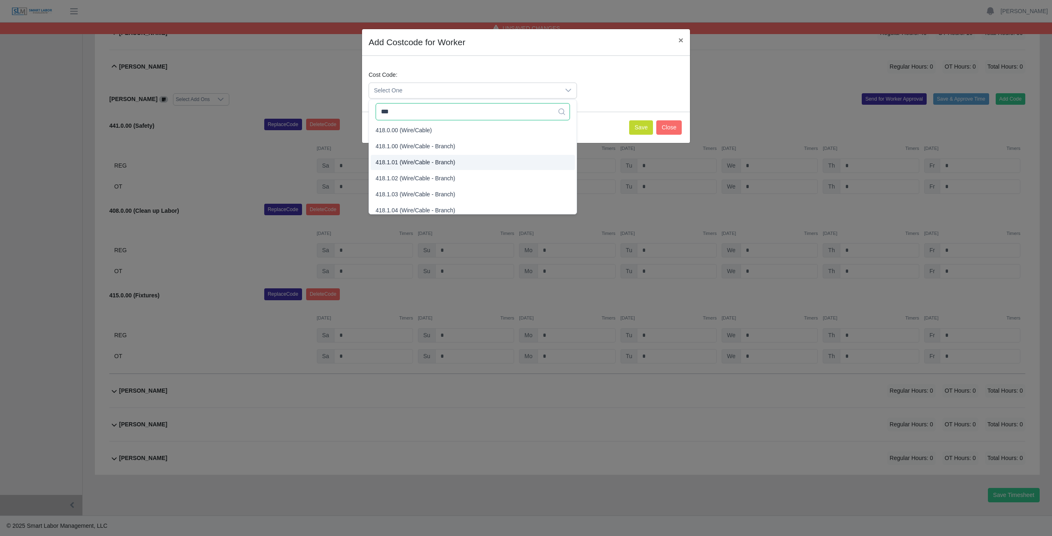
scroll to position [0, 0]
type input "***"
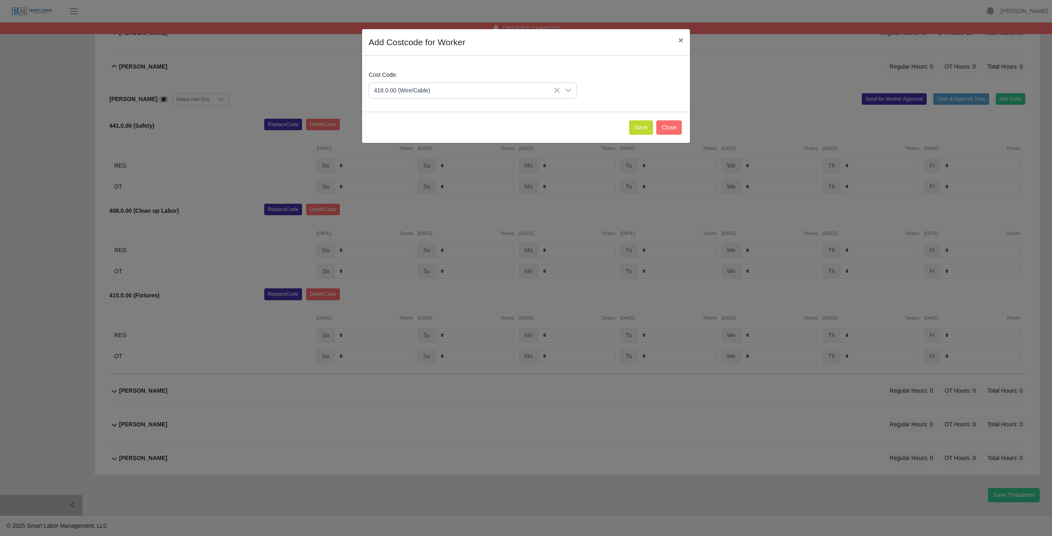
click at [403, 134] on span "418.0.00 (Wire/Cable)" at bounding box center [403, 131] width 56 height 9
click at [640, 131] on button "Save" at bounding box center [641, 127] width 24 height 14
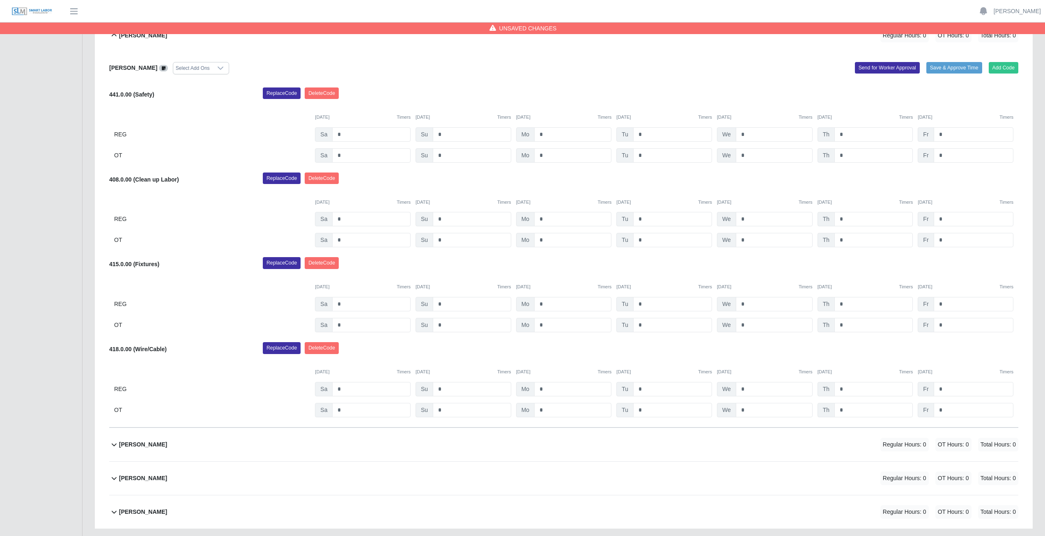
scroll to position [322, 0]
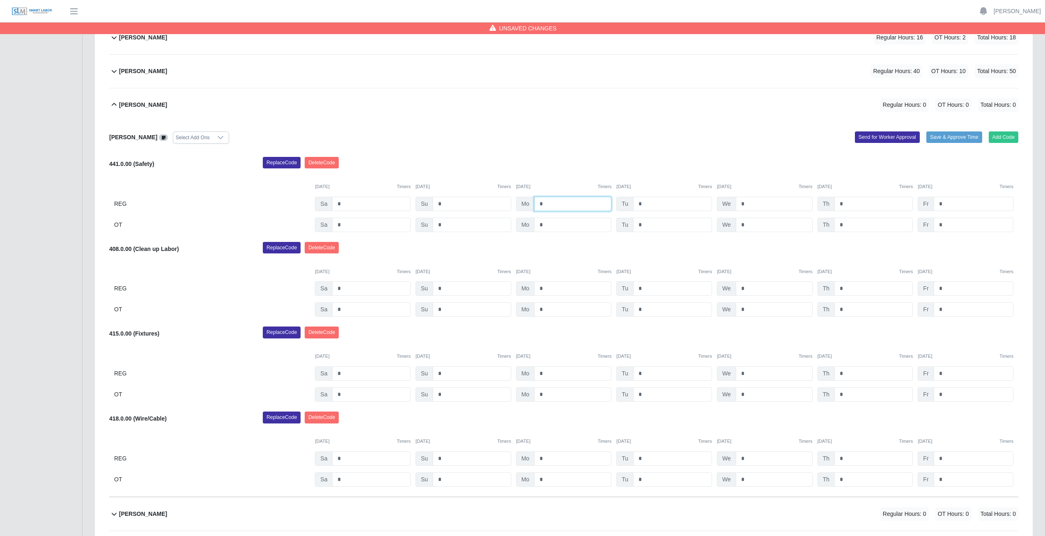
click at [547, 203] on input "*" at bounding box center [572, 204] width 77 height 14
type input "*"
click at [648, 205] on input "*" at bounding box center [672, 204] width 79 height 14
type input "*"
click at [750, 201] on input "*" at bounding box center [774, 204] width 77 height 14
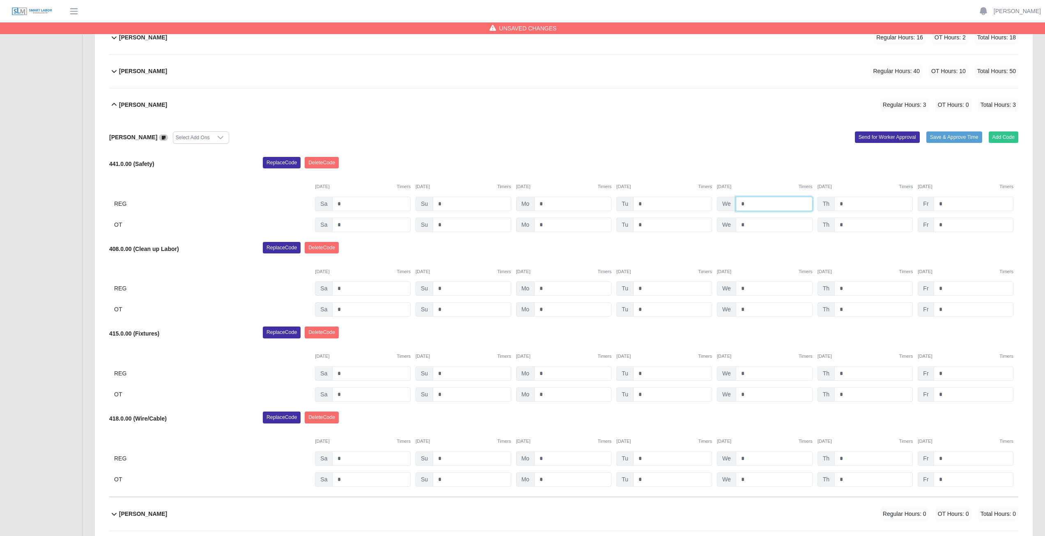
type input "*"
click at [850, 205] on input "*" at bounding box center [874, 204] width 78 height 14
type input "*"
click at [949, 203] on input "*" at bounding box center [974, 204] width 80 height 14
type input "*"
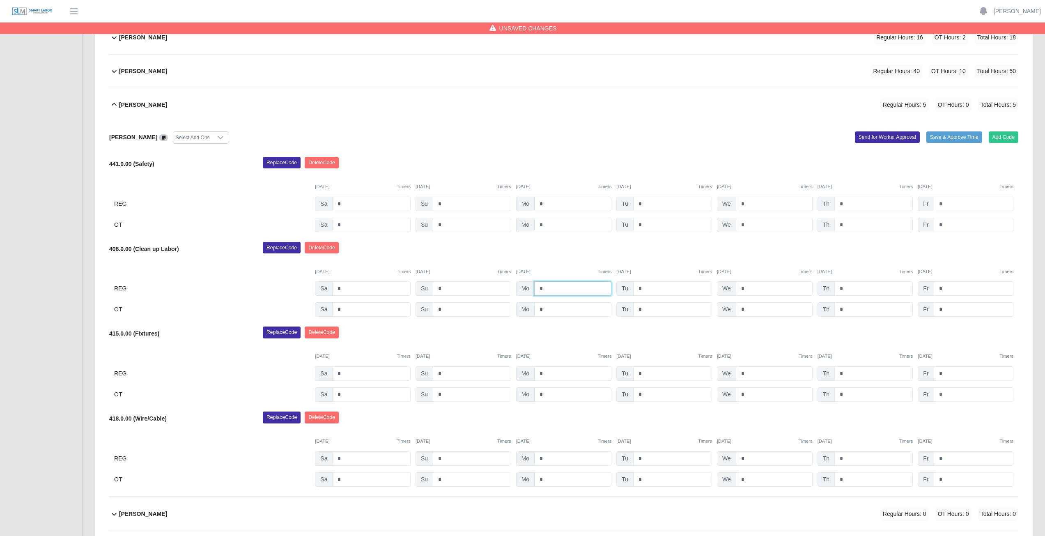
click at [548, 290] on input "*" at bounding box center [572, 288] width 77 height 14
type input "*"
click at [644, 288] on input "*" at bounding box center [672, 288] width 79 height 14
type input "*"
click at [749, 288] on input "*" at bounding box center [774, 288] width 77 height 14
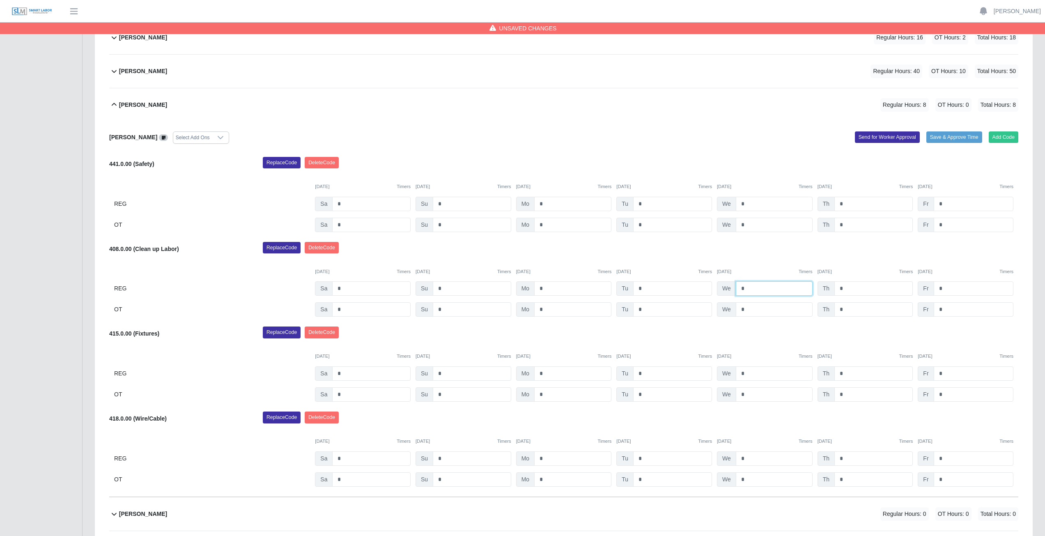
type input "*"
click at [847, 289] on input "*" at bounding box center [874, 288] width 78 height 14
type input "*"
click at [947, 288] on input "*" at bounding box center [974, 288] width 80 height 14
type input "*"
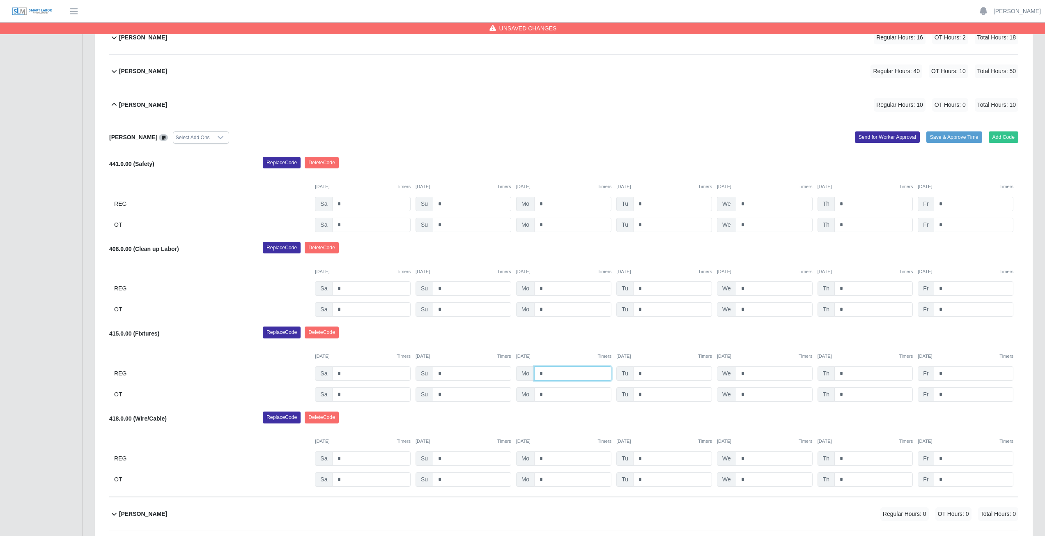
click at [550, 373] on input "*" at bounding box center [572, 373] width 77 height 14
type input "*"
drag, startPoint x: 550, startPoint y: 396, endPoint x: 550, endPoint y: 391, distance: 5.4
click at [550, 393] on input "*" at bounding box center [572, 394] width 77 height 14
type input "*"
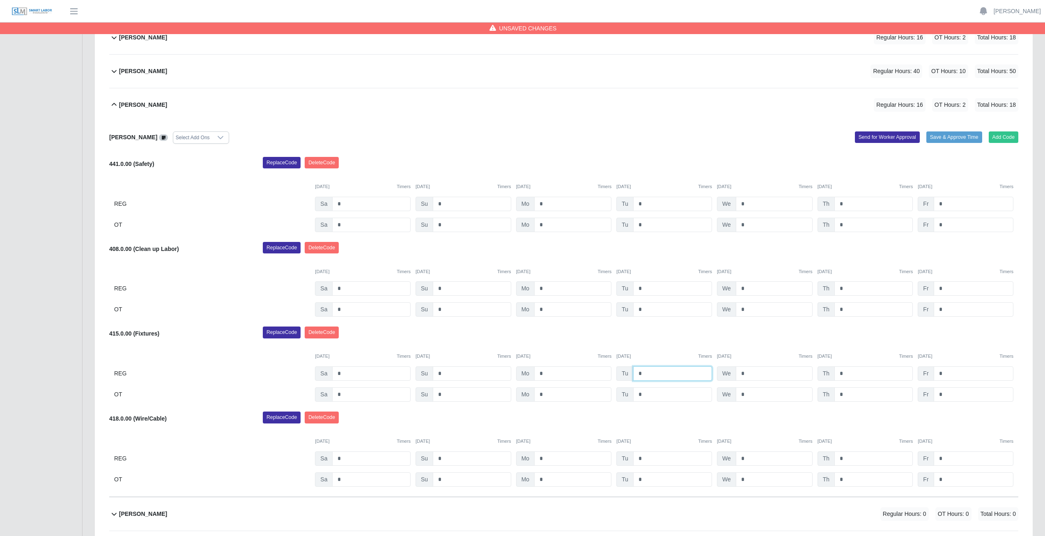
click at [647, 373] on input "*" at bounding box center [672, 373] width 79 height 14
type input "*"
click at [649, 392] on input "*" at bounding box center [672, 394] width 79 height 14
type input "*"
click at [751, 458] on input "*" at bounding box center [774, 458] width 77 height 14
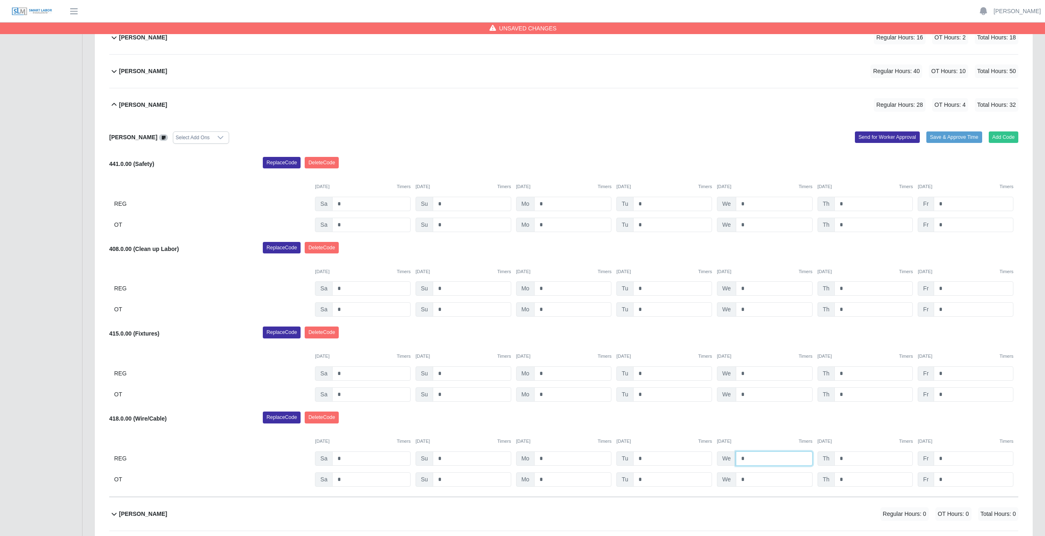
type input "*"
click at [747, 481] on input "*" at bounding box center [774, 479] width 77 height 14
type input "*"
click at [850, 458] on input "*" at bounding box center [874, 458] width 78 height 14
type input "*"
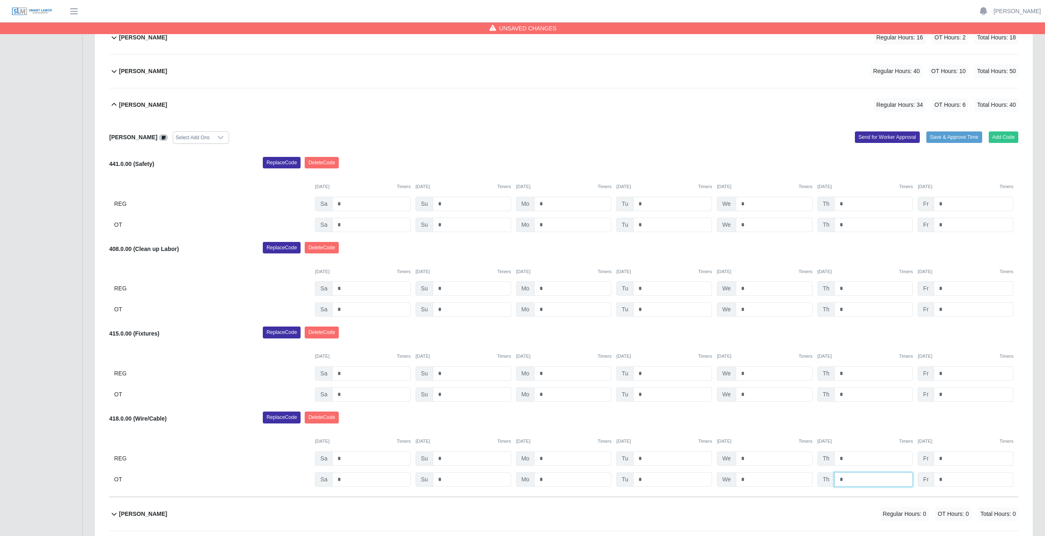
click at [845, 478] on input "*" at bounding box center [874, 479] width 78 height 14
type input "*"
click at [946, 373] on input "*" at bounding box center [974, 373] width 80 height 14
type input "*"
click at [946, 394] on input "*" at bounding box center [974, 394] width 80 height 14
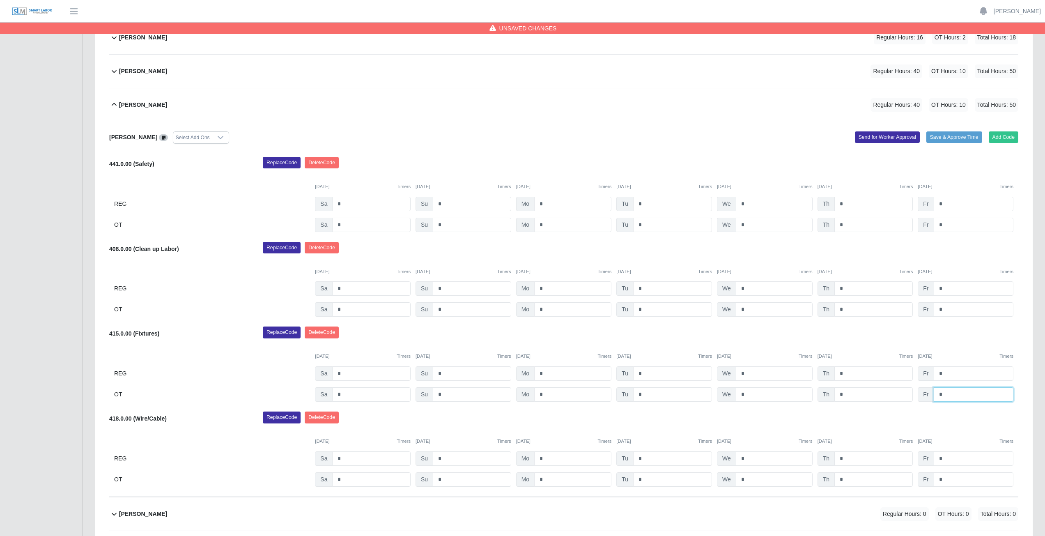
type input "*"
drag, startPoint x: 874, startPoint y: 343, endPoint x: 808, endPoint y: 332, distance: 67.1
click at [871, 340] on div "415.0.00 (Fixtures) Replace Code Delete Code 10/04/2025 Timers 10/05/2025 Timer…" at bounding box center [564, 364] width 910 height 75
click at [113, 104] on icon at bounding box center [114, 104] width 5 height 3
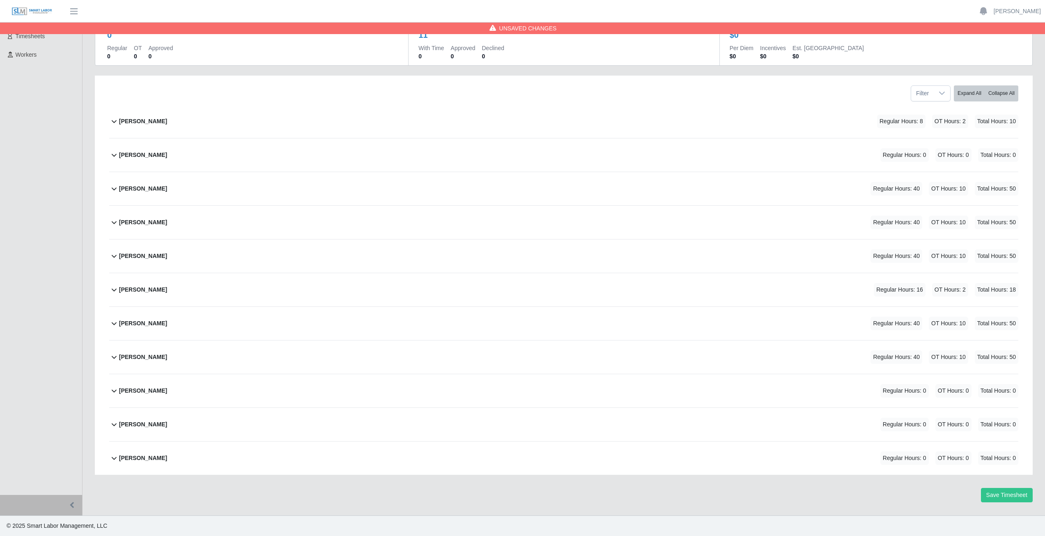
scroll to position [70, 0]
click at [111, 391] on icon at bounding box center [114, 391] width 10 height 10
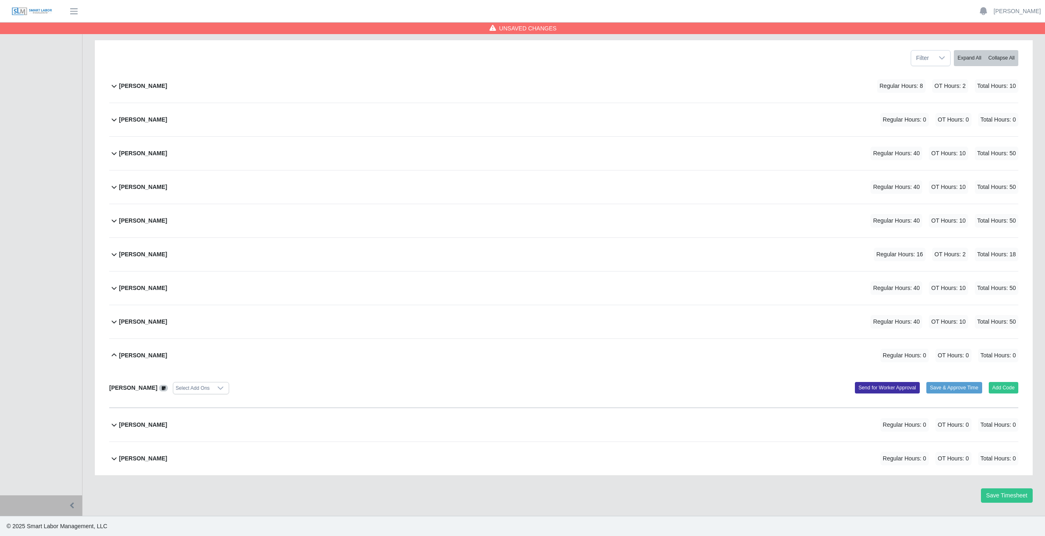
scroll to position [106, 0]
click at [115, 356] on icon at bounding box center [114, 355] width 10 height 10
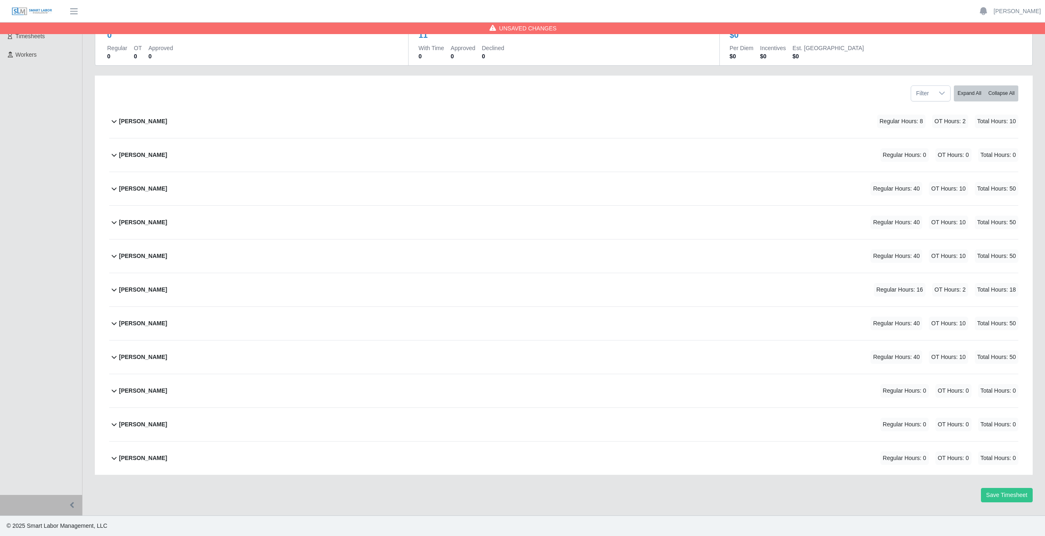
scroll to position [70, 0]
click at [113, 393] on icon at bounding box center [114, 391] width 10 height 10
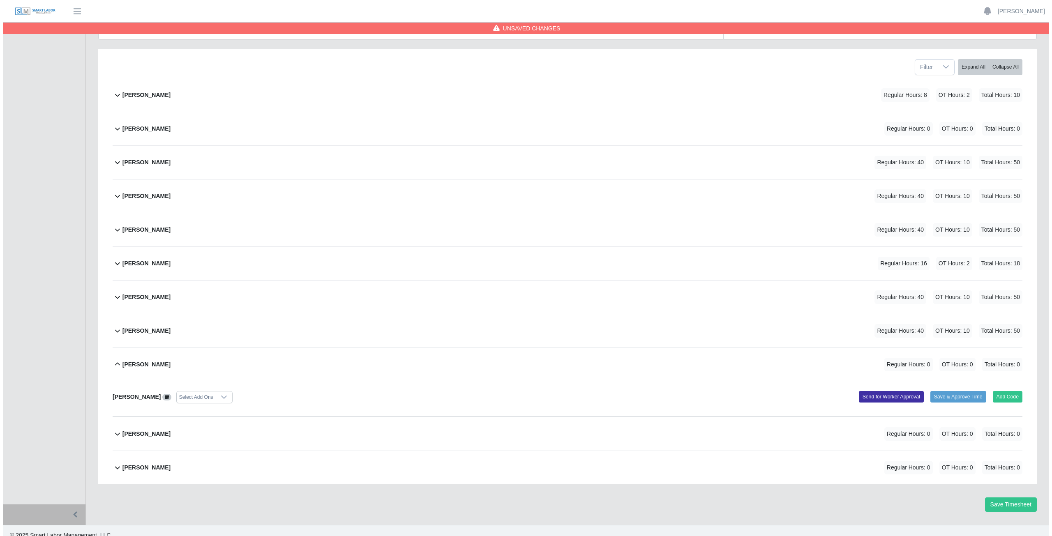
scroll to position [106, 0]
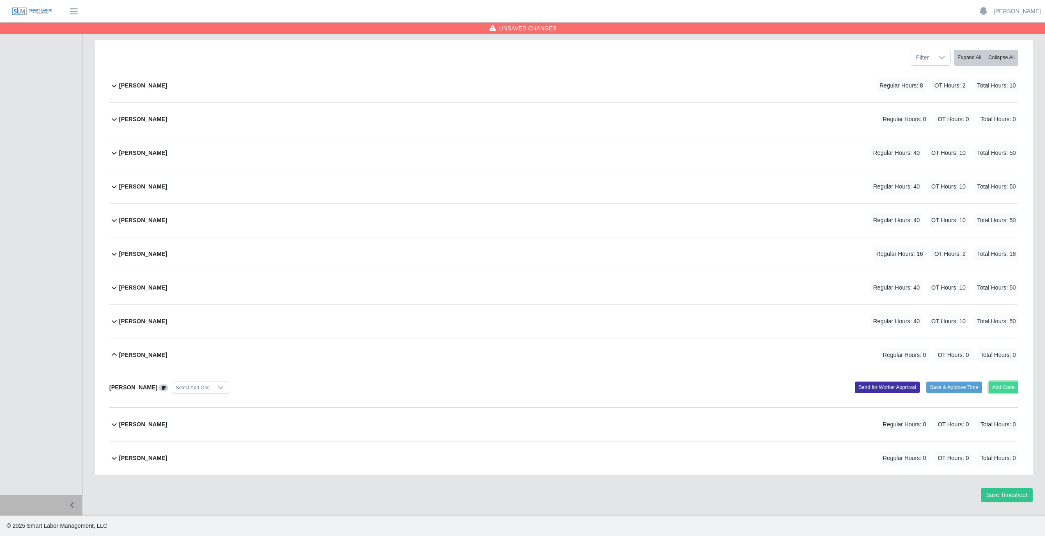
click at [998, 387] on button "Add Code" at bounding box center [1004, 388] width 30 height 12
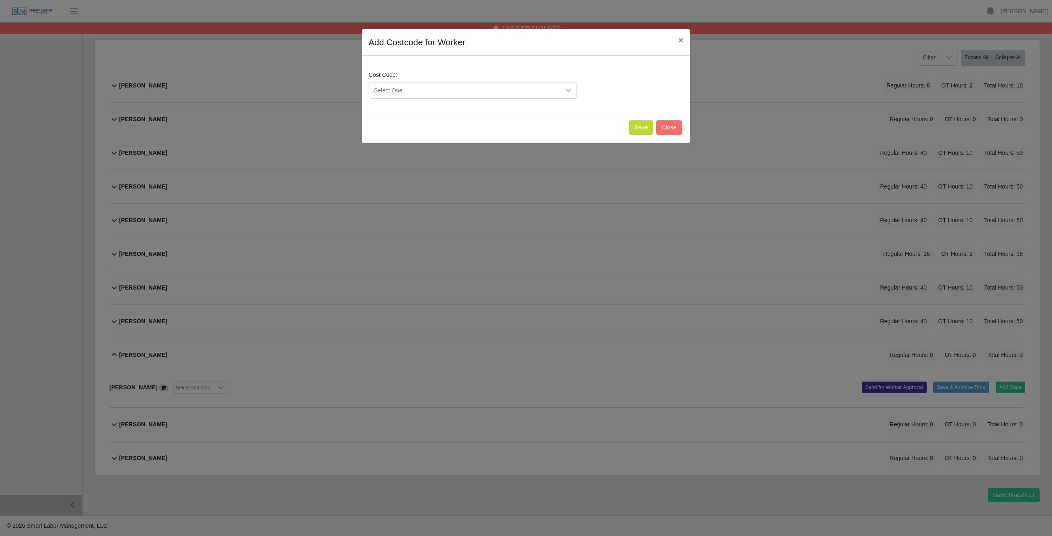
click at [410, 92] on span "Select One" at bounding box center [464, 90] width 191 height 15
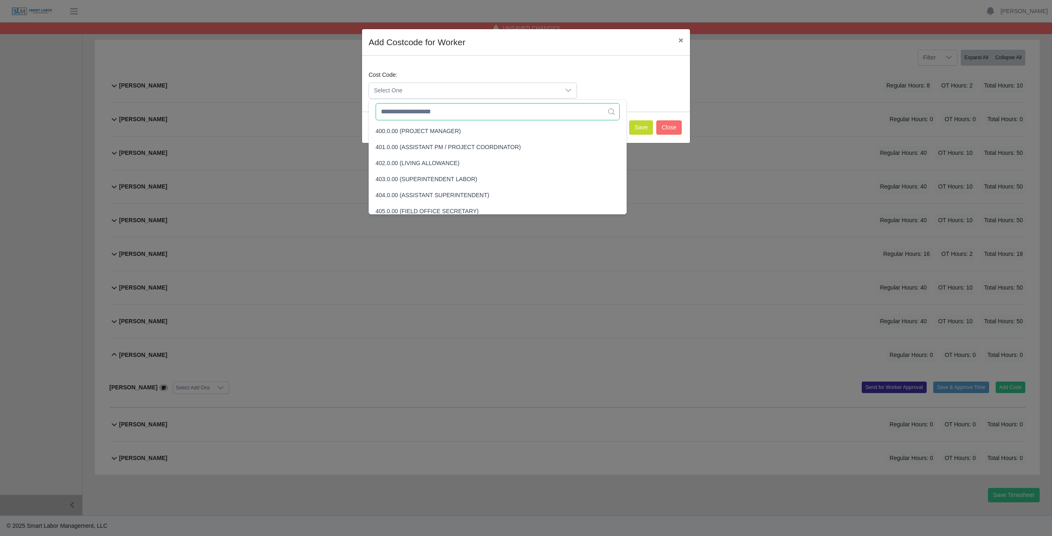
click at [402, 116] on input "text" at bounding box center [497, 111] width 244 height 17
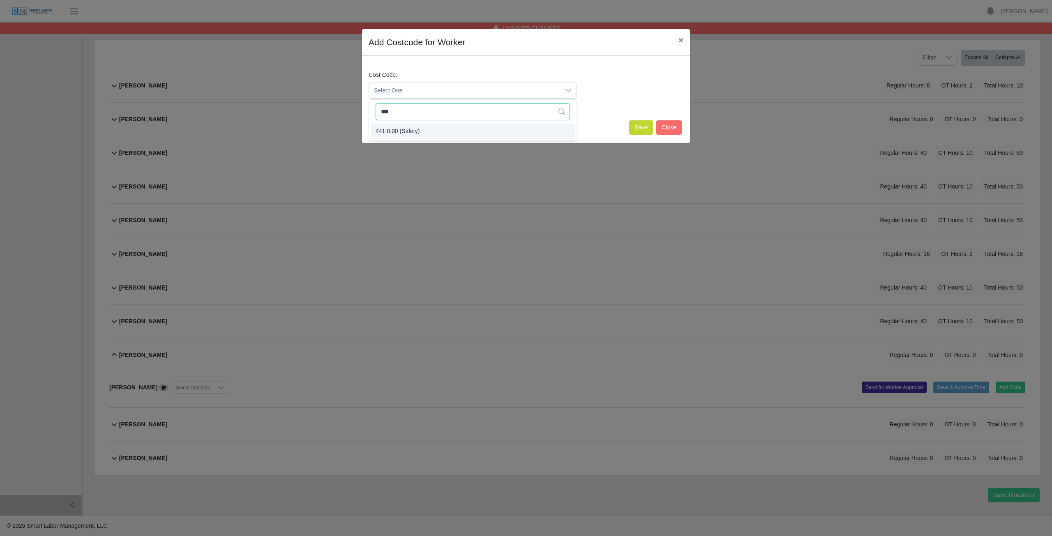
type input "***"
click at [403, 129] on span "441.0.00 (Safety)" at bounding box center [397, 131] width 44 height 9
click at [647, 125] on button "Save" at bounding box center [641, 127] width 24 height 14
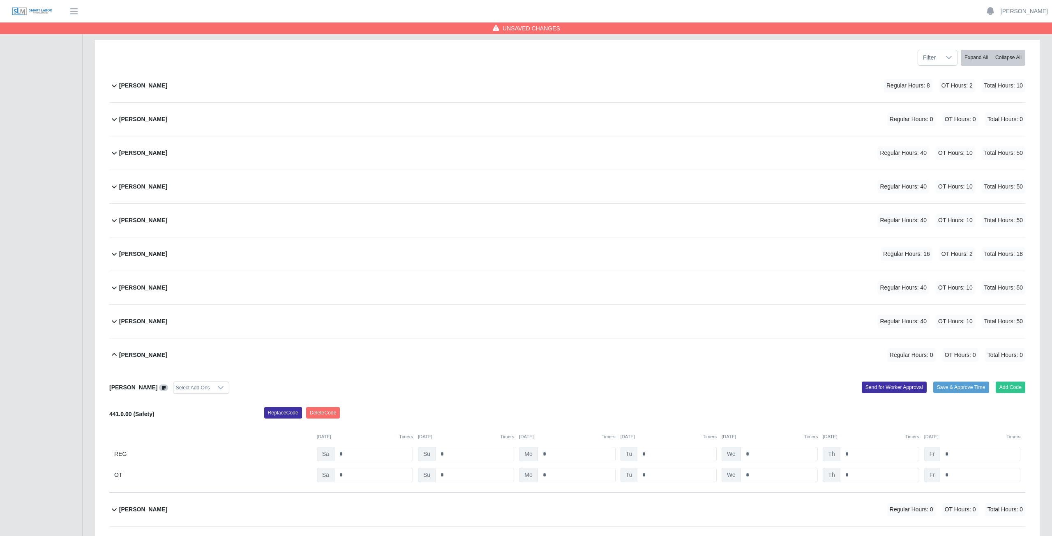
scroll to position [191, 0]
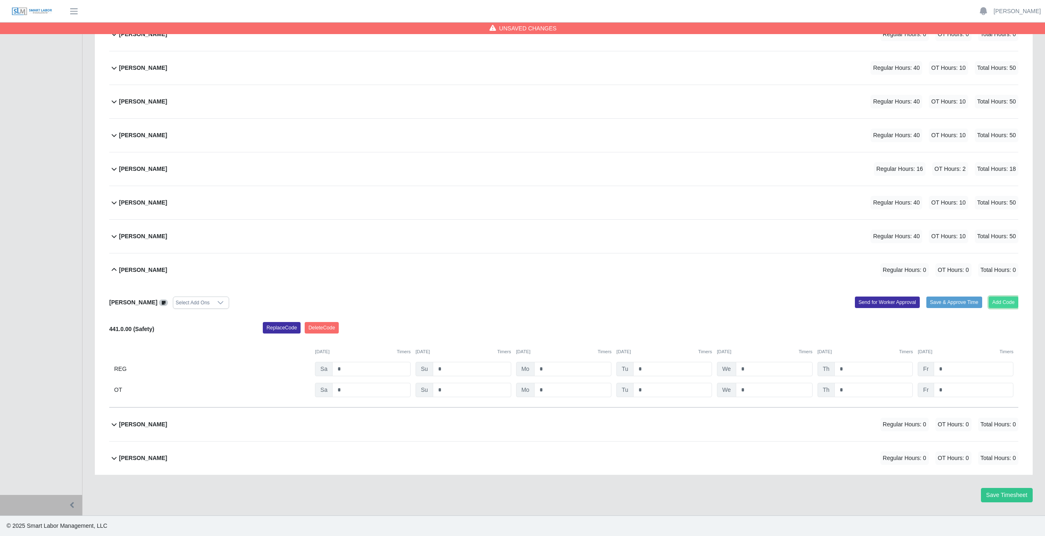
click at [1004, 304] on button "Add Code" at bounding box center [1004, 303] width 30 height 12
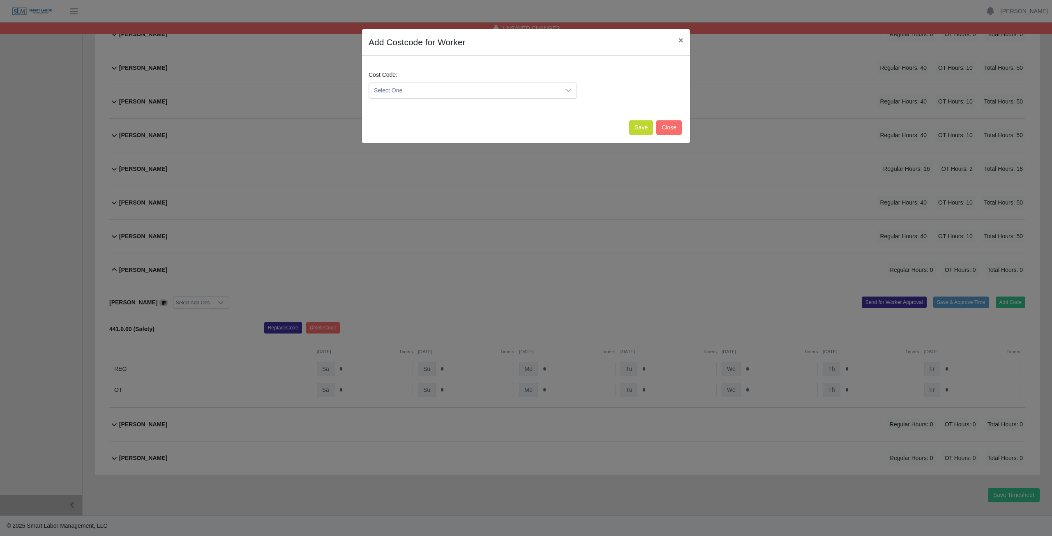
click at [414, 90] on span "Select One" at bounding box center [464, 90] width 191 height 15
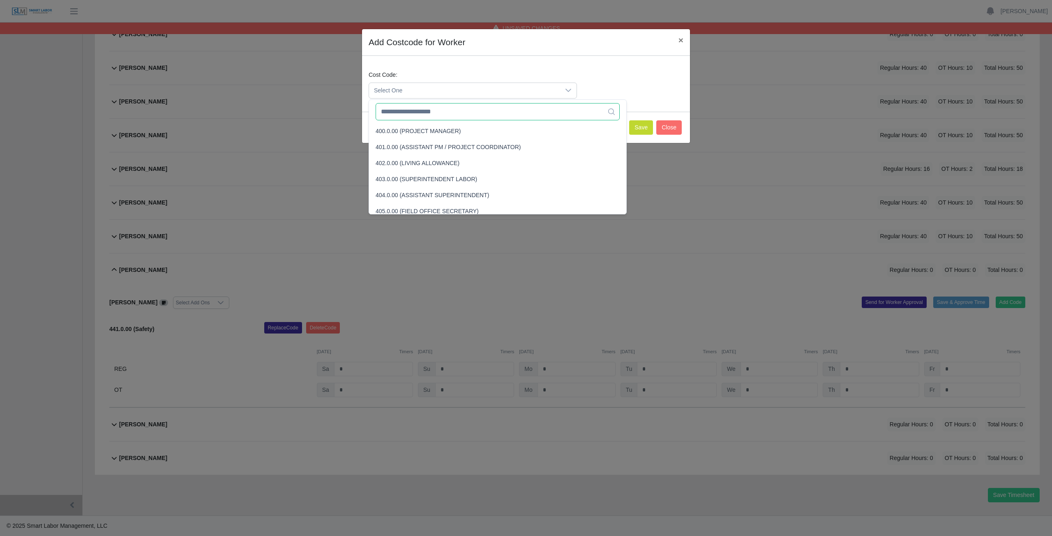
click at [409, 112] on input "text" at bounding box center [497, 111] width 244 height 17
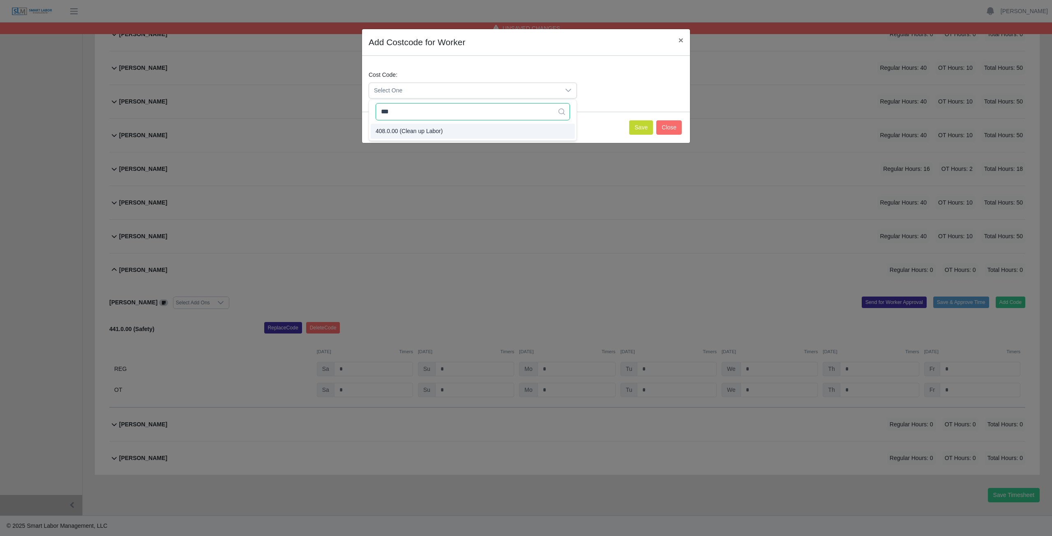
type input "***"
click at [639, 130] on button "Save" at bounding box center [641, 127] width 24 height 14
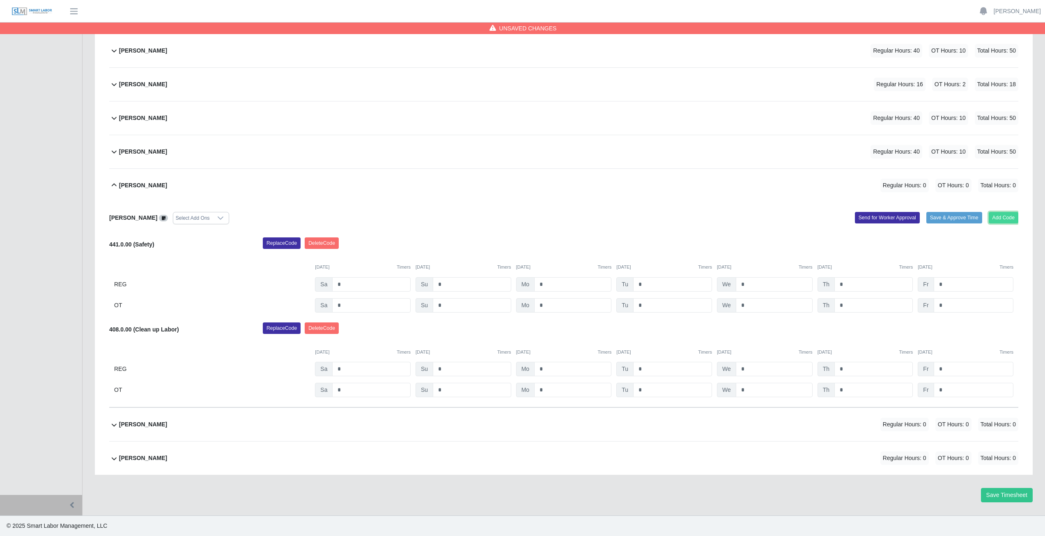
drag, startPoint x: 1009, startPoint y: 221, endPoint x: 1004, endPoint y: 219, distance: 5.6
click at [1004, 219] on button "Add Code" at bounding box center [1004, 218] width 30 height 12
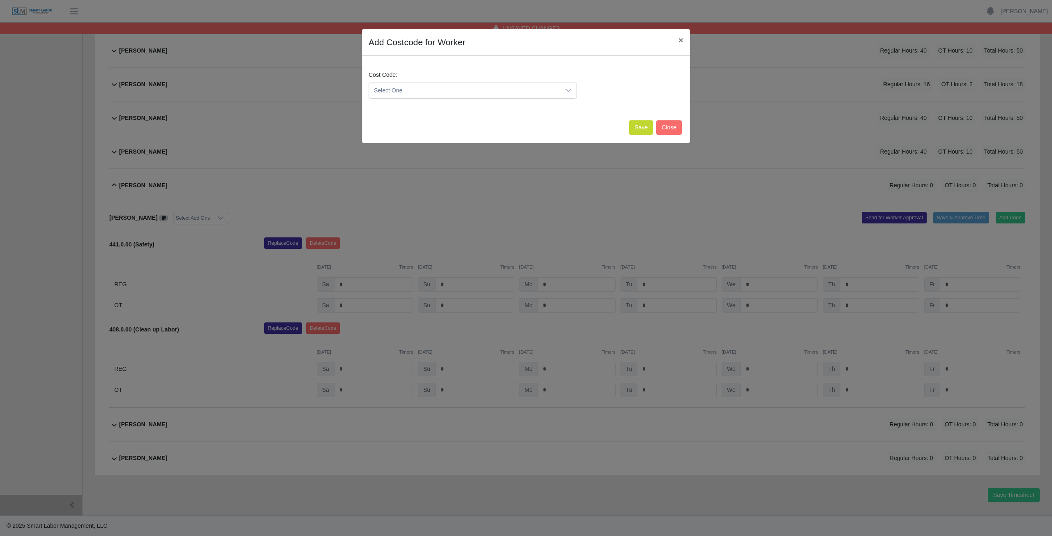
click at [408, 91] on span "Select One" at bounding box center [464, 90] width 191 height 15
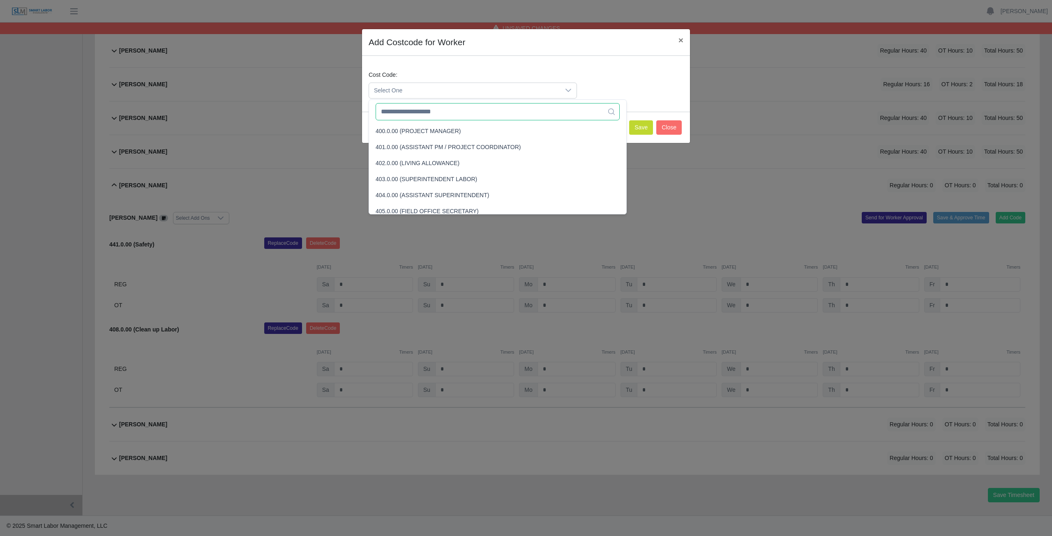
click at [405, 111] on input "text" at bounding box center [497, 111] width 244 height 17
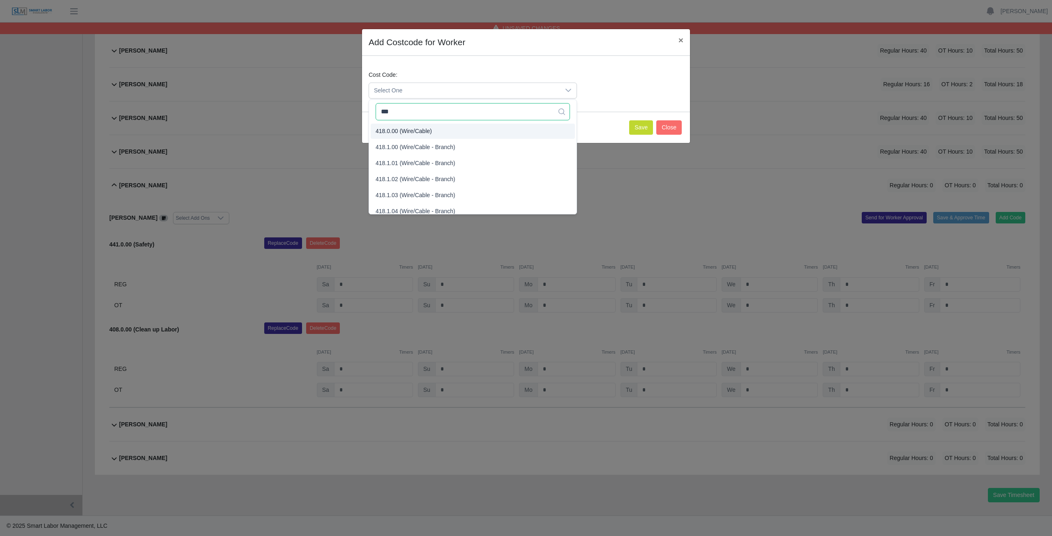
type input "***"
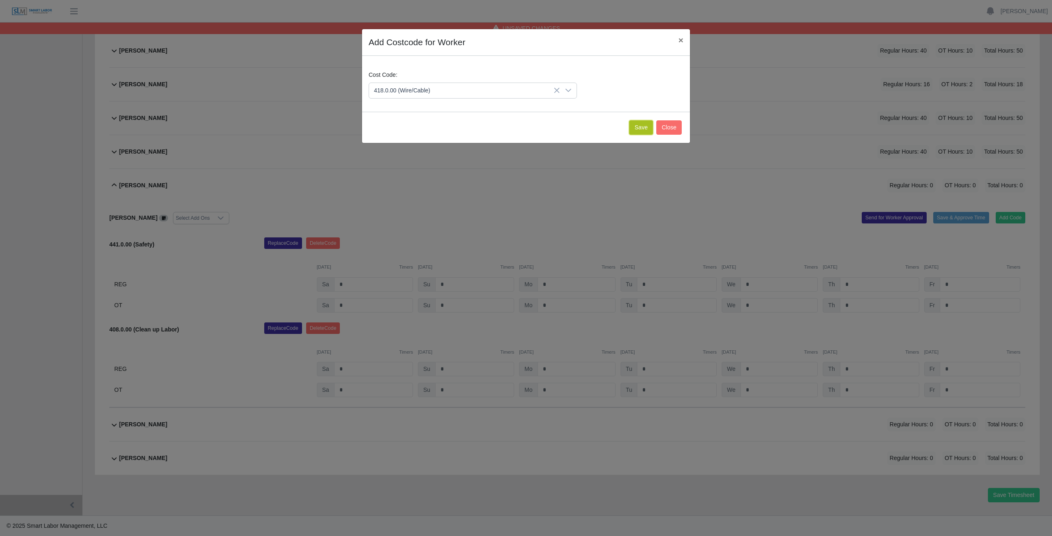
click at [641, 127] on button "Save" at bounding box center [641, 127] width 24 height 14
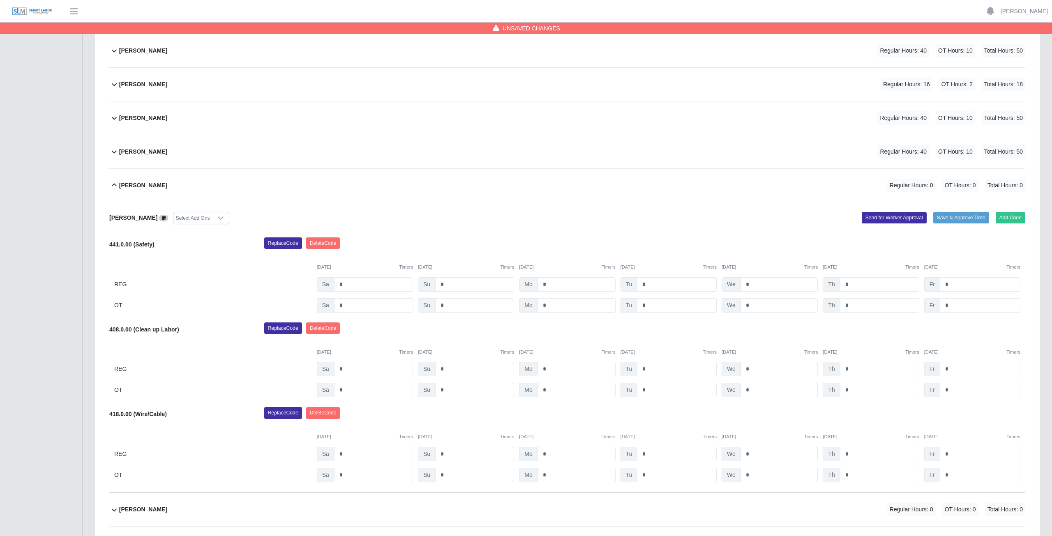
scroll to position [360, 0]
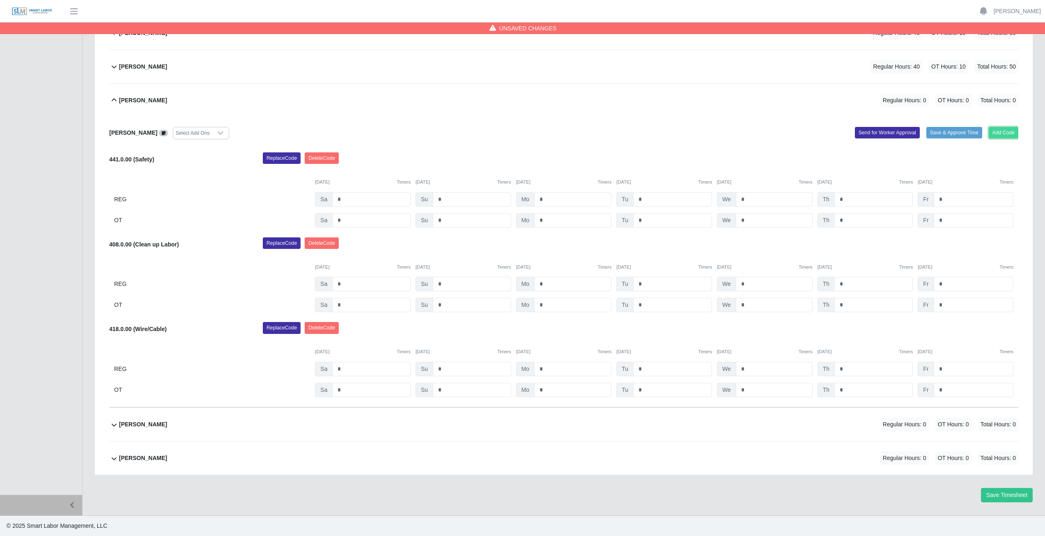
click at [1003, 133] on button "Add Code" at bounding box center [1004, 133] width 30 height 12
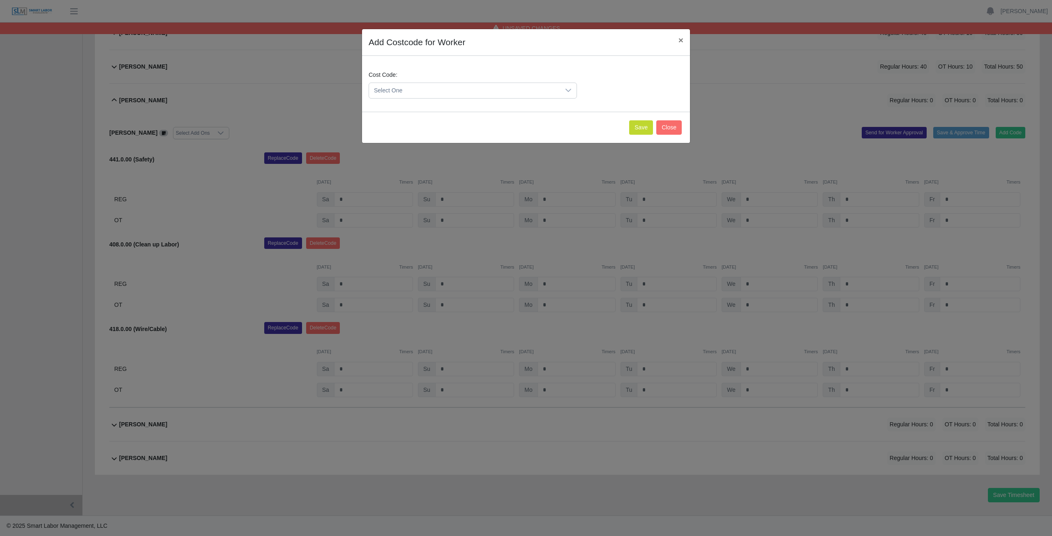
click at [405, 90] on span "Select One" at bounding box center [464, 90] width 191 height 15
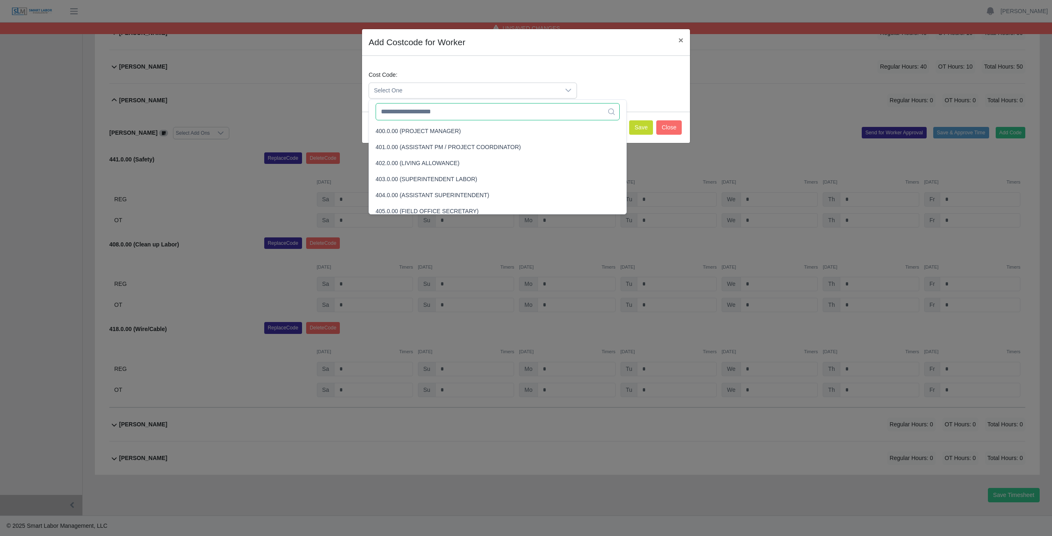
click at [408, 112] on input "text" at bounding box center [497, 111] width 244 height 17
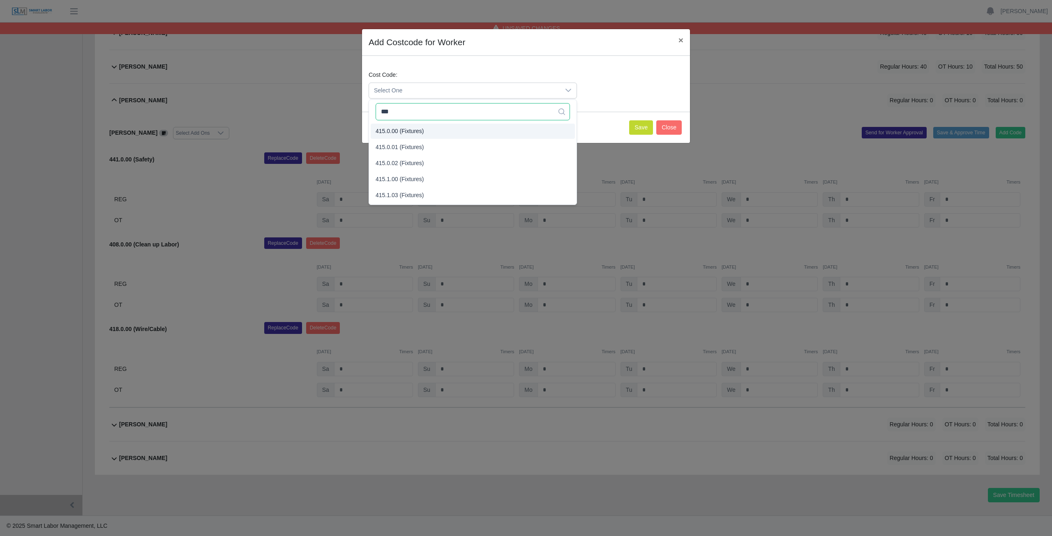
type input "***"
click at [405, 131] on span "415.0.00 (Fixtures)" at bounding box center [399, 131] width 48 height 9
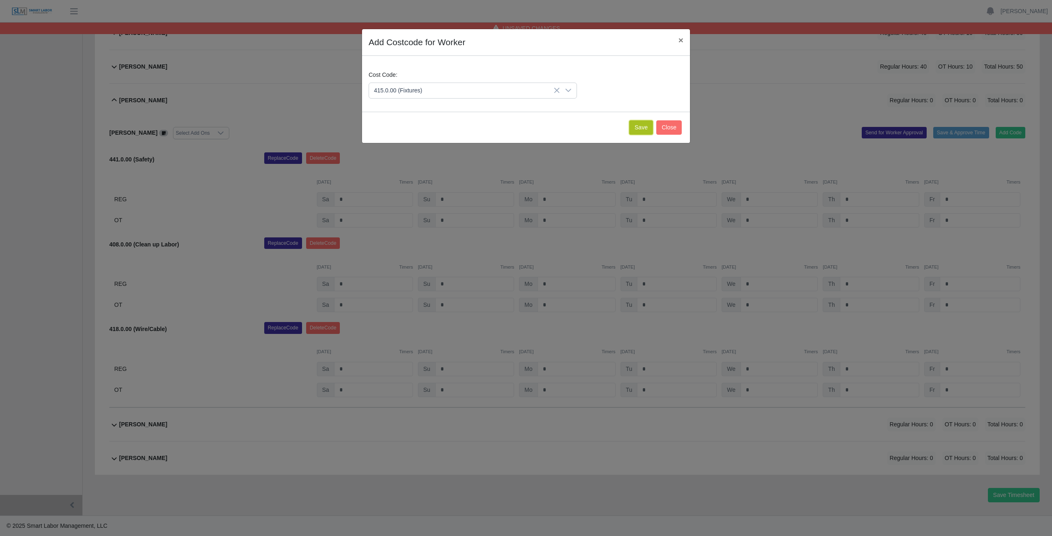
click at [638, 127] on button "Save" at bounding box center [641, 127] width 24 height 14
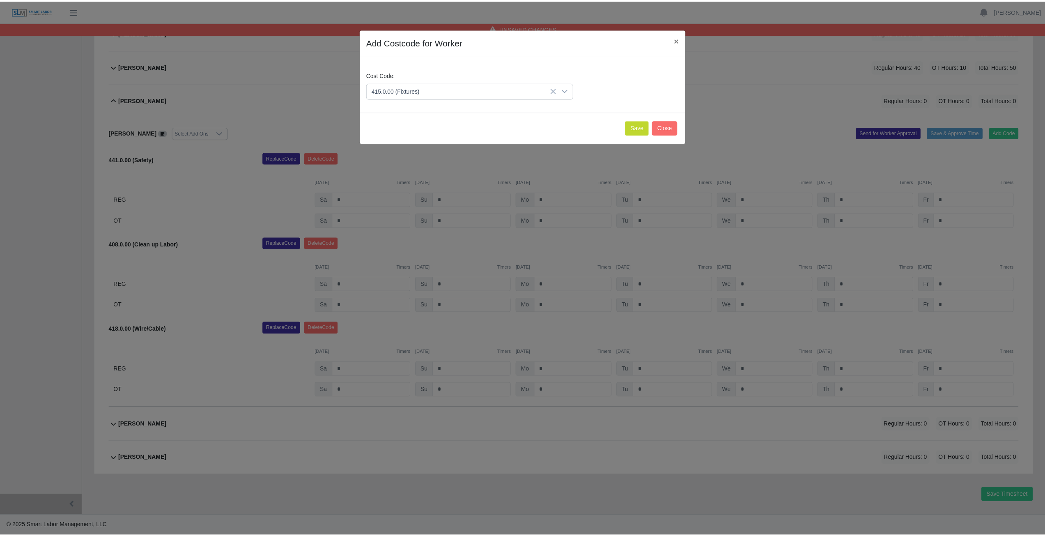
scroll to position [445, 0]
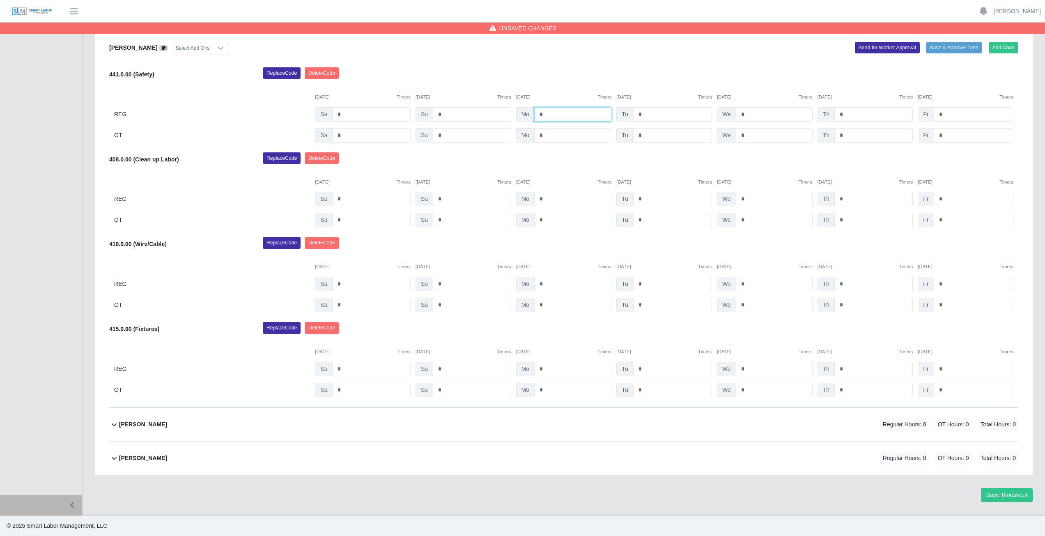
click at [552, 113] on input "*" at bounding box center [572, 114] width 77 height 14
type input "*"
click at [648, 114] on input "*" at bounding box center [672, 114] width 79 height 14
type input "*"
click at [750, 117] on input "*" at bounding box center [774, 114] width 77 height 14
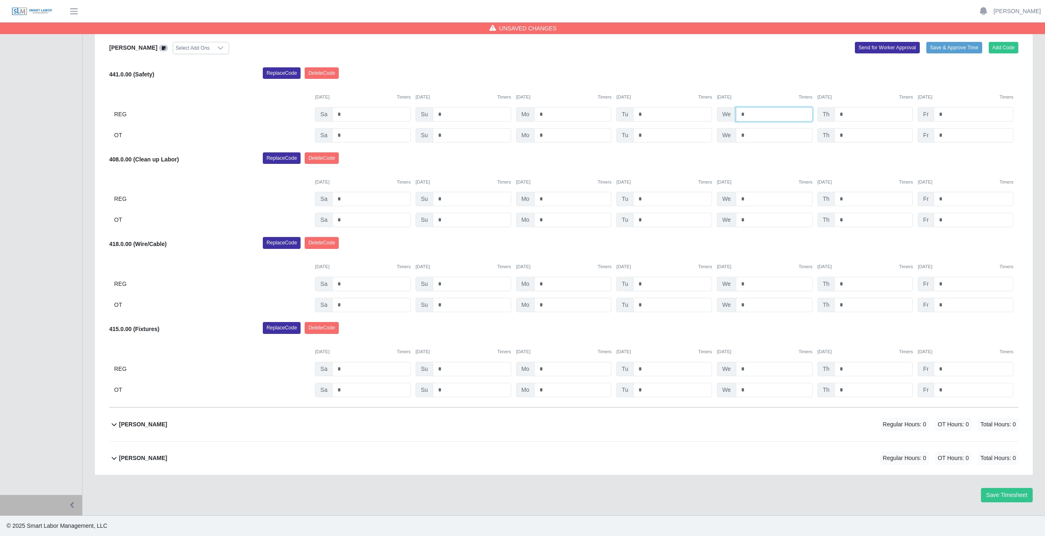
type input "*"
click at [846, 114] on input "*" at bounding box center [874, 114] width 78 height 14
type input "*"
click at [949, 114] on input "*" at bounding box center [974, 114] width 80 height 14
type input "*"
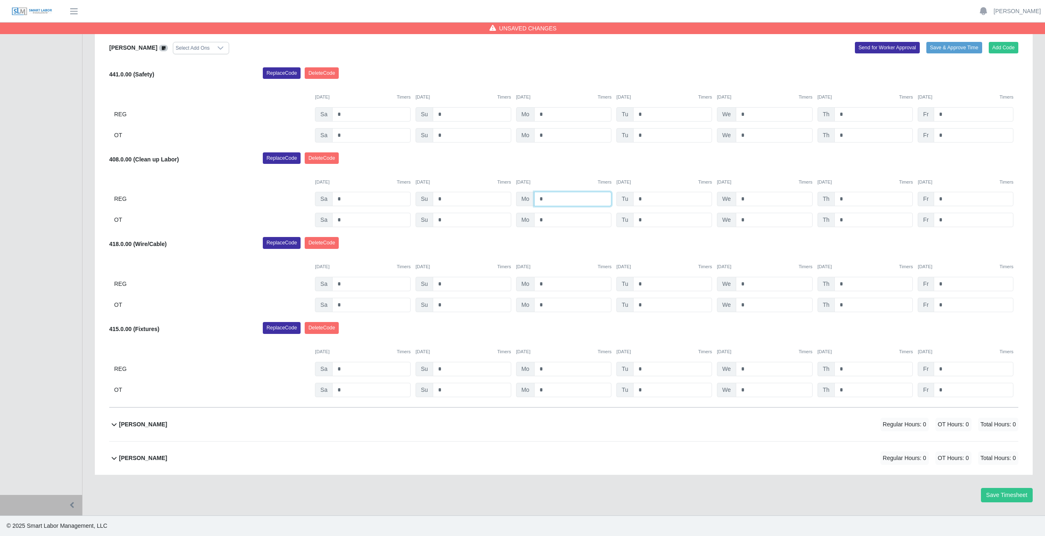
click at [544, 198] on input "*" at bounding box center [572, 199] width 77 height 14
type input "*"
click at [643, 199] on input "*" at bounding box center [672, 199] width 79 height 14
type input "*"
click at [748, 200] on input "*" at bounding box center [774, 199] width 77 height 14
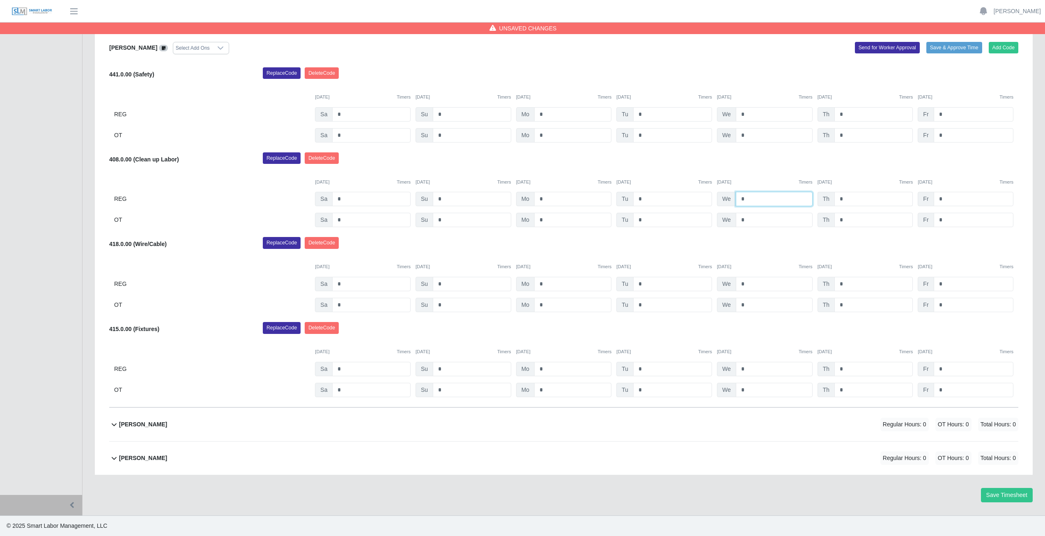
type input "*"
click at [849, 200] on input "*" at bounding box center [874, 199] width 78 height 14
type input "*"
click at [944, 199] on input "*" at bounding box center [974, 199] width 80 height 14
type input "*"
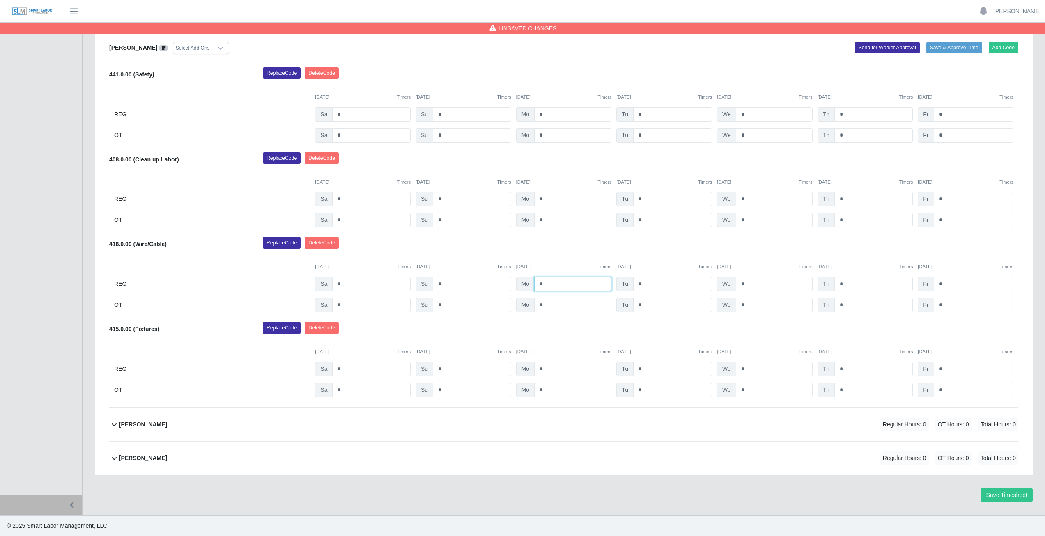
click at [546, 283] on input "*" at bounding box center [572, 284] width 77 height 14
type input "*"
click at [549, 306] on input "*" at bounding box center [572, 305] width 77 height 14
type input "*"
click at [649, 371] on input "*" at bounding box center [672, 369] width 79 height 14
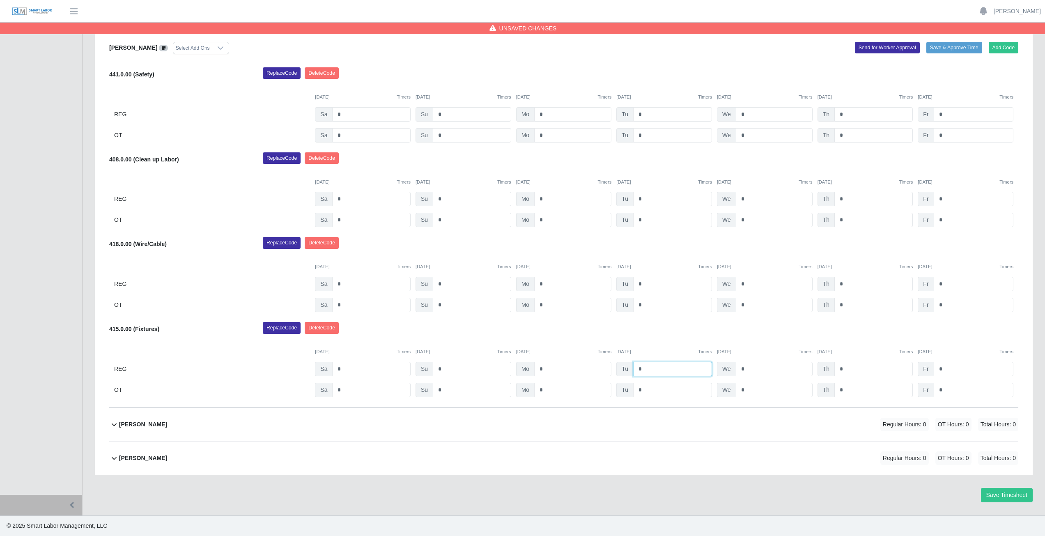
type input "*"
click at [646, 391] on input "*" at bounding box center [672, 390] width 79 height 14
type input "*"
click at [750, 366] on input "*" at bounding box center [774, 369] width 77 height 14
type input "*"
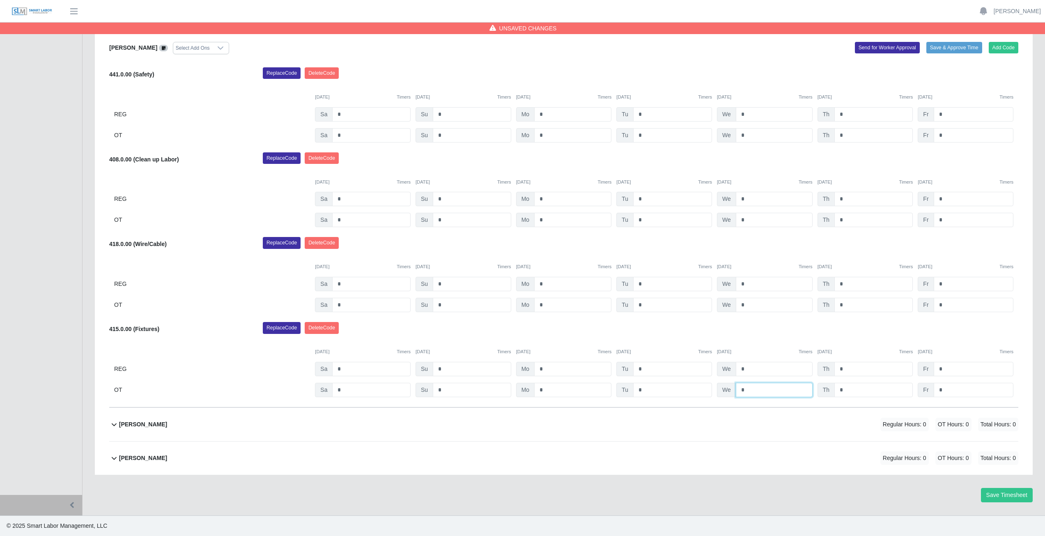
click at [747, 392] on input "*" at bounding box center [774, 390] width 77 height 14
type input "*"
click at [847, 370] on input "*" at bounding box center [874, 369] width 78 height 14
type input "*"
click at [847, 393] on input "*" at bounding box center [874, 390] width 78 height 14
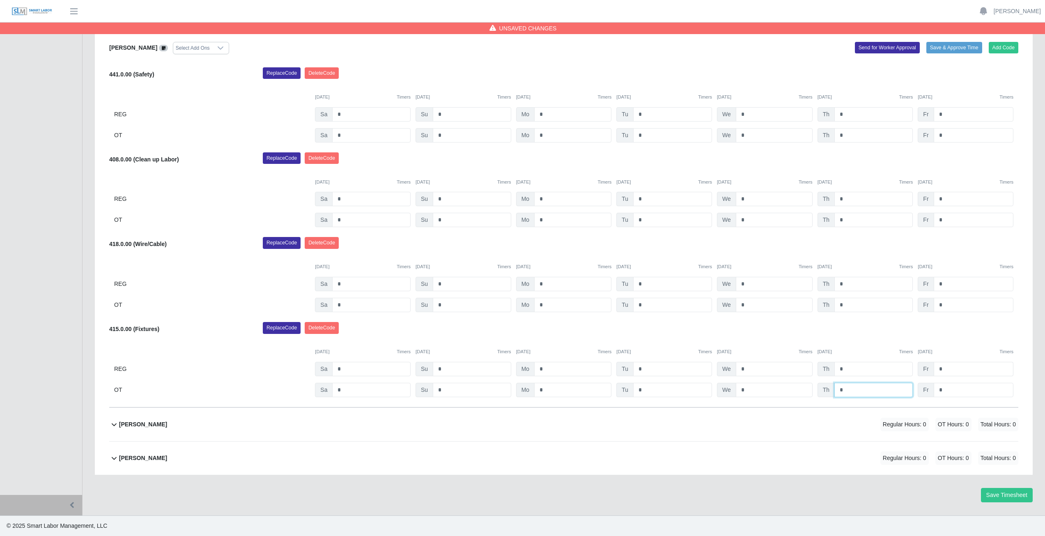
type input "*"
click at [943, 369] on input "*" at bounding box center [974, 369] width 80 height 14
type input "*"
click at [946, 391] on input "*" at bounding box center [974, 390] width 80 height 14
type input "*"
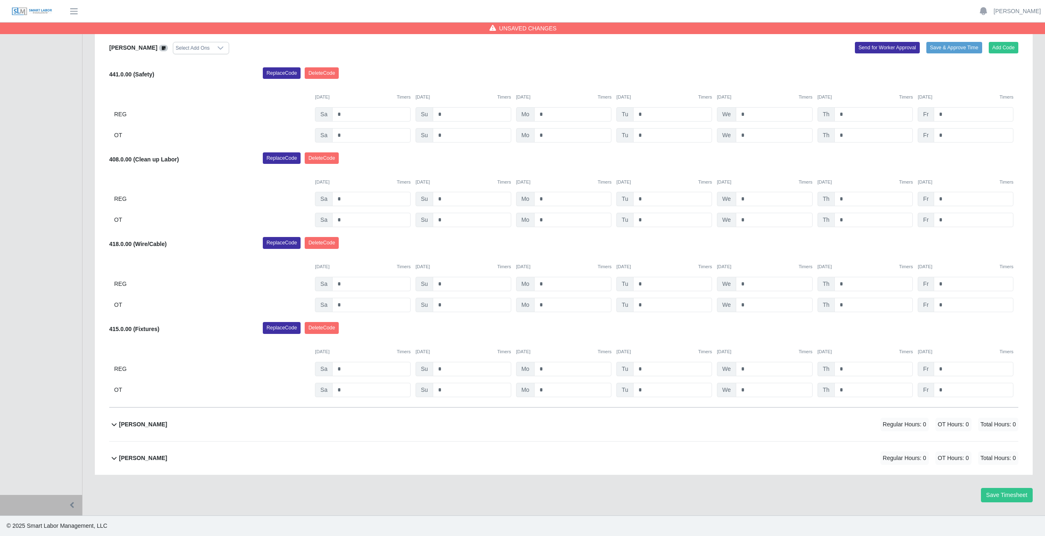
click at [883, 330] on div "Replace Code Delete Code" at bounding box center [641, 330] width 768 height 16
click at [876, 331] on div "Replace Code Delete Code" at bounding box center [641, 330] width 768 height 16
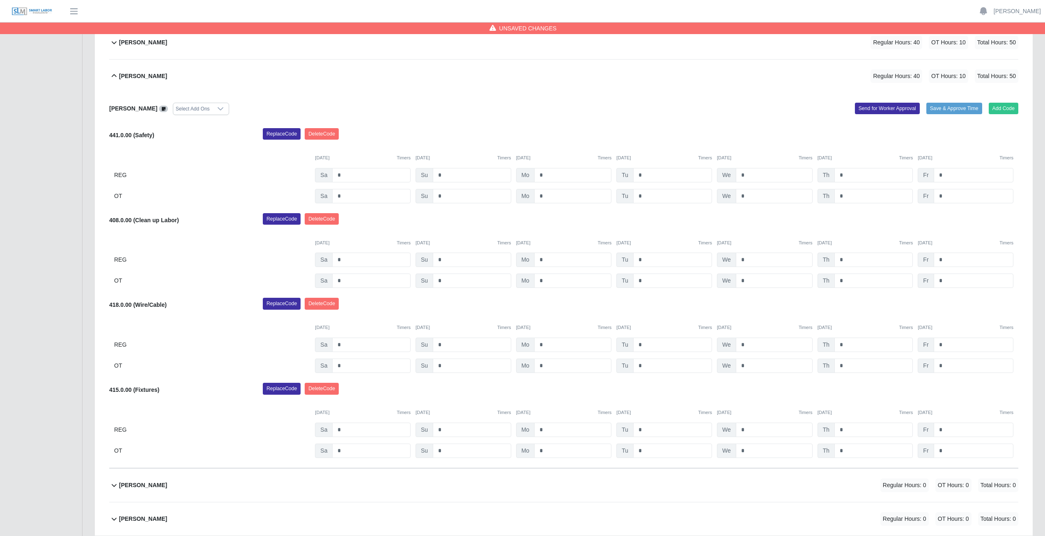
scroll to position [322, 0]
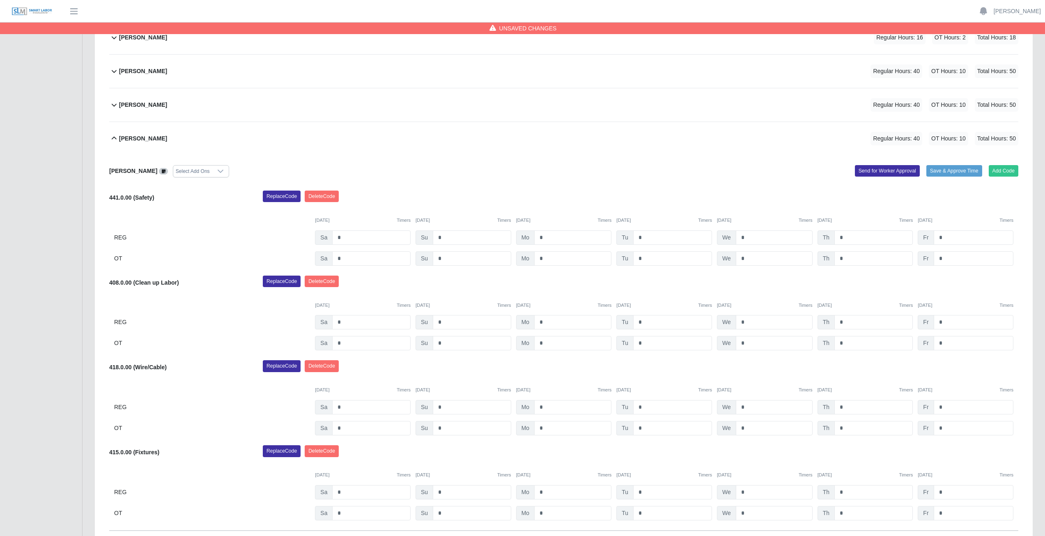
click at [115, 139] on icon at bounding box center [114, 139] width 10 height 10
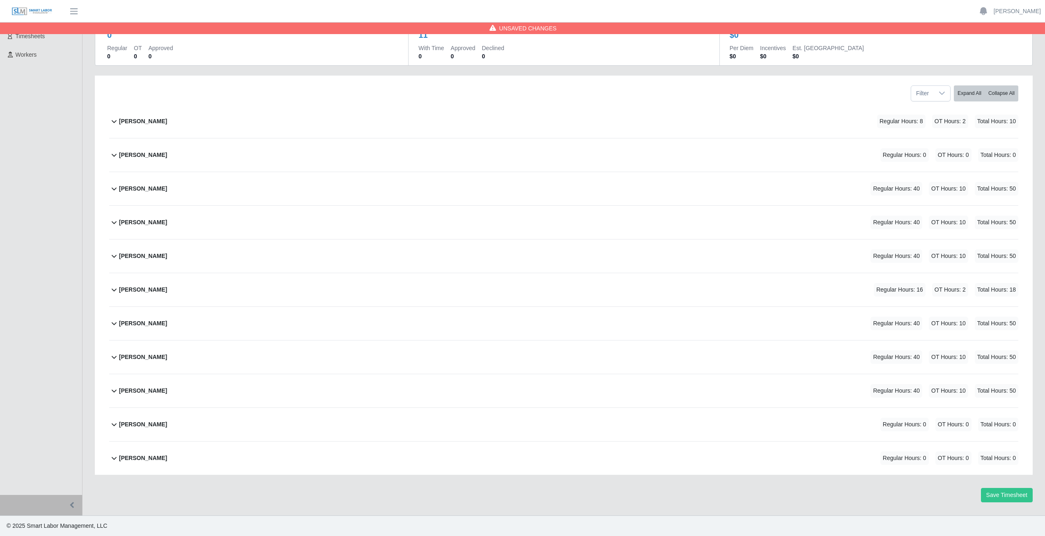
scroll to position [70, 0]
click at [113, 425] on icon at bounding box center [114, 424] width 10 height 10
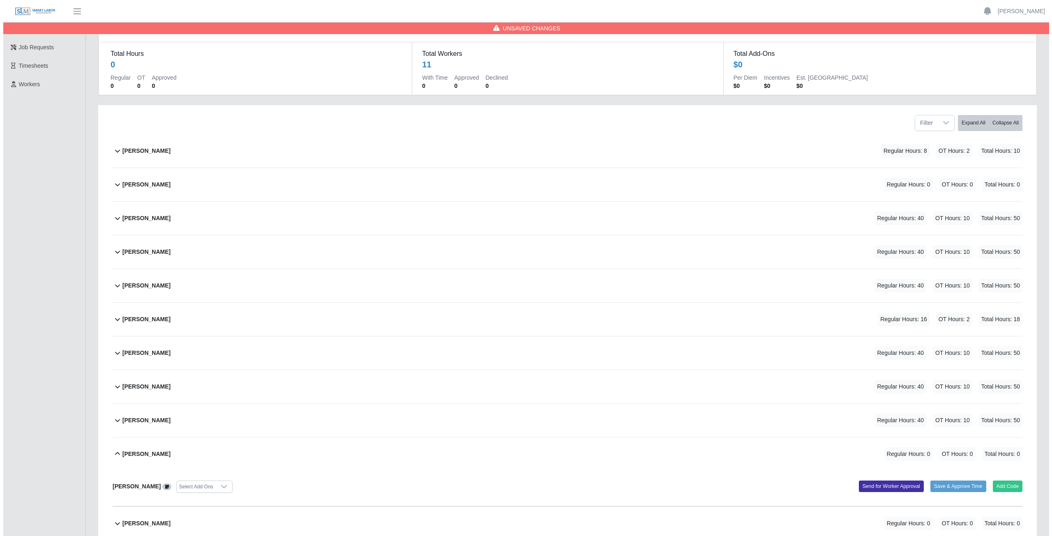
scroll to position [106, 0]
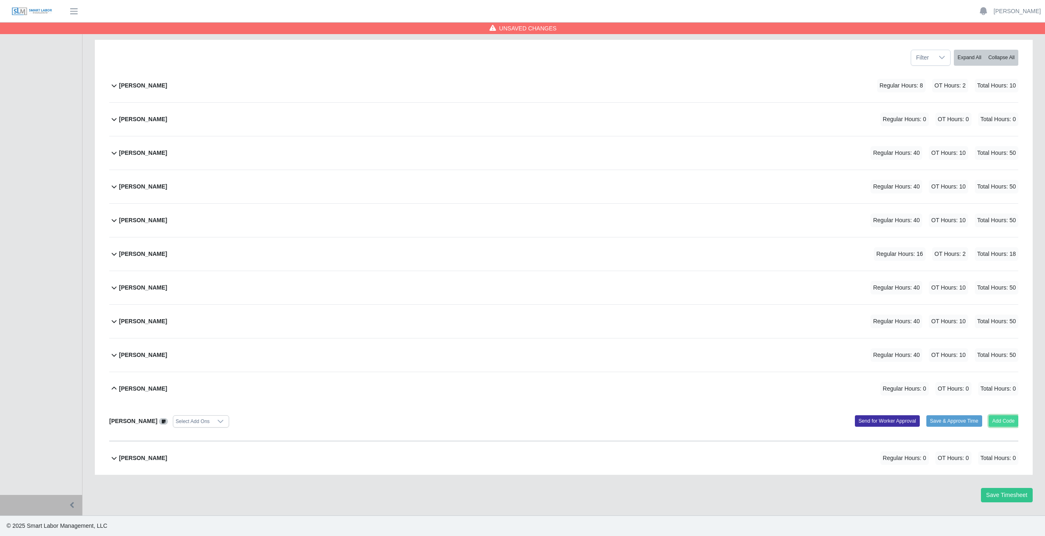
click at [1005, 421] on button "Add Code" at bounding box center [1004, 421] width 30 height 12
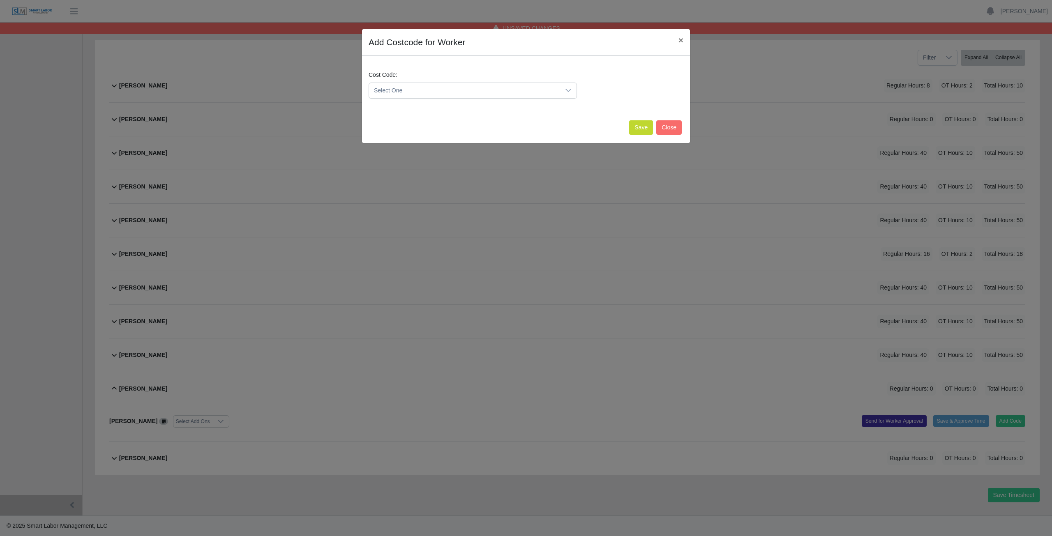
click at [424, 97] on span "Select One" at bounding box center [464, 90] width 191 height 15
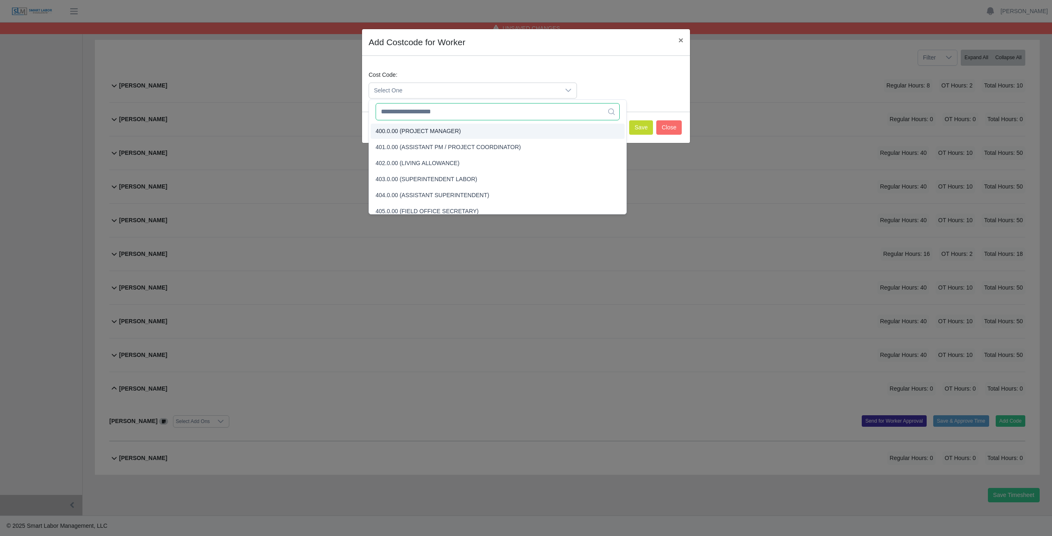
click at [424, 113] on input "text" at bounding box center [497, 111] width 244 height 17
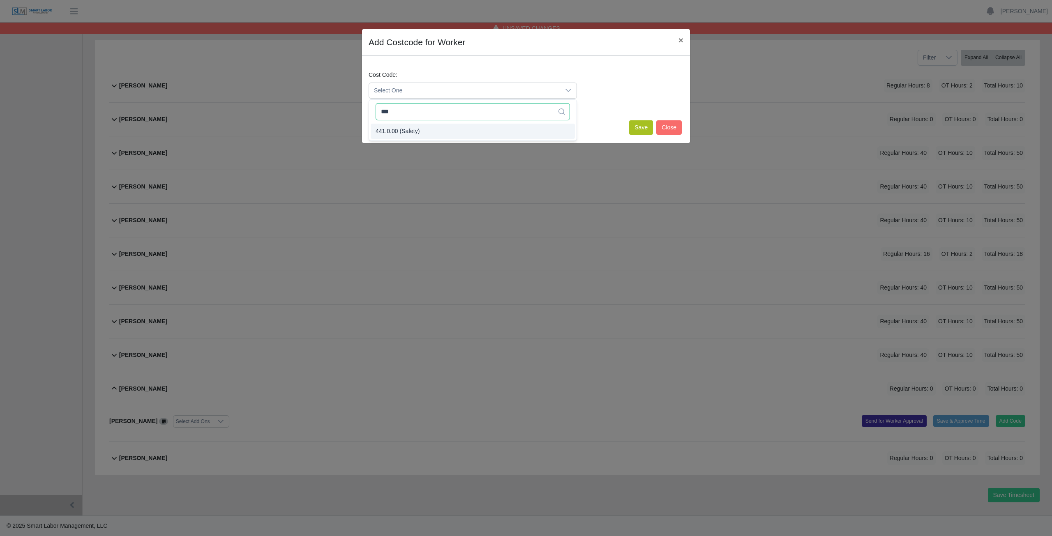
type input "***"
click at [646, 122] on button "Save" at bounding box center [641, 127] width 24 height 14
click at [645, 127] on button "Save" at bounding box center [641, 127] width 24 height 14
click at [408, 88] on span "Select One" at bounding box center [464, 90] width 191 height 15
drag, startPoint x: 396, startPoint y: 131, endPoint x: 426, endPoint y: 131, distance: 30.4
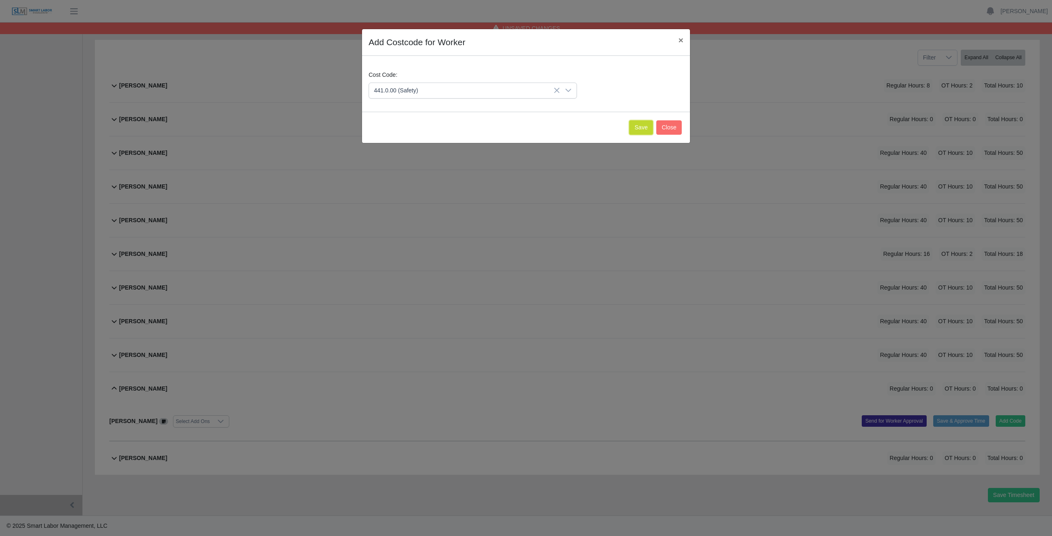
drag, startPoint x: 641, startPoint y: 124, endPoint x: 673, endPoint y: 167, distance: 53.3
click at [642, 127] on button "Save" at bounding box center [641, 127] width 24 height 14
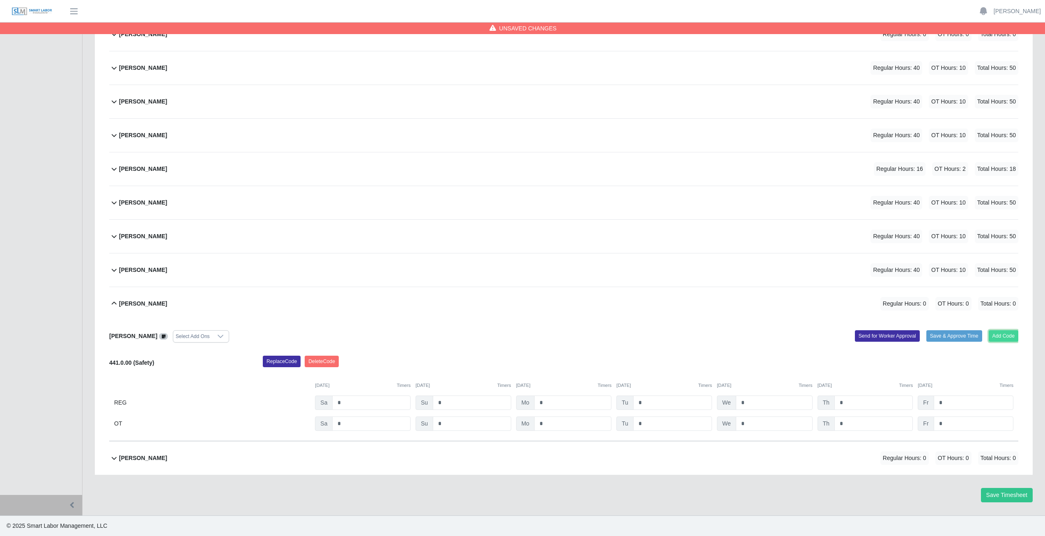
drag, startPoint x: 1010, startPoint y: 335, endPoint x: 993, endPoint y: 332, distance: 17.2
click at [993, 332] on button "Add Code" at bounding box center [1004, 336] width 30 height 12
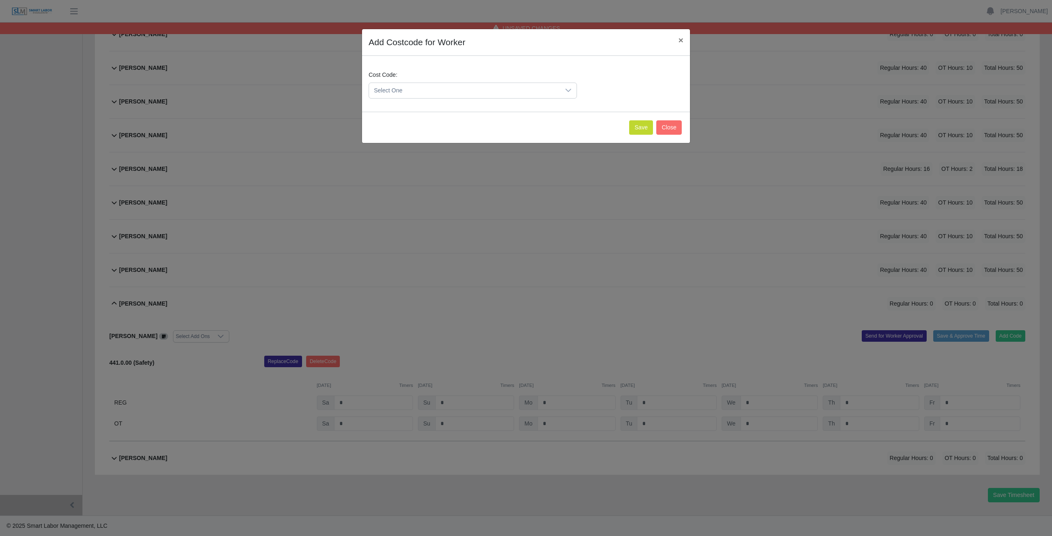
click at [408, 87] on span "Select One" at bounding box center [464, 90] width 191 height 15
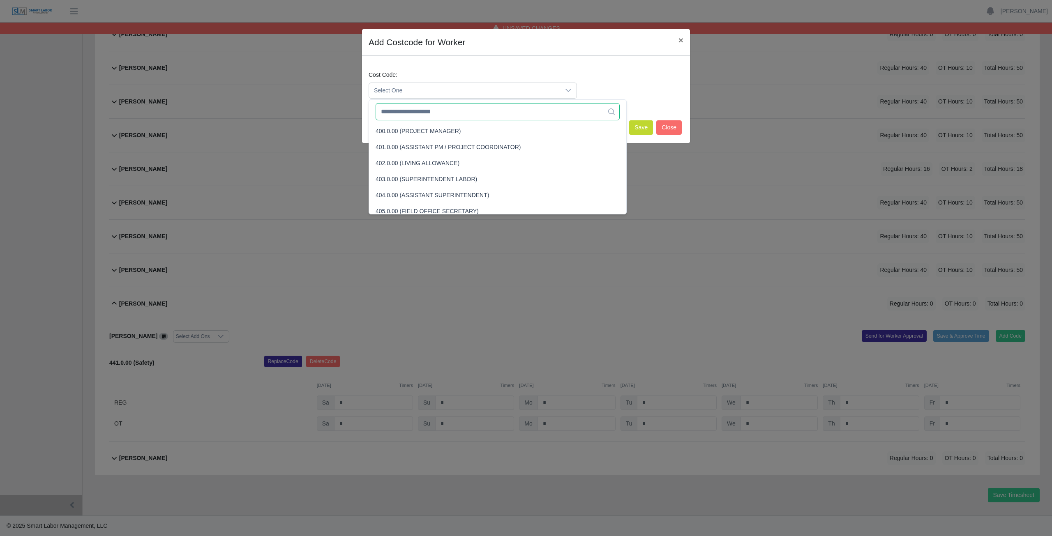
click at [418, 113] on input "text" at bounding box center [497, 111] width 244 height 17
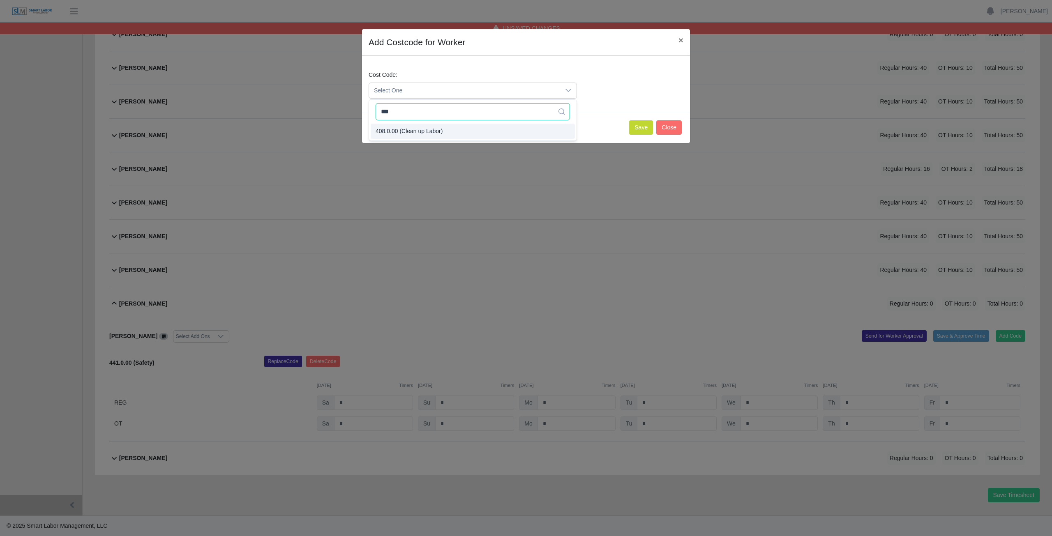
type input "***"
click at [419, 132] on span "408.0.00 (Clean up Labor)" at bounding box center [408, 131] width 67 height 9
click at [641, 125] on button "Save" at bounding box center [641, 127] width 24 height 14
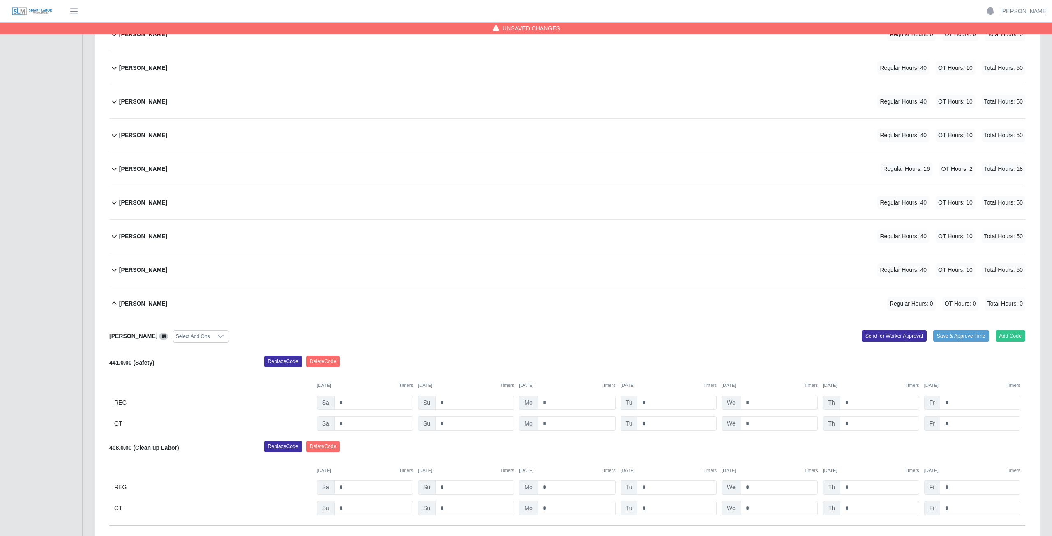
scroll to position [275, 0]
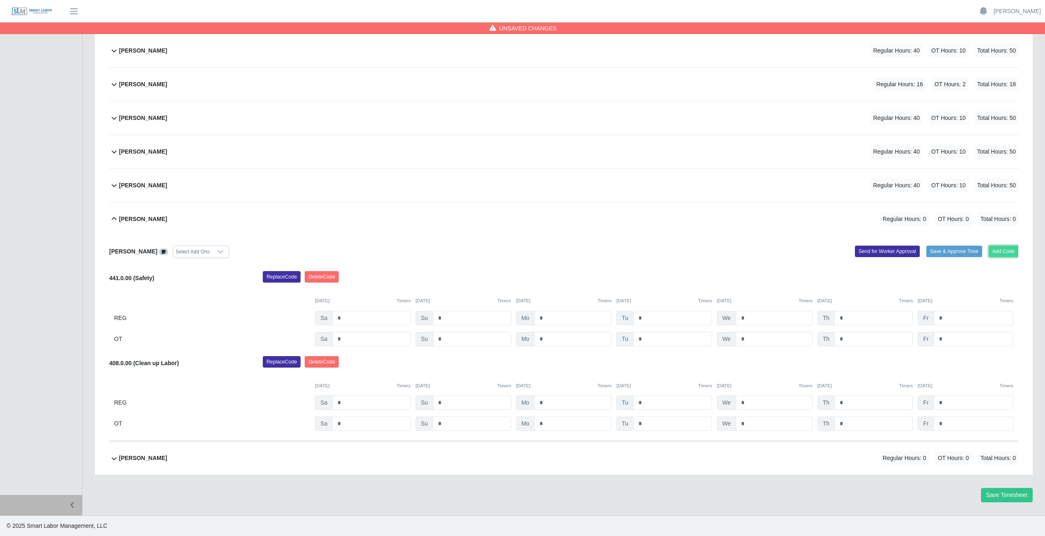
drag, startPoint x: 1002, startPoint y: 251, endPoint x: 1006, endPoint y: 251, distance: 4.2
click at [1006, 251] on button "Add Code" at bounding box center [1004, 252] width 30 height 12
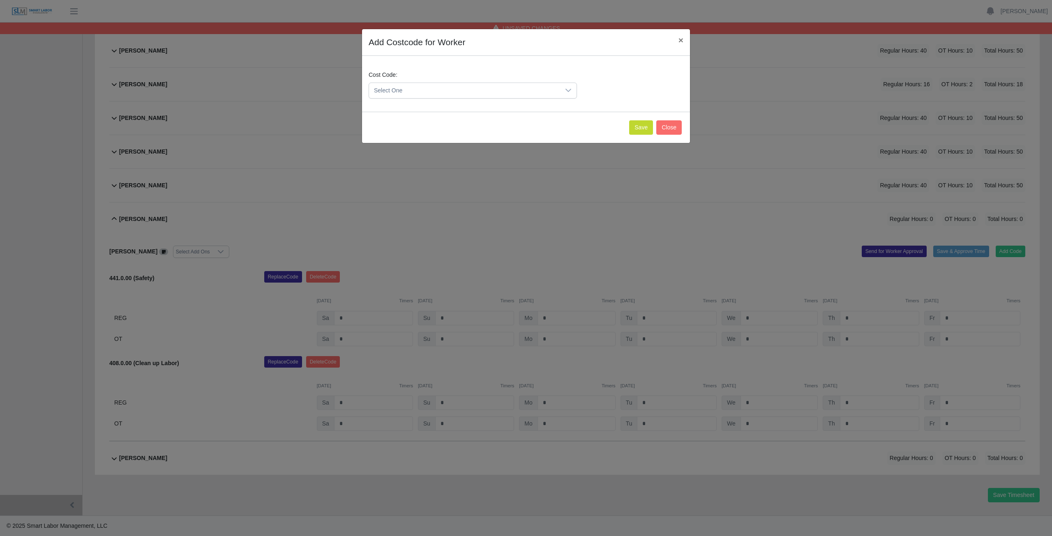
click at [413, 87] on span "Select One" at bounding box center [464, 90] width 191 height 15
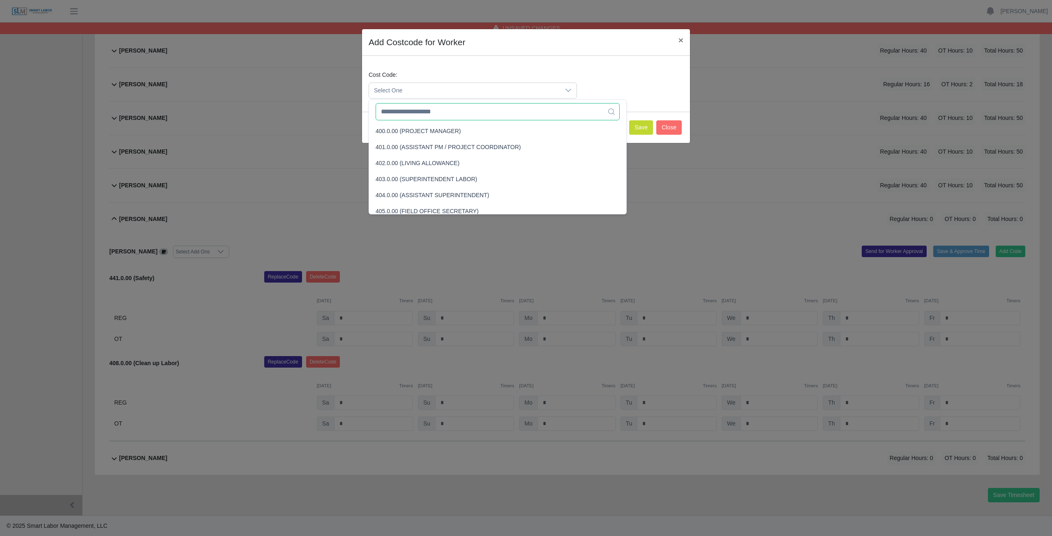
click at [408, 109] on input "text" at bounding box center [497, 111] width 244 height 17
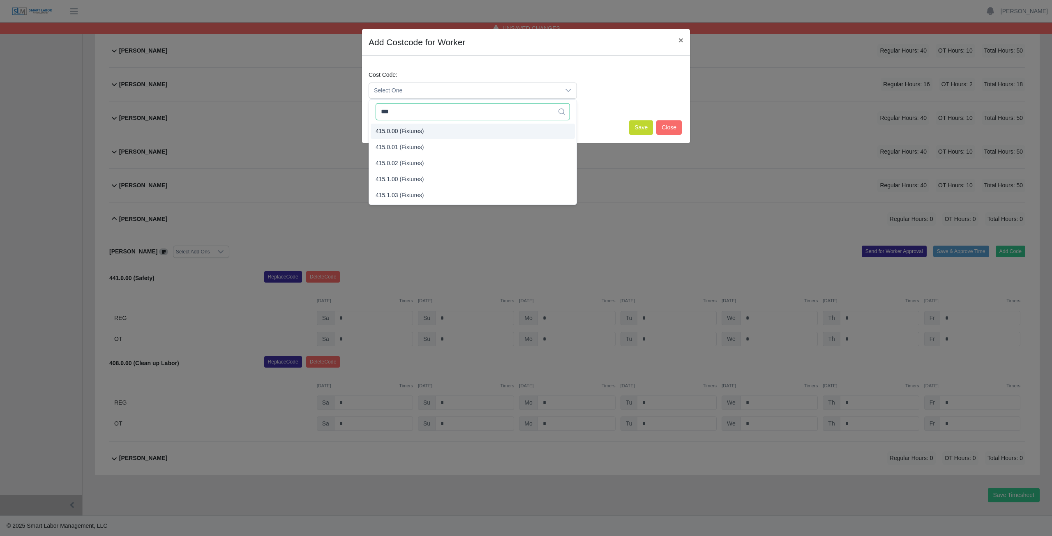
type input "***"
click at [398, 127] on span "415.0.00 (Fixtures)" at bounding box center [399, 131] width 48 height 9
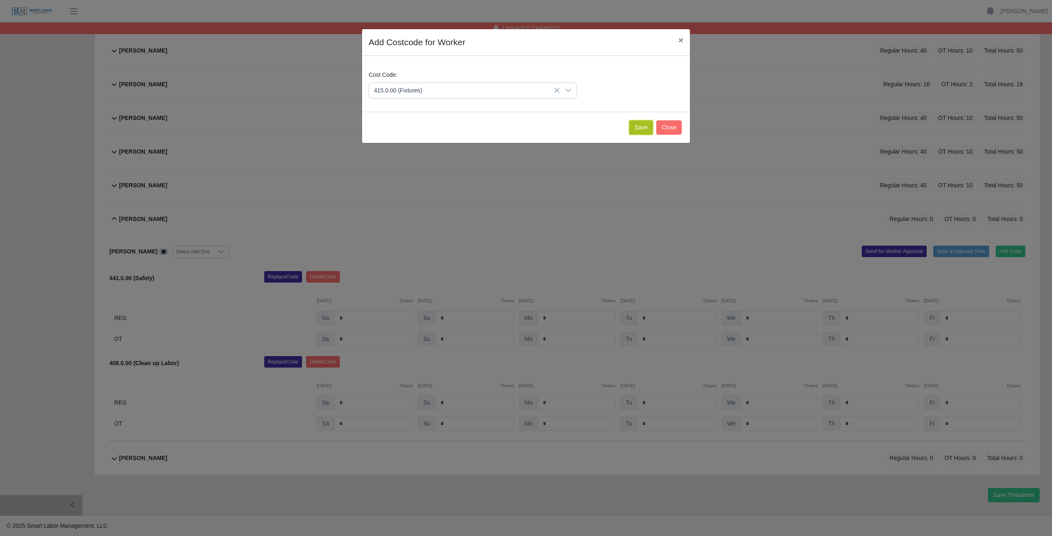
click at [640, 125] on button "Save" at bounding box center [641, 127] width 24 height 14
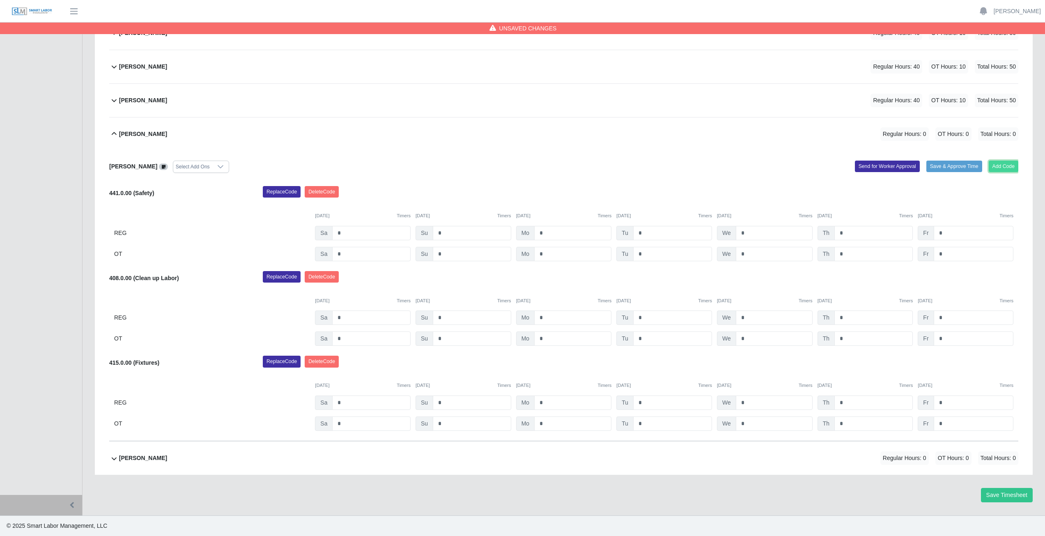
click at [1002, 165] on button "Add Code" at bounding box center [1004, 167] width 30 height 12
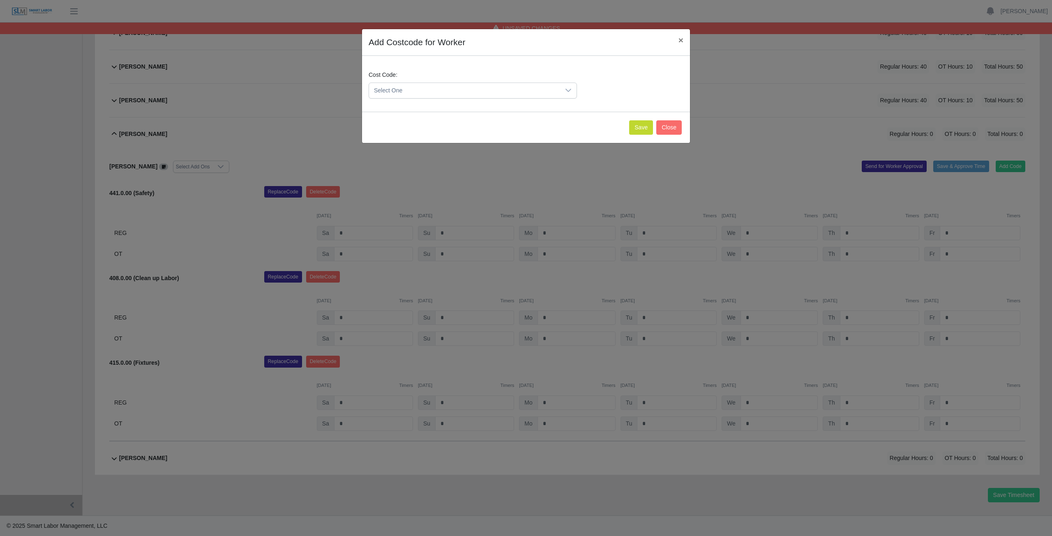
click at [419, 90] on span "Select One" at bounding box center [464, 90] width 191 height 15
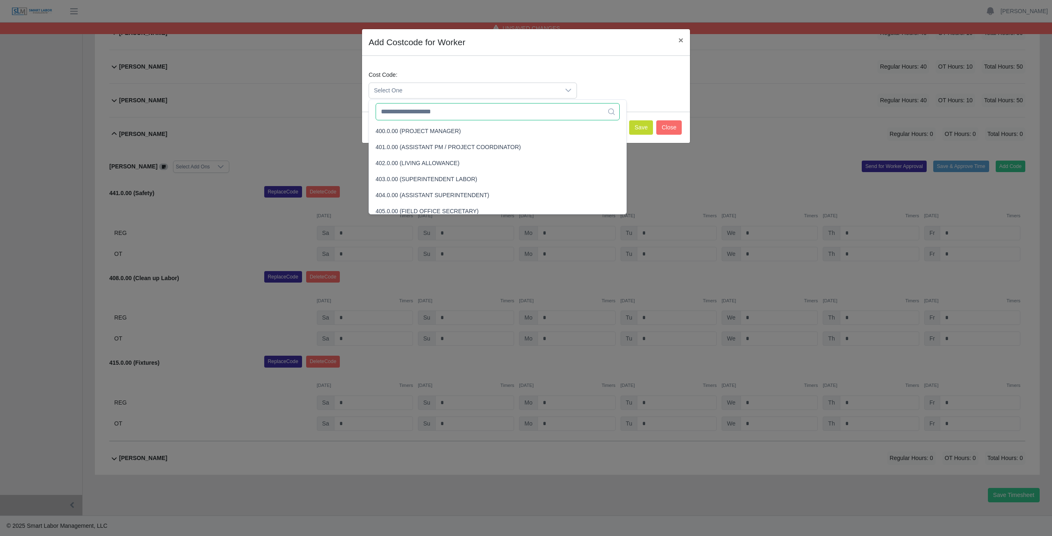
drag, startPoint x: 424, startPoint y: 115, endPoint x: 418, endPoint y: 106, distance: 9.8
click at [423, 113] on input "text" at bounding box center [497, 111] width 244 height 17
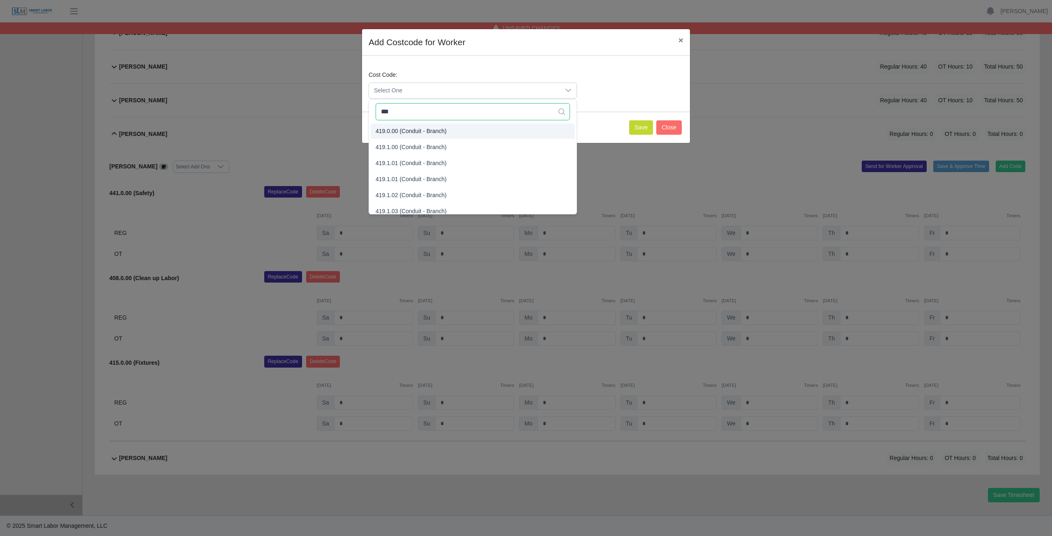
type input "***"
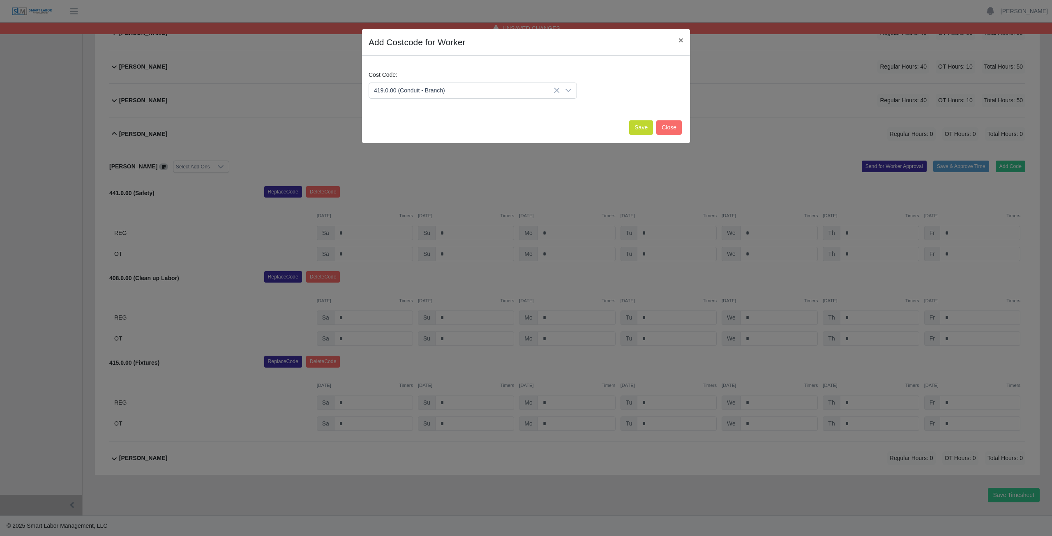
click at [412, 129] on span "419.0.00 (Conduit - Branch)" at bounding box center [410, 131] width 71 height 9
click at [639, 124] on button "Save" at bounding box center [641, 127] width 24 height 14
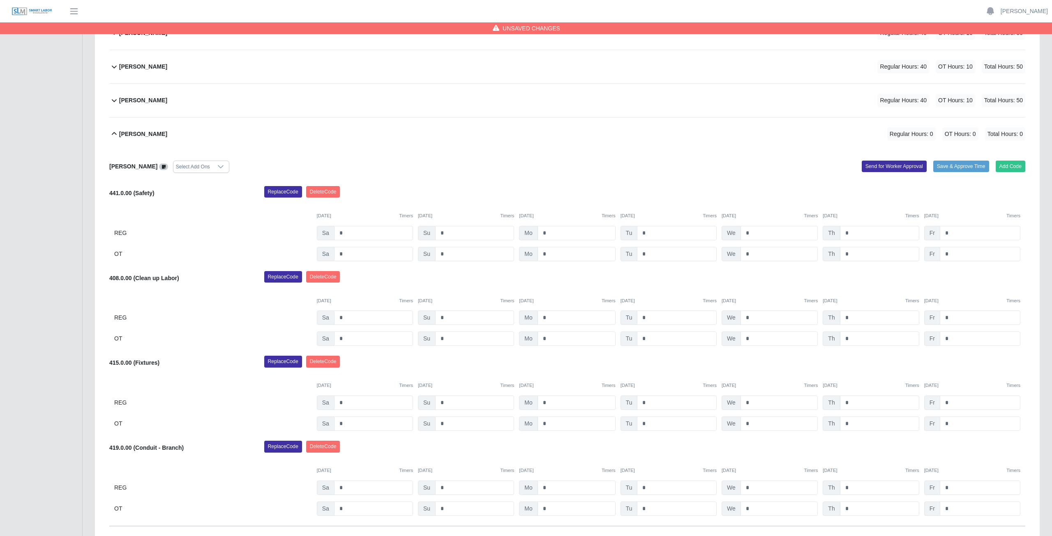
scroll to position [445, 0]
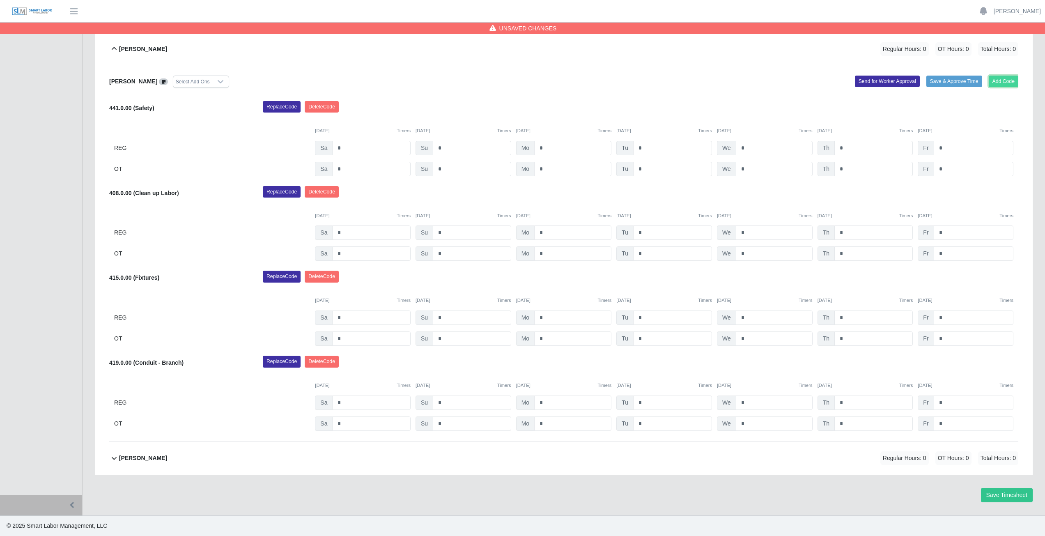
click at [1006, 81] on button "Add Code" at bounding box center [1004, 82] width 30 height 12
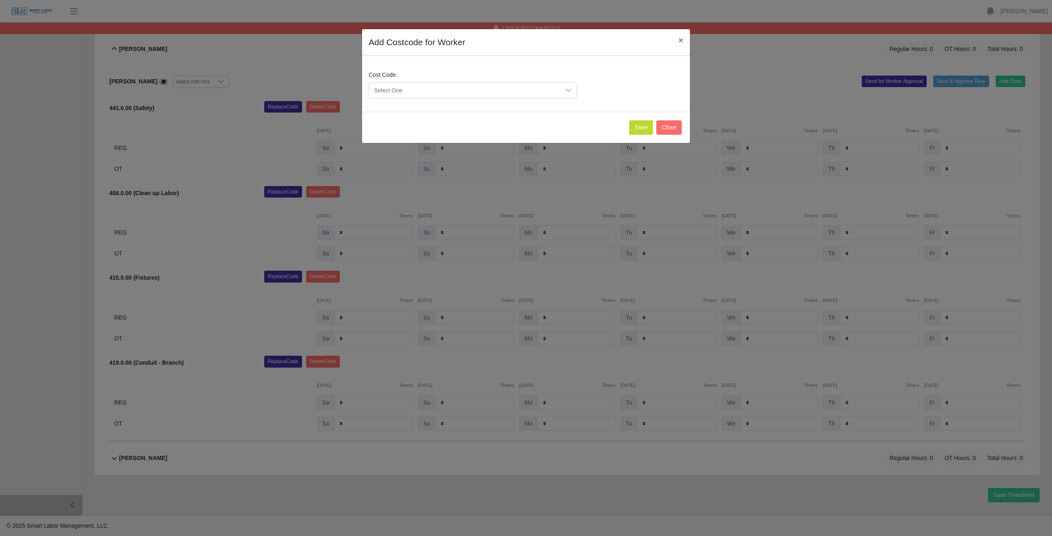
click at [419, 83] on span "Select One" at bounding box center [464, 90] width 191 height 15
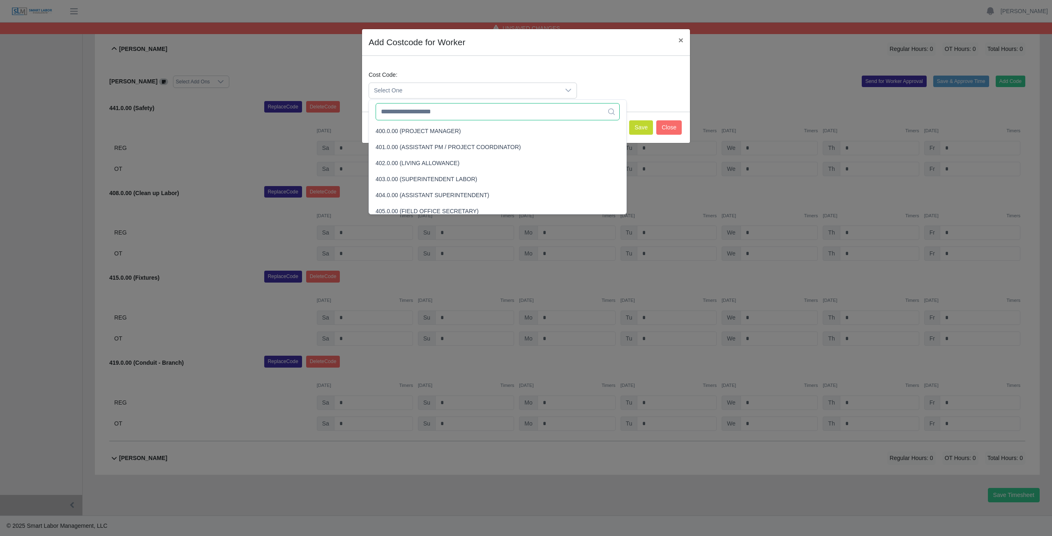
click at [426, 111] on input "text" at bounding box center [497, 111] width 244 height 17
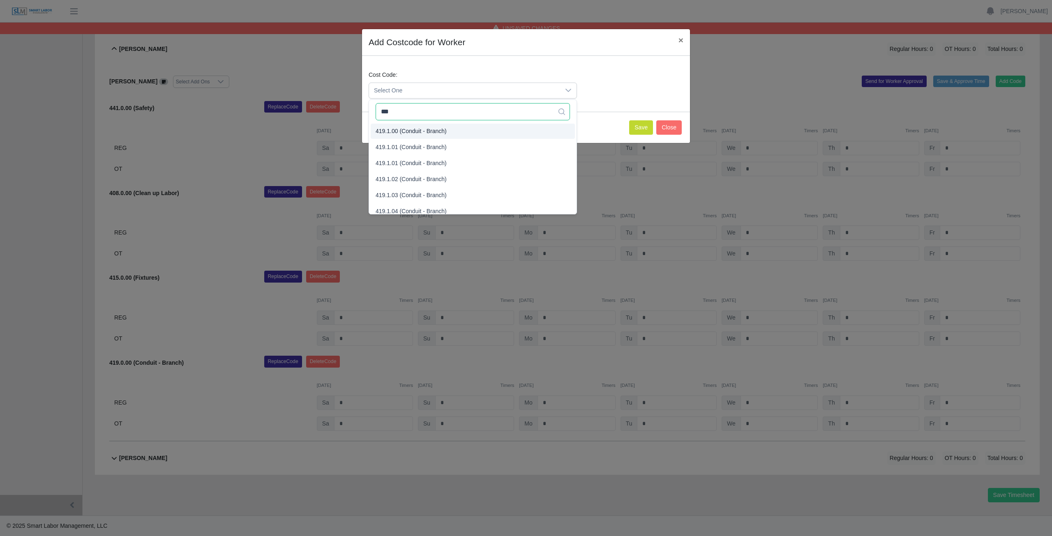
type input "***"
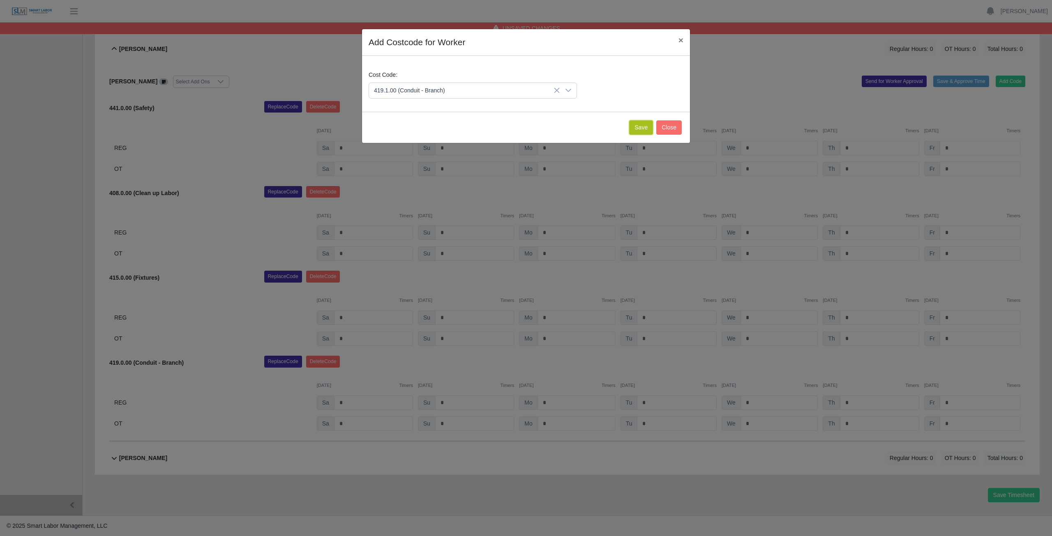
click at [635, 125] on button "Save" at bounding box center [641, 127] width 24 height 14
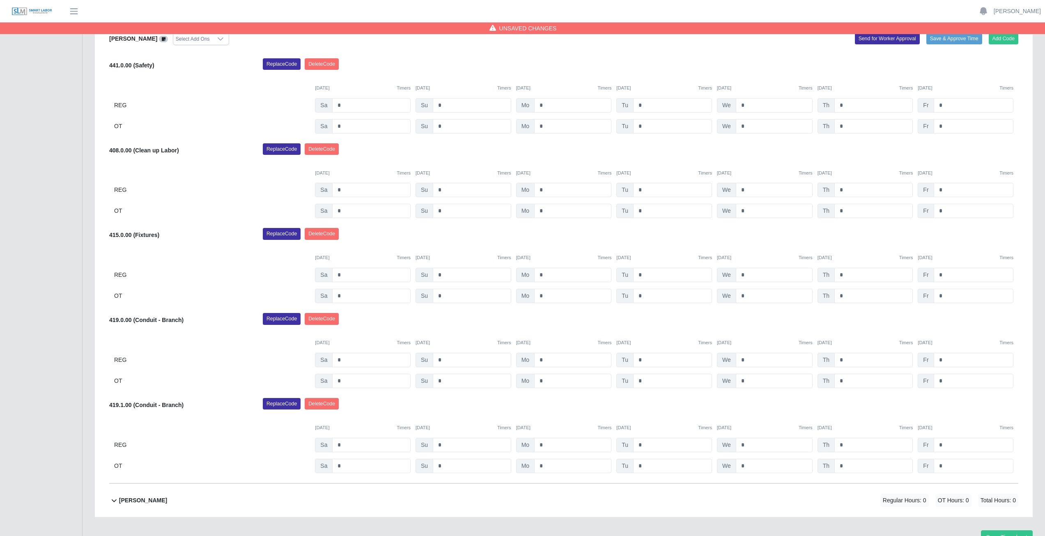
scroll to position [407, 0]
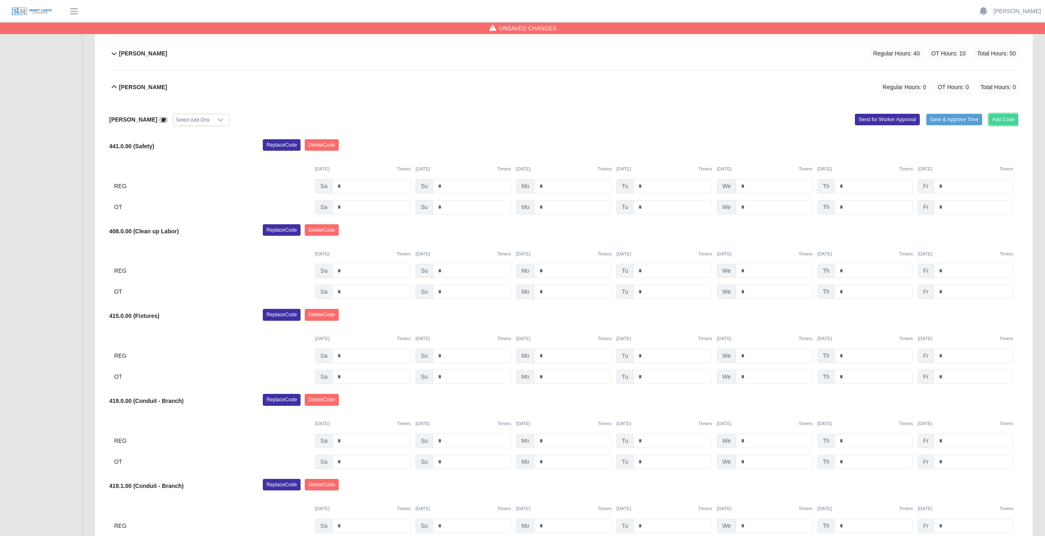
click at [1005, 119] on button "Add Code" at bounding box center [1004, 120] width 30 height 12
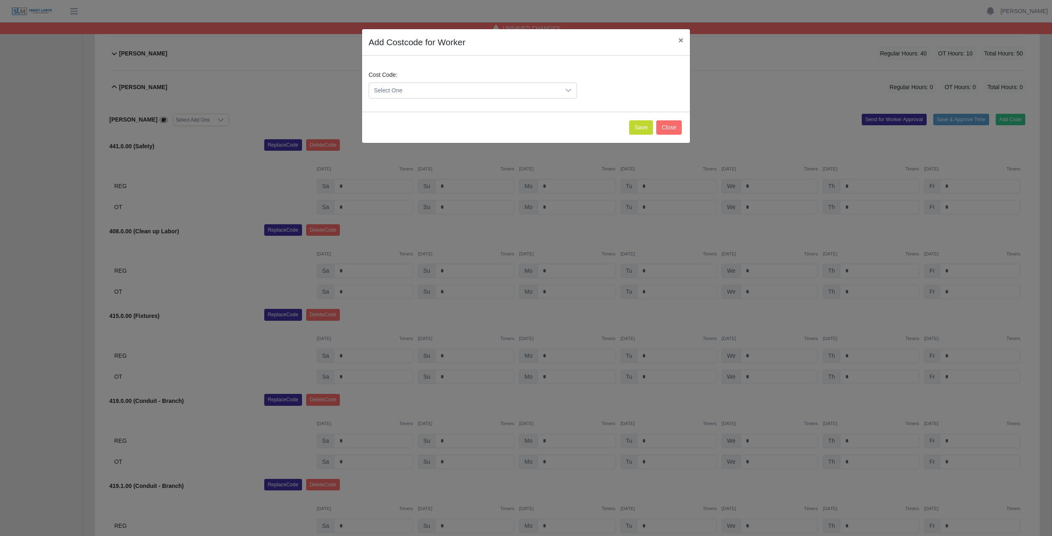
click at [409, 87] on span "Select One" at bounding box center [464, 90] width 191 height 15
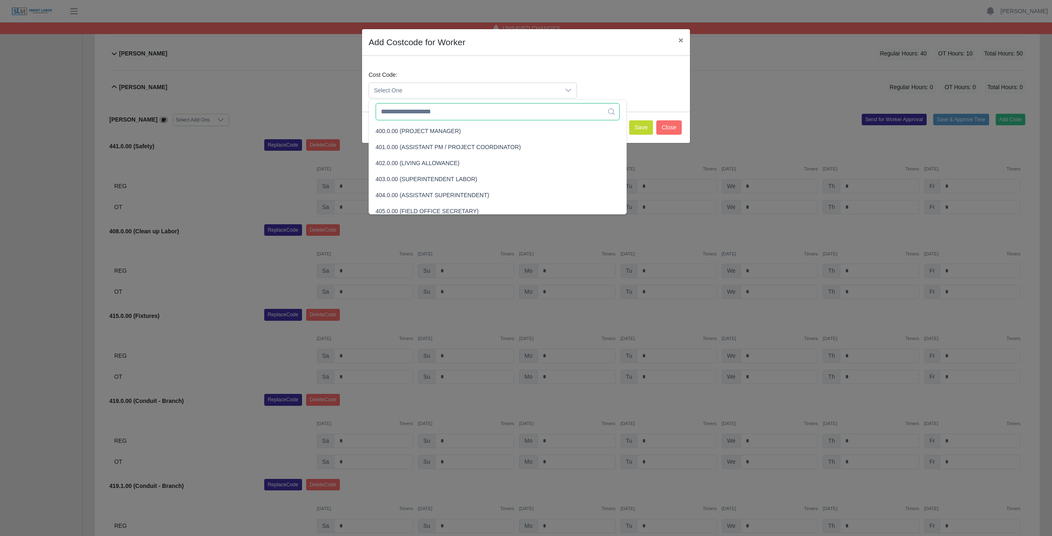
drag, startPoint x: 414, startPoint y: 115, endPoint x: 414, endPoint y: 110, distance: 4.9
click at [414, 110] on input "text" at bounding box center [497, 111] width 244 height 17
click at [414, 117] on input "text" at bounding box center [497, 111] width 244 height 17
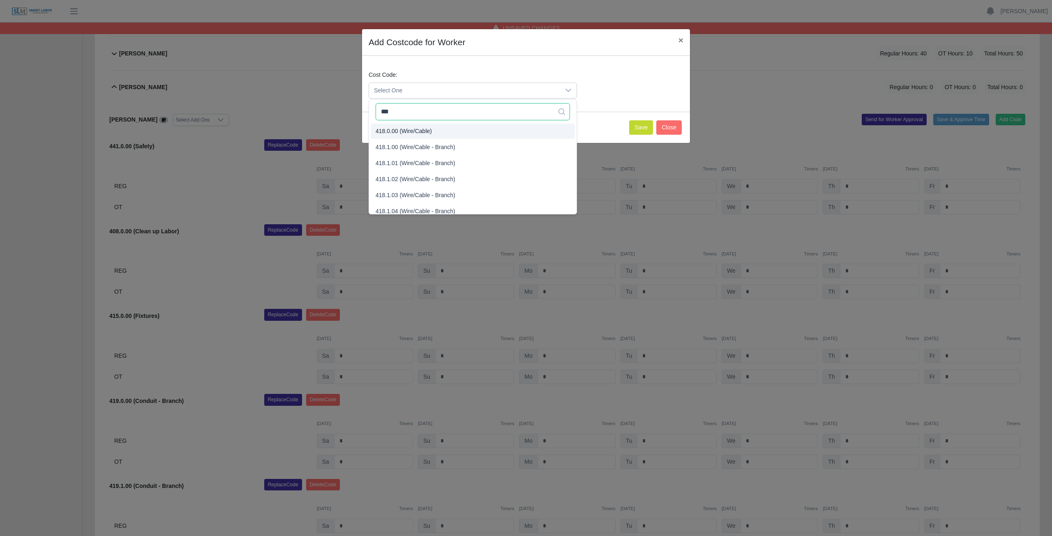
type input "***"
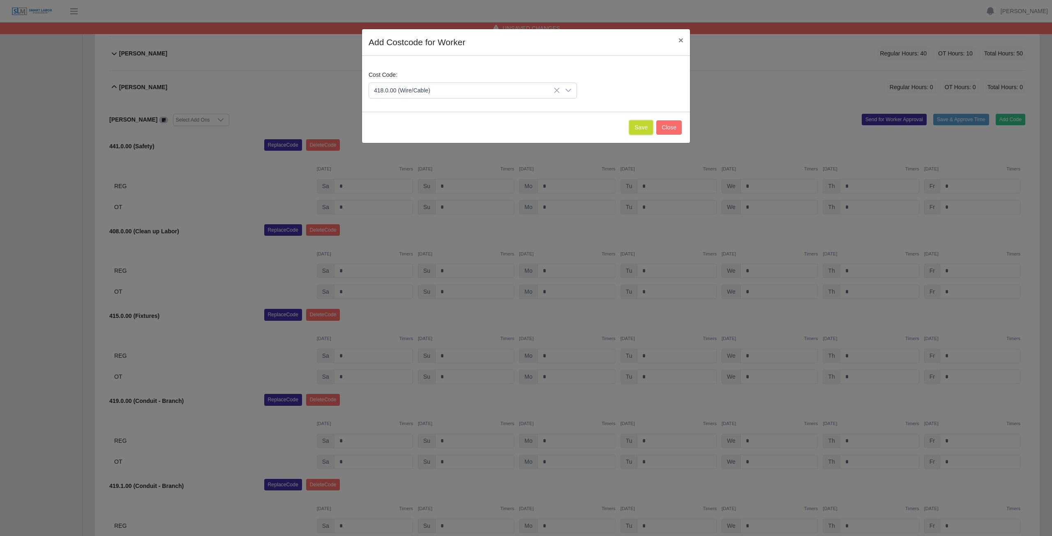
click at [639, 130] on button "Save" at bounding box center [641, 127] width 24 height 14
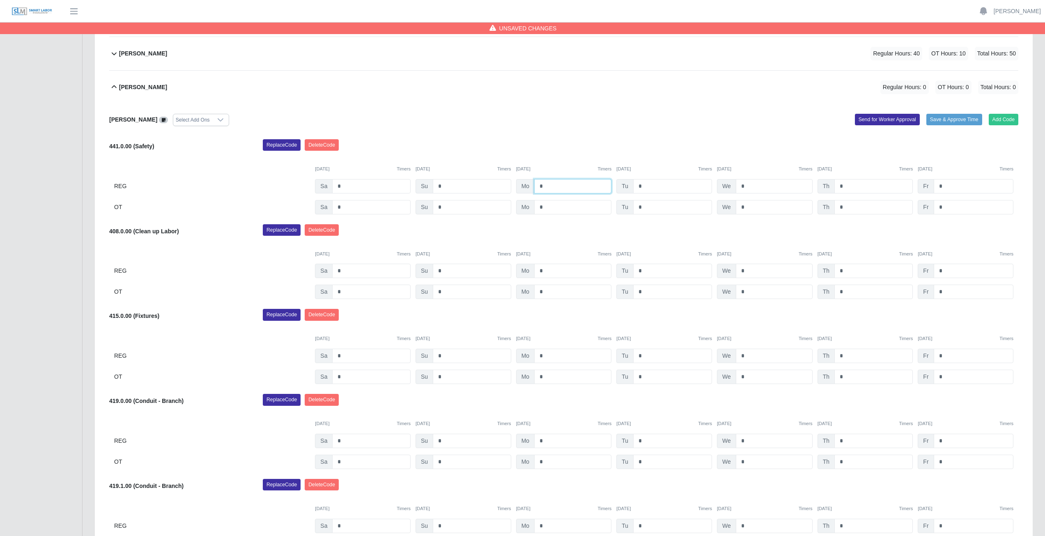
click at [552, 184] on input "*" at bounding box center [572, 186] width 77 height 14
type input "*"
click at [641, 187] on input "*" at bounding box center [672, 186] width 79 height 14
type input "*"
click at [745, 189] on input "*" at bounding box center [774, 186] width 77 height 14
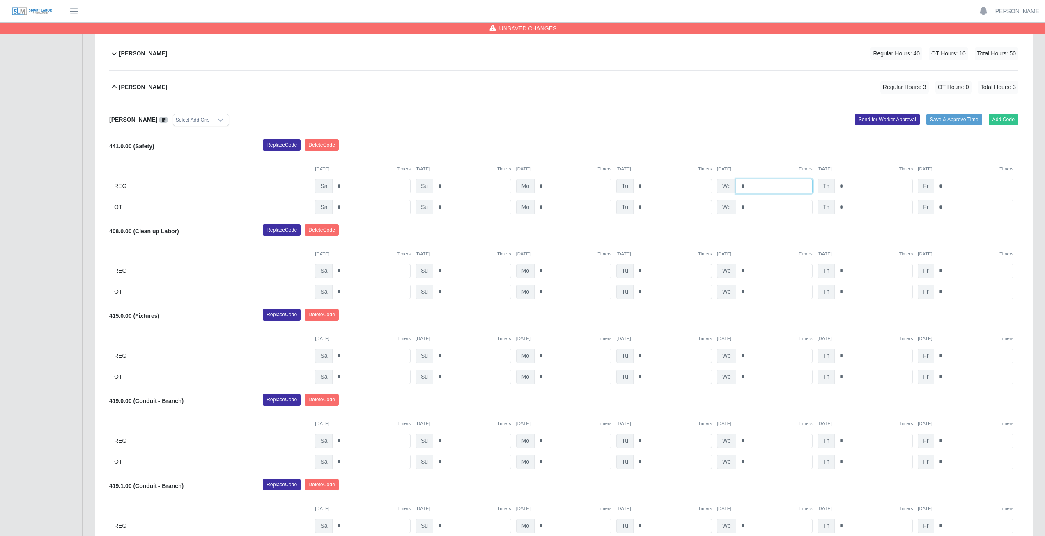
type input "*"
click at [845, 186] on input "*" at bounding box center [874, 186] width 78 height 14
type input "*"
click at [946, 186] on input "*" at bounding box center [974, 186] width 80 height 14
type input "*"
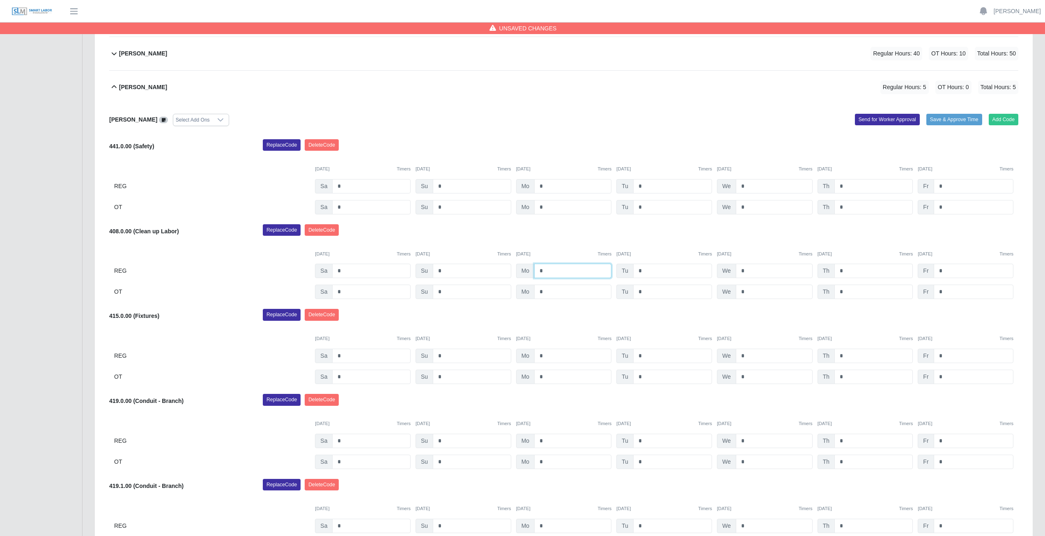
click at [545, 271] on input "*" at bounding box center [572, 271] width 77 height 14
type input "*"
click at [645, 269] on input "*" at bounding box center [672, 271] width 79 height 14
type input "*"
click at [750, 271] on input "*" at bounding box center [774, 271] width 77 height 14
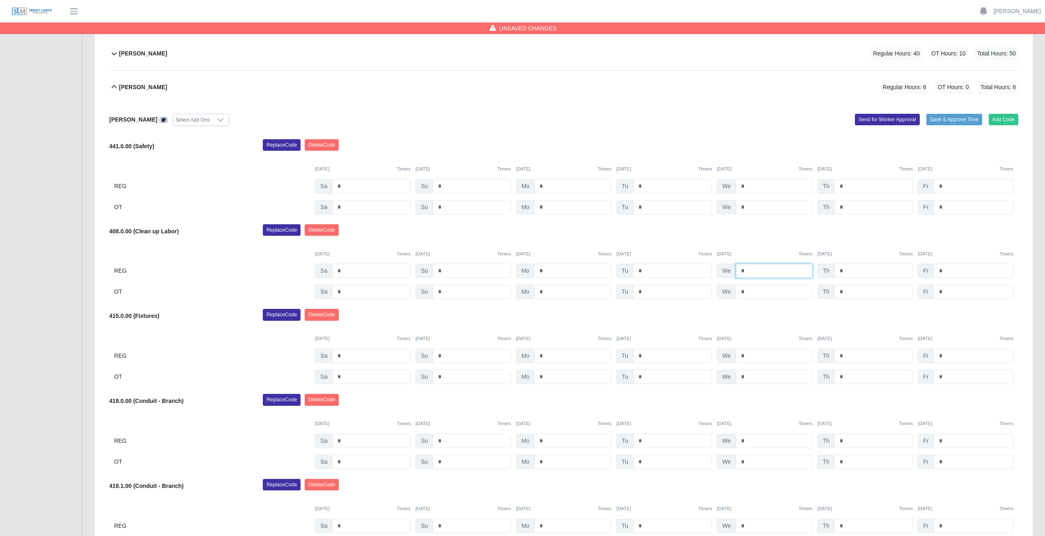
type input "*"
drag, startPoint x: 844, startPoint y: 276, endPoint x: 840, endPoint y: 270, distance: 7.1
click at [840, 270] on input "*" at bounding box center [874, 271] width 78 height 14
type input "*"
click at [945, 269] on input "*" at bounding box center [974, 271] width 80 height 14
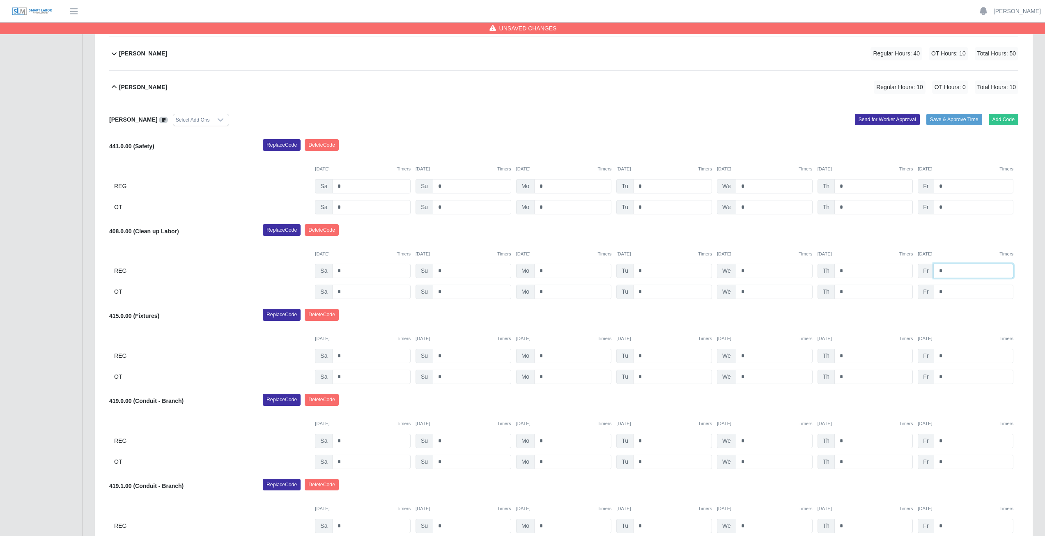
type input "*"
click at [550, 356] on input "*" at bounding box center [572, 356] width 77 height 14
type input "*"
click at [547, 375] on input "*" at bounding box center [572, 377] width 77 height 14
type input "*"
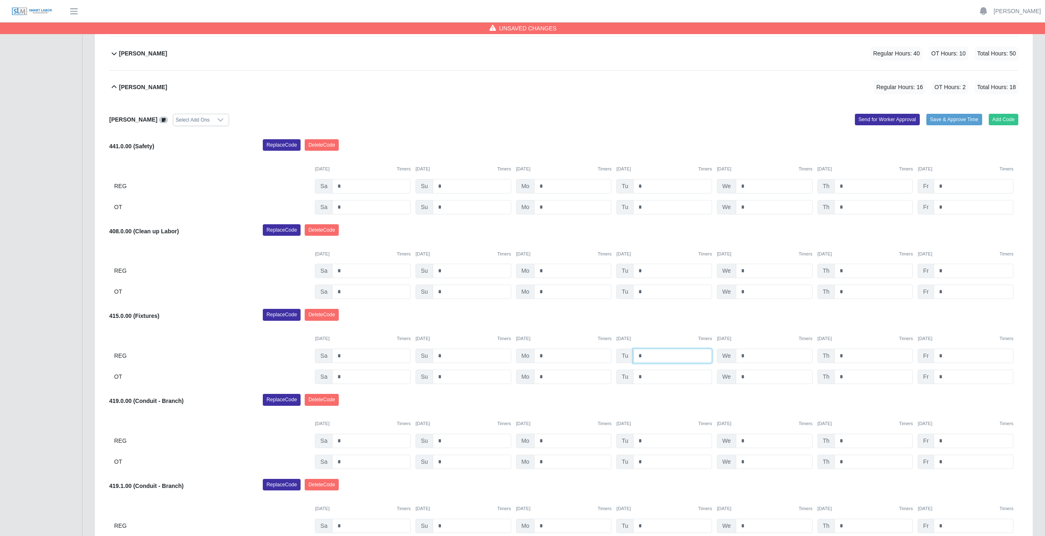
click at [653, 355] on input "*" at bounding box center [672, 356] width 79 height 14
type input "*"
click at [644, 378] on input "*" at bounding box center [672, 377] width 79 height 14
type input "*"
click at [751, 441] on input "*" at bounding box center [774, 441] width 77 height 14
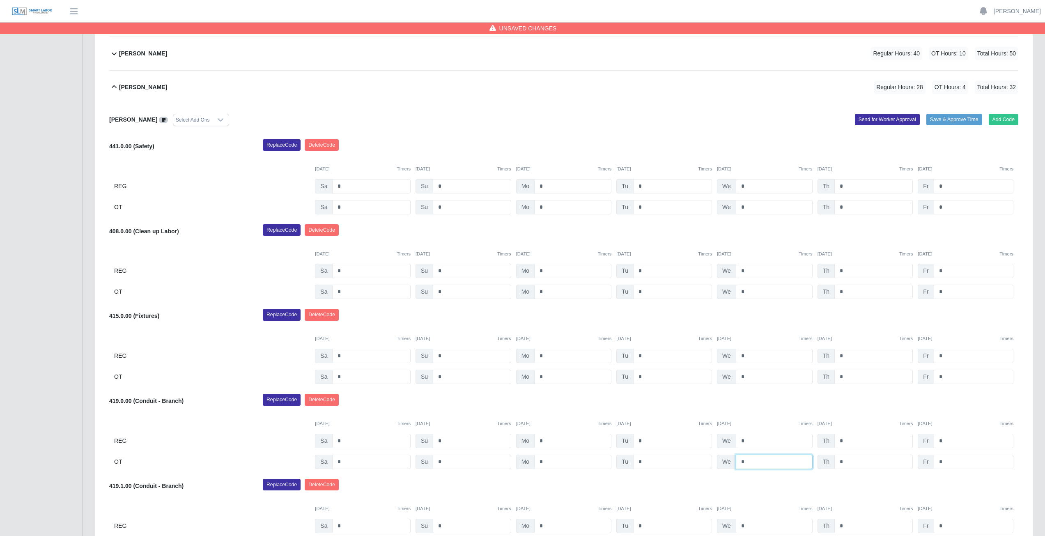
click at [750, 461] on input "*" at bounding box center [774, 462] width 77 height 14
click at [847, 440] on input "*" at bounding box center [874, 441] width 78 height 14
click at [851, 463] on input "*" at bounding box center [874, 462] width 78 height 14
click at [953, 357] on input "*" at bounding box center [974, 356] width 80 height 14
click at [945, 375] on input "*" at bounding box center [974, 377] width 80 height 14
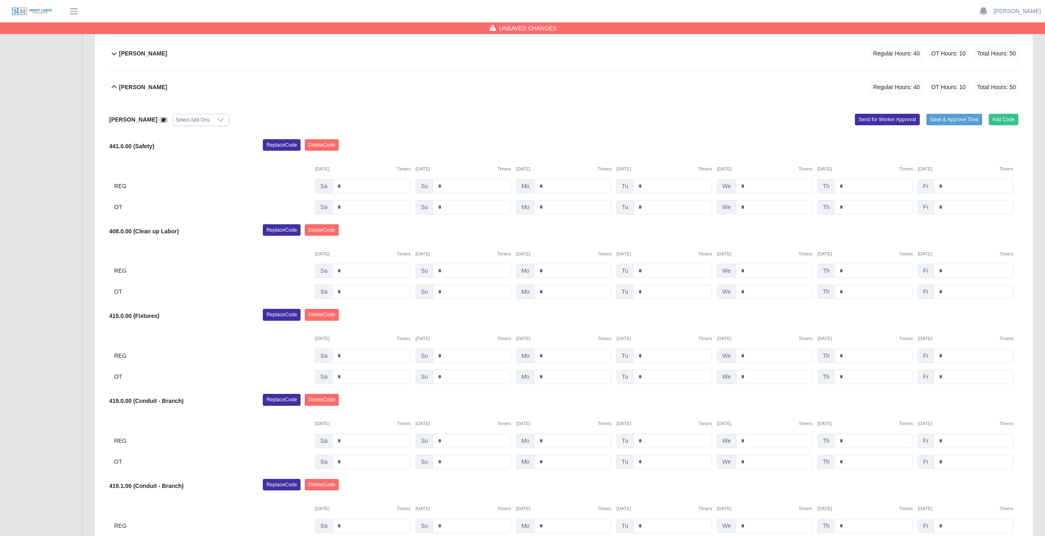
click at [834, 326] on div "415.0.00 (Fixtures) Replace Code Delete Code 10/04/2025 Timers 10/05/2025 Timer…" at bounding box center [564, 346] width 910 height 75
drag, startPoint x: 713, startPoint y: 254, endPoint x: 712, endPoint y: 269, distance: 15.7
click at [712, 265] on div "408.0.00 (Clean up Labor) Replace Code Delete Code 10/04/2025 Timers 10/05/2025…" at bounding box center [564, 261] width 910 height 75
click at [662, 387] on div "Orlando Aguirre Select Add Ons Add Code Save & Approve Time Send for Worker App…" at bounding box center [564, 377] width 910 height 546
click at [110, 89] on icon at bounding box center [114, 87] width 10 height 10
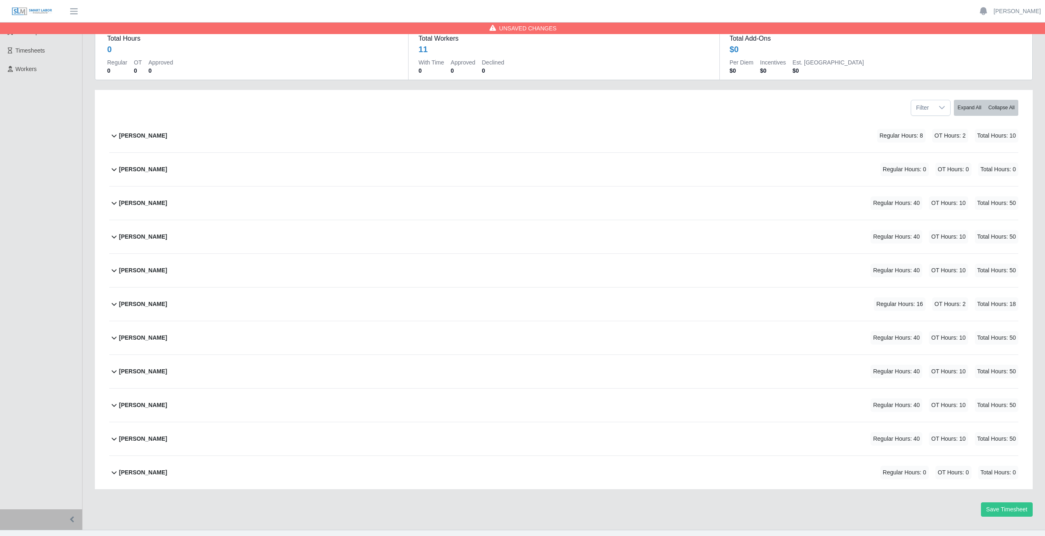
scroll to position [70, 0]
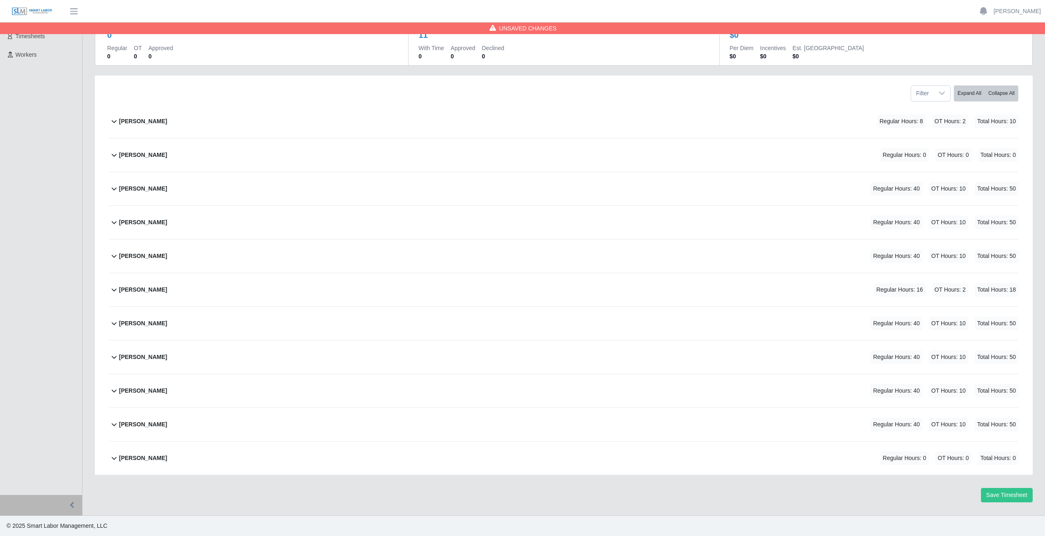
click at [113, 461] on icon at bounding box center [114, 458] width 10 height 10
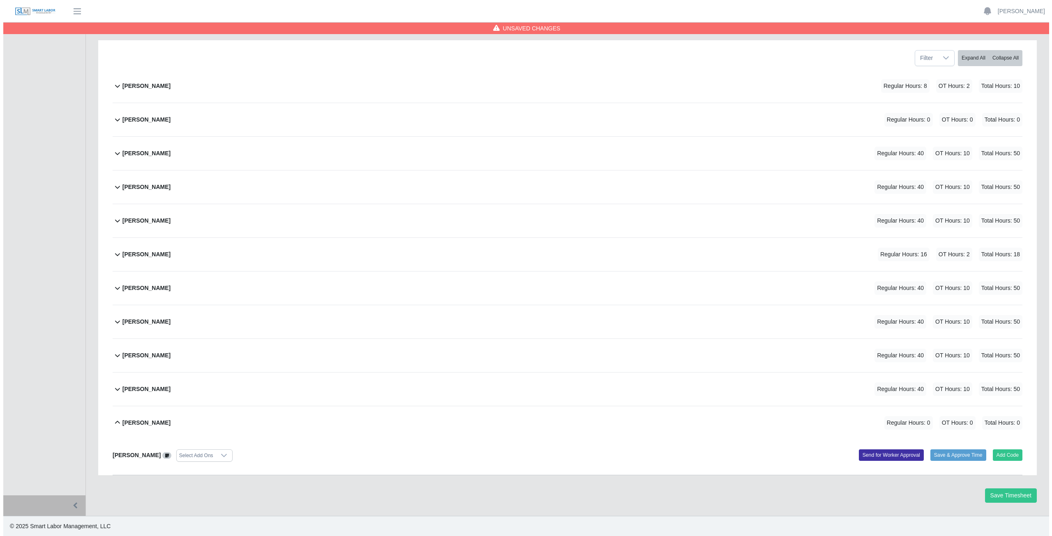
scroll to position [106, 0]
click at [1002, 458] on button "Add Code" at bounding box center [1004, 455] width 30 height 12
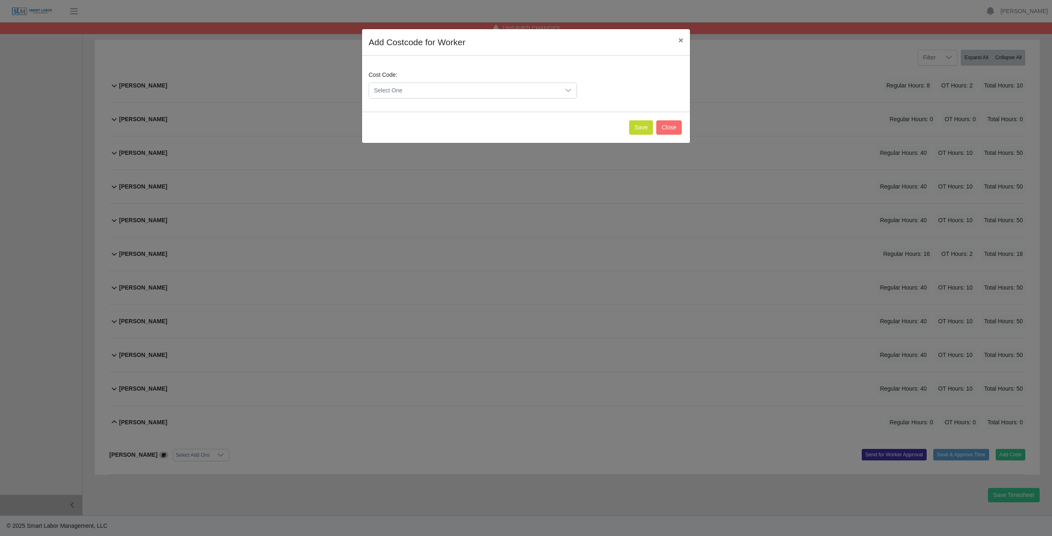
click at [405, 90] on span "Select One" at bounding box center [464, 90] width 191 height 15
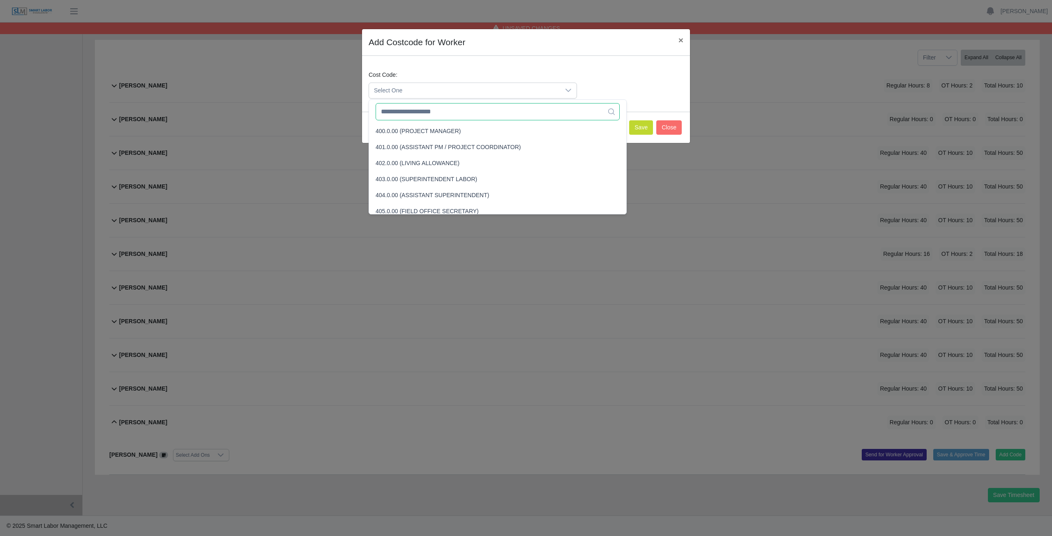
click at [407, 110] on input "text" at bounding box center [497, 111] width 244 height 17
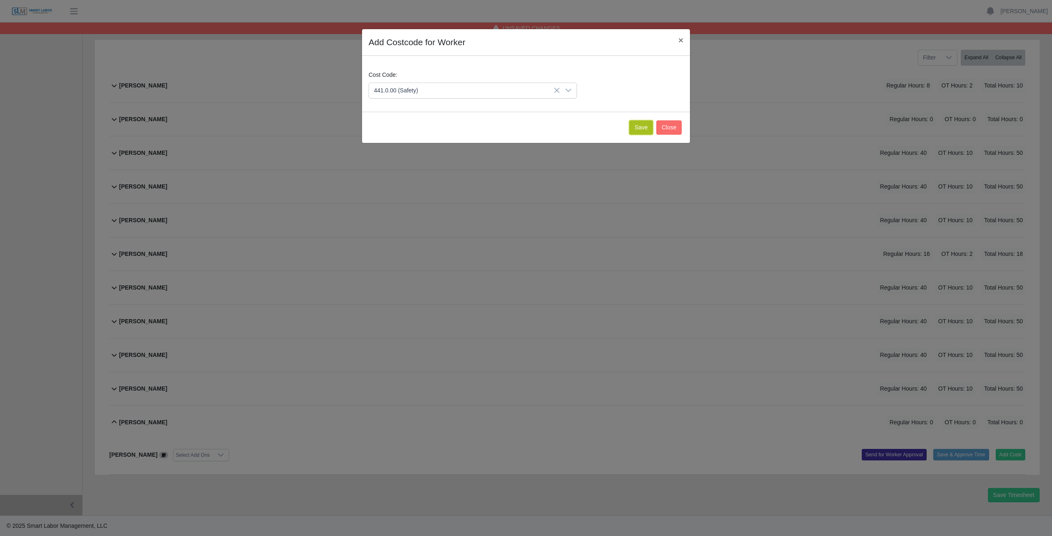
click at [640, 129] on button "Save" at bounding box center [641, 127] width 24 height 14
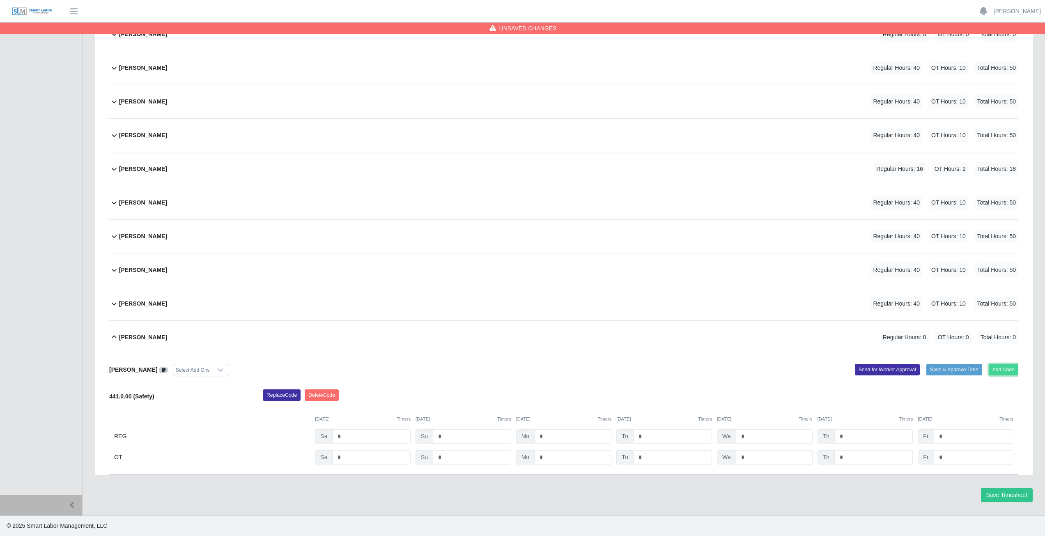
click at [1011, 365] on button "Add Code" at bounding box center [1004, 370] width 30 height 12
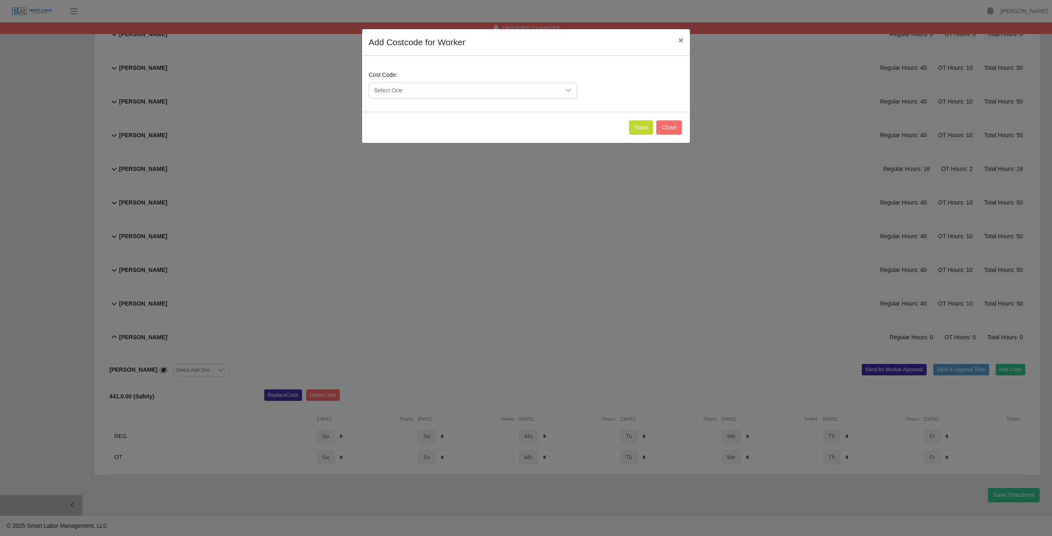
click at [409, 92] on span "Select One" at bounding box center [464, 90] width 191 height 15
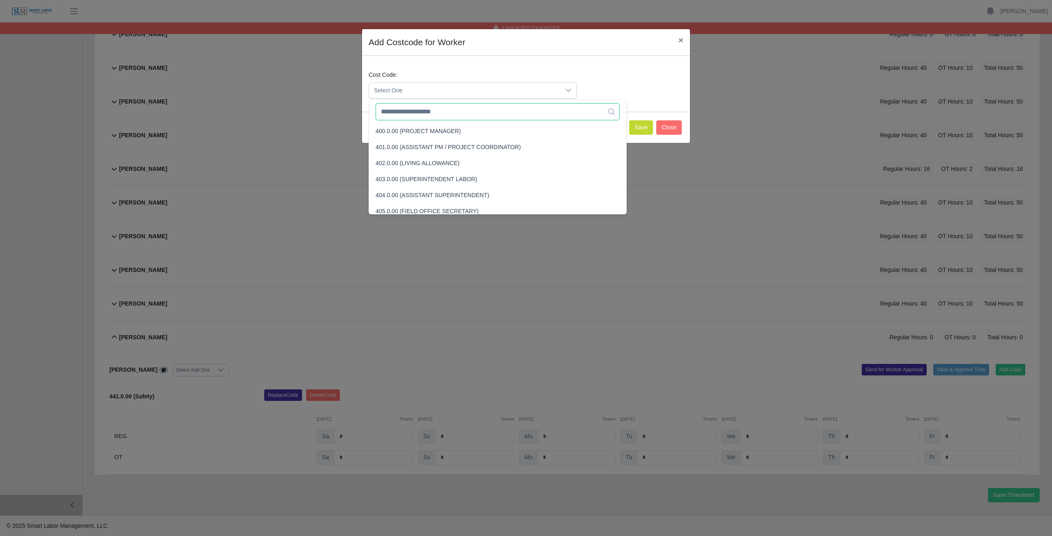
click at [405, 114] on input "text" at bounding box center [497, 111] width 244 height 17
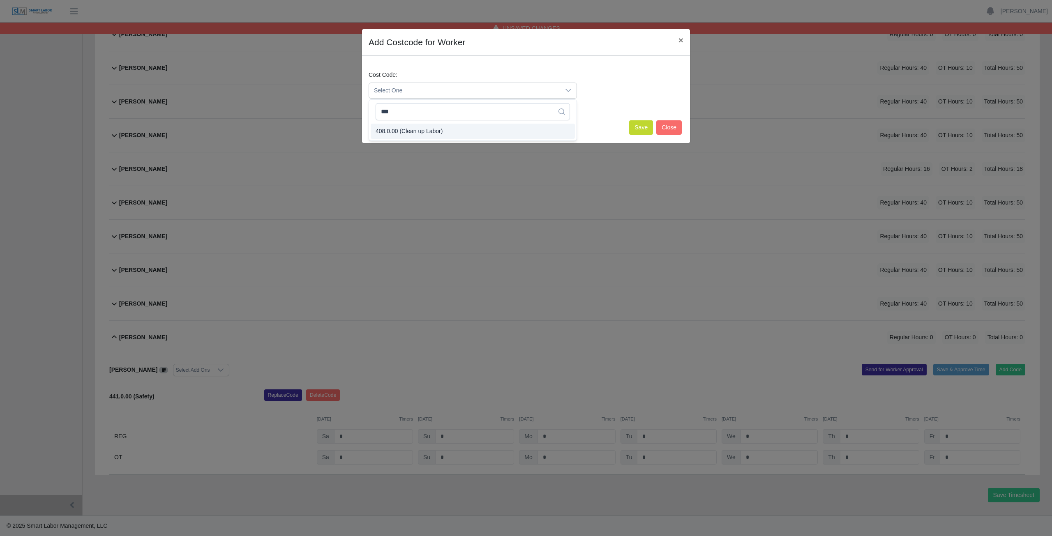
click at [411, 132] on span "408.0.00 (Clean up Labor)" at bounding box center [408, 131] width 67 height 9
click at [642, 128] on button "Save" at bounding box center [641, 127] width 24 height 14
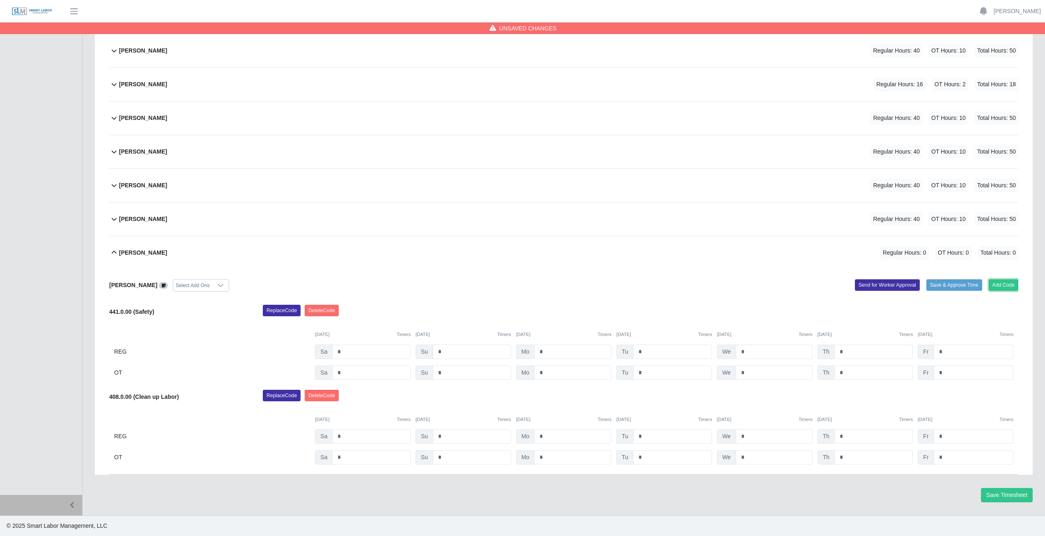
drag, startPoint x: 1002, startPoint y: 279, endPoint x: 920, endPoint y: 277, distance: 81.8
click at [920, 277] on div "Reynaldo Garcia Select Add Ons Add Code Save & Approve Time Send for Worker App…" at bounding box center [564, 372] width 910 height 206
click at [1006, 284] on button "Add Code" at bounding box center [1004, 285] width 30 height 12
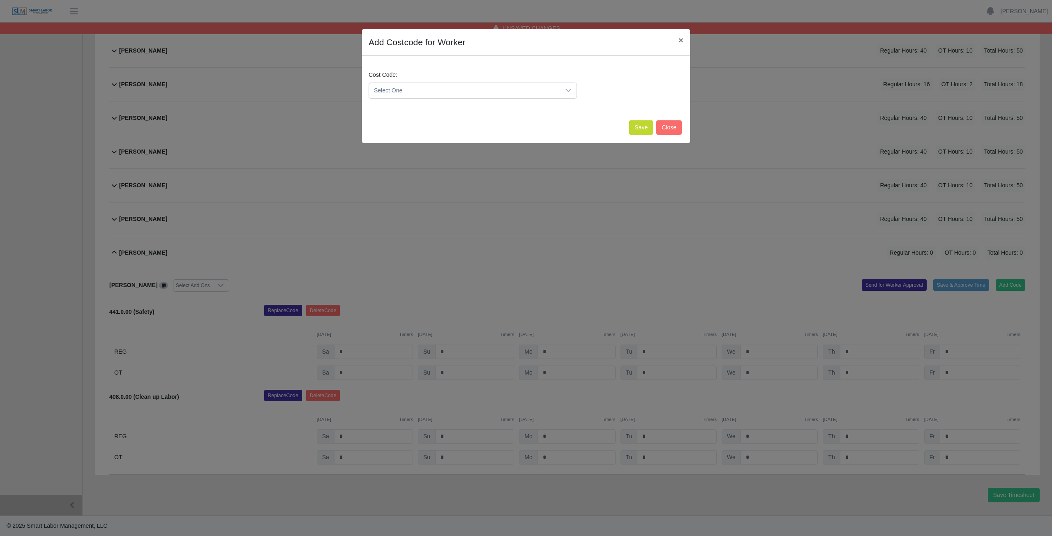
click at [407, 89] on span "Select One" at bounding box center [464, 90] width 191 height 15
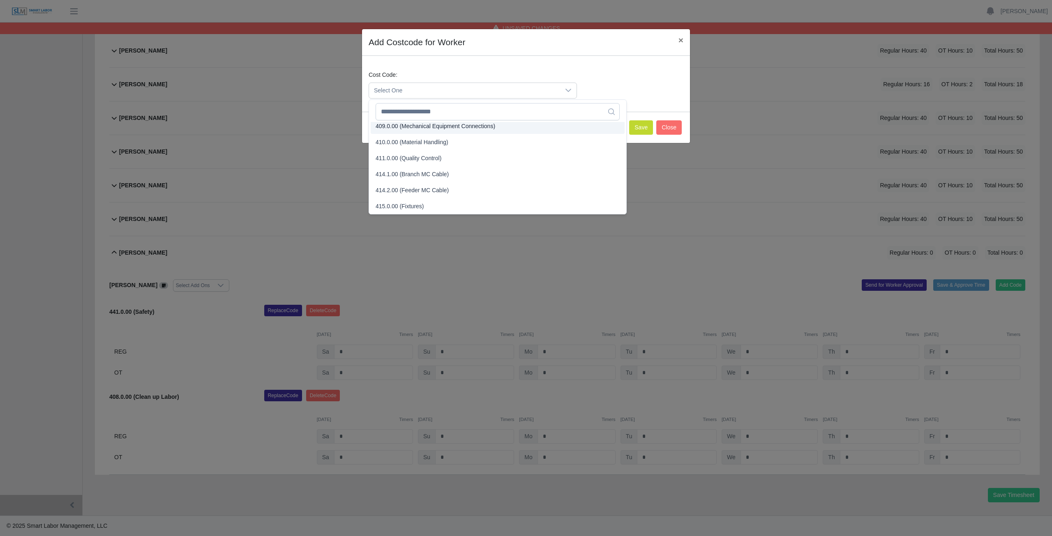
scroll to position [130, 0]
click at [409, 111] on input "text" at bounding box center [497, 111] width 244 height 17
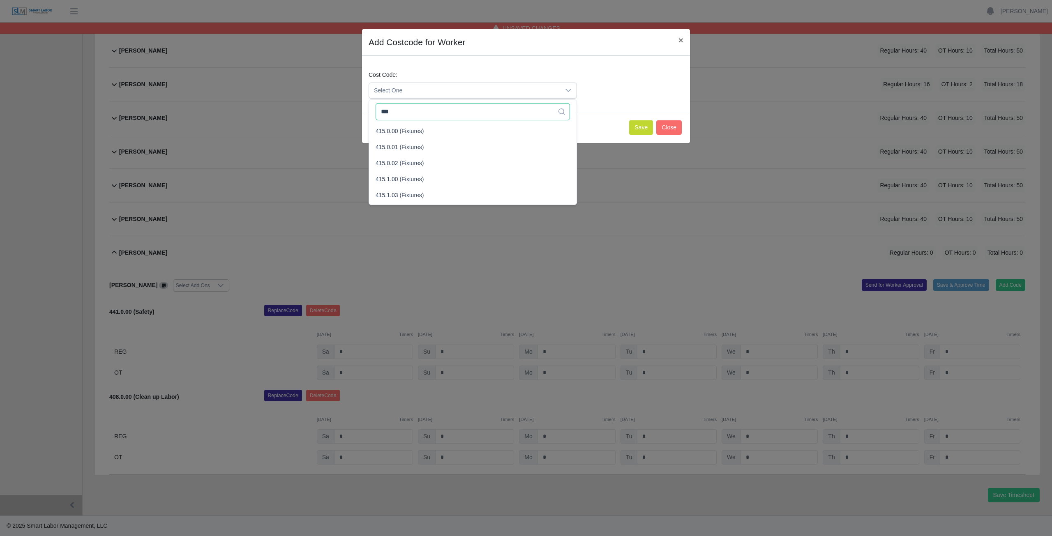
scroll to position [0, 0]
click at [410, 131] on span "415.0.00 (Fixtures)" at bounding box center [399, 131] width 48 height 9
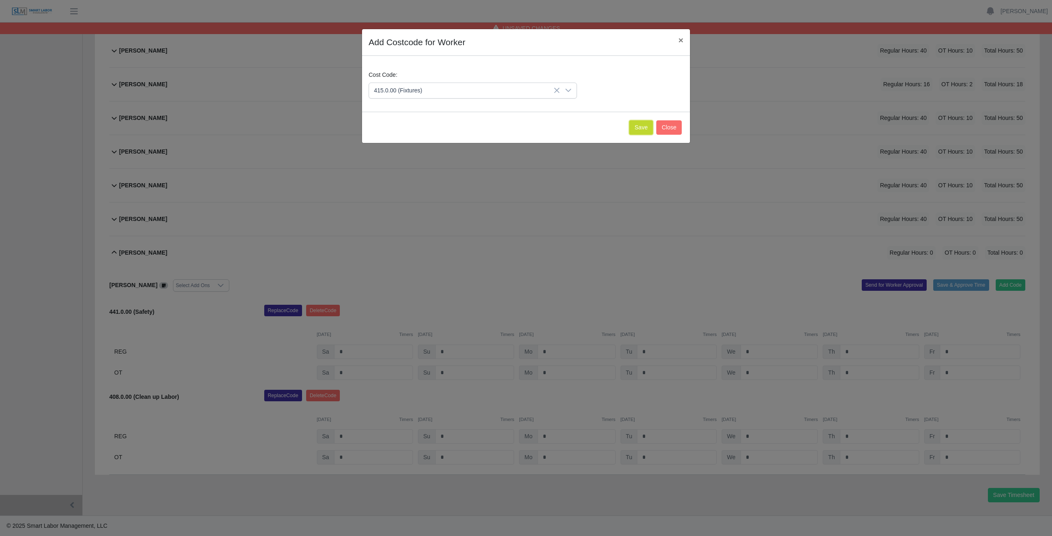
click at [649, 129] on button "Save" at bounding box center [641, 127] width 24 height 14
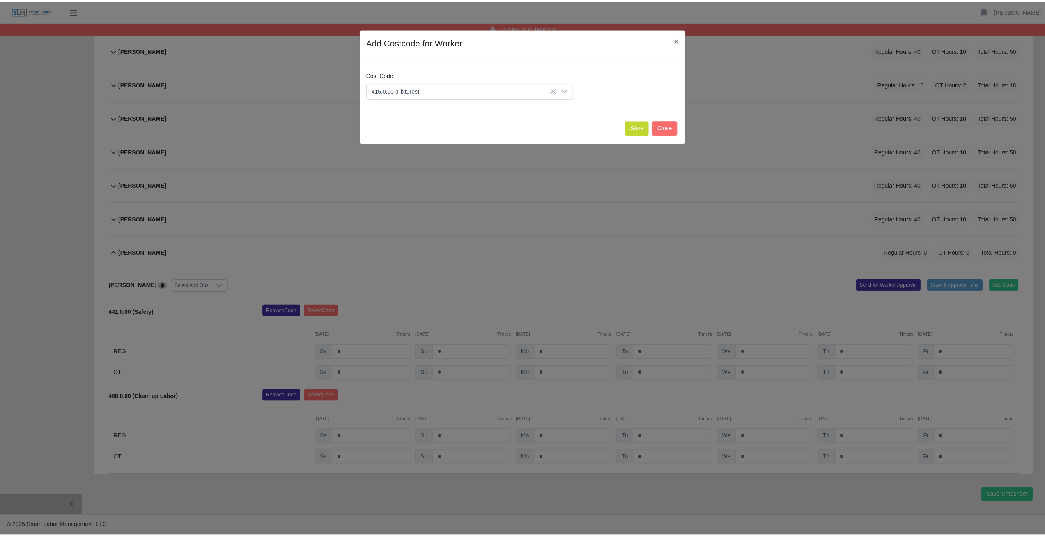
scroll to position [360, 0]
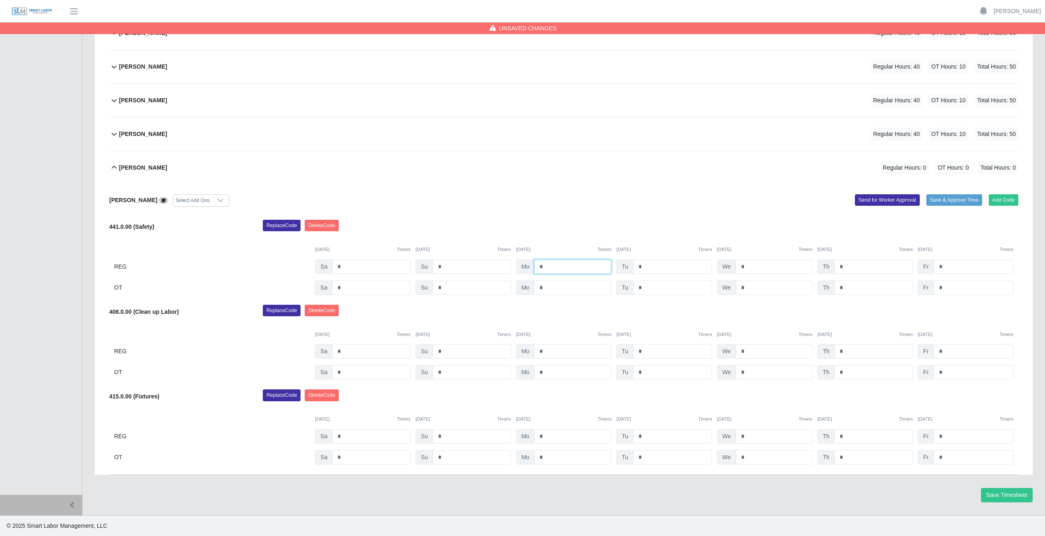
click at [555, 267] on input "*" at bounding box center [572, 267] width 77 height 14
click at [641, 265] on input "*" at bounding box center [672, 267] width 79 height 14
click at [745, 267] on input "*" at bounding box center [774, 267] width 77 height 14
click at [844, 265] on input "*" at bounding box center [874, 267] width 78 height 14
click at [945, 265] on input "*" at bounding box center [974, 267] width 80 height 14
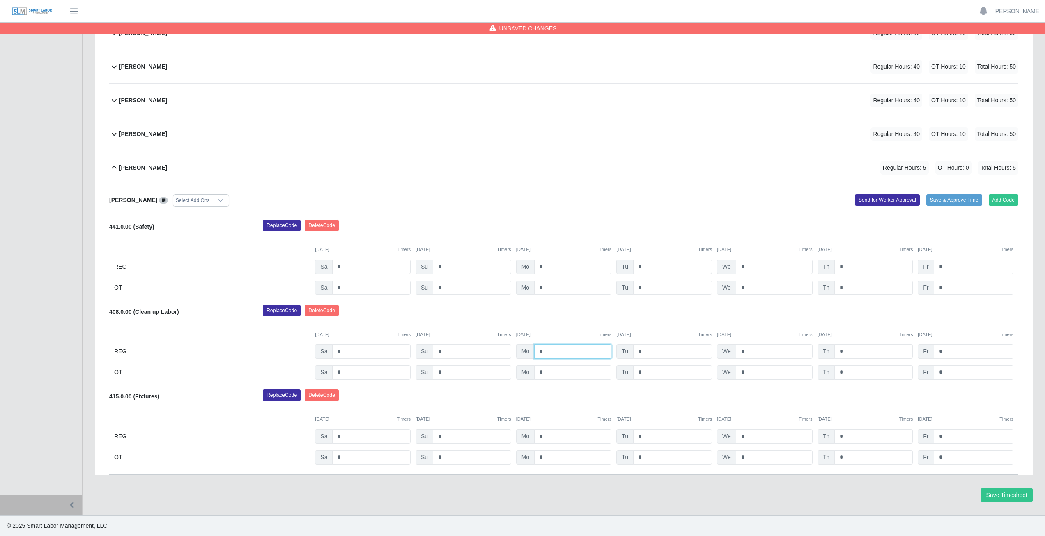
click at [545, 351] on input "*" at bounding box center [572, 351] width 77 height 14
click at [647, 353] on input "*" at bounding box center [672, 351] width 79 height 14
click at [753, 353] on input "*" at bounding box center [774, 351] width 77 height 14
click at [847, 351] on input "*" at bounding box center [874, 351] width 78 height 14
click at [944, 350] on input "*" at bounding box center [974, 351] width 80 height 14
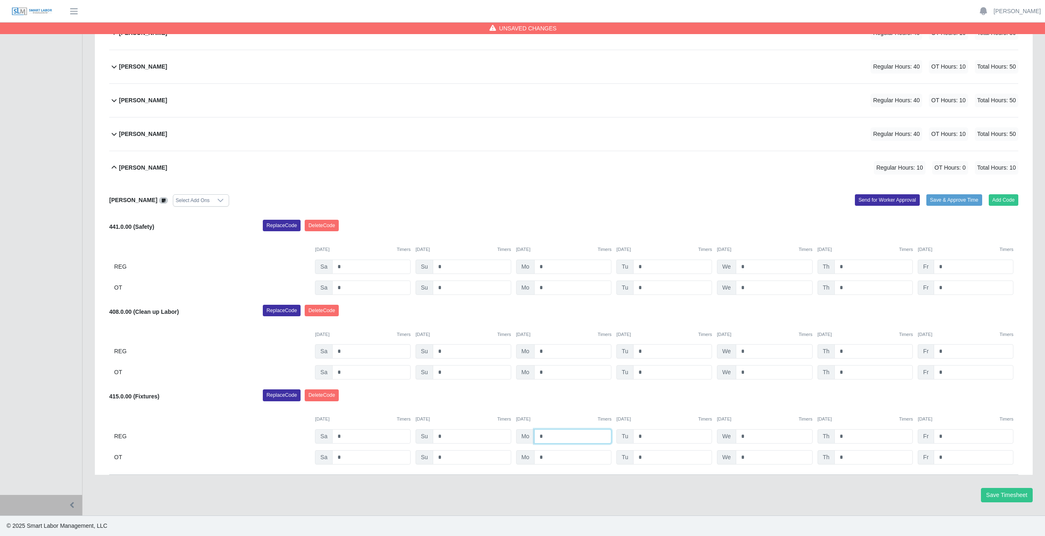
click at [546, 437] on input "*" at bounding box center [572, 436] width 77 height 14
click at [953, 436] on input "*" at bounding box center [974, 436] width 80 height 14
click at [946, 456] on input "*" at bounding box center [974, 457] width 80 height 14
click at [847, 267] on input "*" at bounding box center [874, 267] width 78 height 14
click at [847, 353] on input "*" at bounding box center [874, 351] width 78 height 14
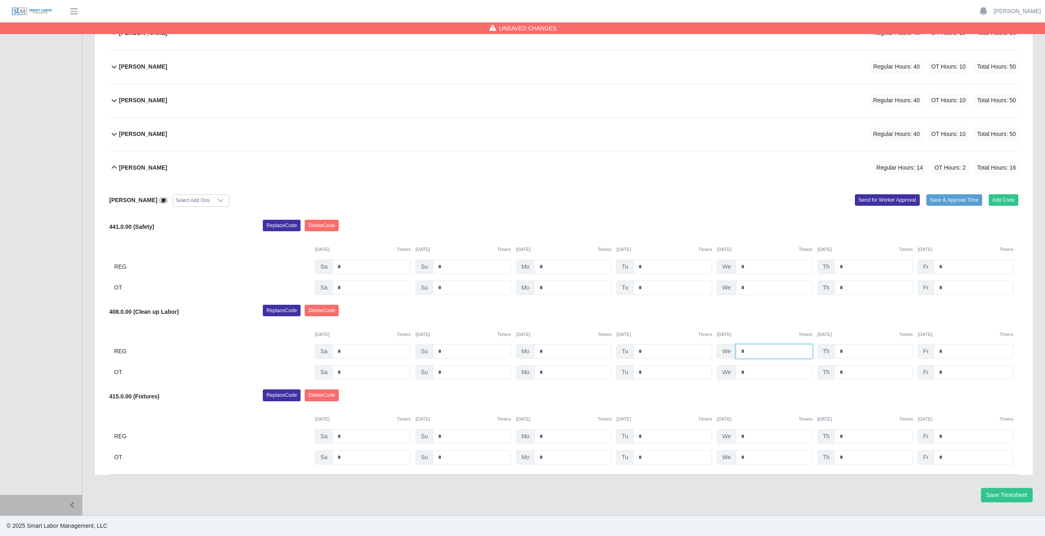
click at [748, 352] on input "*" at bounding box center [774, 351] width 77 height 14
click at [746, 267] on input "*" at bounding box center [774, 267] width 77 height 14
click at [651, 266] on input "*" at bounding box center [672, 267] width 79 height 14
click at [646, 352] on input "*" at bounding box center [672, 351] width 79 height 14
click at [548, 352] on input "*" at bounding box center [572, 351] width 77 height 14
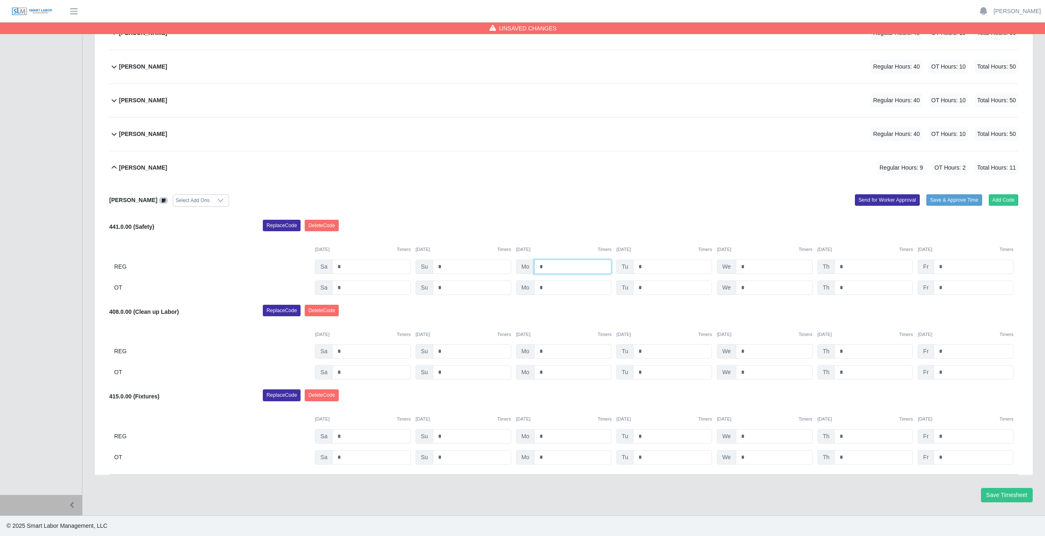
click at [545, 268] on input "*" at bounding box center [572, 267] width 77 height 14
click at [112, 166] on icon at bounding box center [114, 168] width 10 height 10
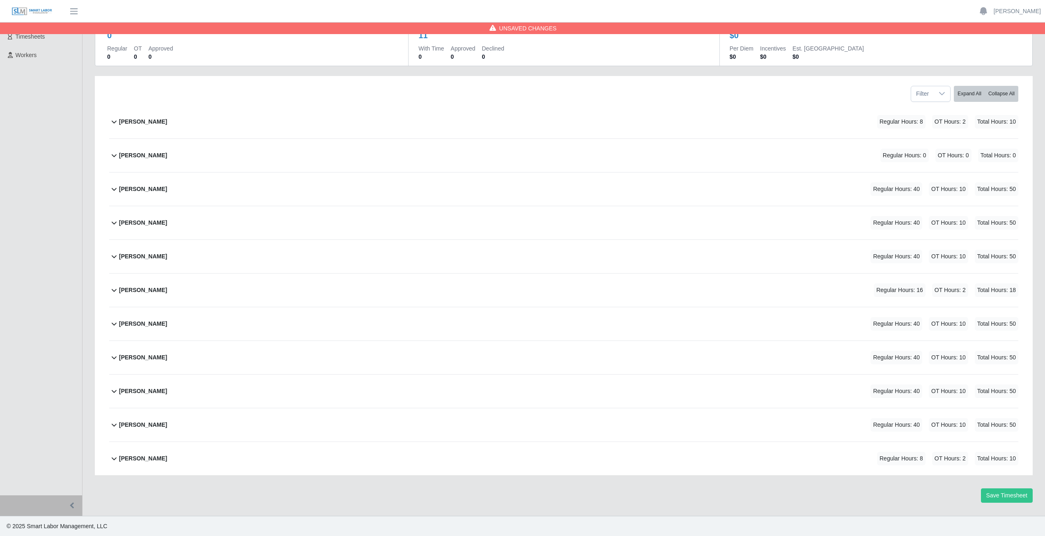
scroll to position [70, 0]
click at [1000, 495] on button "Save Timesheet" at bounding box center [1007, 495] width 52 height 14
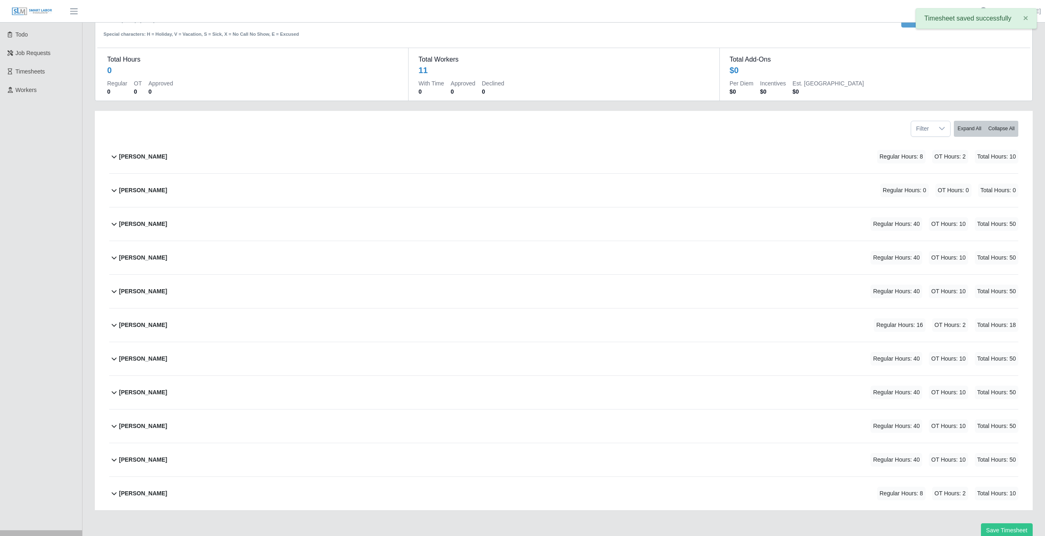
scroll to position [0, 0]
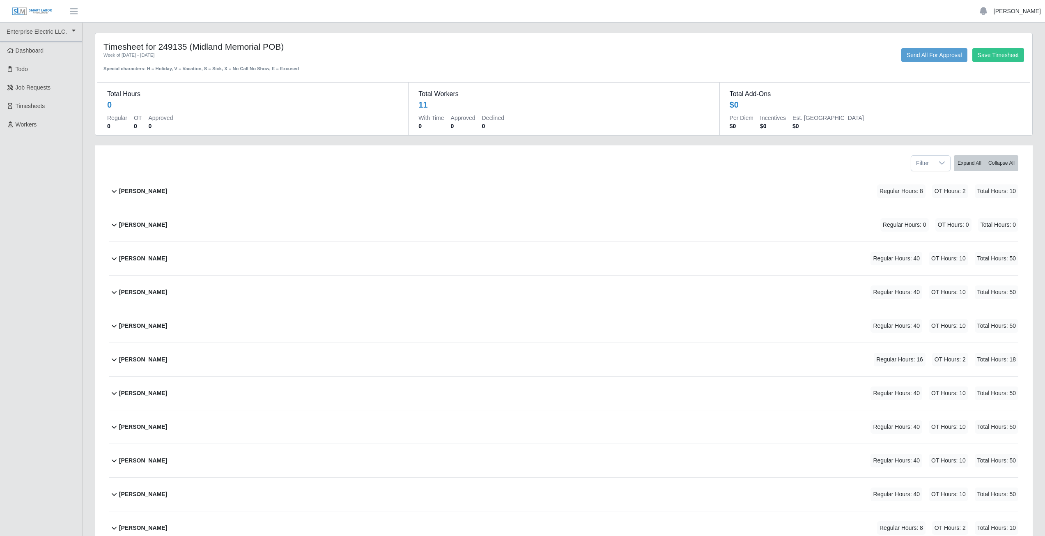
click at [1023, 13] on link "[PERSON_NAME]" at bounding box center [1017, 11] width 47 height 9
click at [1006, 60] on link "Logout" at bounding box center [1008, 56] width 74 height 17
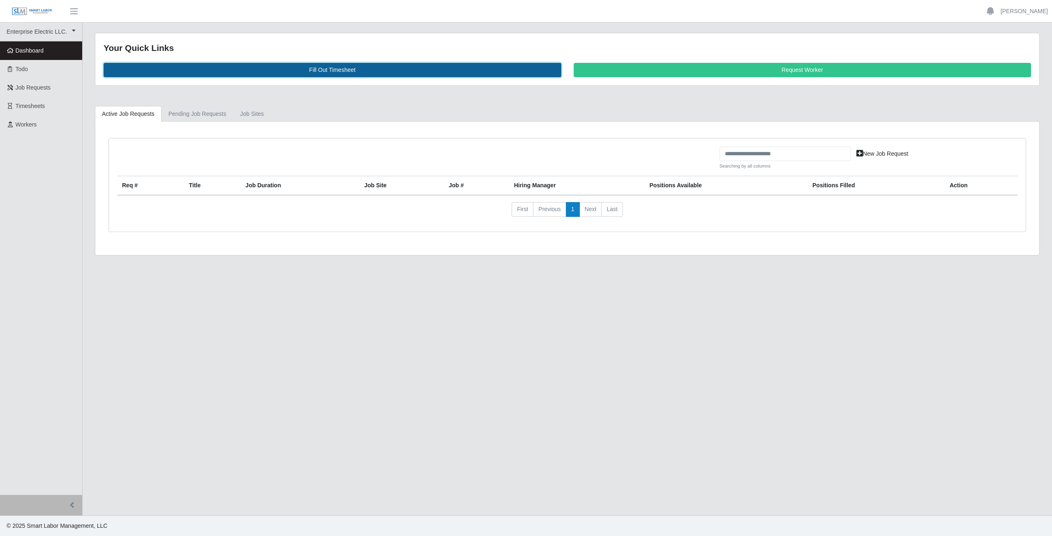
click at [335, 69] on link "Fill Out Timesheet" at bounding box center [333, 70] width 458 height 14
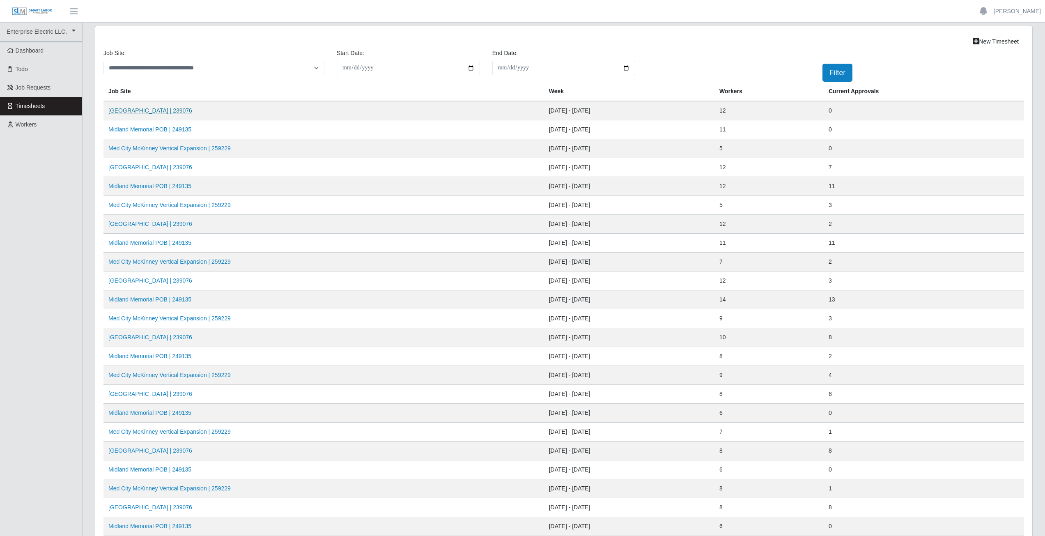
click at [160, 108] on link "Midland Memorial INFILL | 239076" at bounding box center [150, 110] width 84 height 7
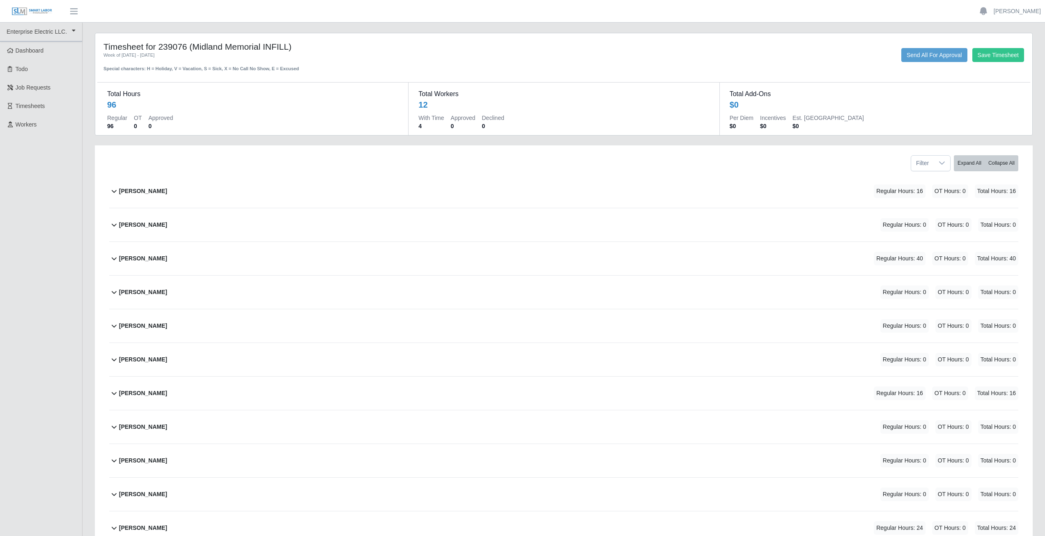
click at [113, 191] on icon at bounding box center [114, 191] width 5 height 3
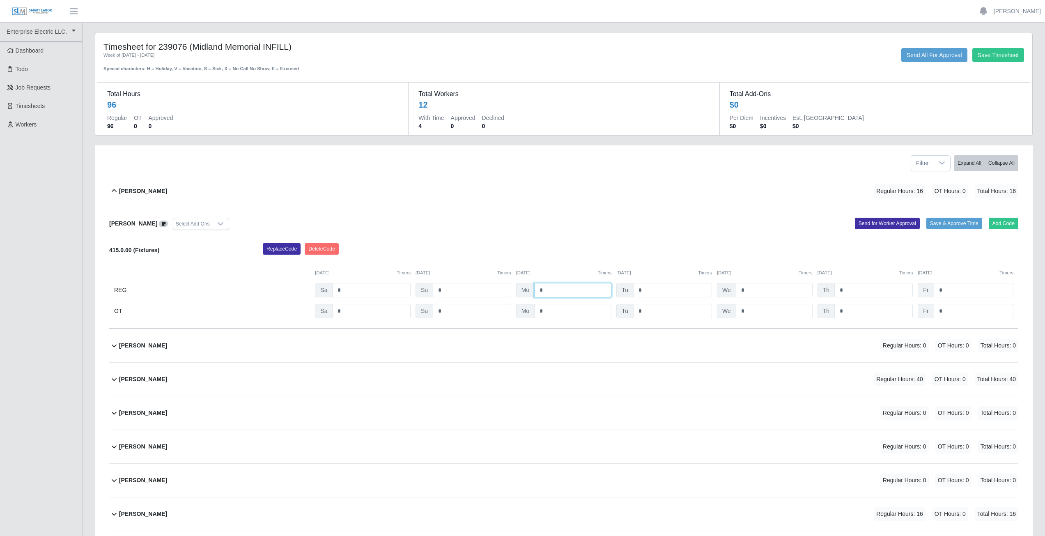
click at [547, 291] on input "*" at bounding box center [572, 290] width 77 height 14
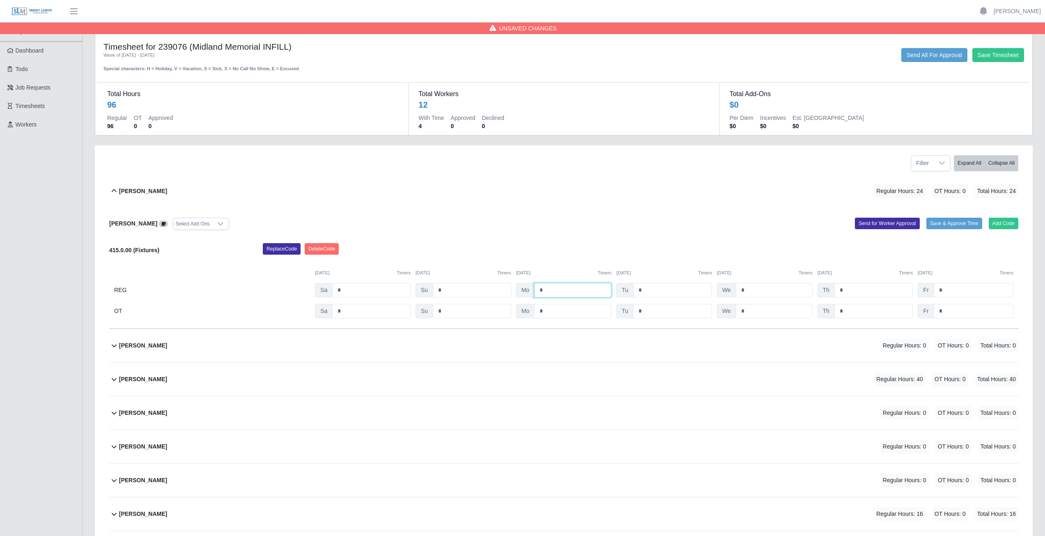
type input "*"
click at [550, 311] on input "*" at bounding box center [572, 311] width 77 height 14
type input "*"
click at [650, 309] on input "*" at bounding box center [672, 311] width 79 height 14
type input "*"
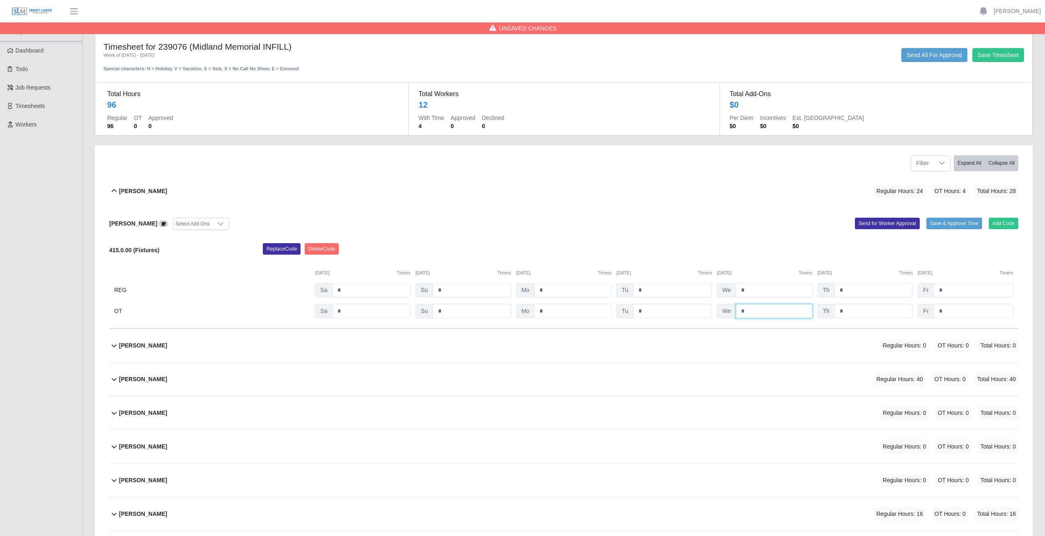
click at [751, 311] on input "*" at bounding box center [774, 311] width 77 height 14
type input "*"
click at [849, 290] on input "*" at bounding box center [874, 290] width 78 height 14
type input "*"
click at [848, 313] on input "*" at bounding box center [874, 311] width 78 height 14
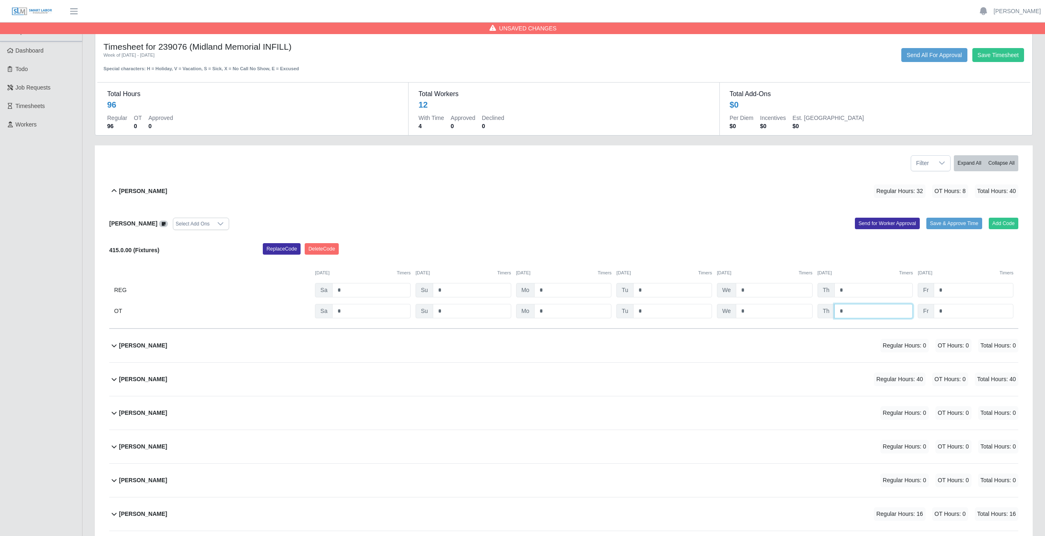
type input "*"
click at [846, 250] on div "Replace Code Delete Code" at bounding box center [641, 251] width 768 height 16
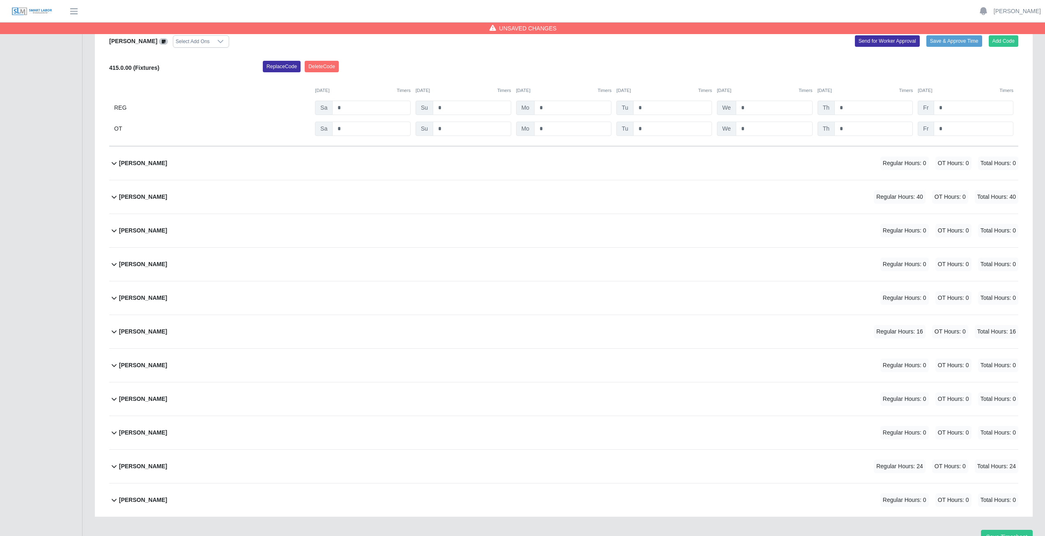
scroll to position [224, 0]
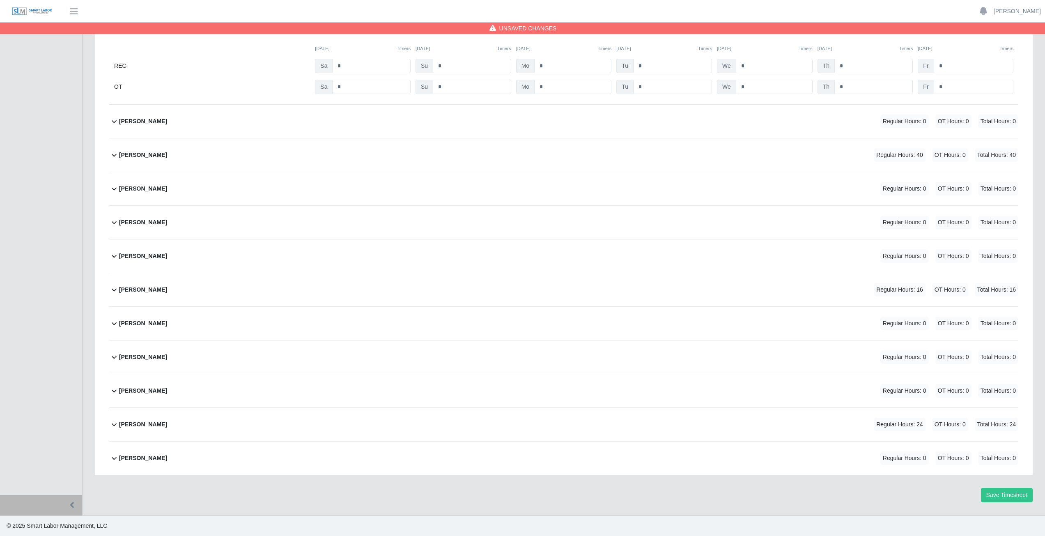
click at [115, 426] on icon at bounding box center [114, 424] width 10 height 10
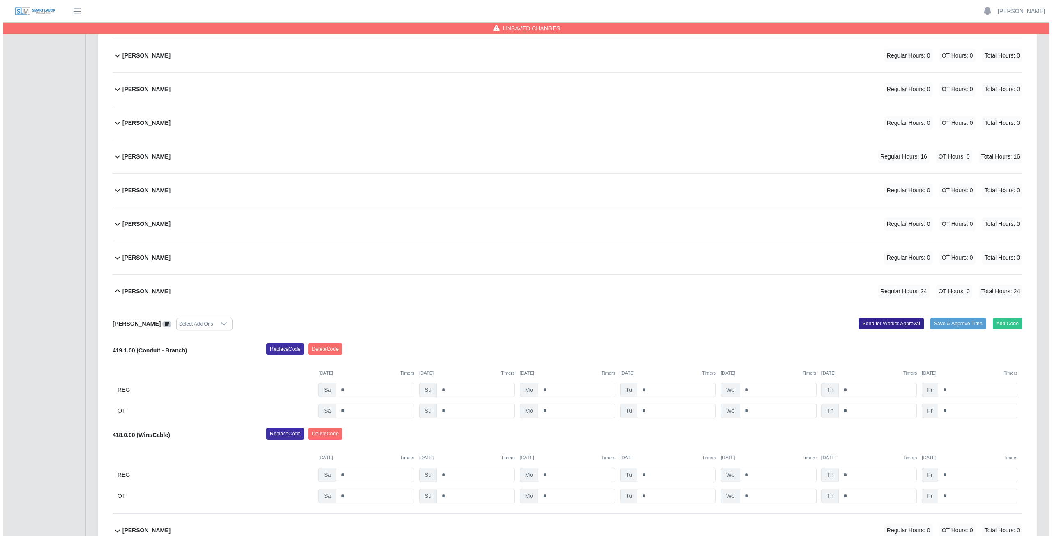
scroll to position [430, 0]
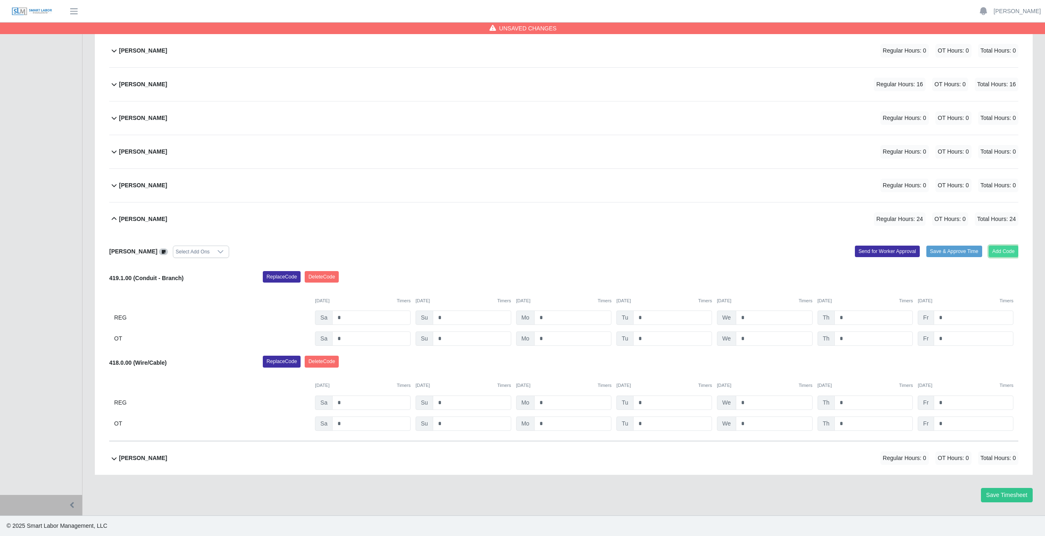
click at [1004, 250] on button "Add Code" at bounding box center [1004, 252] width 30 height 12
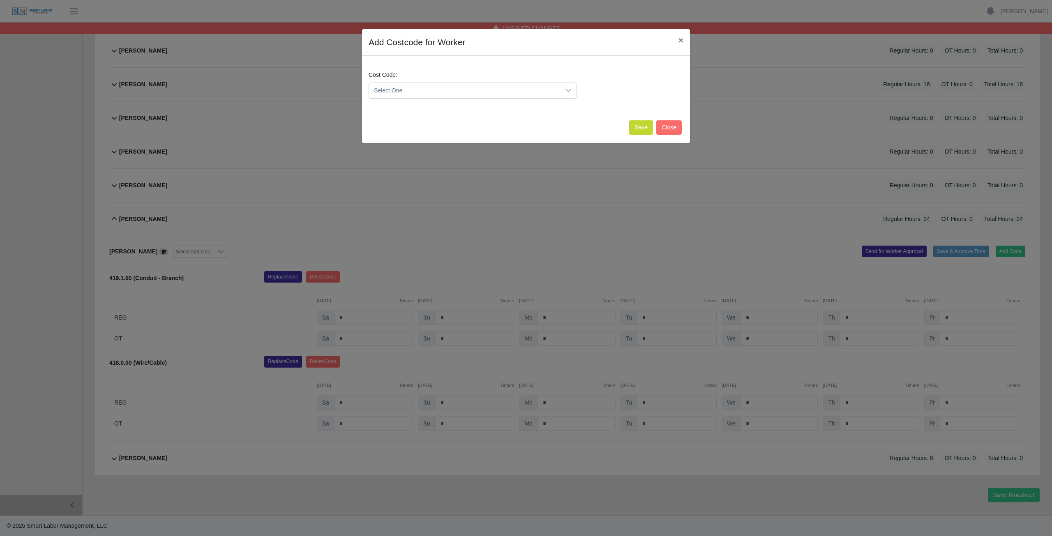
click at [417, 89] on span "Select One" at bounding box center [464, 90] width 191 height 15
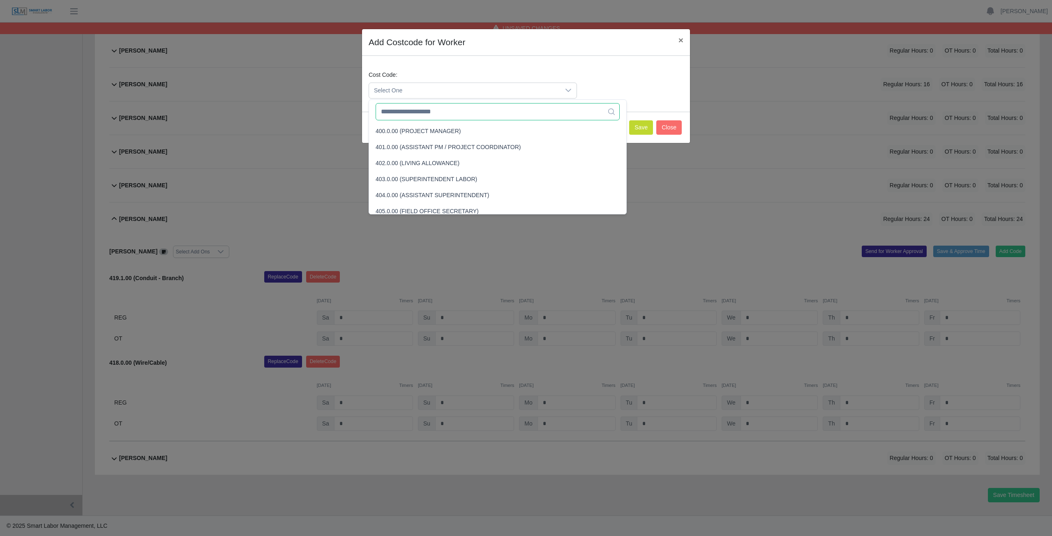
click at [419, 113] on input "text" at bounding box center [497, 111] width 244 height 17
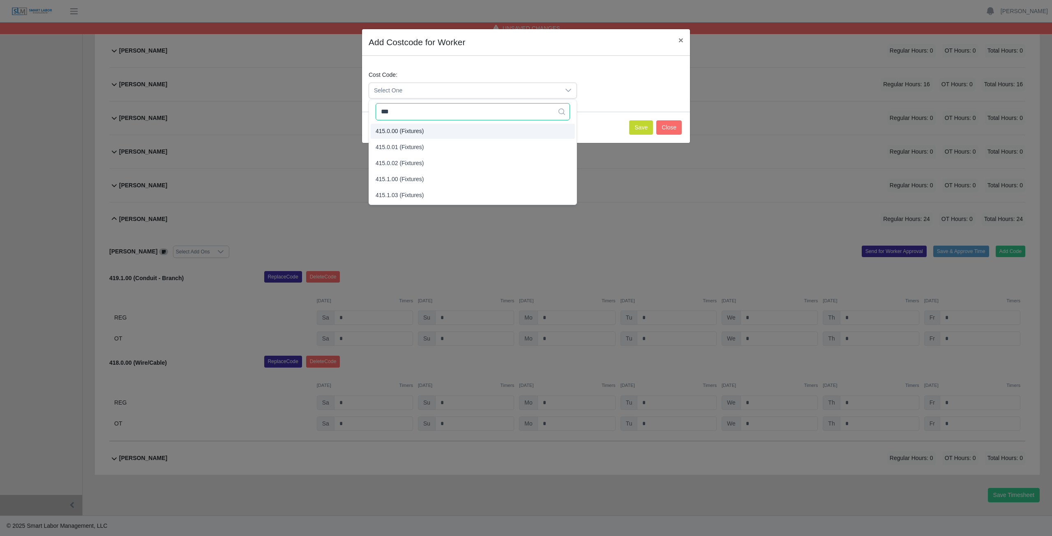
type input "***"
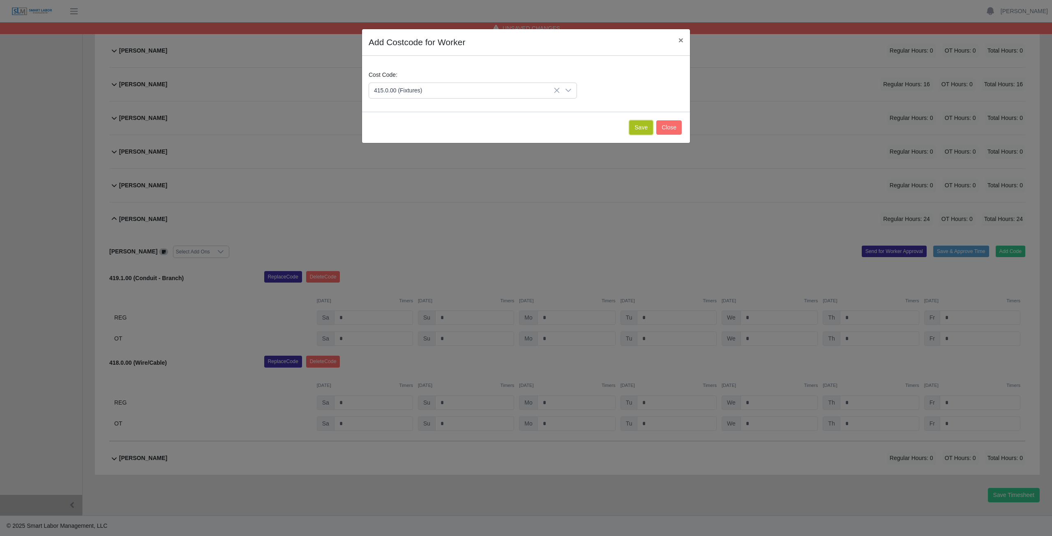
click at [647, 127] on button "Save" at bounding box center [641, 127] width 24 height 14
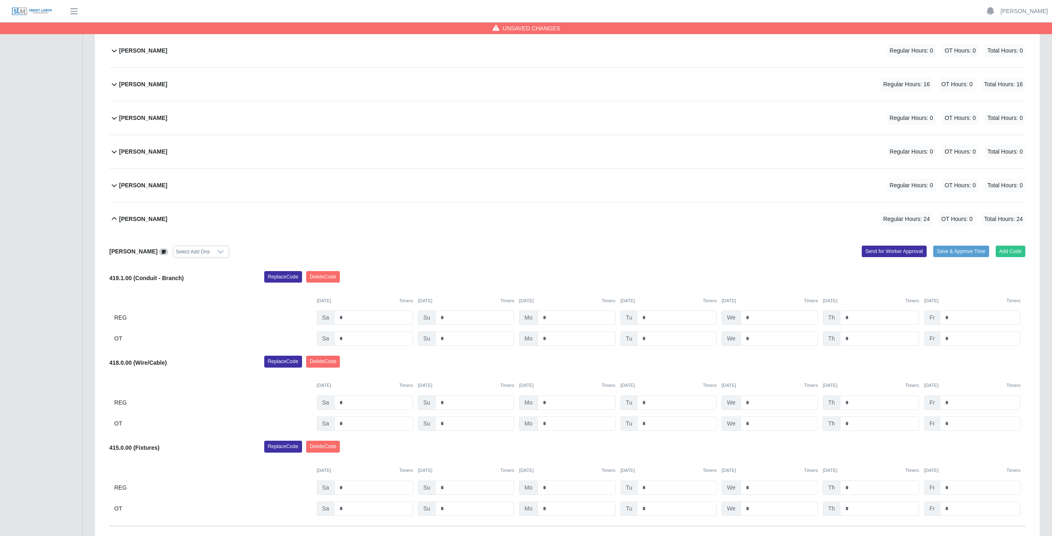
scroll to position [515, 0]
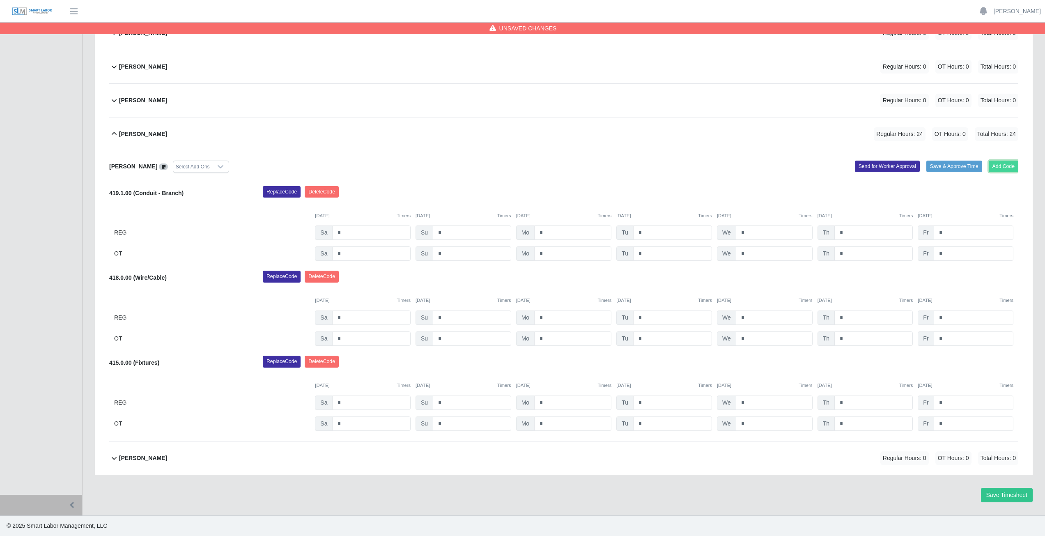
click at [996, 167] on button "Add Code" at bounding box center [1004, 167] width 30 height 12
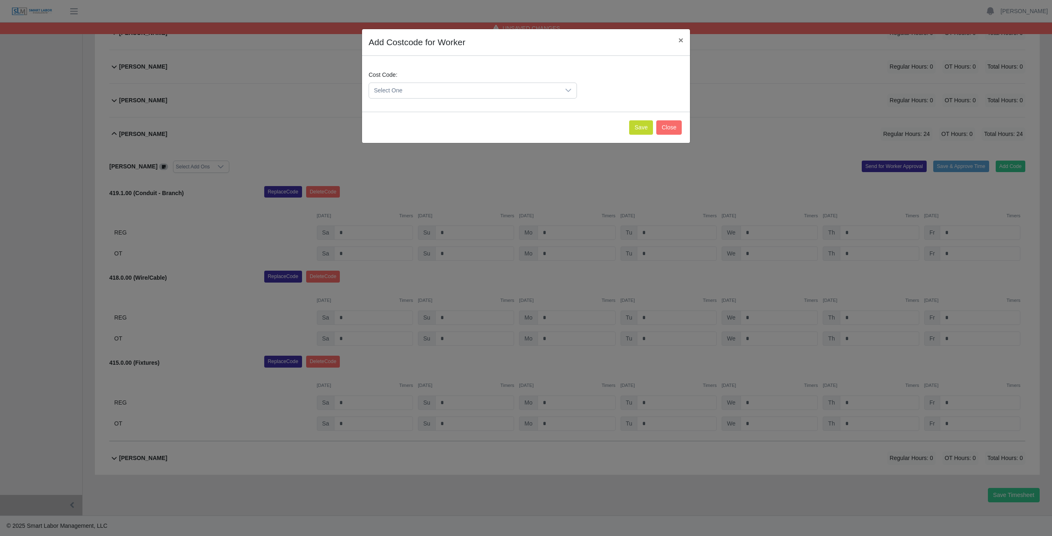
click at [486, 88] on span "Select One" at bounding box center [464, 90] width 191 height 15
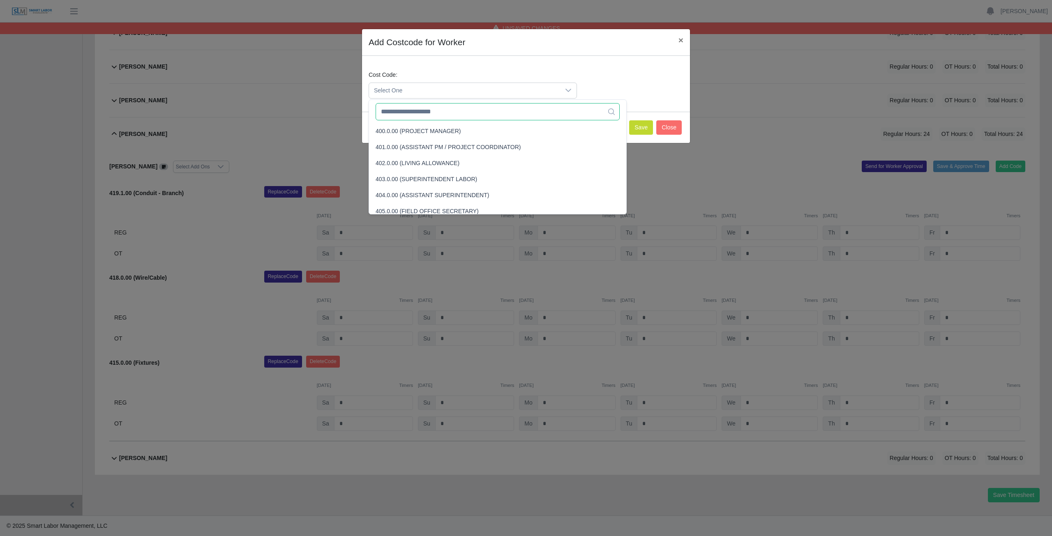
click at [463, 117] on input "text" at bounding box center [497, 111] width 244 height 17
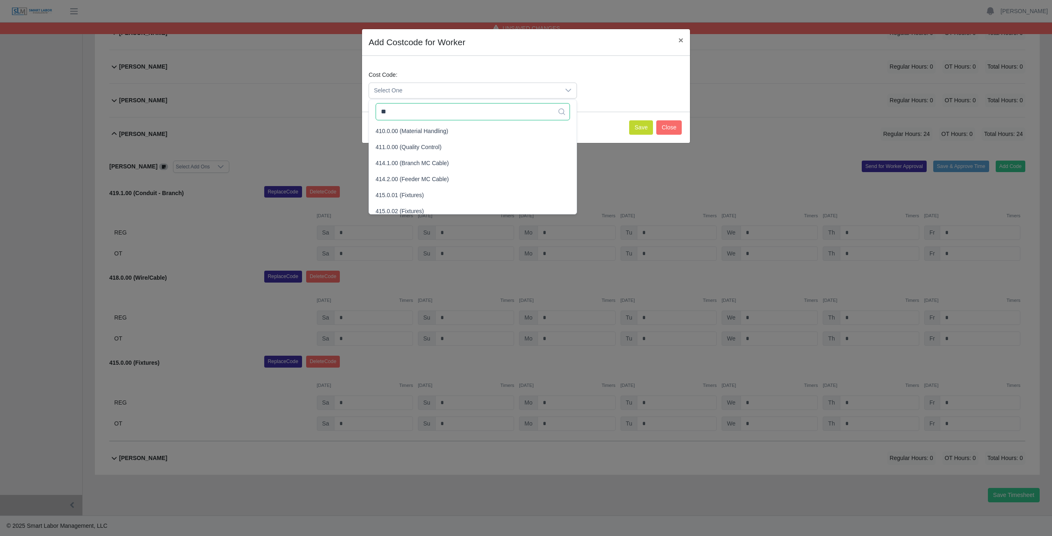
type input "*"
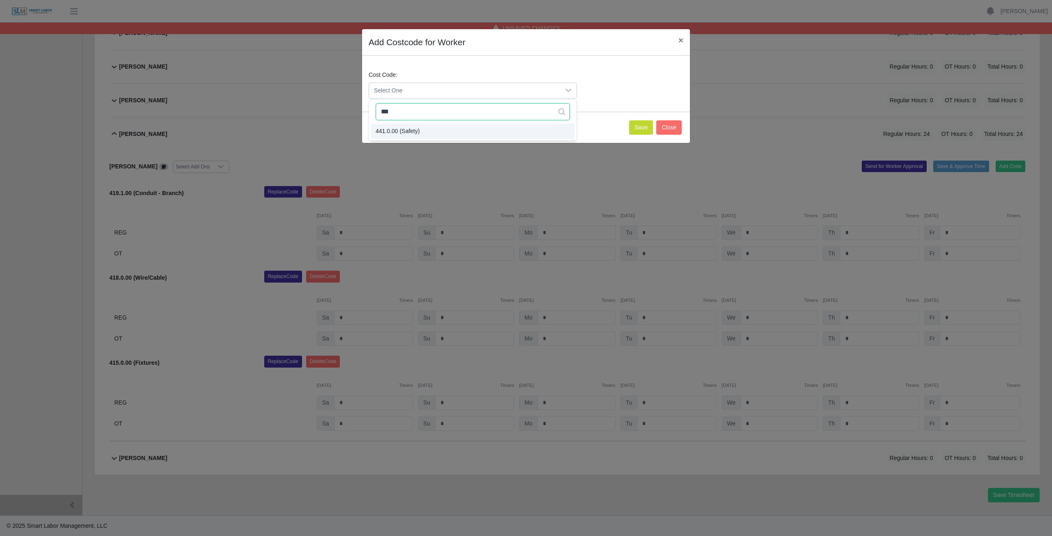
type input "***"
click at [397, 130] on span "441.0.00 (Safety)" at bounding box center [397, 131] width 44 height 9
click at [636, 128] on button "Save" at bounding box center [641, 127] width 24 height 14
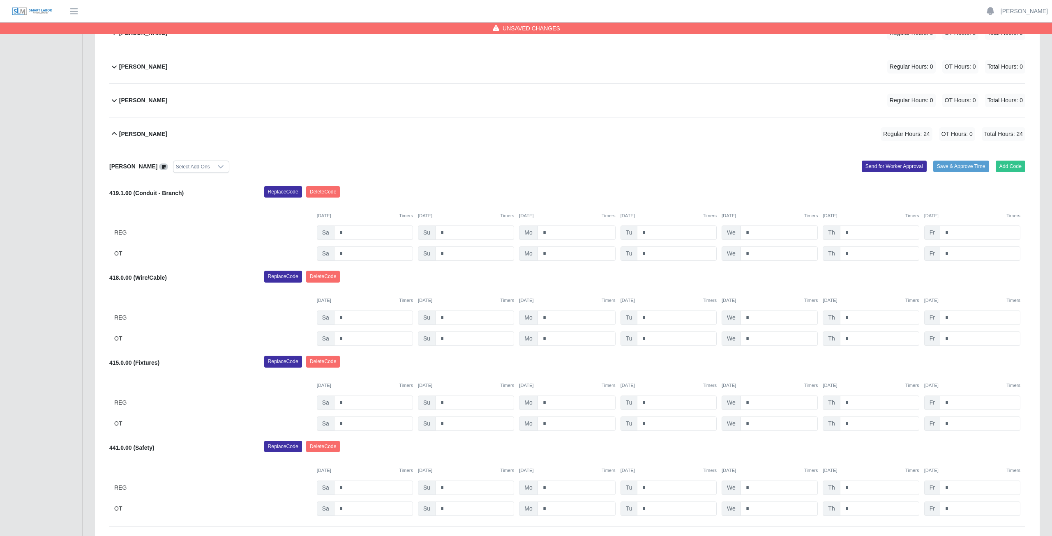
scroll to position [600, 0]
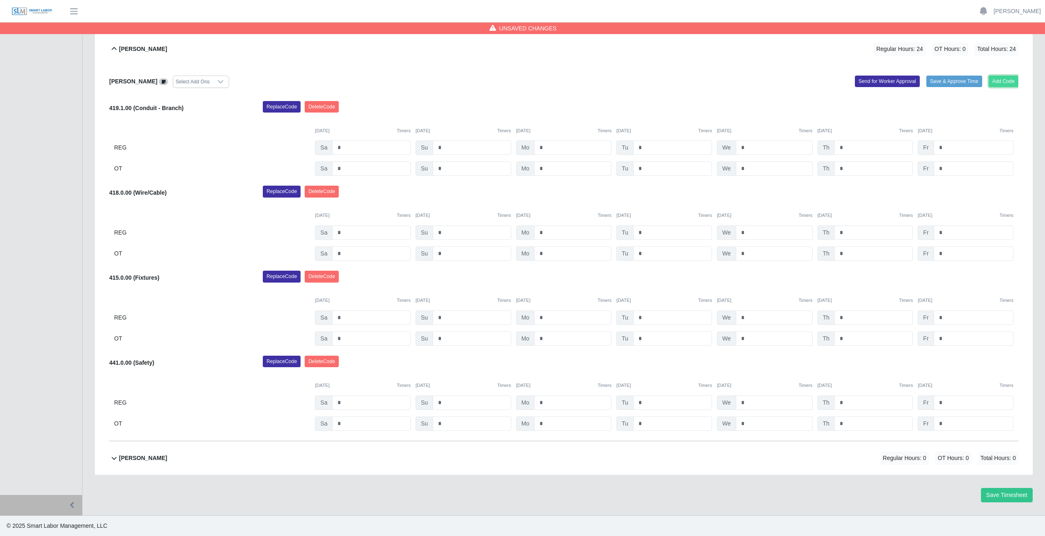
click at [1001, 79] on button "Add Code" at bounding box center [1004, 82] width 30 height 12
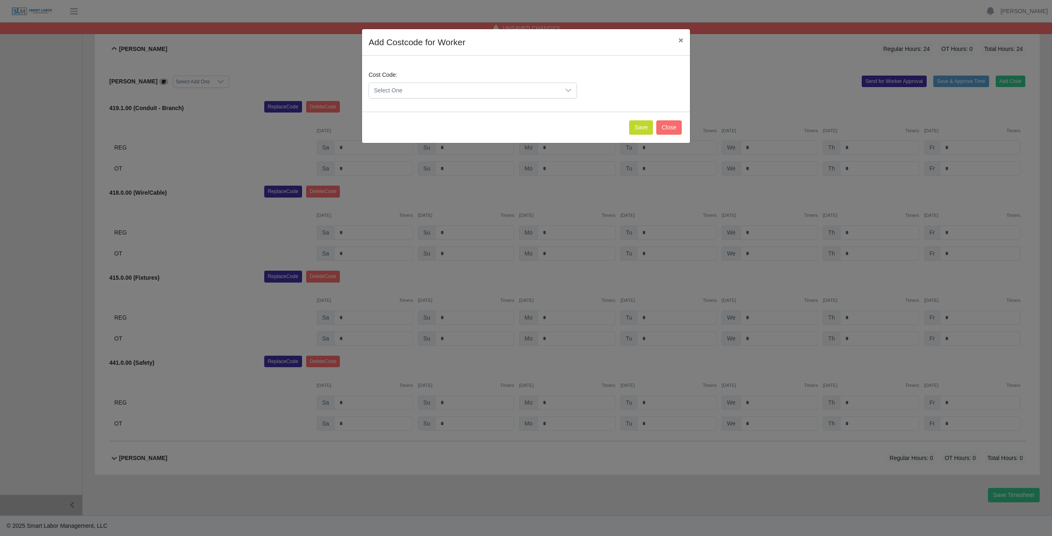
click at [422, 88] on span "Select One" at bounding box center [464, 90] width 191 height 15
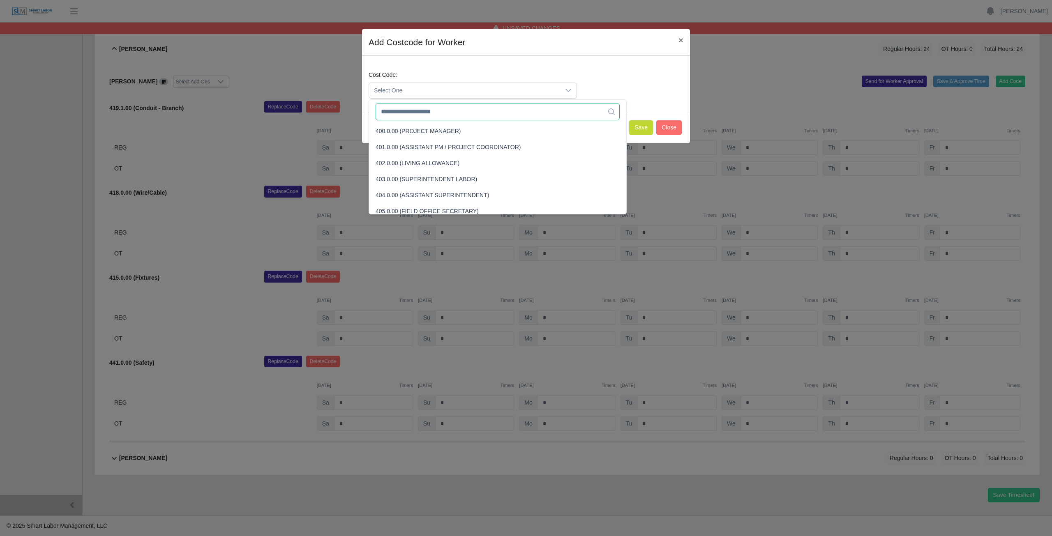
click at [420, 112] on input "text" at bounding box center [497, 111] width 244 height 17
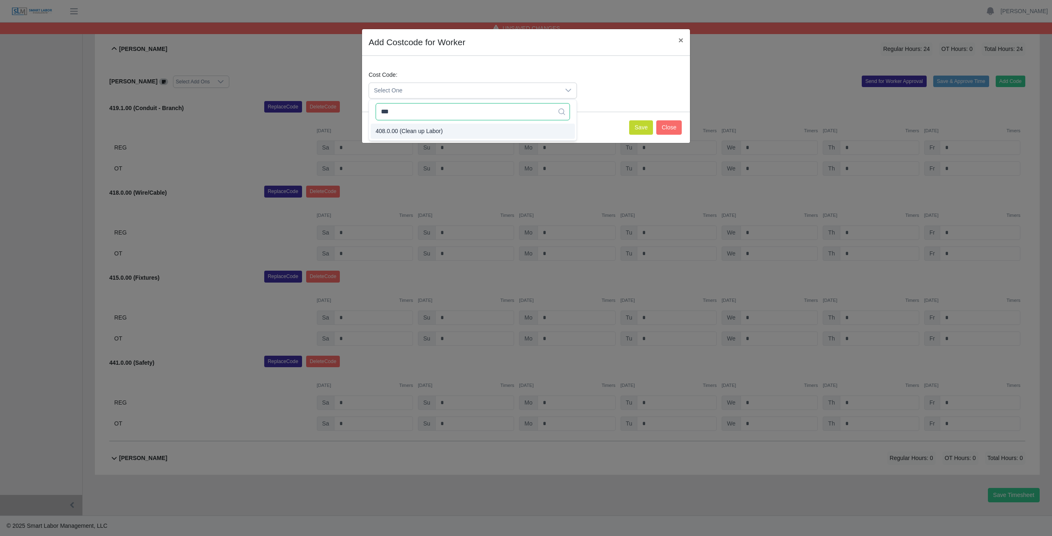
type input "***"
click at [432, 131] on span "408.0.00 (Clean up Labor)" at bounding box center [408, 131] width 67 height 9
click at [648, 127] on button "Save" at bounding box center [641, 127] width 24 height 14
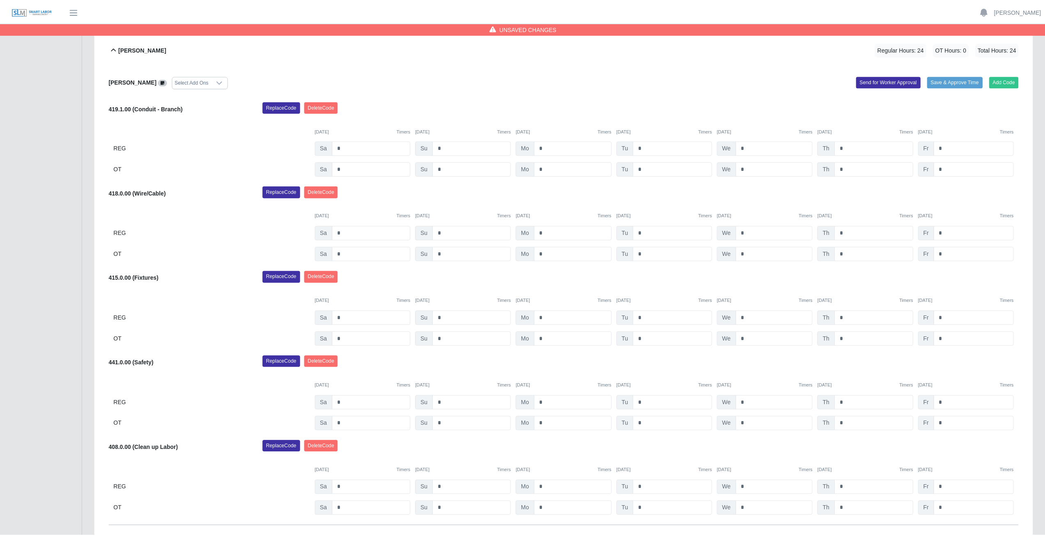
scroll to position [685, 0]
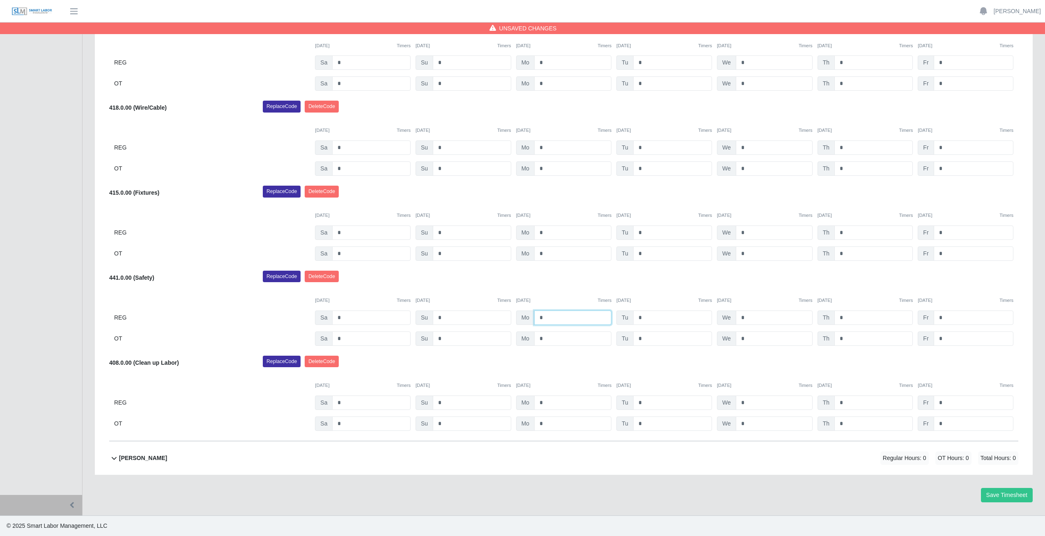
click at [546, 318] on input "*" at bounding box center [572, 318] width 77 height 14
type input "*"
click at [647, 319] on input "*" at bounding box center [672, 318] width 79 height 14
type input "*"
click at [751, 316] on input "*" at bounding box center [774, 318] width 77 height 14
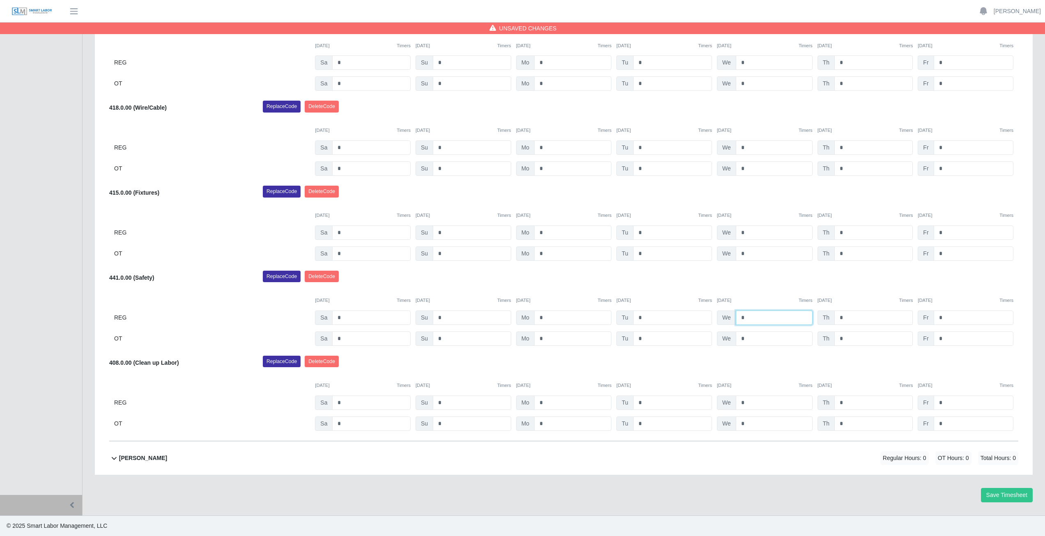
type input "*"
click at [847, 317] on input "*" at bounding box center [874, 318] width 78 height 14
type input "*"
click at [544, 405] on input "*" at bounding box center [572, 403] width 77 height 14
type input "*"
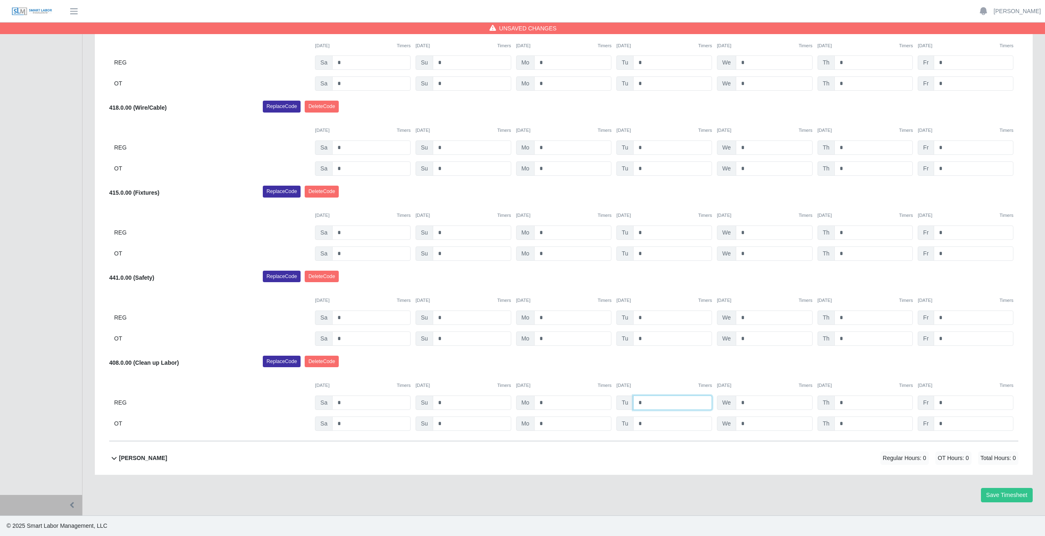
click at [641, 403] on input "*" at bounding box center [672, 403] width 79 height 14
type input "*"
click at [746, 403] on input "*" at bounding box center [774, 403] width 77 height 14
type input "*"
click at [844, 402] on input "*" at bounding box center [874, 403] width 78 height 14
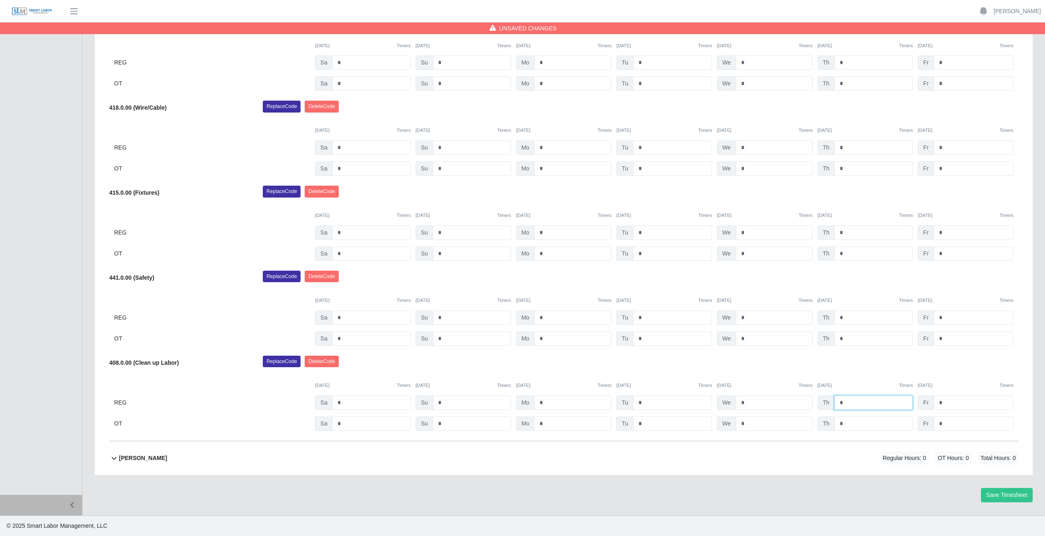
type input "*"
drag, startPoint x: 852, startPoint y: 360, endPoint x: 550, endPoint y: 281, distance: 312.1
click at [836, 356] on div "Replace Code Delete Code" at bounding box center [641, 364] width 768 height 16
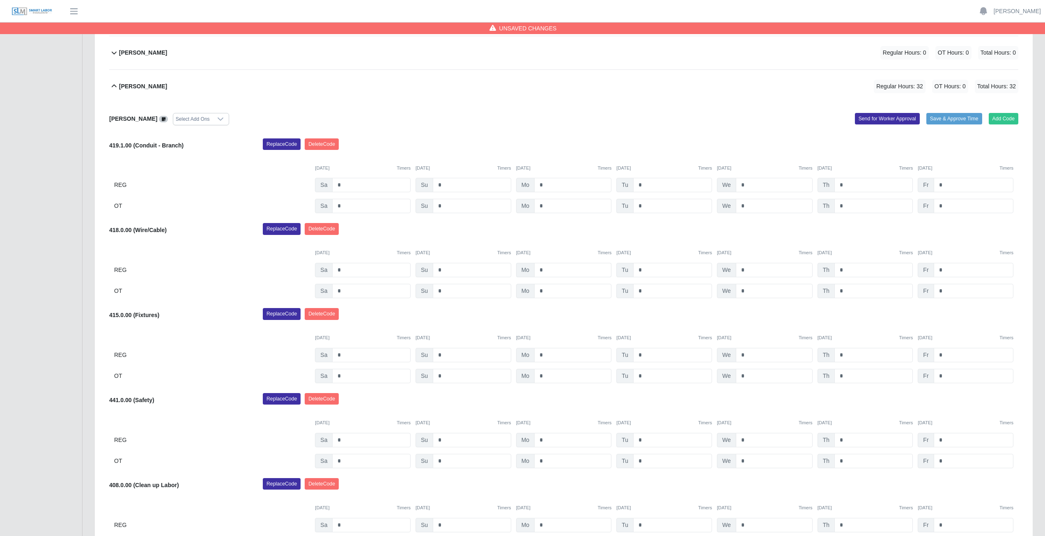
scroll to position [562, 0]
click at [546, 185] on input "*" at bounding box center [572, 186] width 77 height 14
type input "*"
click at [545, 208] on input "*" at bounding box center [572, 207] width 77 height 14
type input "*"
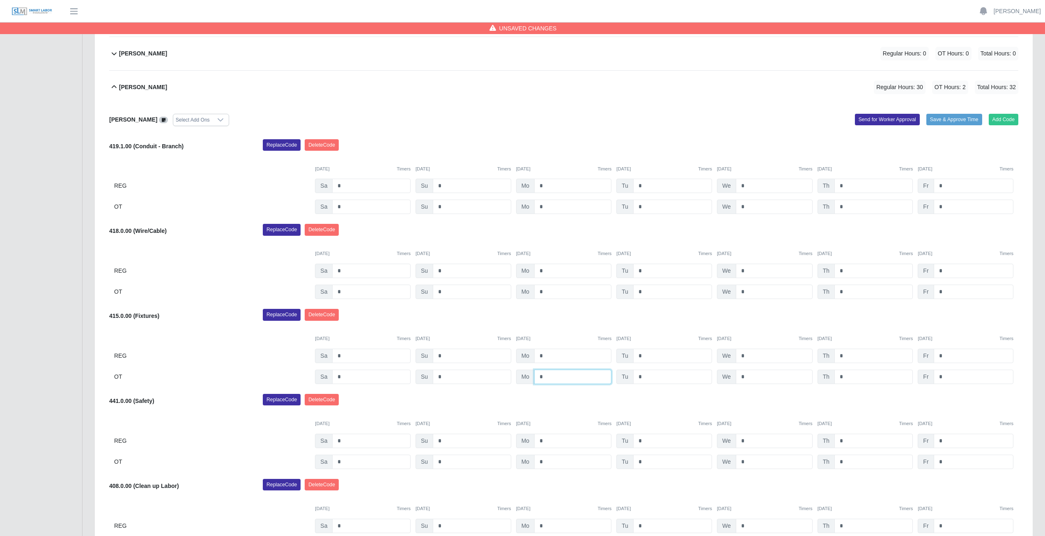
drag, startPoint x: 594, startPoint y: 371, endPoint x: 593, endPoint y: 377, distance: 6.3
click at [593, 377] on input "*" at bounding box center [572, 377] width 77 height 14
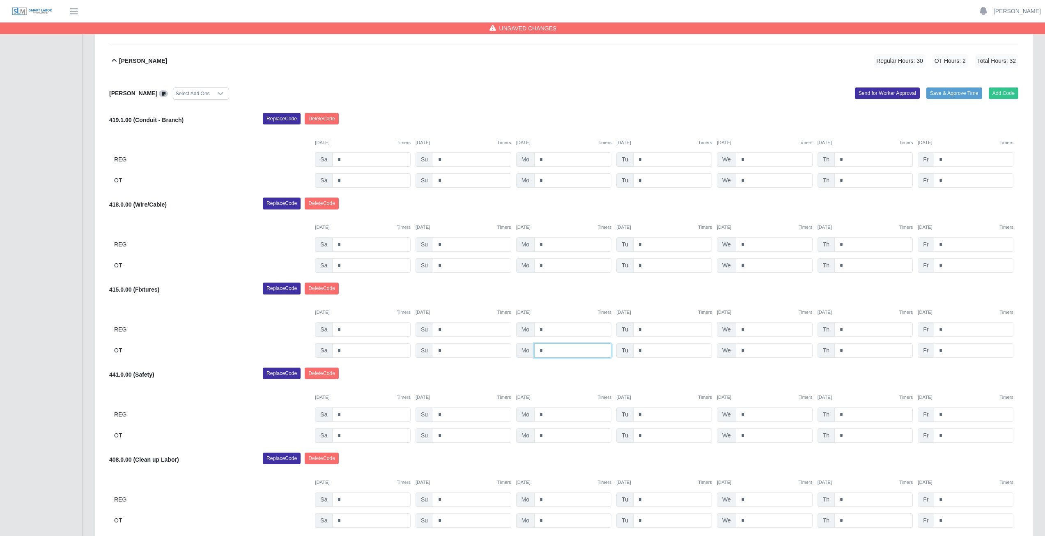
scroll to position [603, 0]
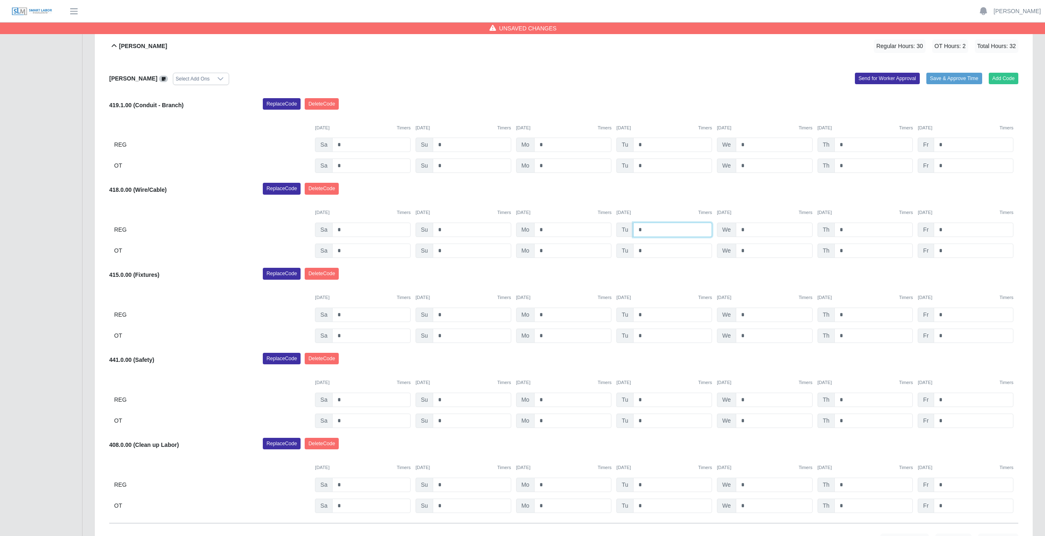
click at [650, 228] on input "*" at bounding box center [672, 230] width 79 height 14
type input "*"
click at [644, 254] on input "*" at bounding box center [672, 251] width 79 height 14
type input "*"
click at [747, 319] on input "*" at bounding box center [774, 315] width 77 height 14
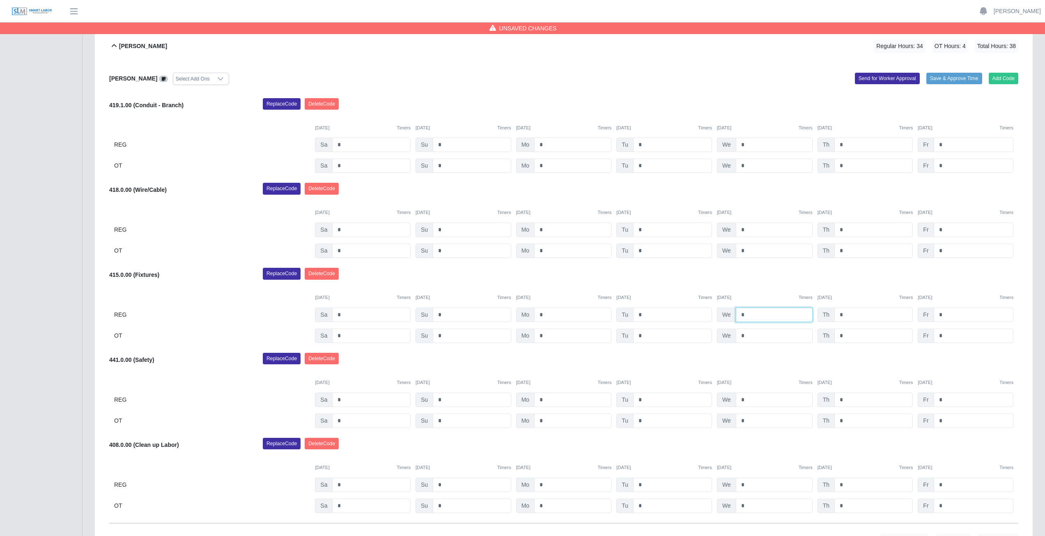
type input "*"
click at [751, 336] on input "*" at bounding box center [774, 336] width 77 height 14
type input "*"
click at [851, 314] on input "*" at bounding box center [874, 315] width 78 height 14
type input "*"
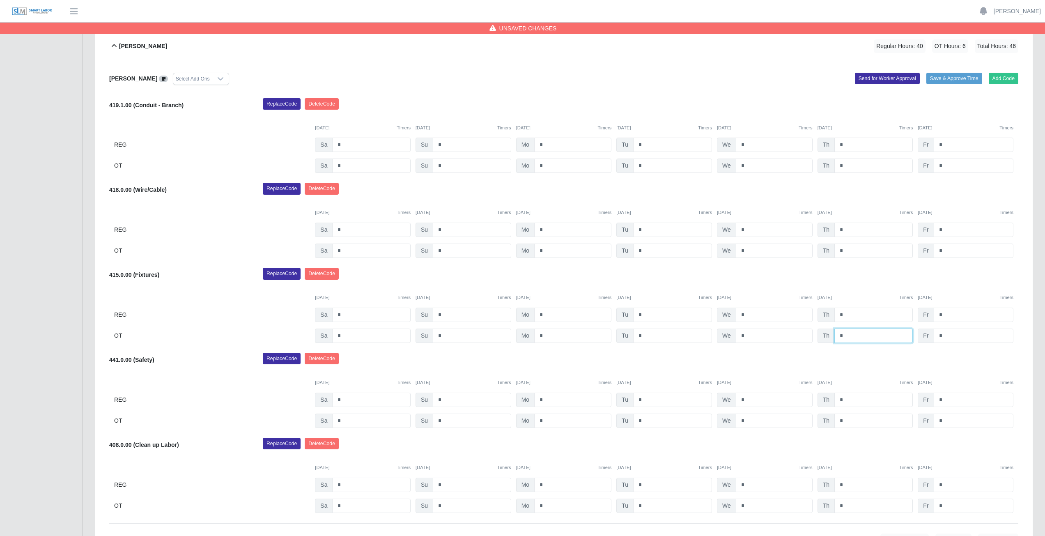
click at [848, 334] on input "*" at bounding box center [874, 336] width 78 height 14
type input "*"
click at [859, 277] on div "Replace Code Delete Code" at bounding box center [641, 276] width 768 height 16
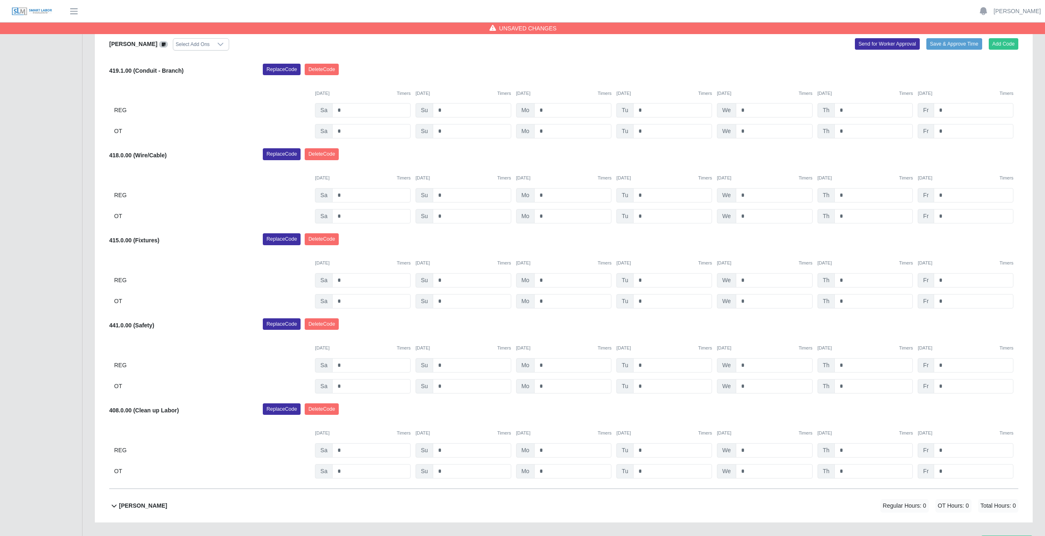
scroll to position [644, 0]
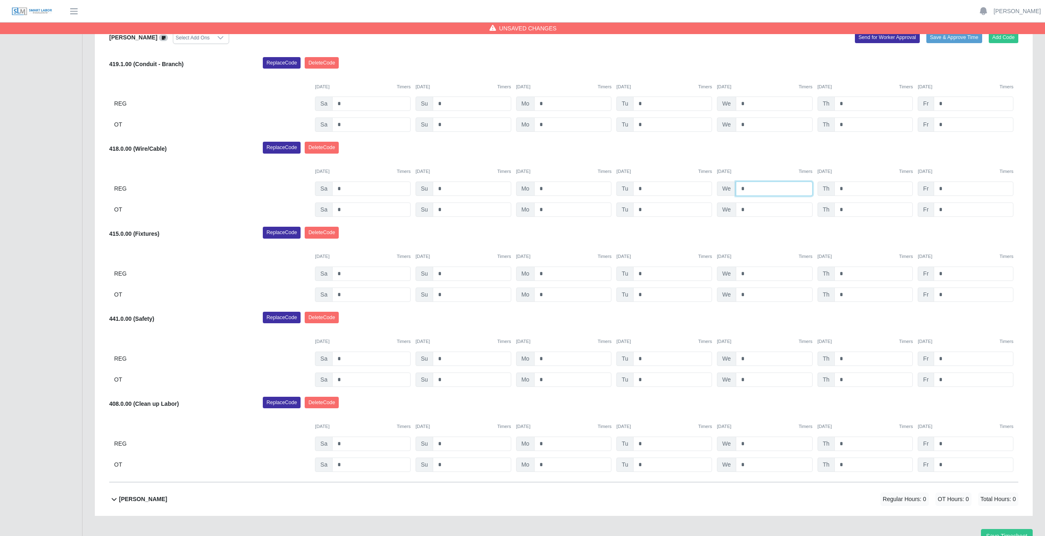
click at [755, 189] on input "*" at bounding box center [774, 189] width 77 height 14
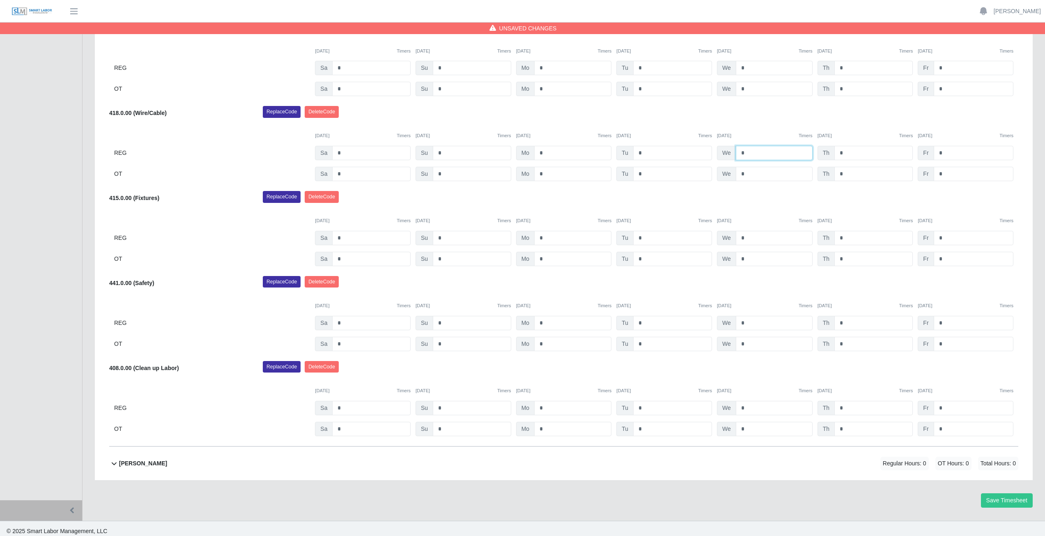
scroll to position [685, 0]
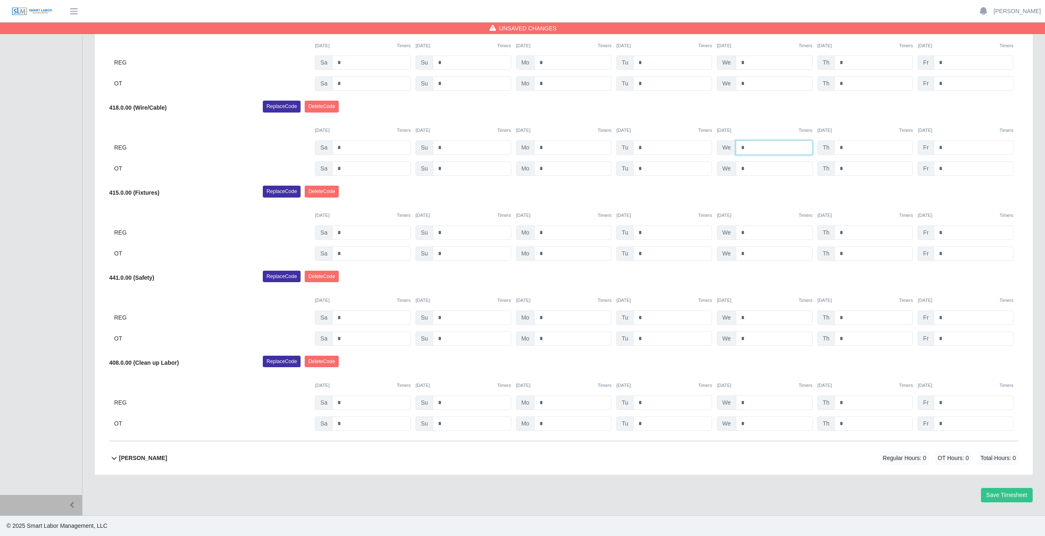
type input "*"
click at [532, 104] on div "Replace Code Delete Code" at bounding box center [641, 109] width 768 height 16
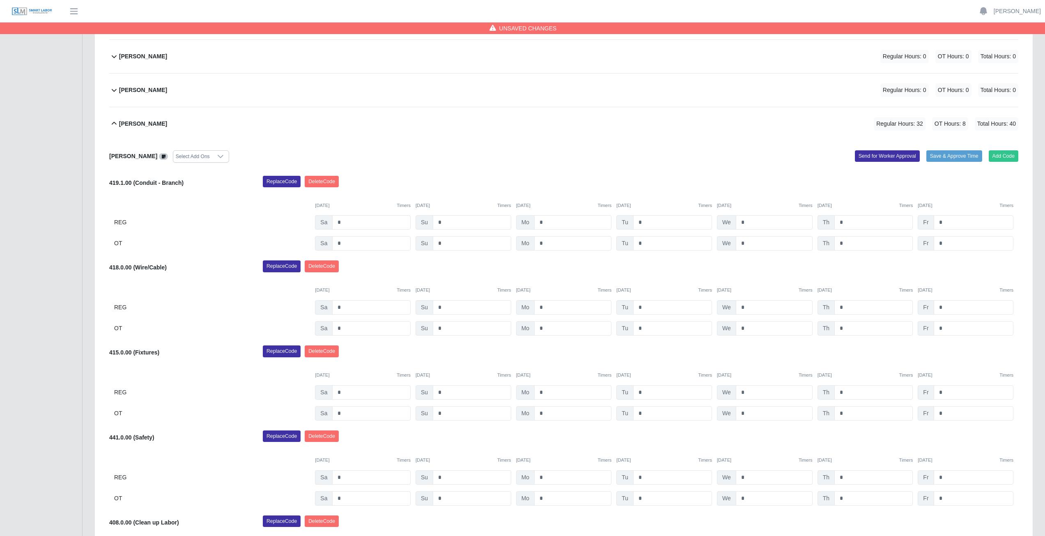
scroll to position [520, 0]
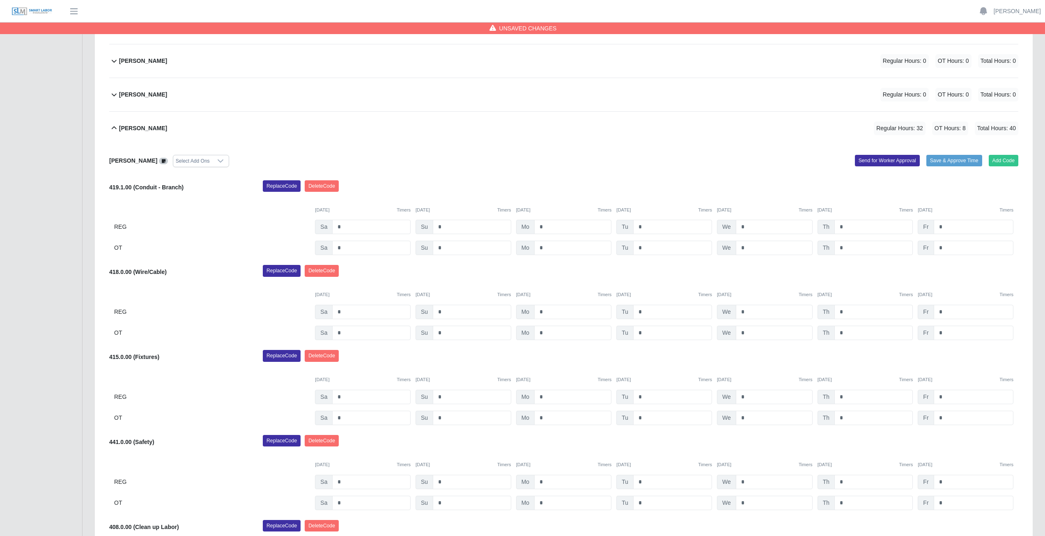
click at [114, 128] on icon at bounding box center [114, 128] width 10 height 10
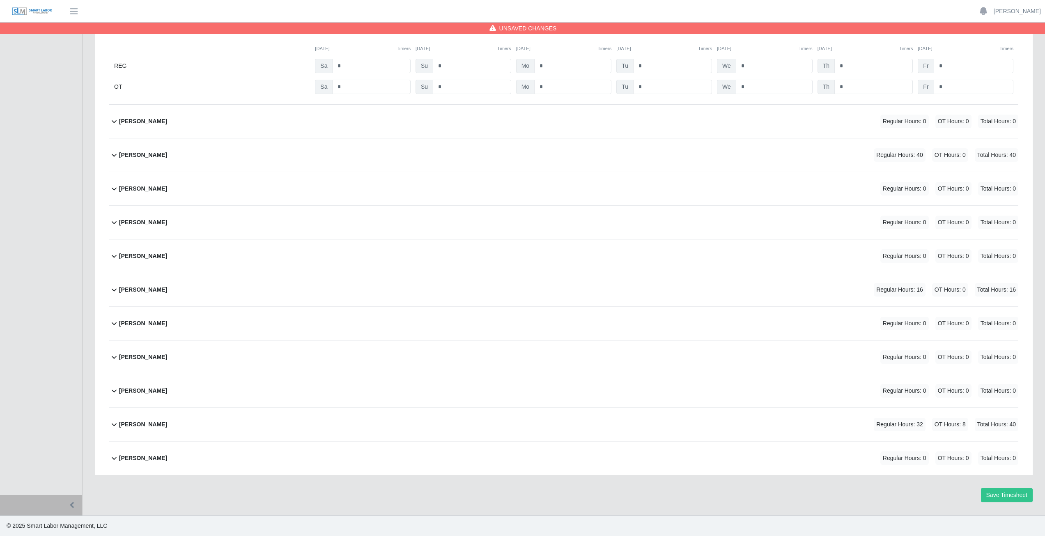
scroll to position [224, 0]
click at [1008, 494] on button "Save Timesheet" at bounding box center [1007, 495] width 52 height 14
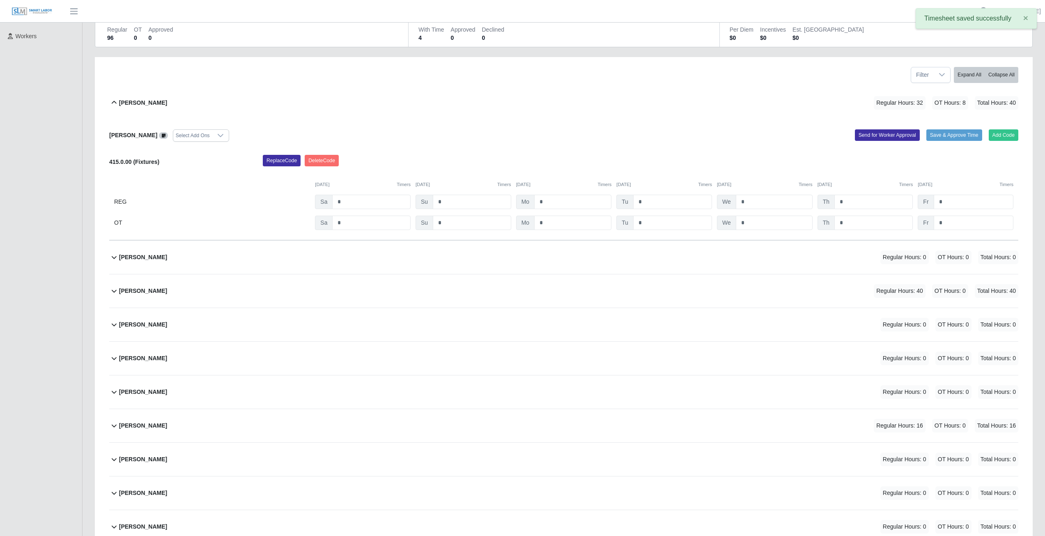
scroll to position [0, 0]
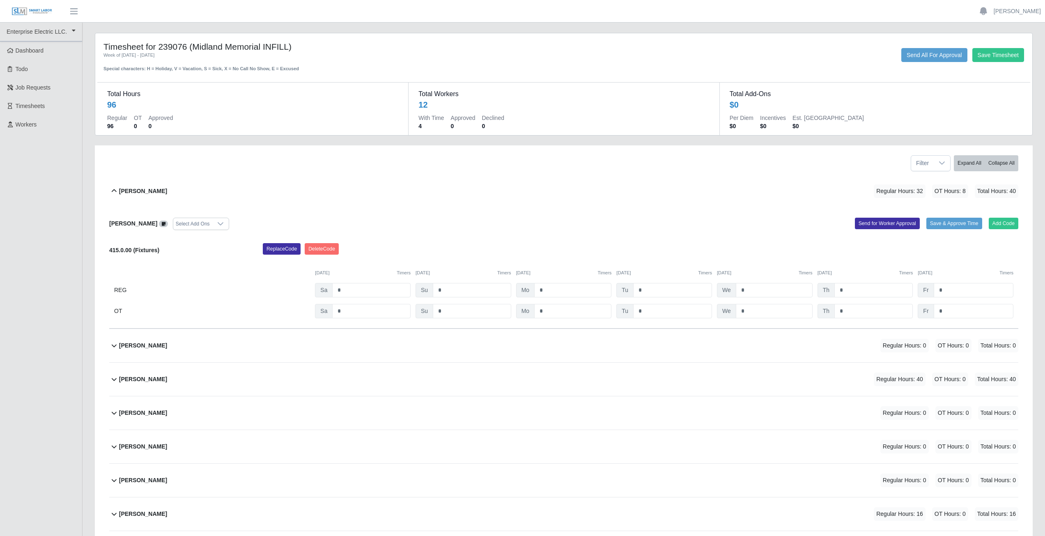
click at [109, 191] on icon at bounding box center [114, 191] width 10 height 10
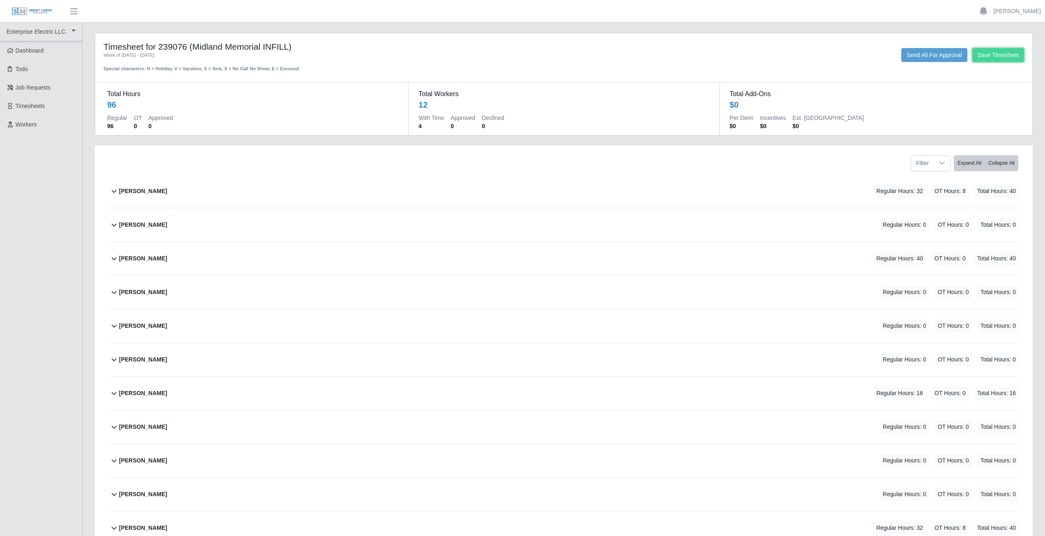
click at [999, 55] on button "Save Timesheet" at bounding box center [999, 55] width 52 height 14
click at [1016, 14] on link "[PERSON_NAME]" at bounding box center [1017, 11] width 47 height 9
click at [999, 57] on link "Logout" at bounding box center [1008, 56] width 74 height 17
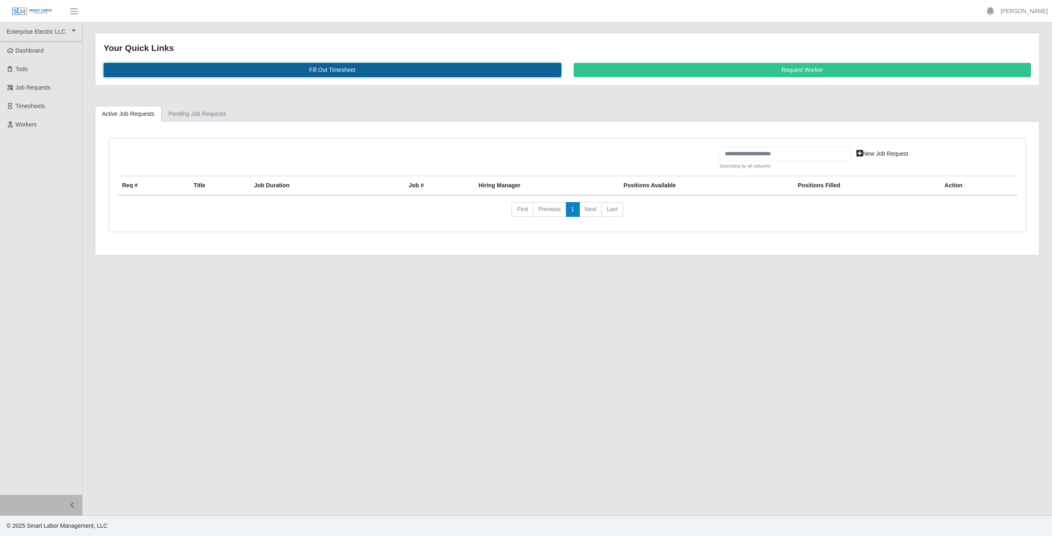
click at [337, 71] on link "Fill Out Timesheet" at bounding box center [333, 70] width 458 height 14
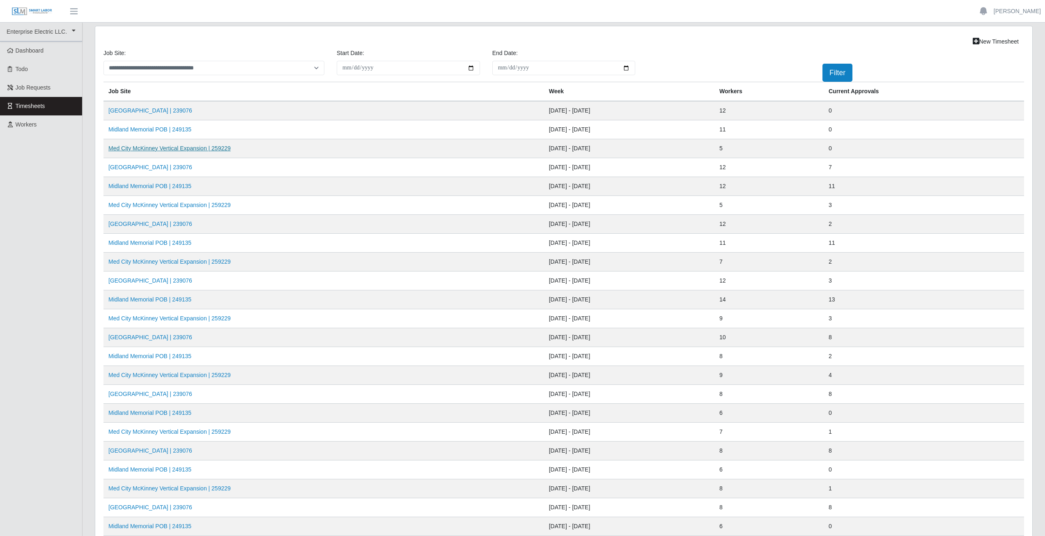
click at [170, 150] on link "Med City McKinney Vertical Expansion | 259229" at bounding box center [169, 148] width 122 height 7
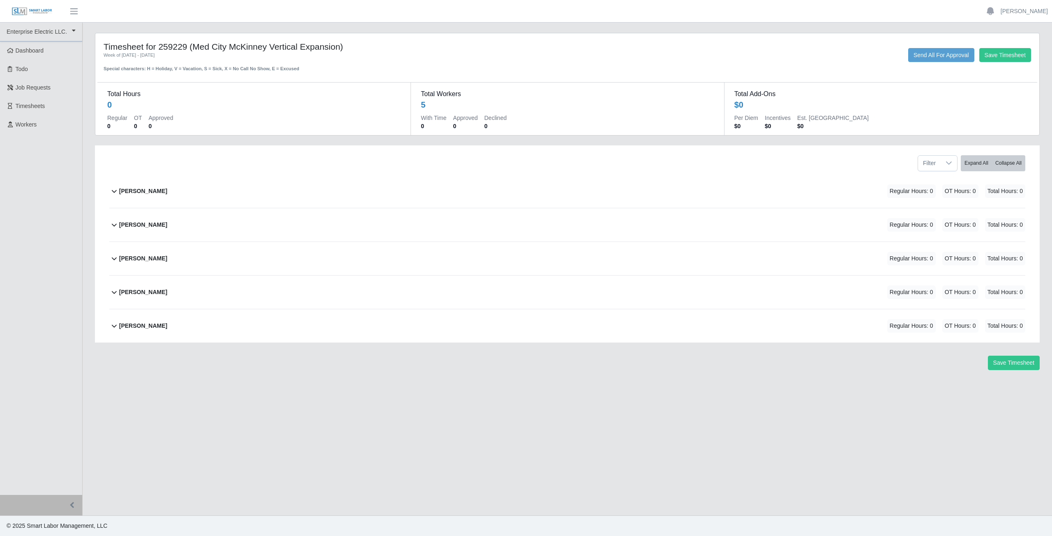
click at [113, 194] on icon at bounding box center [114, 191] width 10 height 10
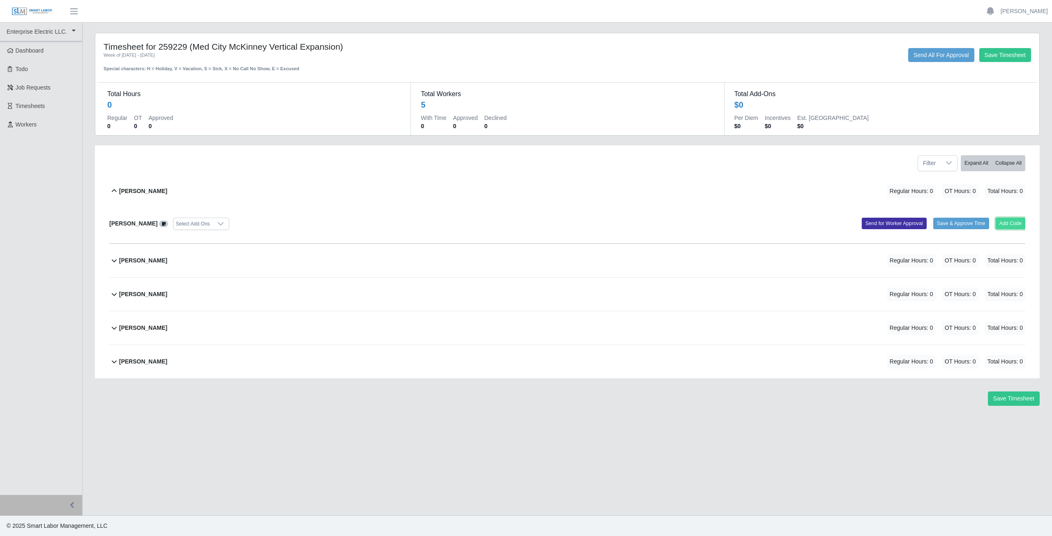
click at [1008, 223] on button "Add Code" at bounding box center [1010, 224] width 30 height 12
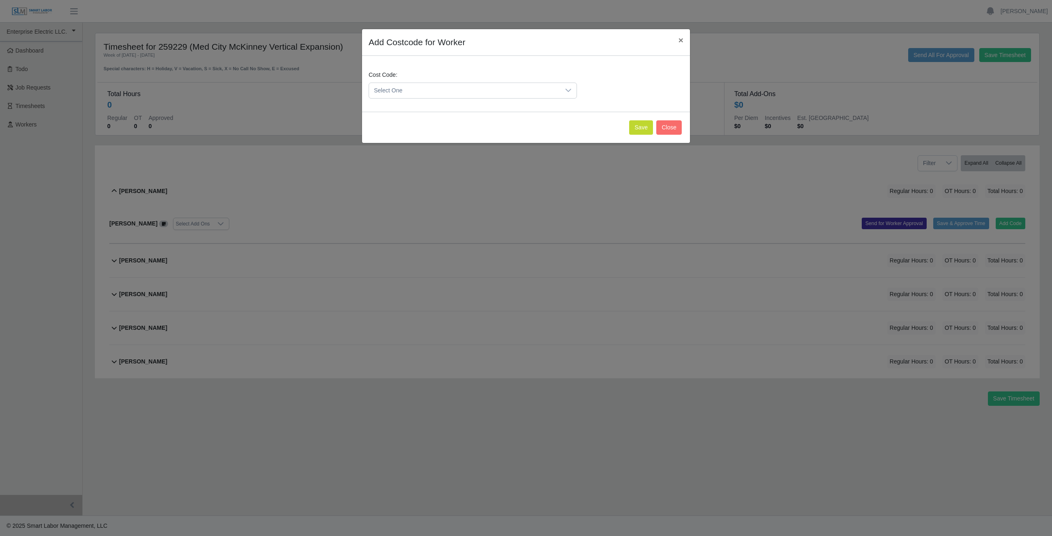
click at [417, 90] on span "Select One" at bounding box center [464, 90] width 191 height 15
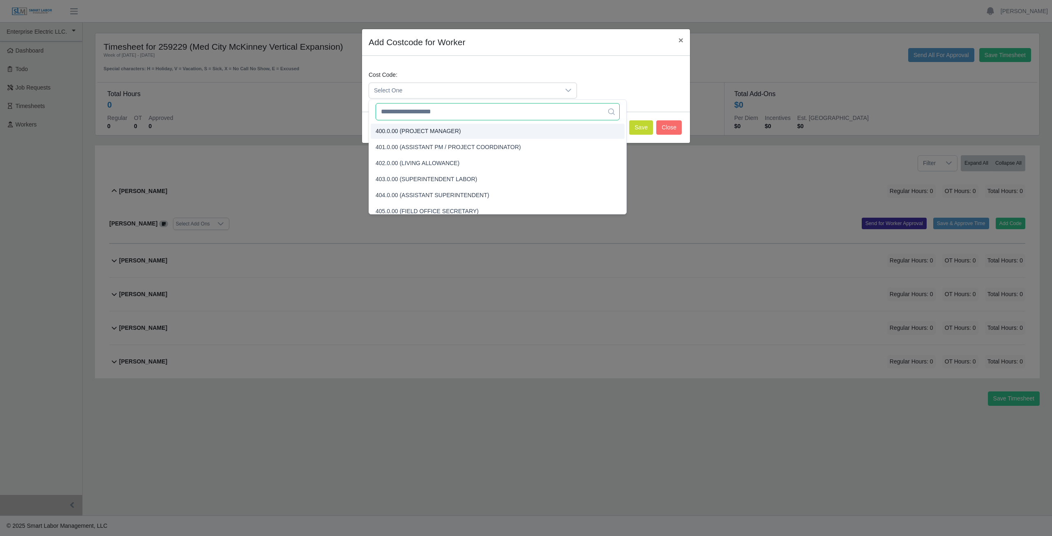
click at [416, 112] on input "text" at bounding box center [497, 111] width 244 height 17
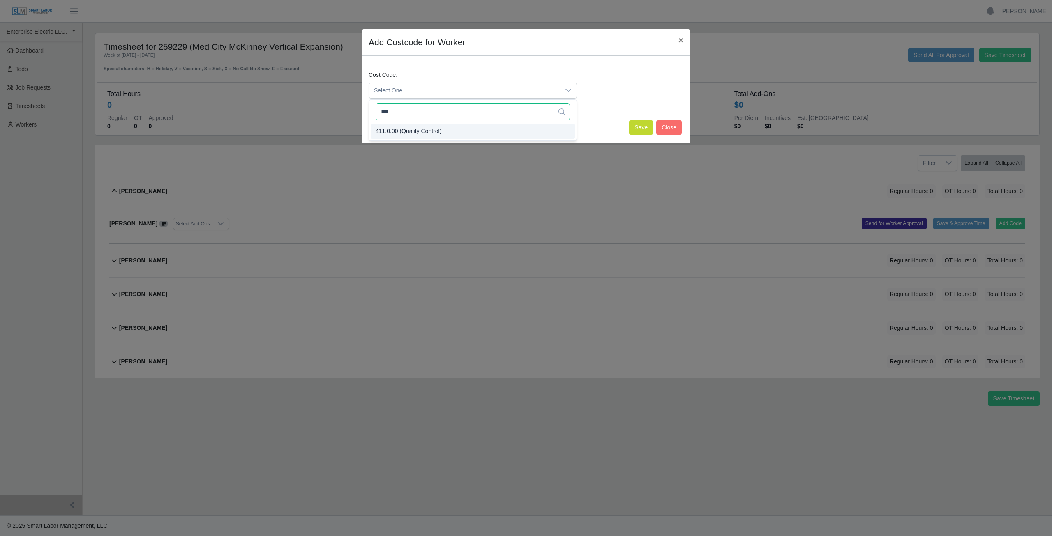
type input "***"
click at [408, 129] on span "411.0.00 (Quality Control)" at bounding box center [408, 131] width 66 height 9
click at [642, 130] on button "Save" at bounding box center [641, 127] width 24 height 14
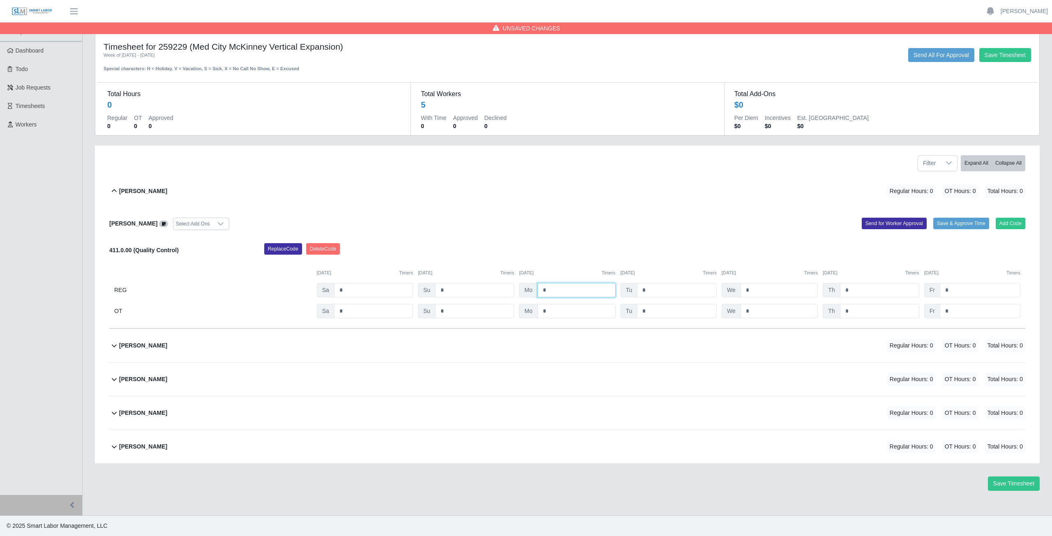
click at [551, 290] on input "*" at bounding box center [576, 290] width 78 height 14
type input "*"
click at [654, 290] on input "*" at bounding box center [677, 290] width 80 height 14
type input "*"
click at [750, 291] on input "*" at bounding box center [779, 290] width 78 height 14
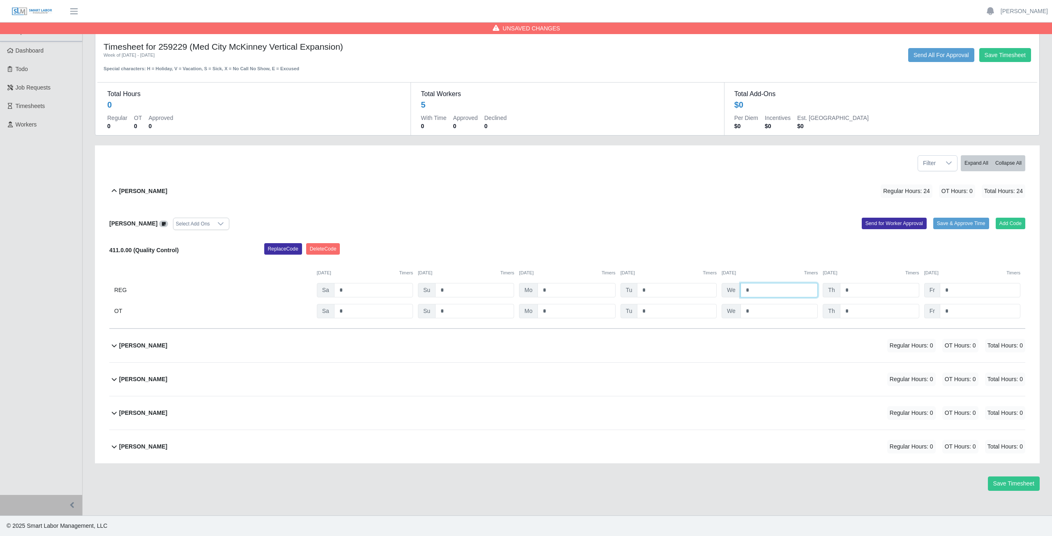
type input "*"
click at [850, 290] on input "*" at bounding box center [879, 290] width 79 height 14
type input "*"
click at [953, 289] on input "*" at bounding box center [979, 290] width 81 height 14
type input "*"
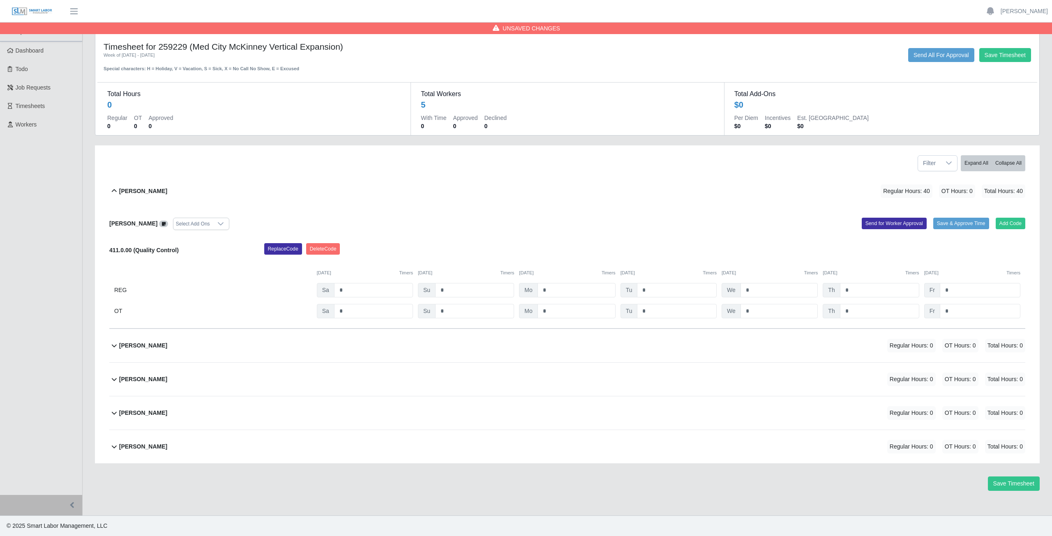
click at [497, 197] on div "Alliyah Soto Regular Hours: 40 OT Hours: 0 Total Hours: 40" at bounding box center [572, 191] width 906 height 33
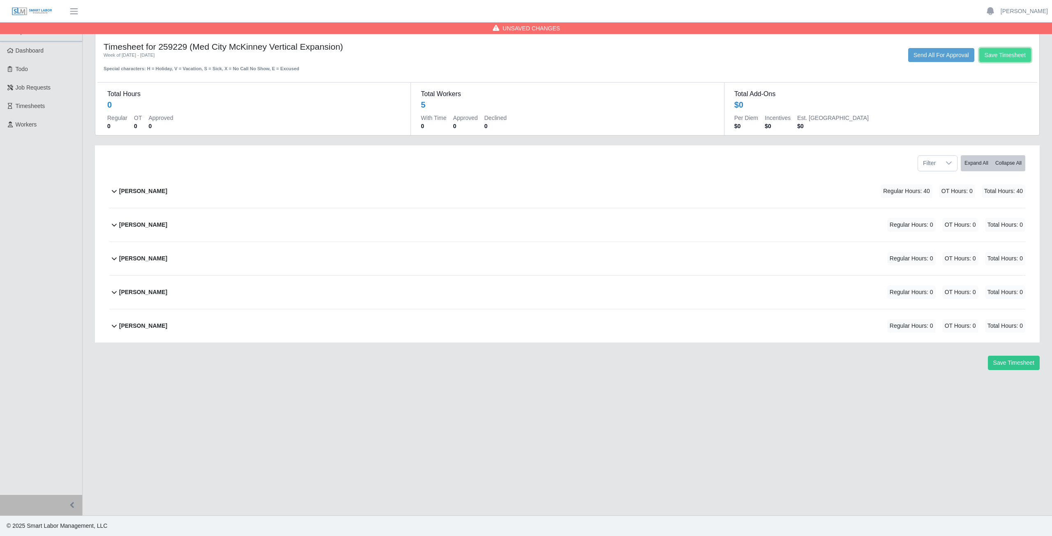
click at [1002, 55] on button "Save Timesheet" at bounding box center [1005, 55] width 52 height 14
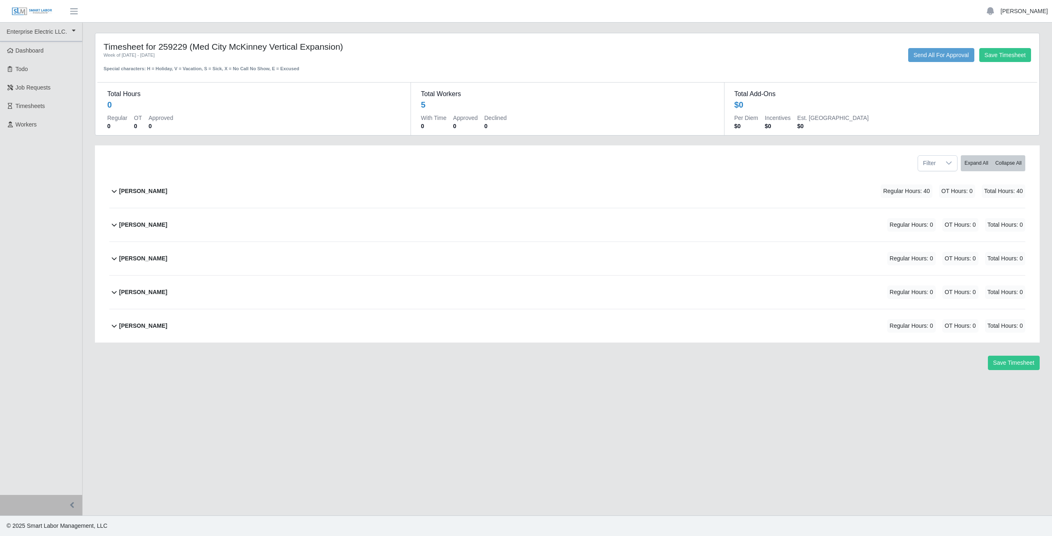
click at [1025, 12] on link "[PERSON_NAME]" at bounding box center [1023, 11] width 47 height 9
click at [1004, 59] on link "Logout" at bounding box center [1014, 56] width 74 height 17
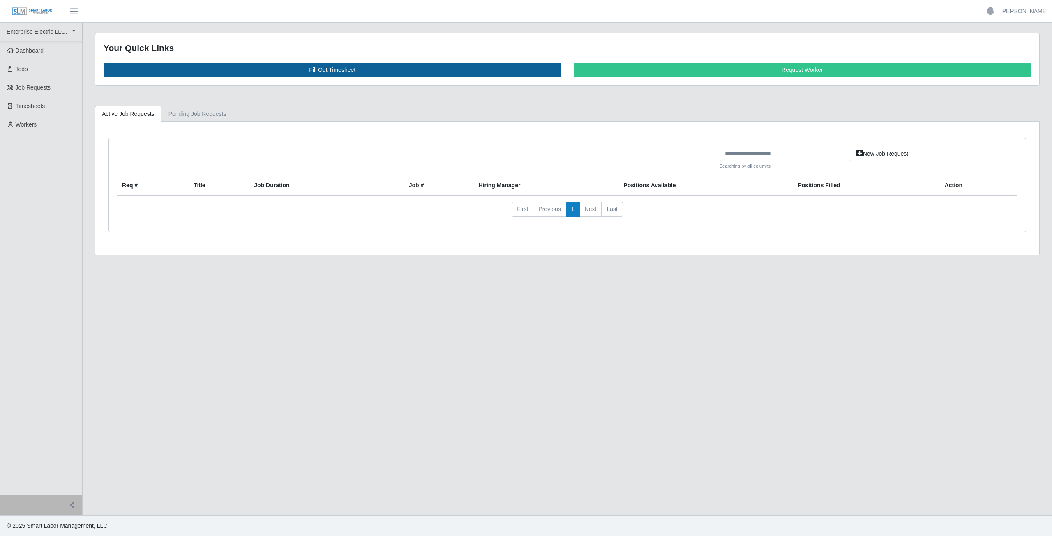
click at [331, 69] on link "Fill Out Timesheet" at bounding box center [333, 70] width 458 height 14
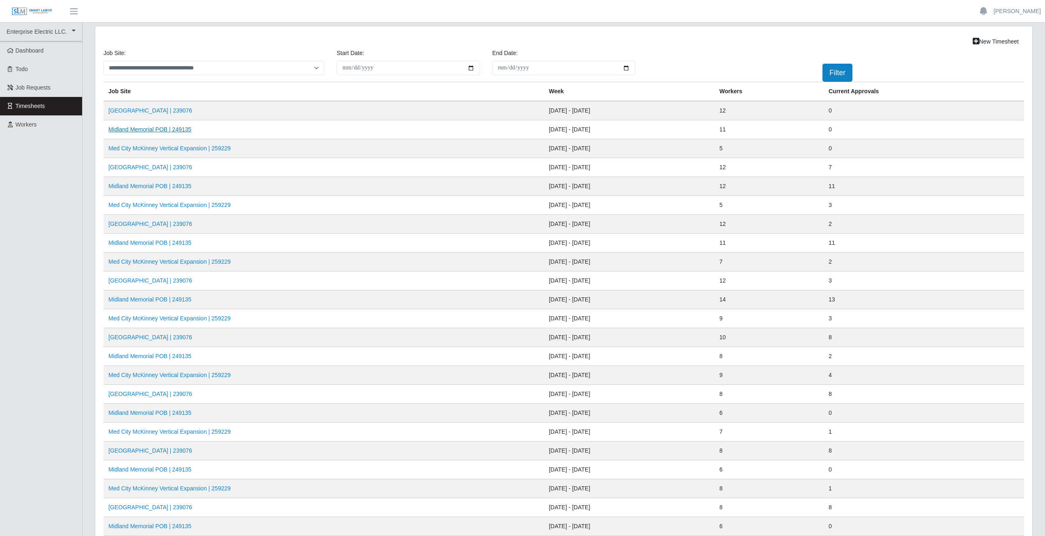
click at [161, 131] on link "Midland Memorial POB | 249135" at bounding box center [149, 129] width 83 height 7
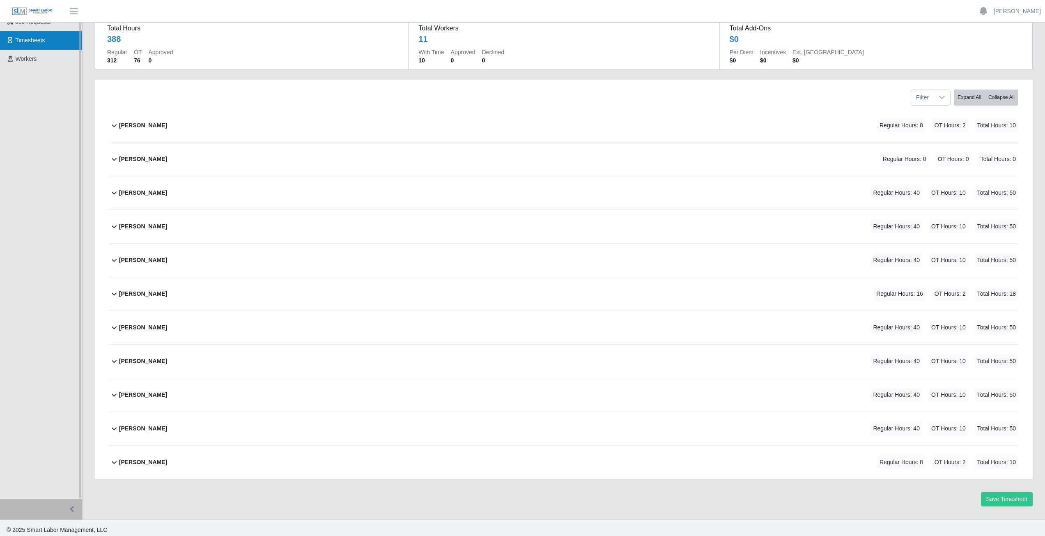
scroll to position [70, 0]
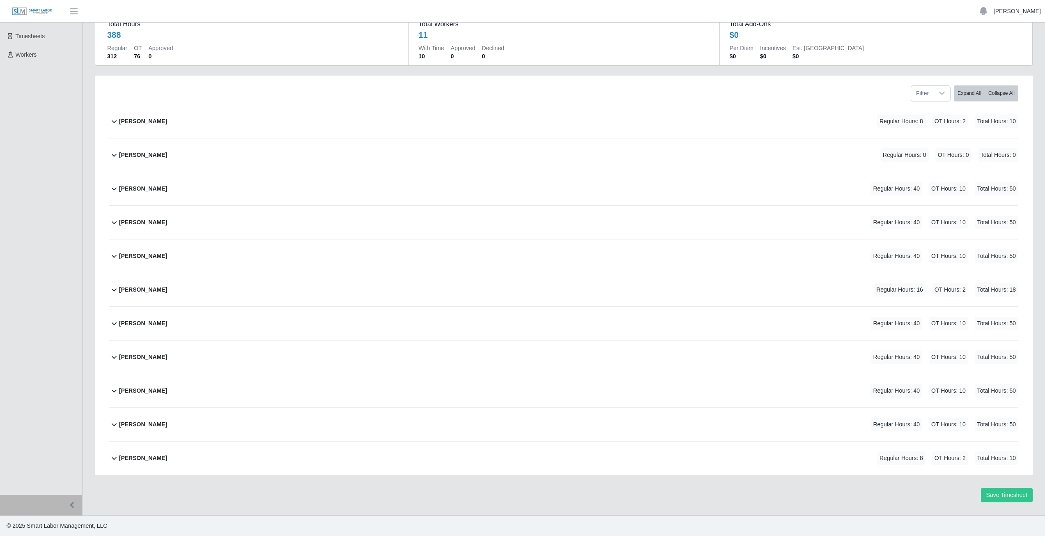
click at [1018, 10] on link "[PERSON_NAME]" at bounding box center [1017, 11] width 47 height 9
click at [1000, 58] on link "Logout" at bounding box center [1008, 56] width 74 height 17
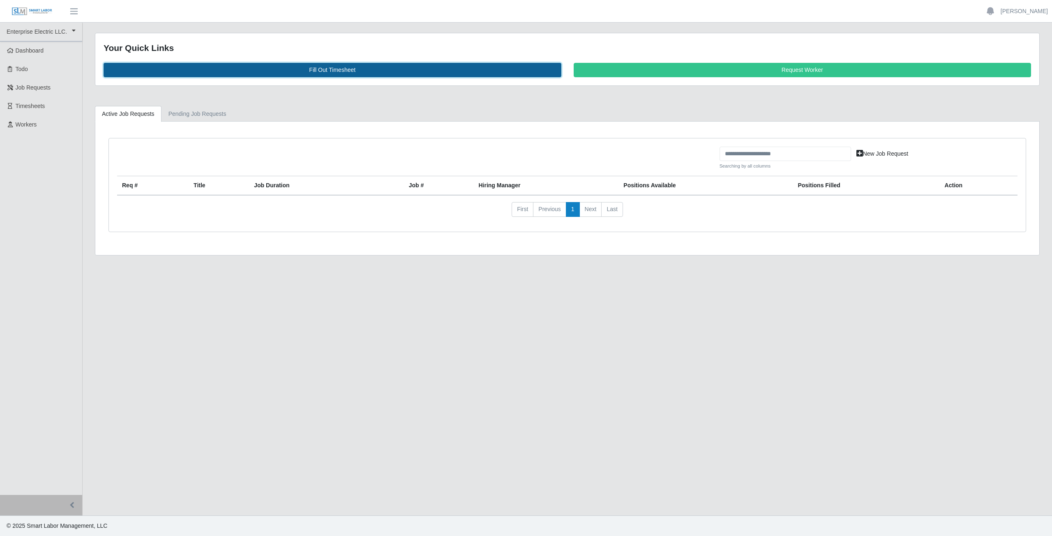
click at [329, 68] on link "Fill Out Timesheet" at bounding box center [333, 70] width 458 height 14
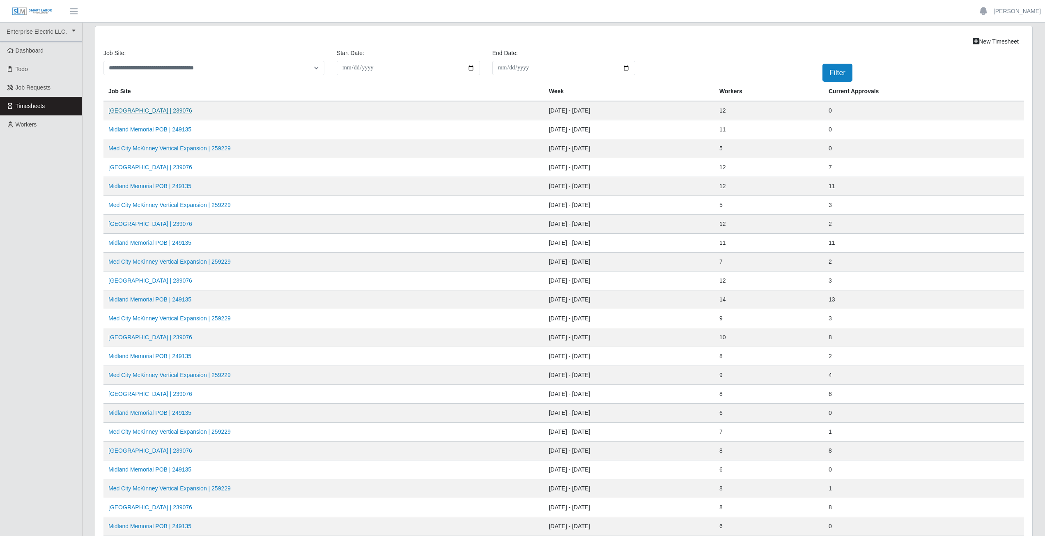
click at [165, 109] on link "[GEOGRAPHIC_DATA] | 239076" at bounding box center [150, 110] width 84 height 7
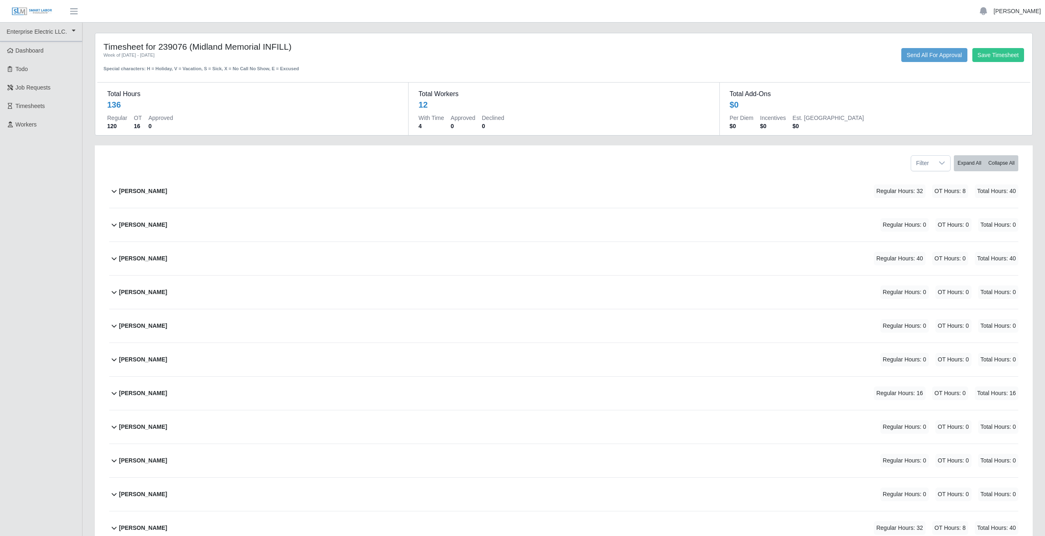
click at [1015, 12] on link "[PERSON_NAME]" at bounding box center [1017, 11] width 47 height 9
click at [1000, 58] on link "Logout" at bounding box center [1008, 56] width 74 height 17
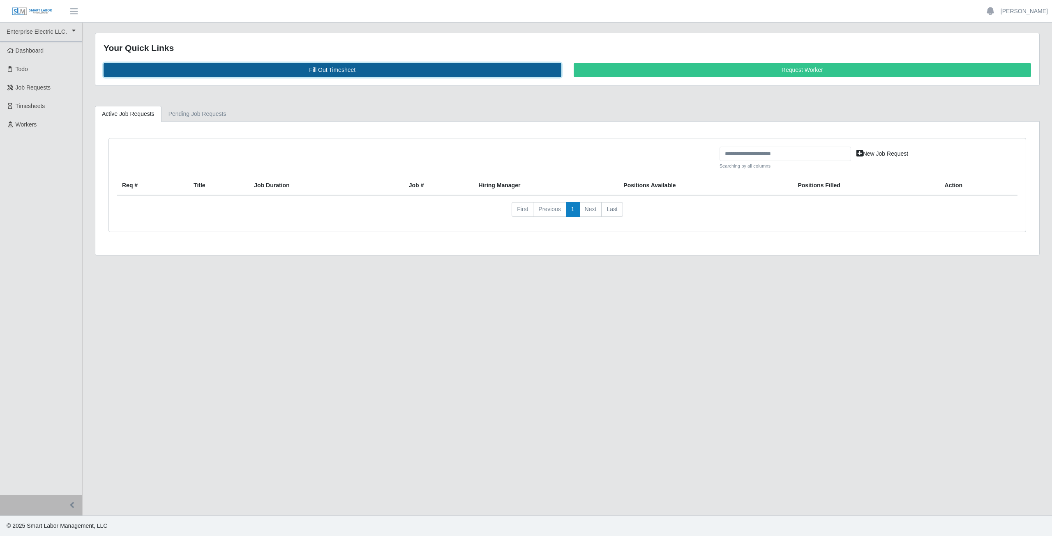
click at [334, 68] on link "Fill Out Timesheet" at bounding box center [333, 70] width 458 height 14
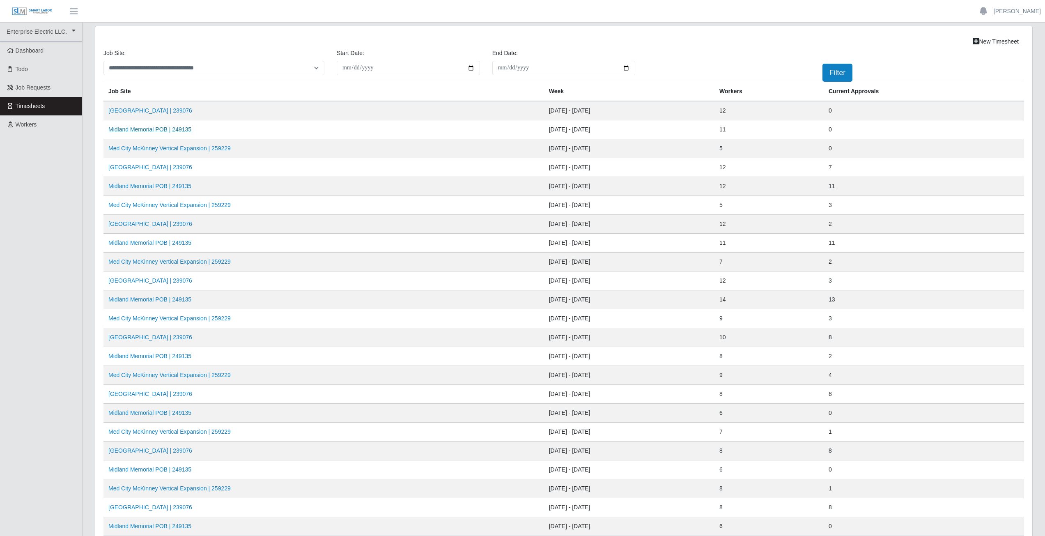
click at [157, 130] on link "Midland Memorial POB | 249135" at bounding box center [149, 129] width 83 height 7
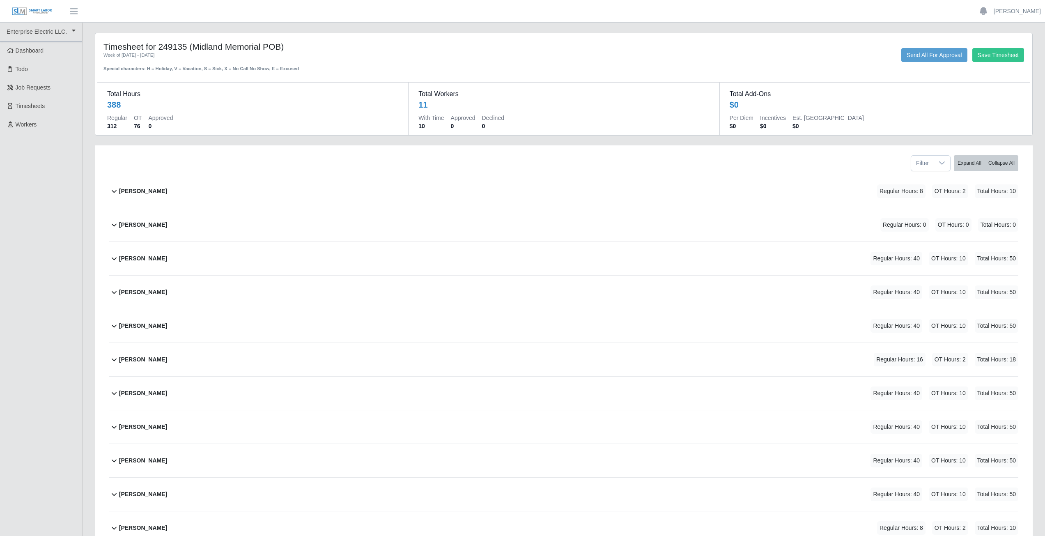
click at [115, 360] on icon at bounding box center [114, 360] width 10 height 10
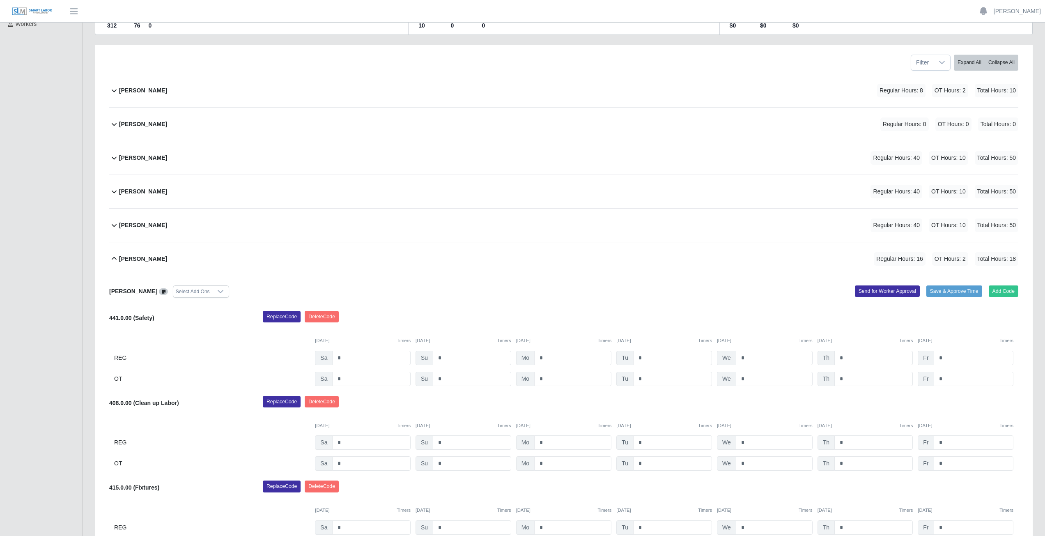
scroll to position [123, 0]
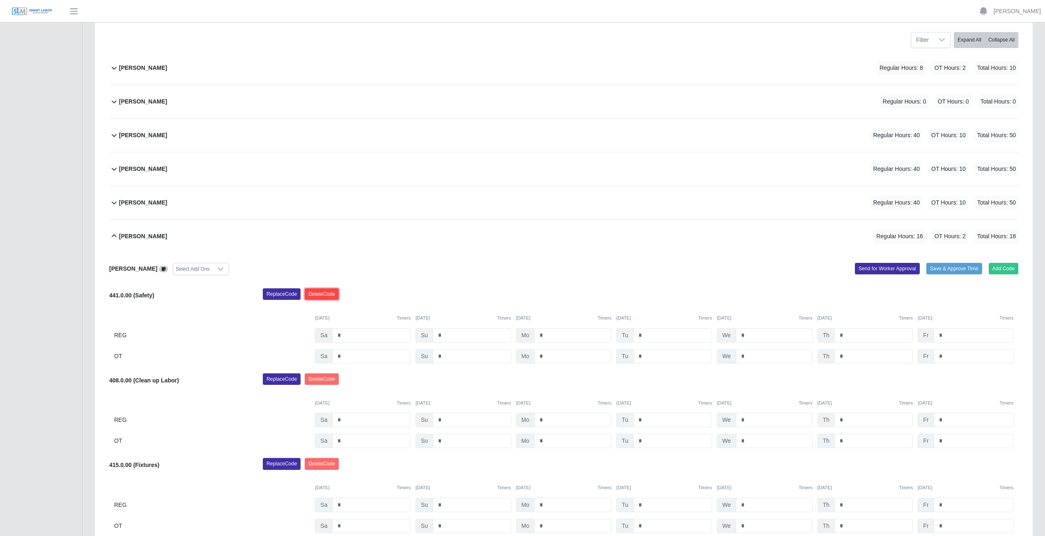
click at [327, 291] on button "Delete Code" at bounding box center [322, 294] width 34 height 12
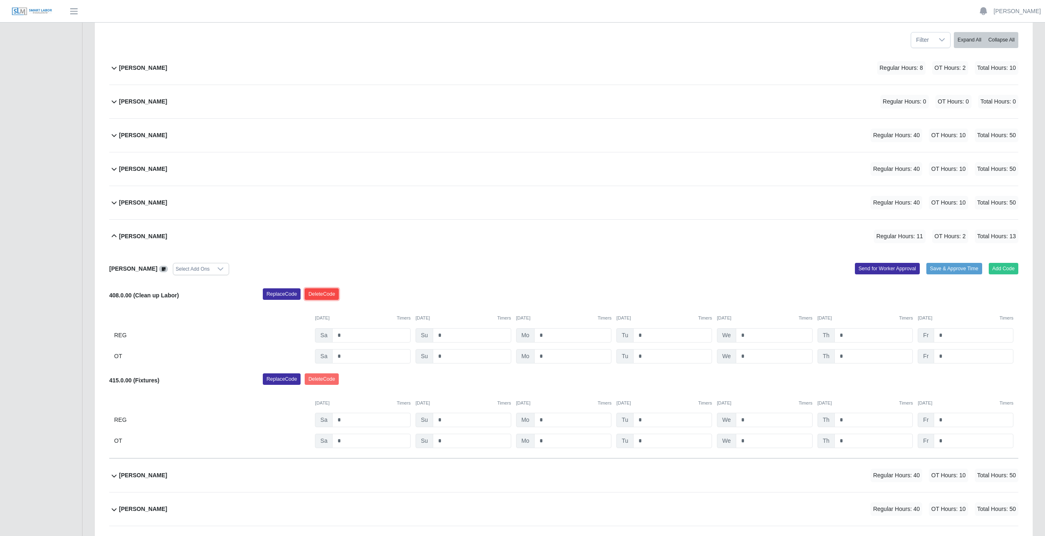
click at [322, 291] on button "Delete Code" at bounding box center [322, 294] width 34 height 12
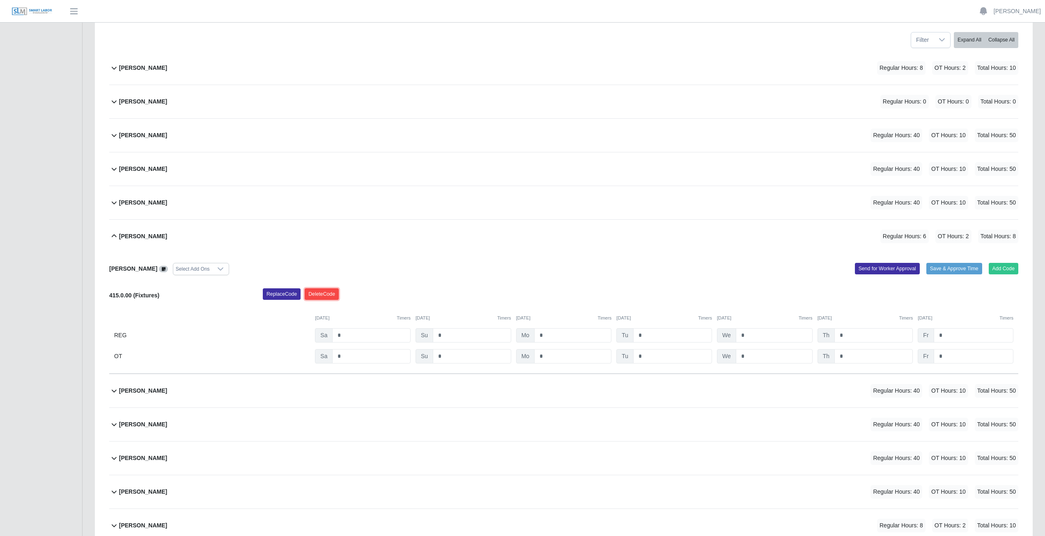
click at [322, 292] on button "Delete Code" at bounding box center [322, 294] width 34 height 12
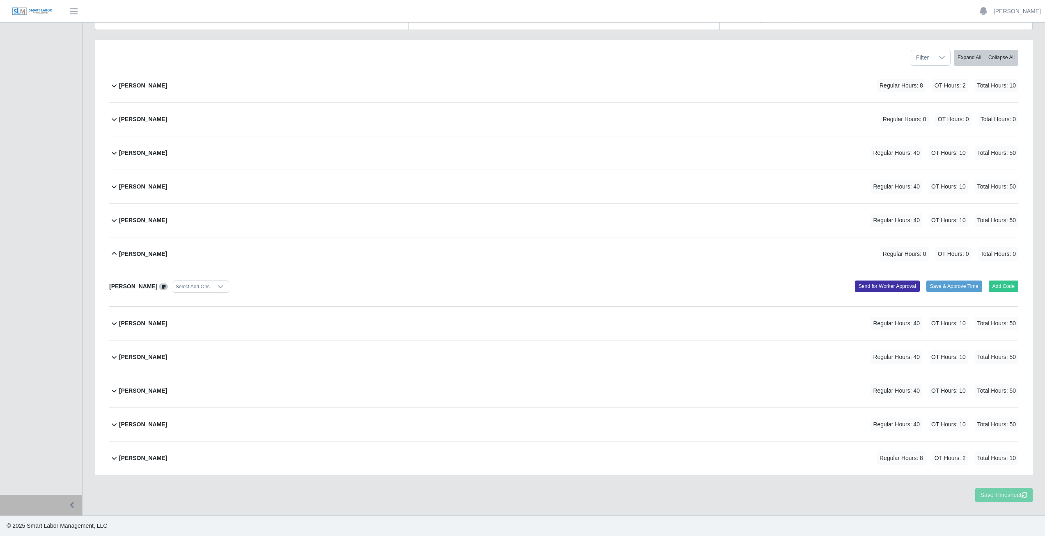
scroll to position [106, 0]
click at [993, 492] on button "Save Timesheet" at bounding box center [1007, 495] width 52 height 14
click at [109, 253] on div "Aiden Gavina Regular Hours: 8 OT Hours: 2 Total Hours: 10 Aiden Gavina Select A…" at bounding box center [564, 272] width 922 height 406
drag, startPoint x: 118, startPoint y: 256, endPoint x: 115, endPoint y: 251, distance: 5.4
click at [118, 255] on icon at bounding box center [114, 254] width 10 height 10
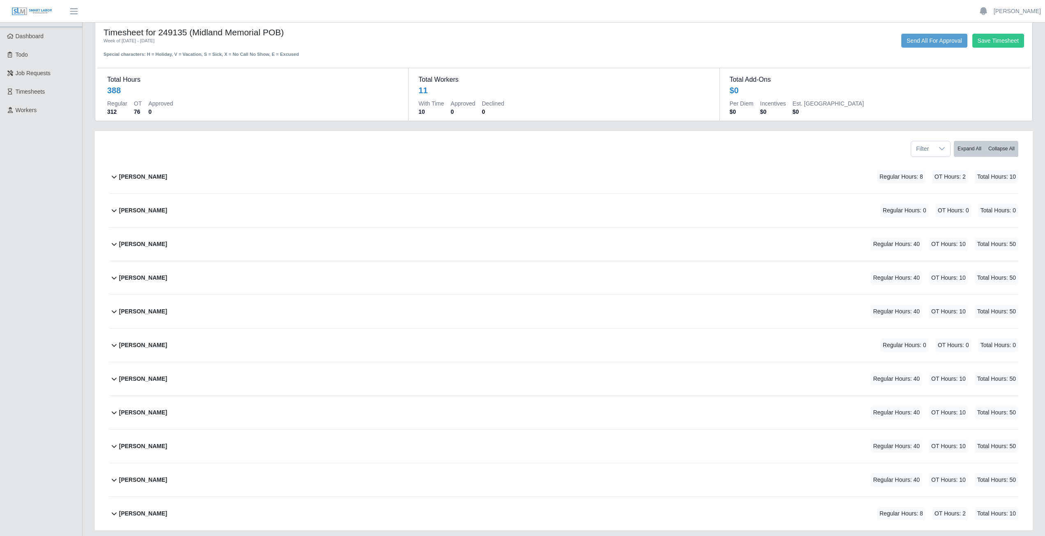
scroll to position [0, 0]
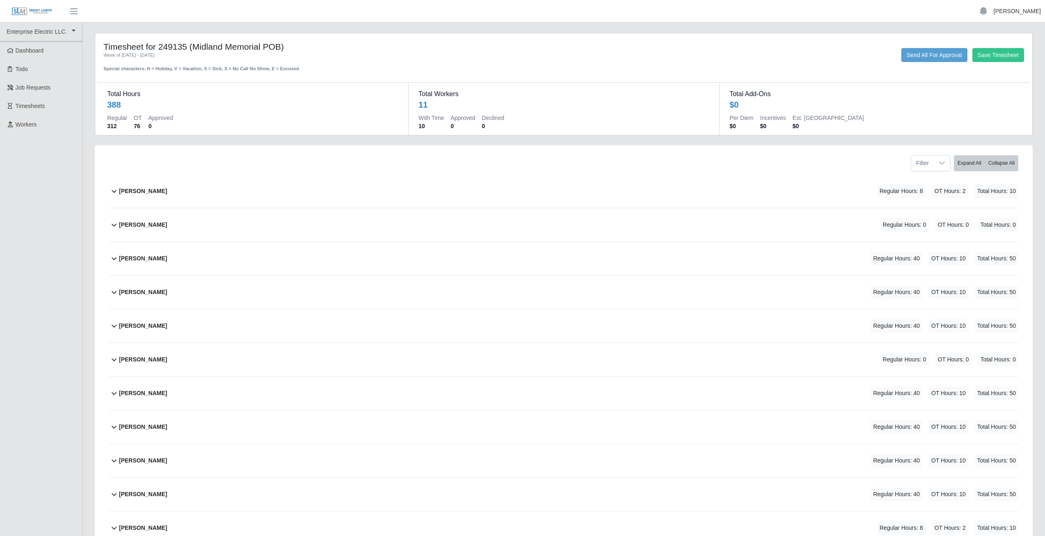
click at [1015, 12] on link "[PERSON_NAME]" at bounding box center [1017, 11] width 47 height 9
click at [991, 61] on link "Logout" at bounding box center [1008, 56] width 74 height 17
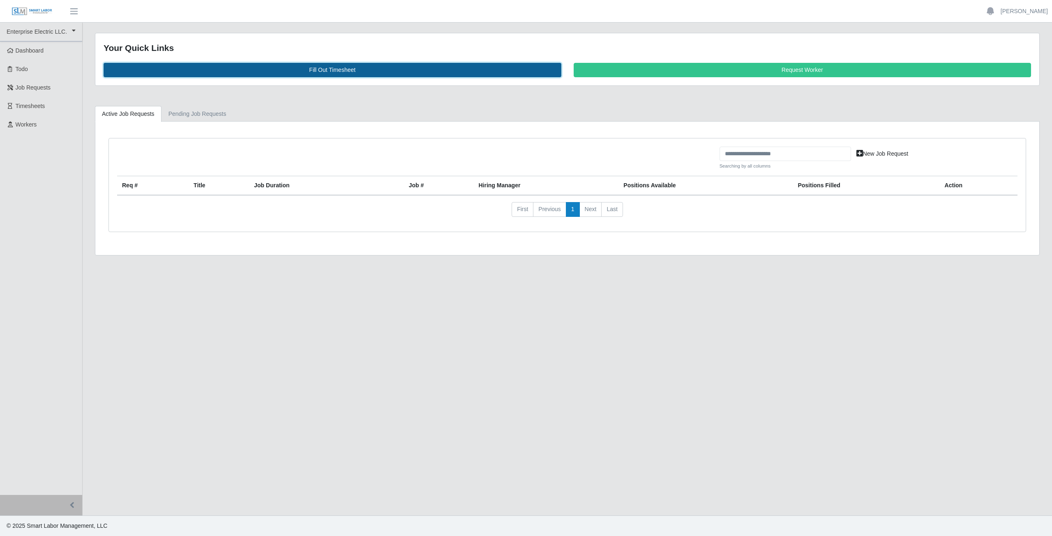
click at [336, 67] on link "Fill Out Timesheet" at bounding box center [333, 70] width 458 height 14
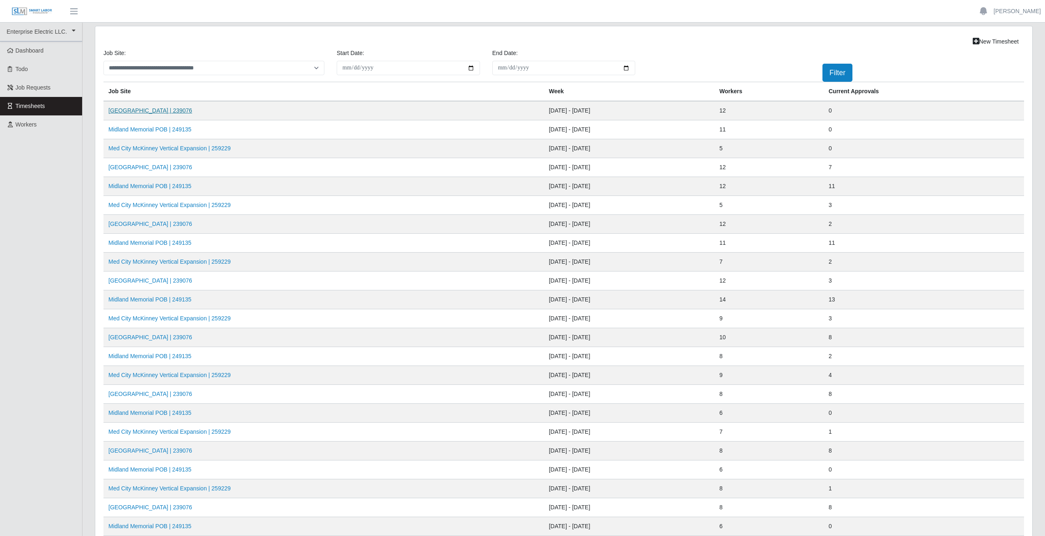
click at [159, 108] on link "[GEOGRAPHIC_DATA] | 239076" at bounding box center [150, 110] width 84 height 7
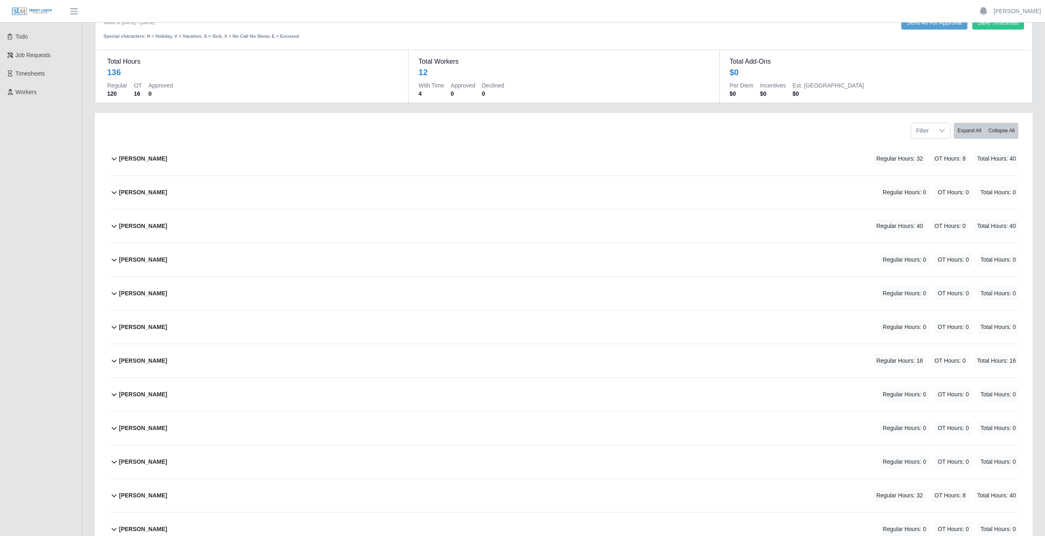
scroll to position [21, 0]
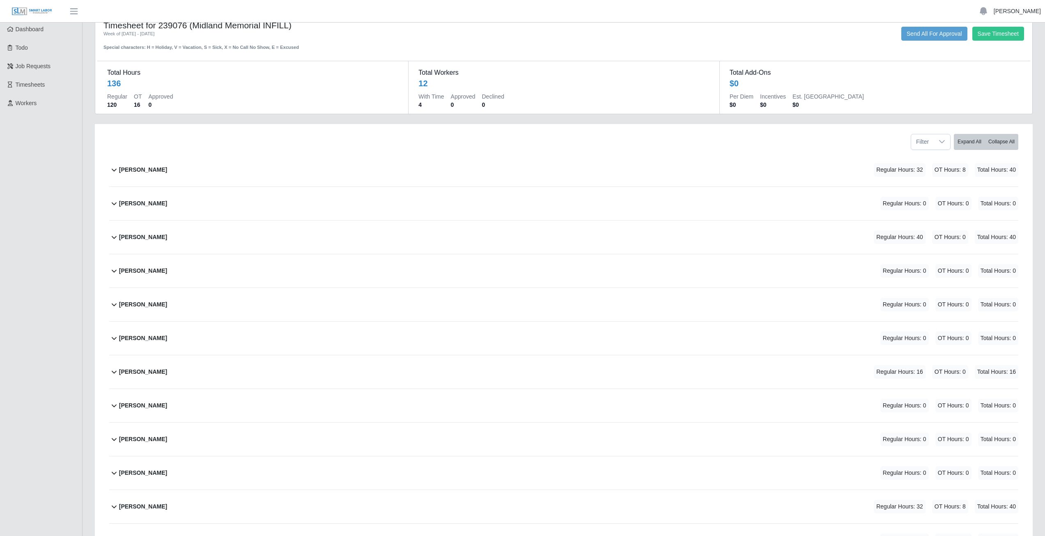
click at [1018, 10] on link "[PERSON_NAME]" at bounding box center [1017, 11] width 47 height 9
click at [1002, 62] on link "Logout" at bounding box center [1008, 56] width 74 height 17
